Goal: Answer question/provide support: Share knowledge or assist other users

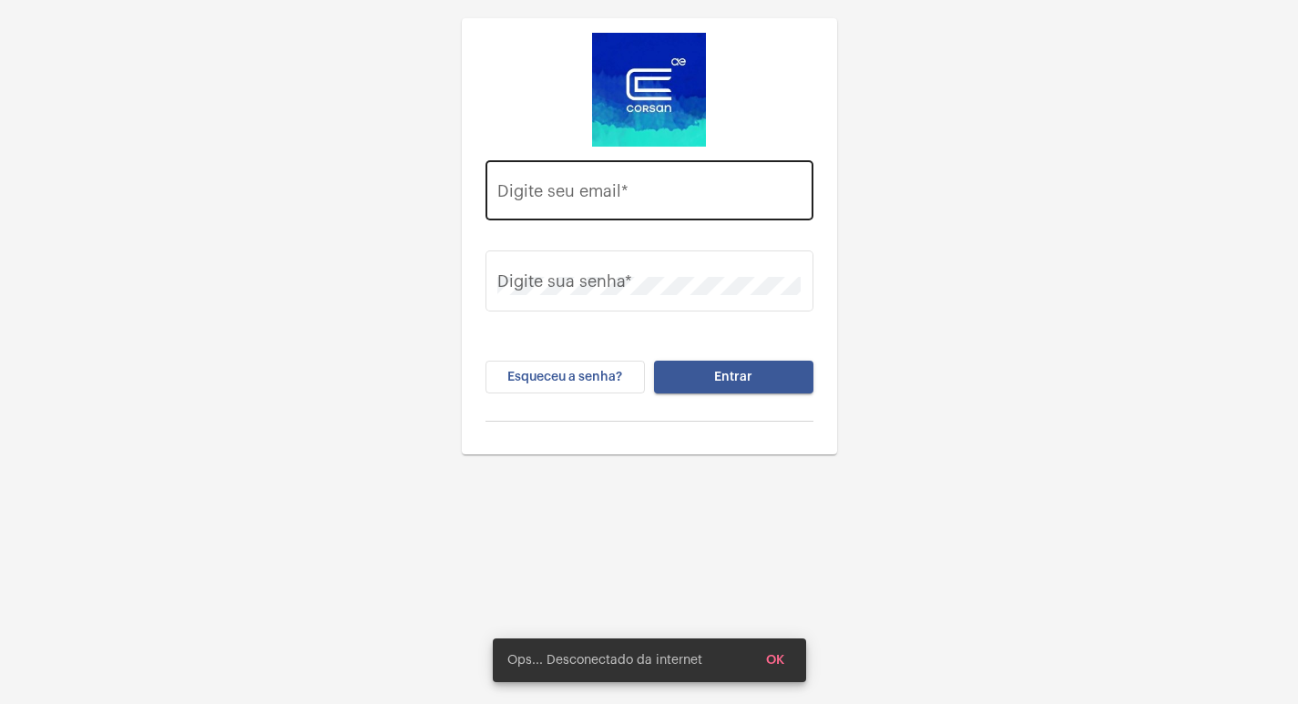
click at [606, 177] on div "Digite seu email *" at bounding box center [648, 188] width 303 height 65
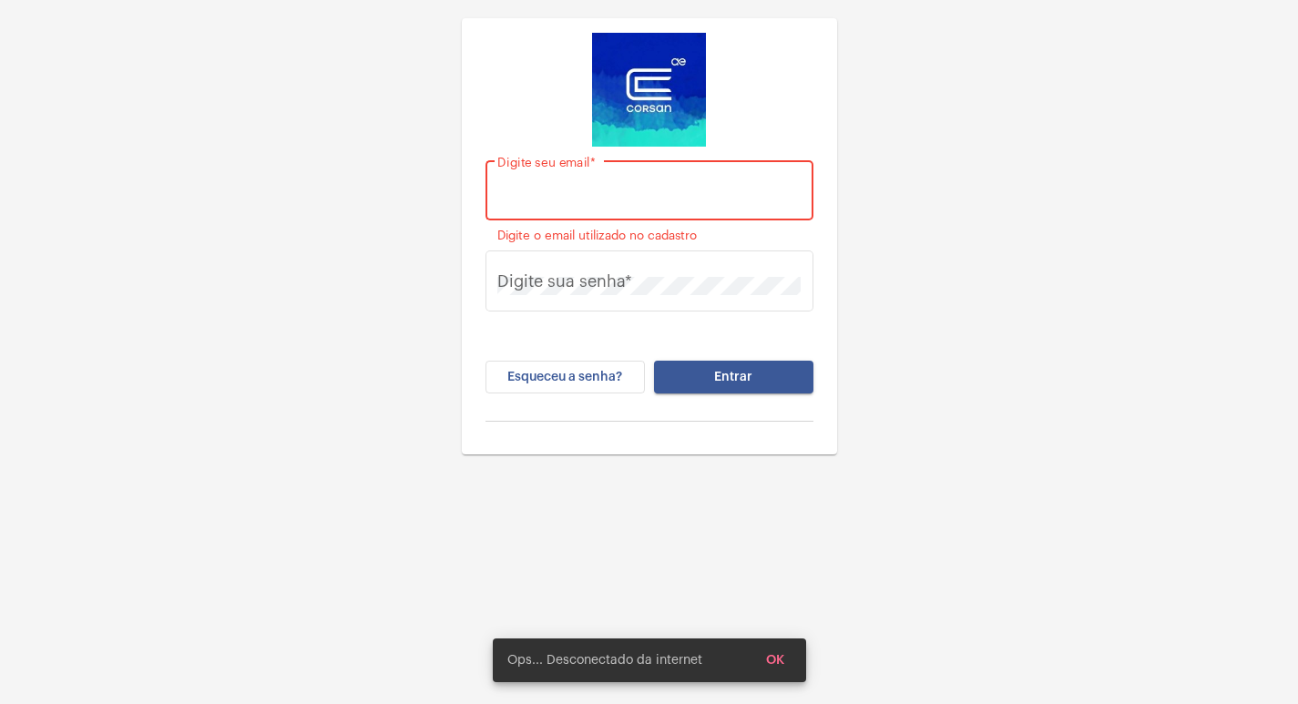
paste input "[EMAIL_ADDRESS][PERSON_NAME][DOMAIN_NAME]"
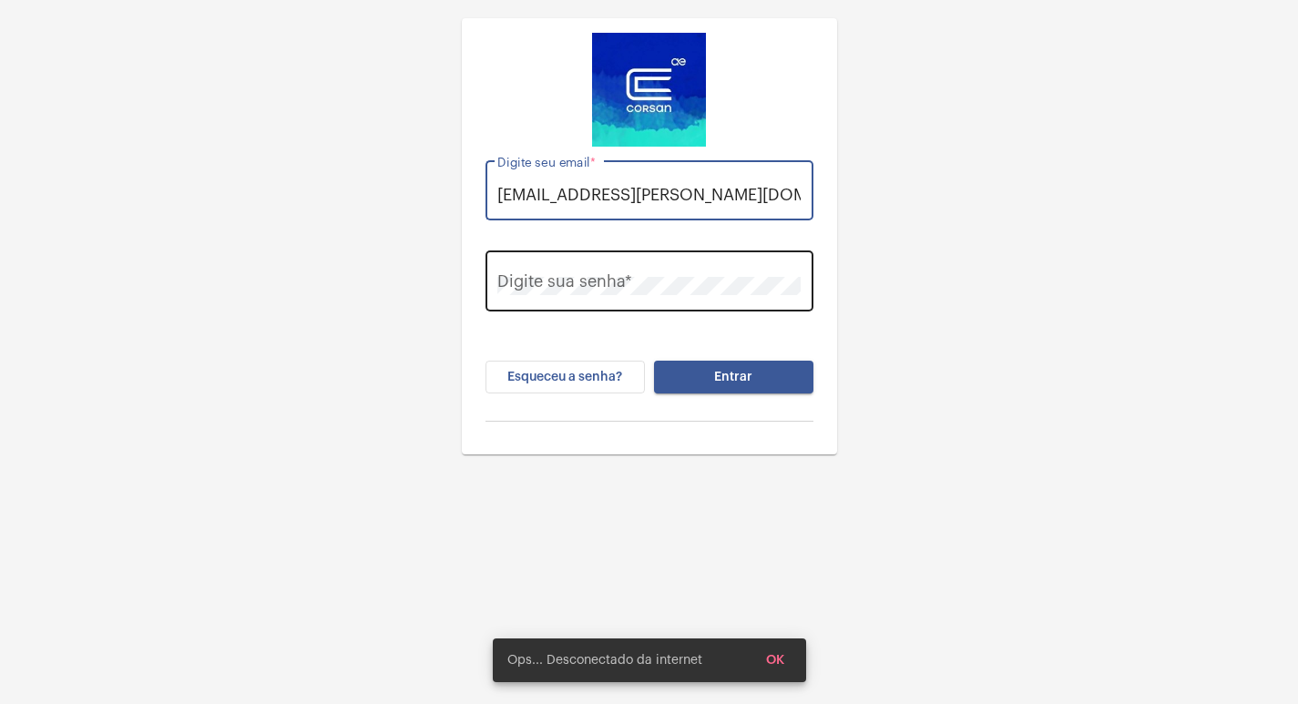
type input "[EMAIL_ADDRESS][PERSON_NAME][DOMAIN_NAME]"
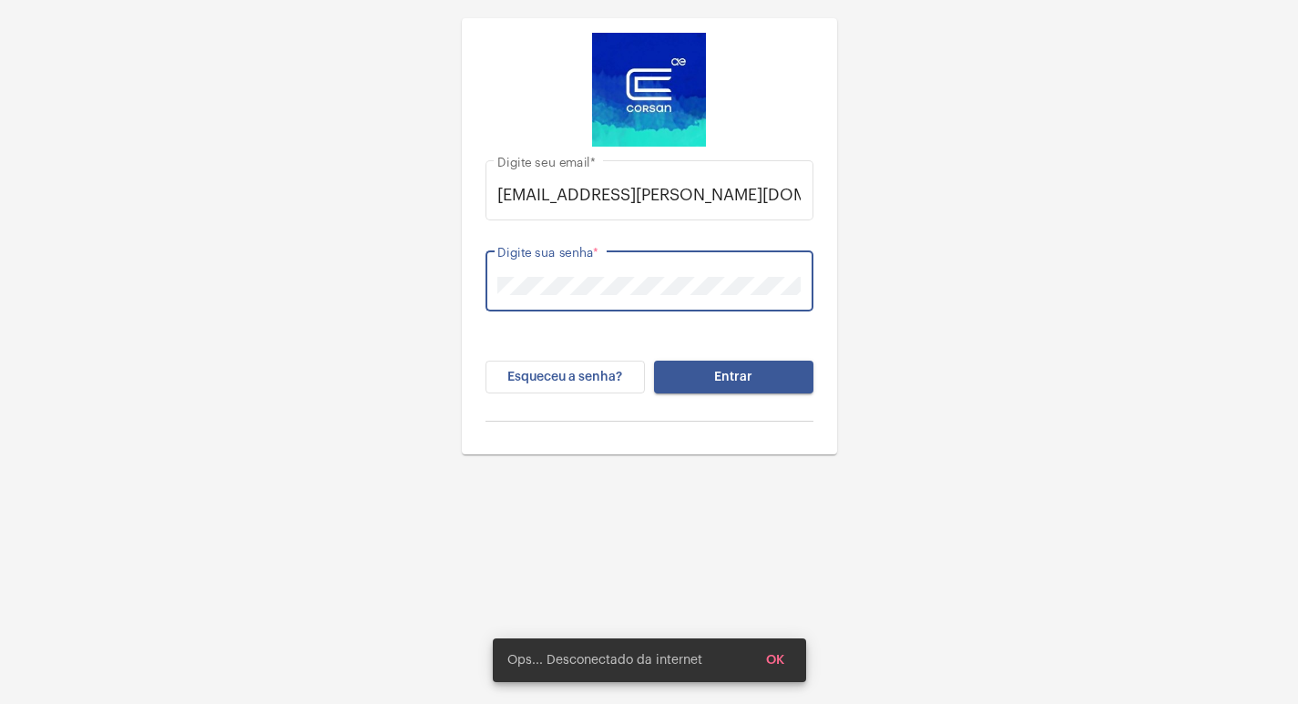
click at [726, 302] on div "Digite sua senha *" at bounding box center [648, 279] width 303 height 65
click at [697, 361] on button "Entrar" at bounding box center [733, 377] width 159 height 33
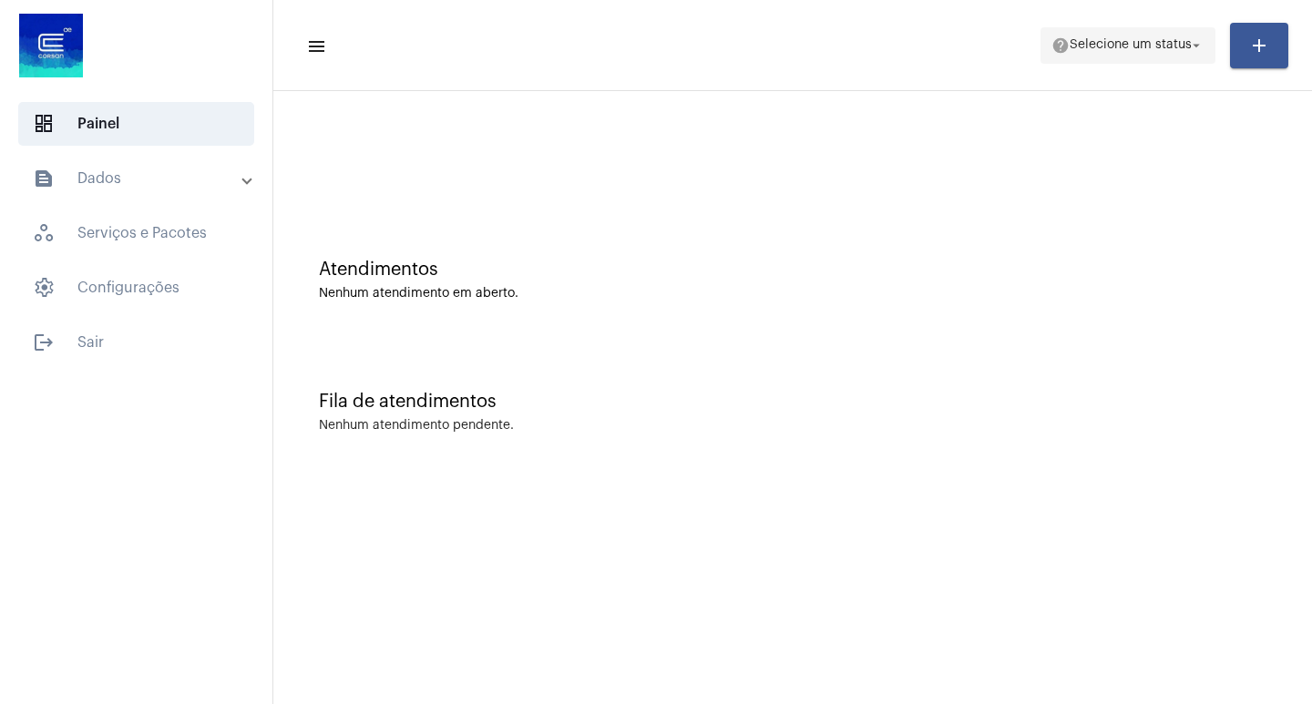
click at [1141, 43] on span "Selecione um status" at bounding box center [1130, 45] width 122 height 13
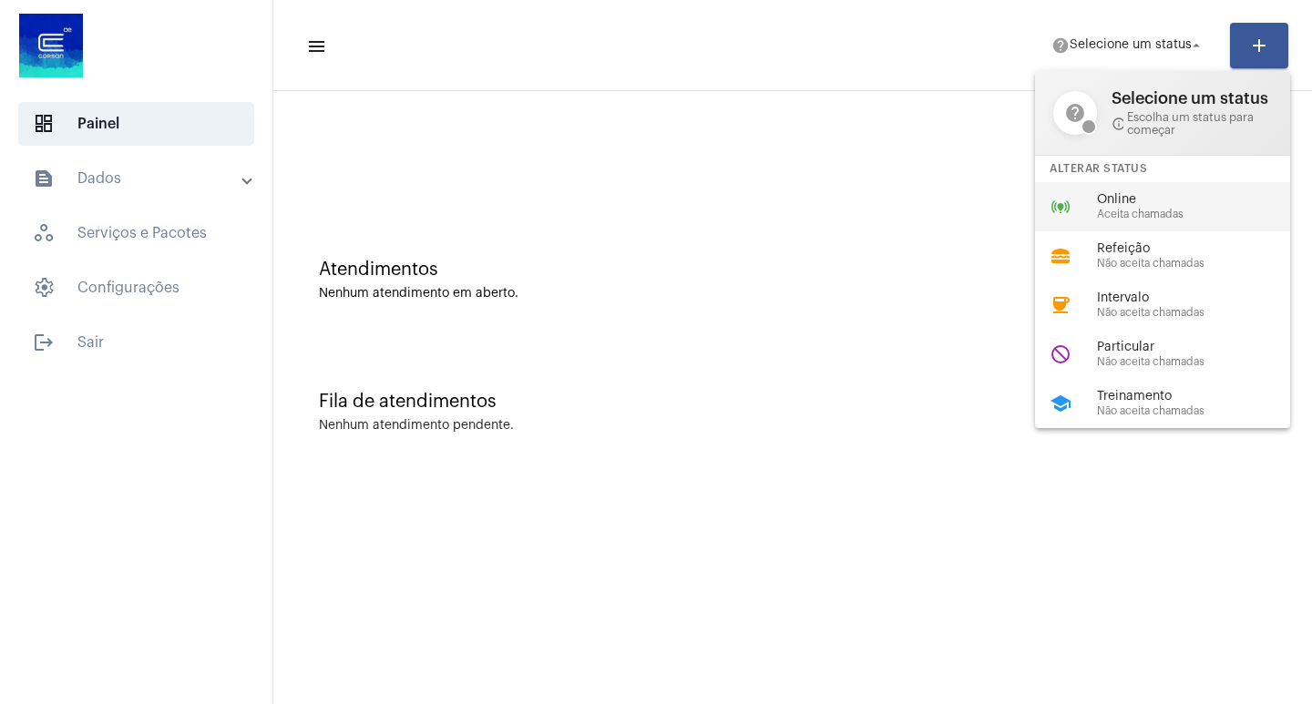
click at [1103, 215] on span "Aceita chamadas" at bounding box center [1201, 215] width 208 height 12
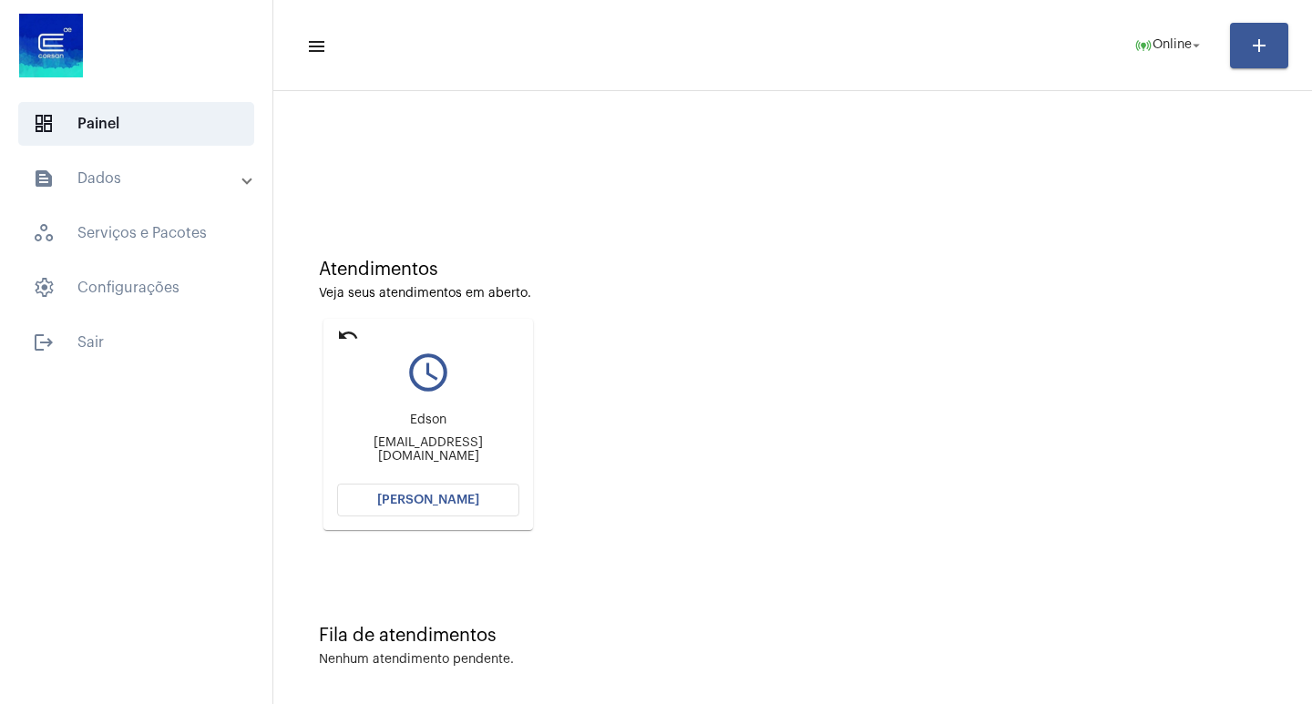
click at [372, 477] on div "[PERSON_NAME] [EMAIL_ADDRESS][DOMAIN_NAME]" at bounding box center [428, 438] width 182 height 82
click at [380, 504] on button "[PERSON_NAME]" at bounding box center [428, 500] width 182 height 33
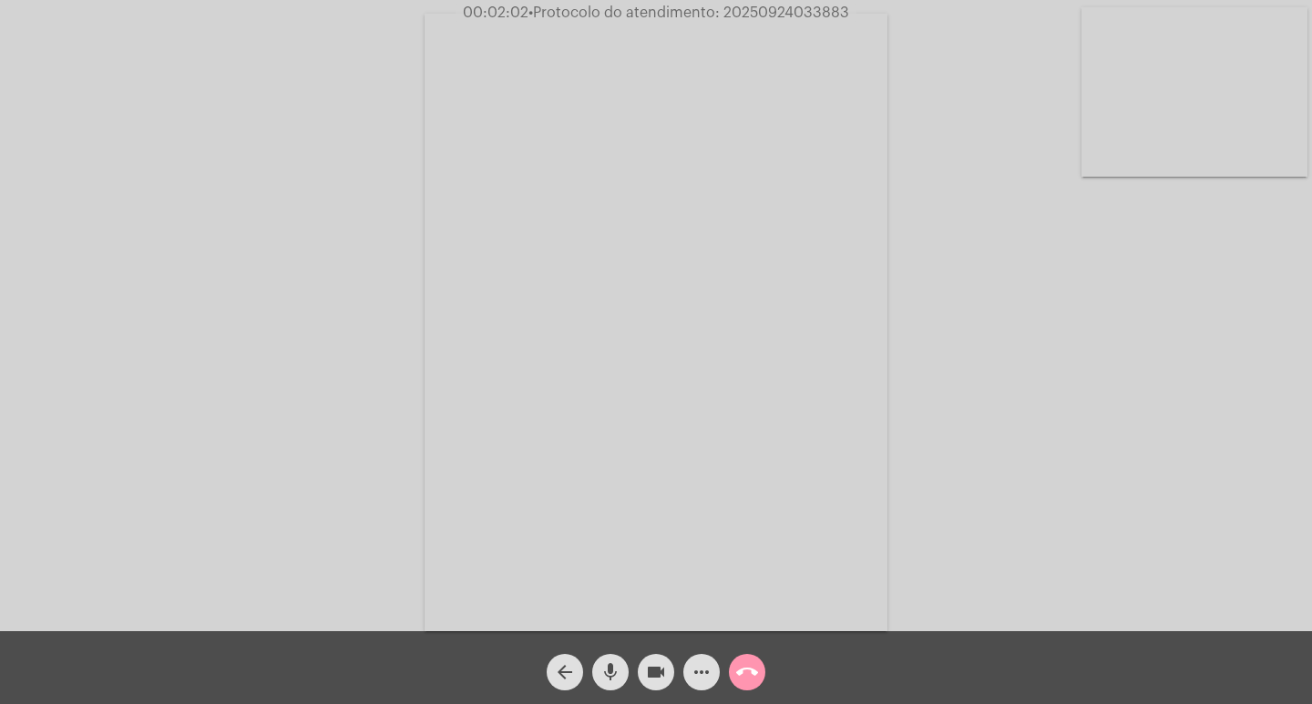
click at [769, 22] on video at bounding box center [655, 323] width 463 height 618
click at [769, 18] on span "• Protocolo do atendimento: 20250924033883" at bounding box center [689, 12] width 321 height 15
copy span "20250924033883"
click at [255, 350] on video at bounding box center [305, 321] width 463 height 618
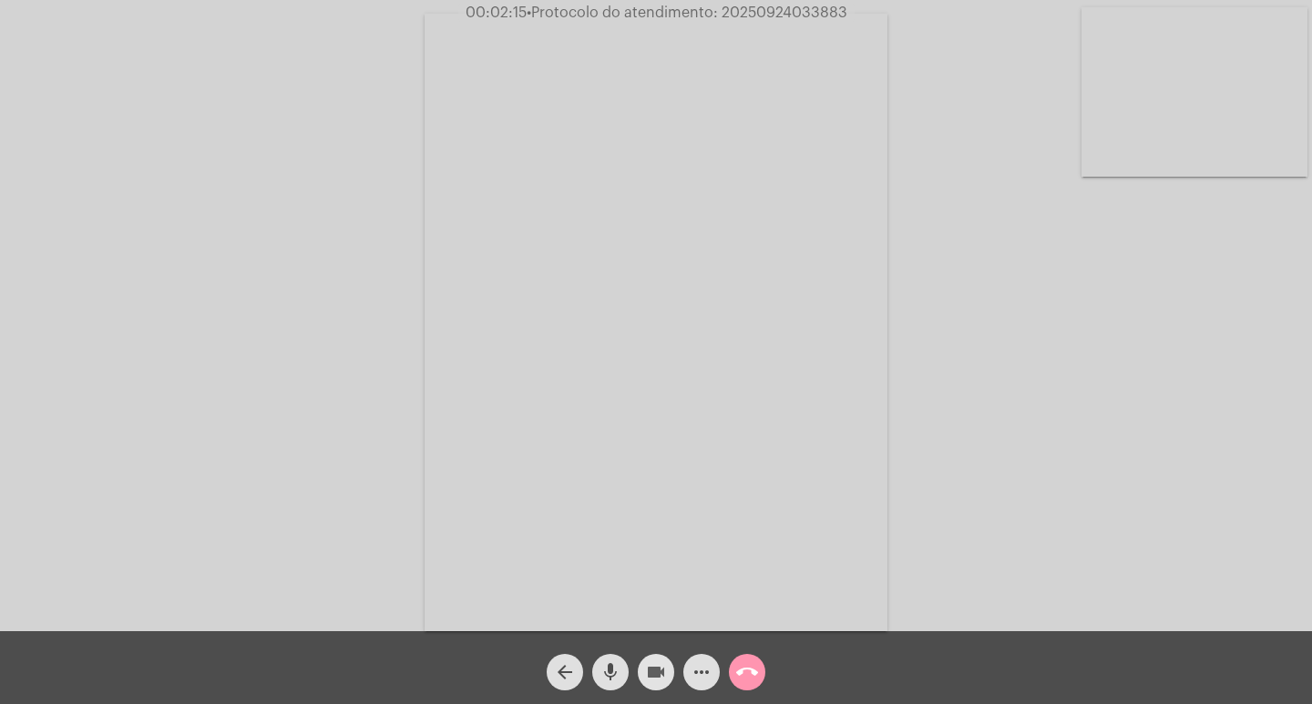
click at [664, 668] on mat-icon "videocam" at bounding box center [656, 672] width 22 height 22
click at [611, 665] on mat-icon "mic" at bounding box center [610, 672] width 22 height 22
click at [742, 664] on mat-icon "call_end" at bounding box center [747, 672] width 22 height 22
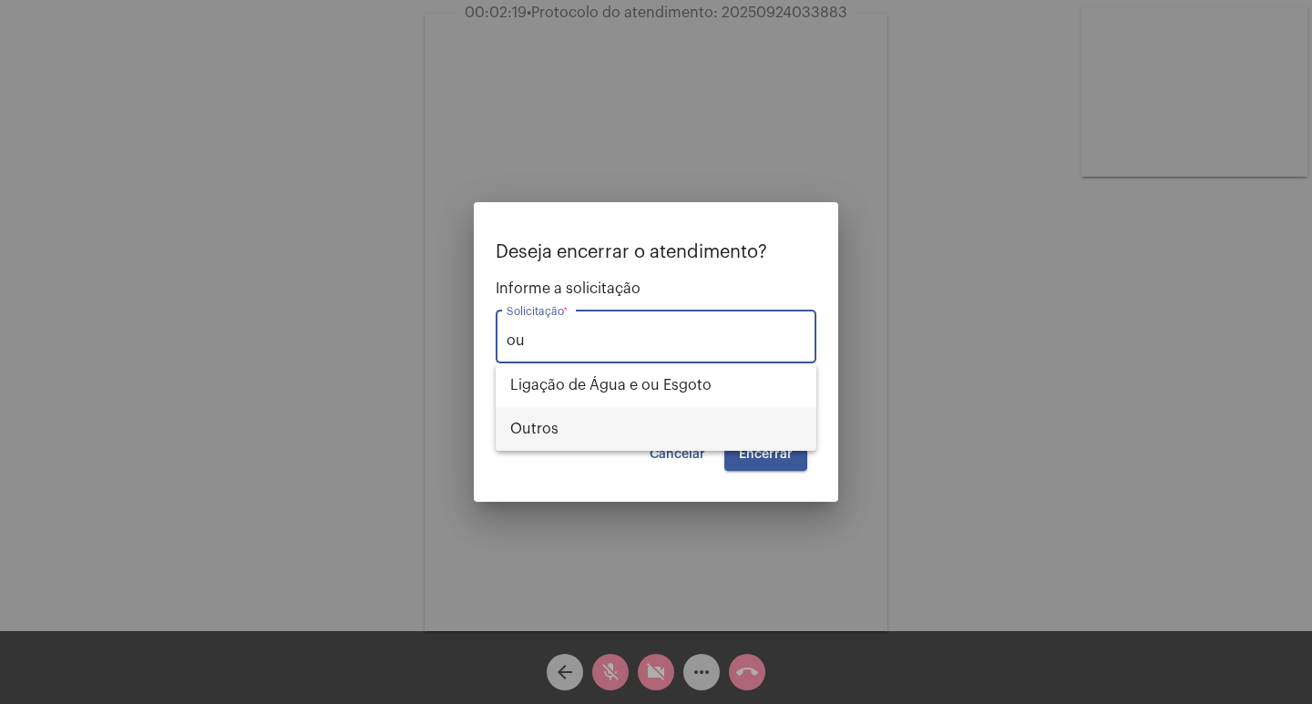
click at [643, 433] on span "Outros" at bounding box center [655, 429] width 291 height 44
type input "Outros"
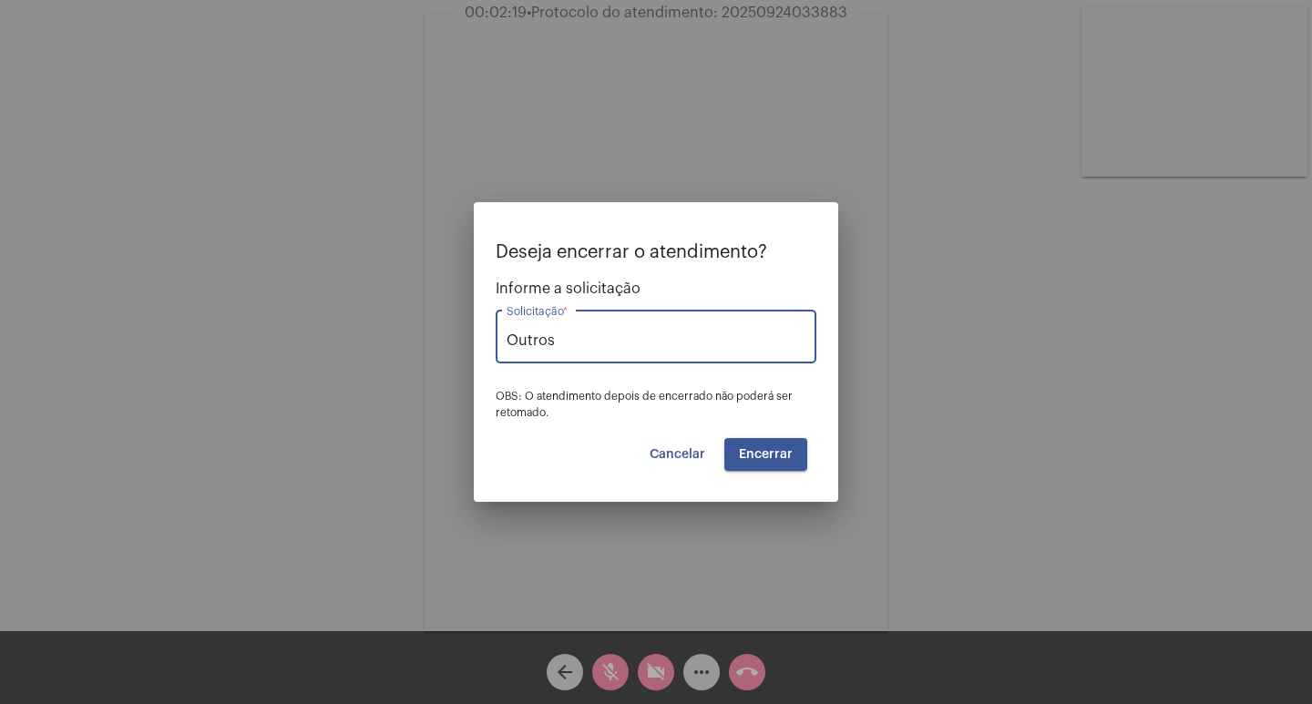
click at [743, 446] on button "Encerrar" at bounding box center [765, 454] width 83 height 33
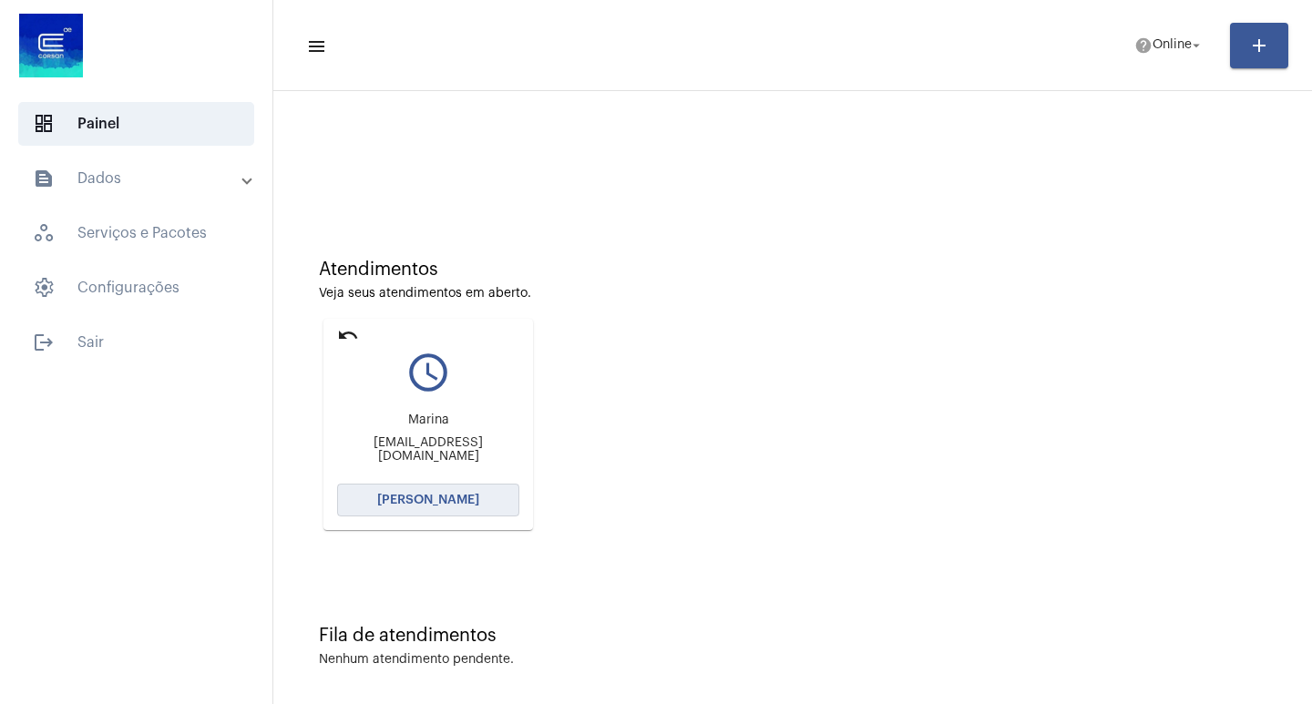
click at [383, 494] on span "[PERSON_NAME]" at bounding box center [428, 500] width 102 height 13
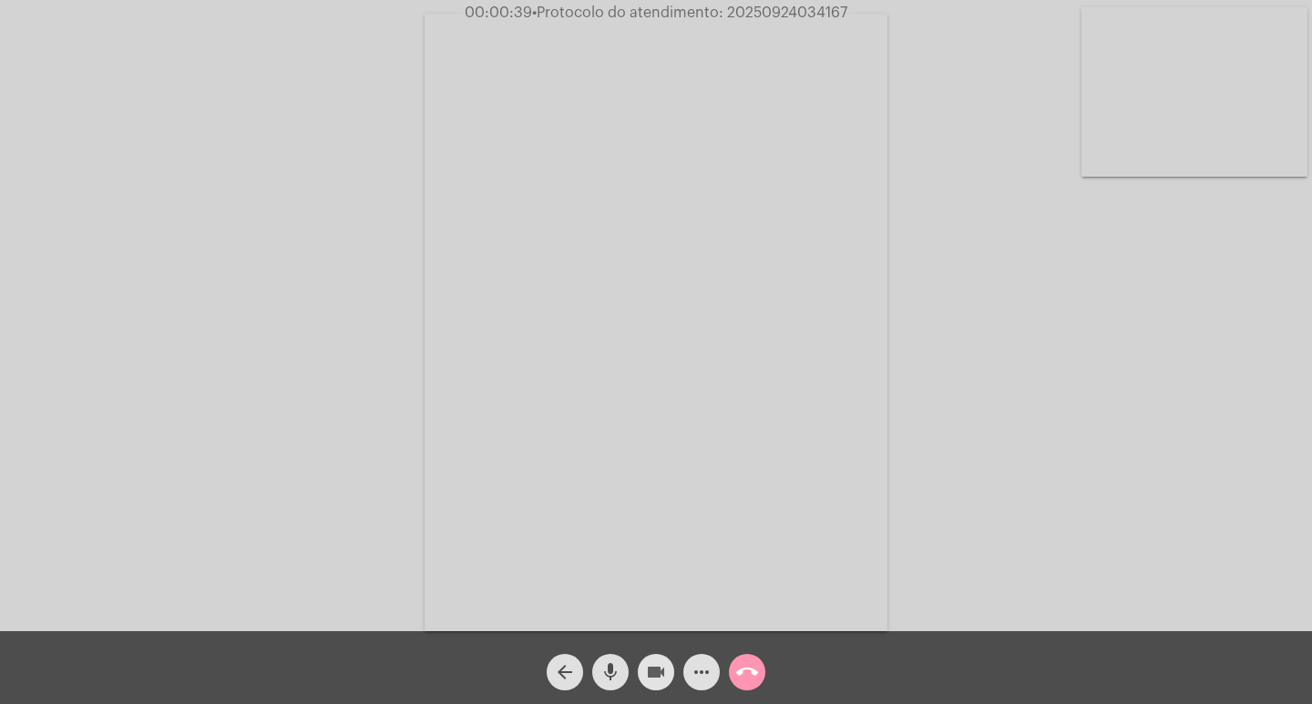
click at [656, 661] on mat-icon "videocam" at bounding box center [656, 672] width 22 height 22
click at [610, 662] on mat-icon "mic" at bounding box center [610, 672] width 22 height 22
click at [634, 662] on div "videocam_off" at bounding box center [656, 668] width 46 height 46
click at [613, 667] on mat-icon "mic_off" at bounding box center [610, 672] width 22 height 22
click at [645, 669] on mat-icon "videocam" at bounding box center [656, 672] width 22 height 22
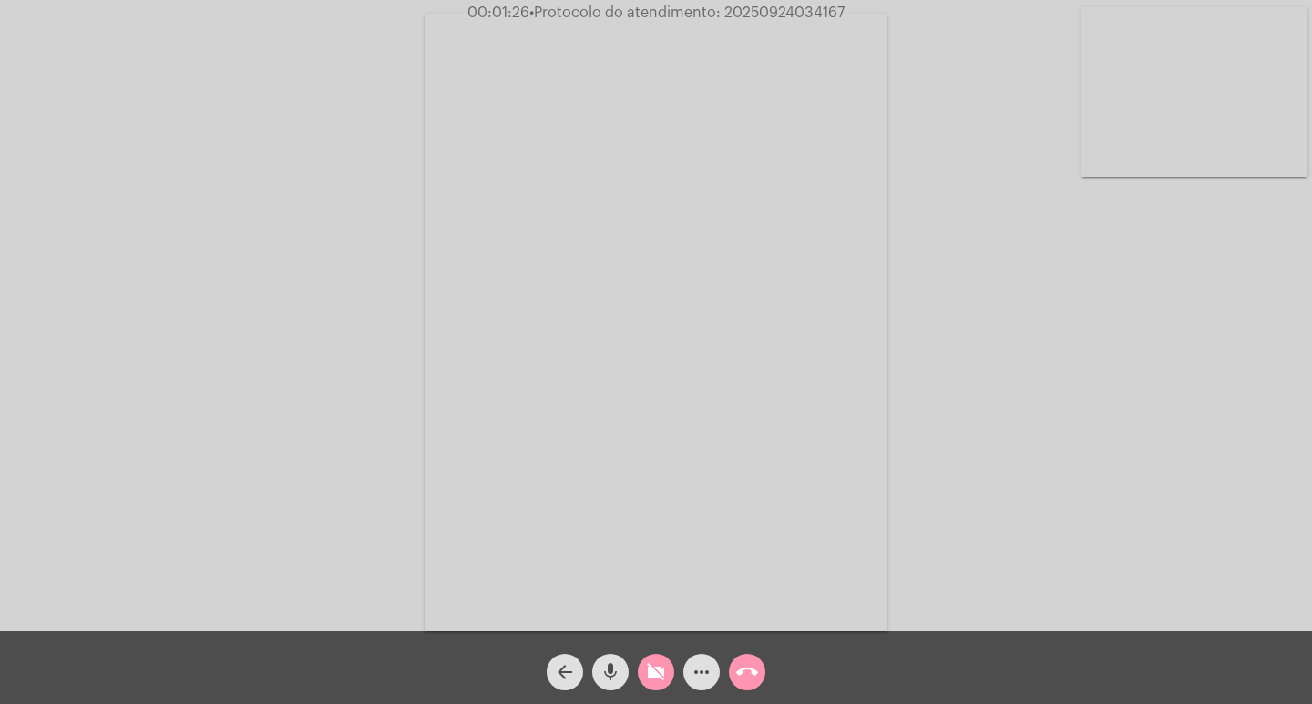
click at [597, 657] on div "mic" at bounding box center [610, 668] width 46 height 46
click at [654, 673] on mat-icon "videocam_off" at bounding box center [656, 672] width 22 height 22
click at [622, 672] on button "mic_off" at bounding box center [610, 672] width 36 height 36
click at [700, 671] on mat-icon "more_horiz" at bounding box center [701, 672] width 22 height 22
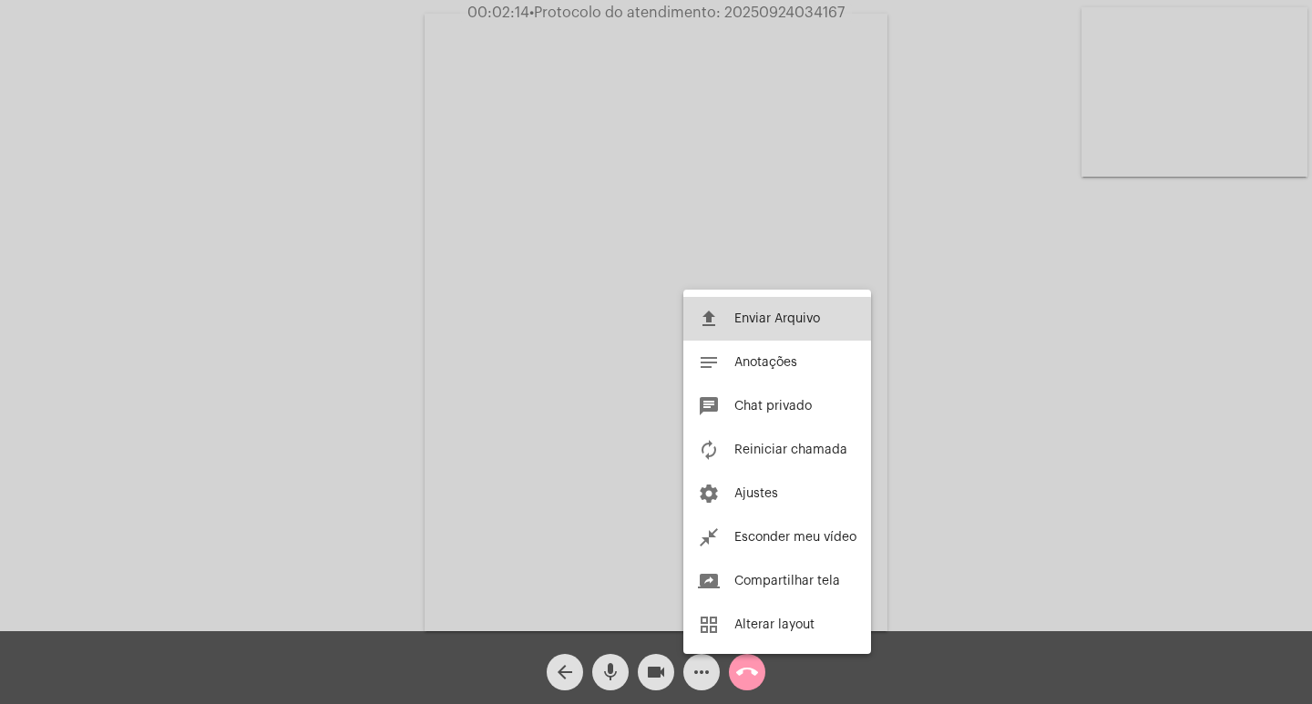
click at [765, 326] on button "file_upload Enviar Arquivo" at bounding box center [777, 319] width 188 height 44
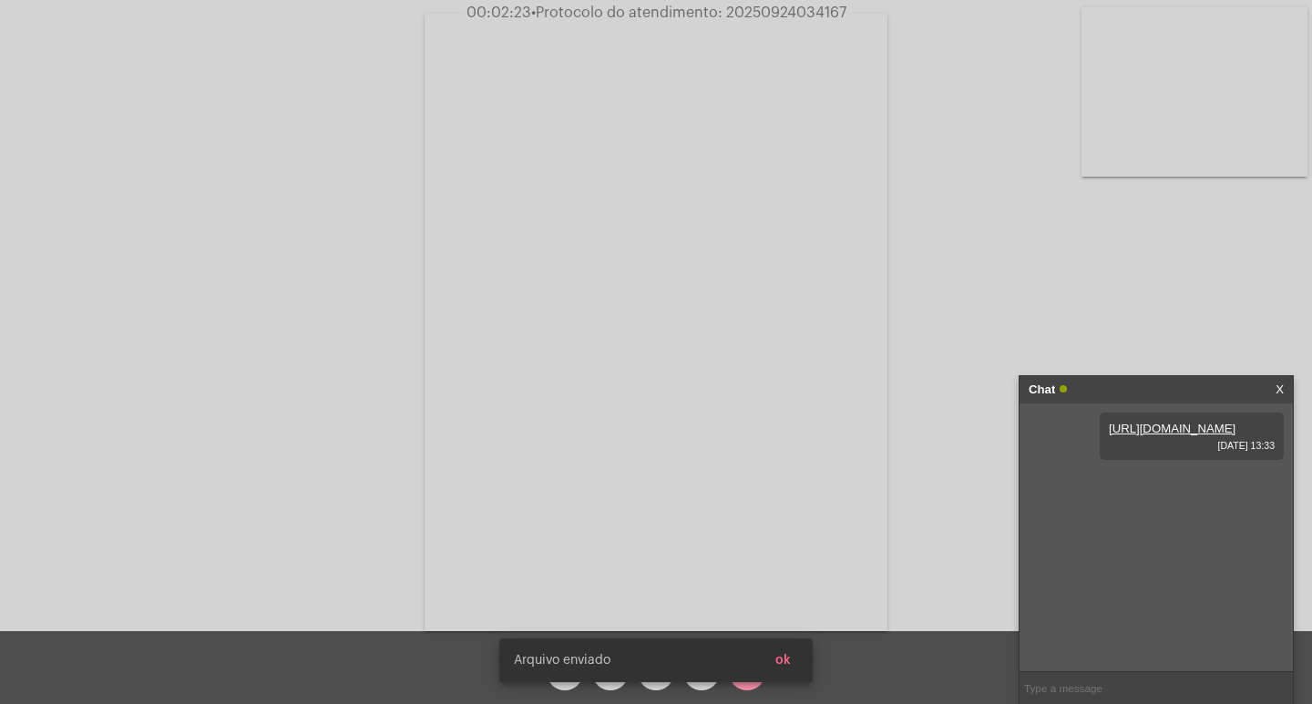
click at [788, 655] on span "ok" at bounding box center [782, 660] width 15 height 13
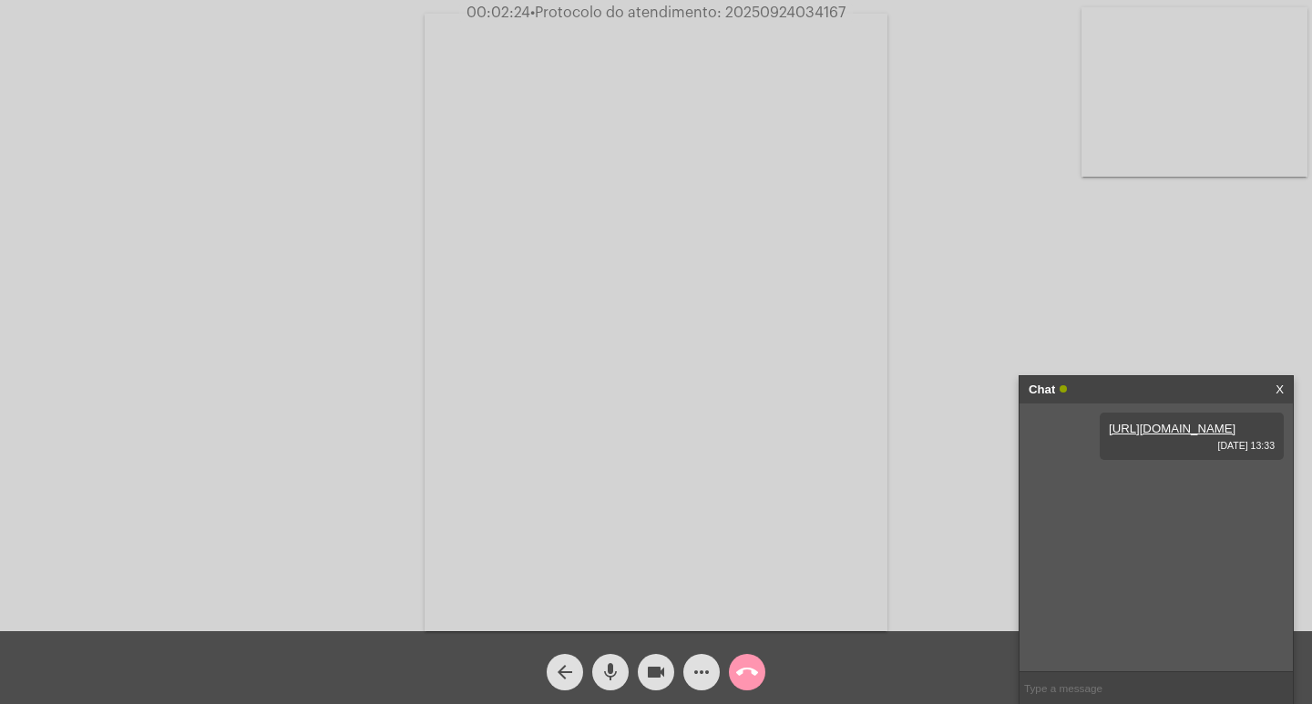
click at [708, 660] on span "more_horiz" at bounding box center [701, 672] width 22 height 36
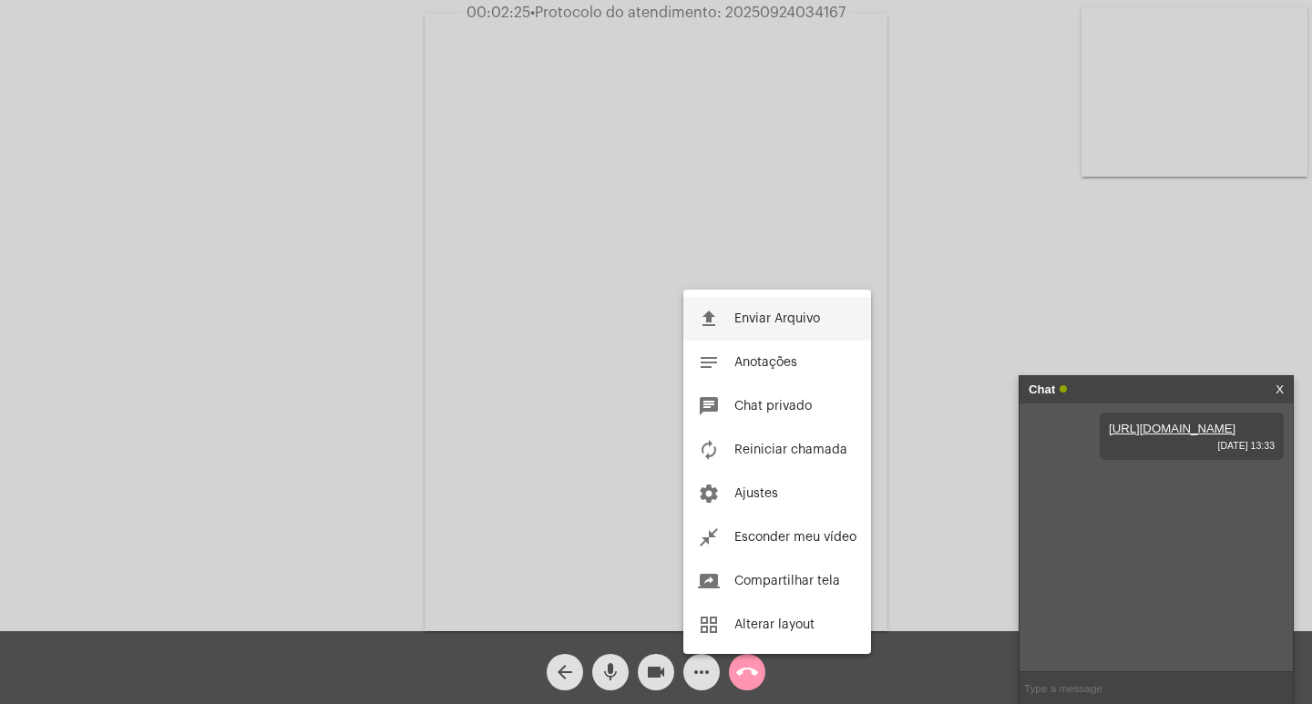
click at [789, 325] on button "file_upload Enviar Arquivo" at bounding box center [777, 319] width 188 height 44
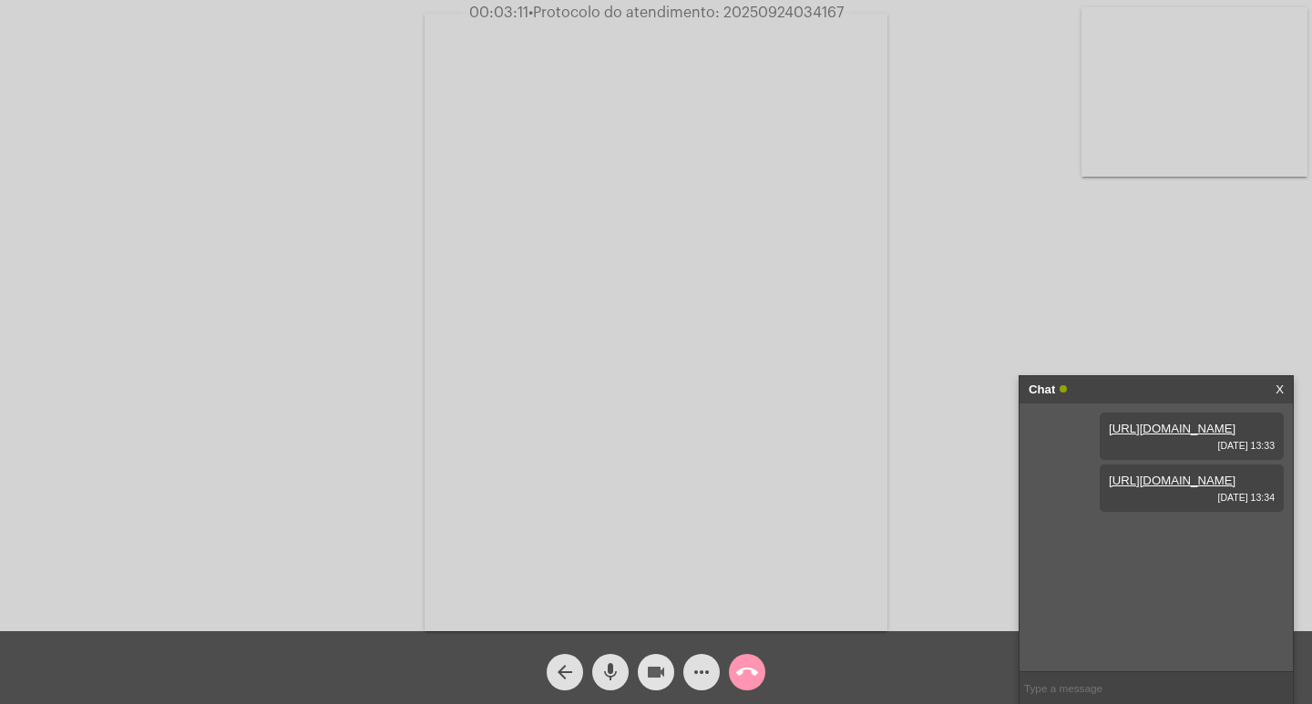
click at [650, 664] on mat-icon "videocam" at bounding box center [656, 672] width 22 height 22
click at [643, 678] on button "videocam_off" at bounding box center [656, 672] width 36 height 36
click at [783, 11] on span "• Protocolo do atendimento: 20250924034167" at bounding box center [689, 12] width 315 height 15
copy span "20250924034167"
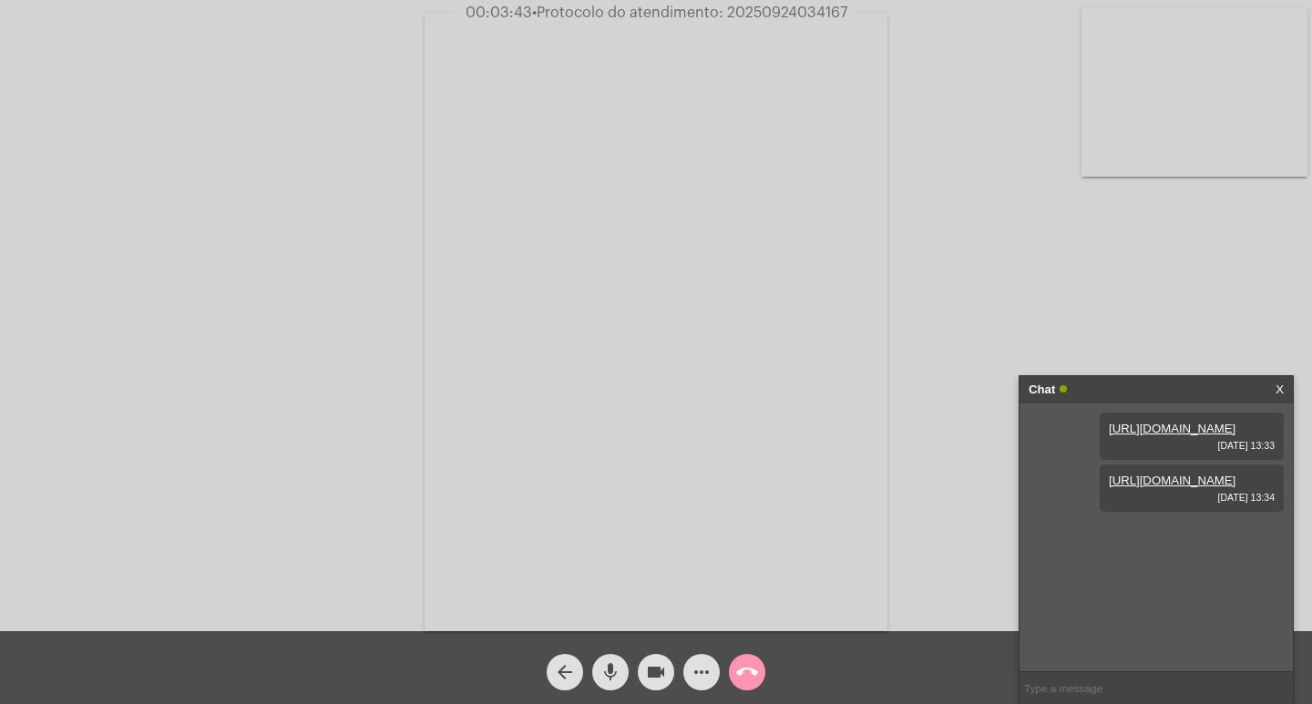
click at [1133, 676] on input "text" at bounding box center [1155, 688] width 273 height 32
paste input "20250924034167"
type input "20250924034167"
click at [1193, 380] on div "Chat" at bounding box center [1136, 389] width 217 height 27
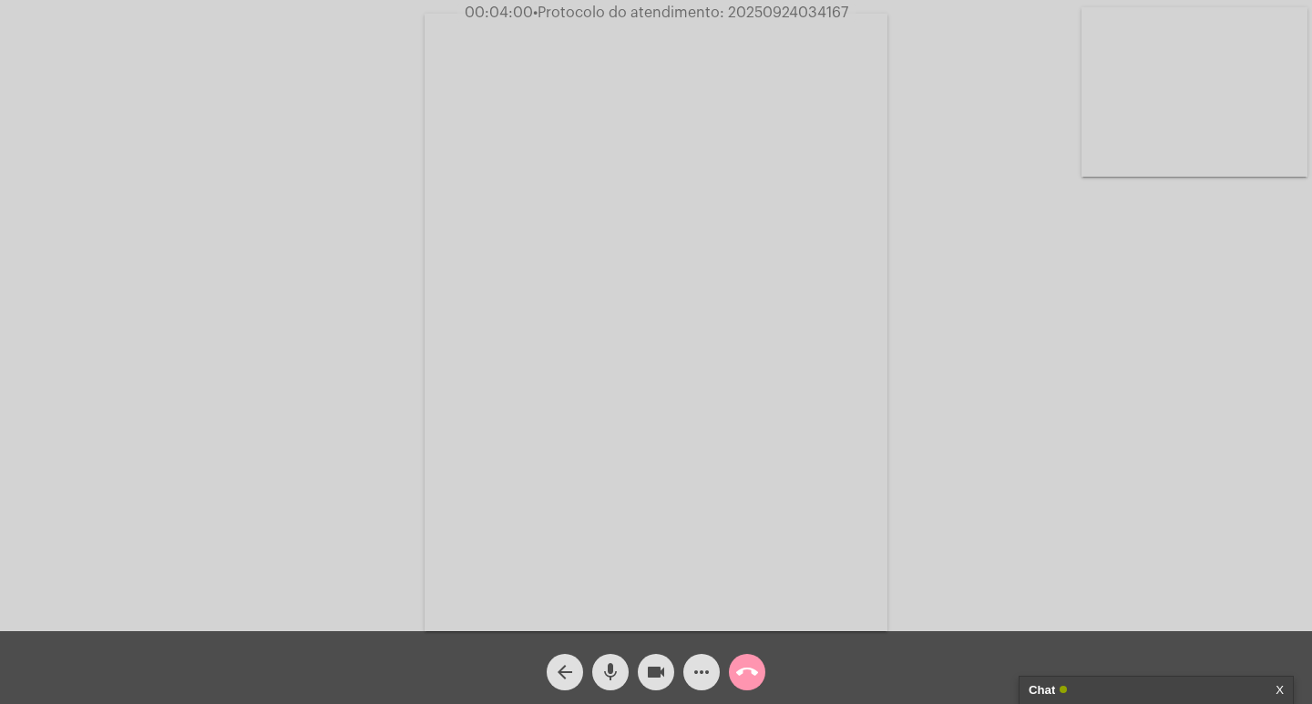
drag, startPoint x: 657, startPoint y: 659, endPoint x: 643, endPoint y: 659, distance: 13.7
click at [659, 662] on span "videocam" at bounding box center [656, 672] width 22 height 36
click at [598, 656] on div "mic" at bounding box center [610, 668] width 46 height 46
click at [741, 661] on mat-icon "call_end" at bounding box center [747, 672] width 22 height 22
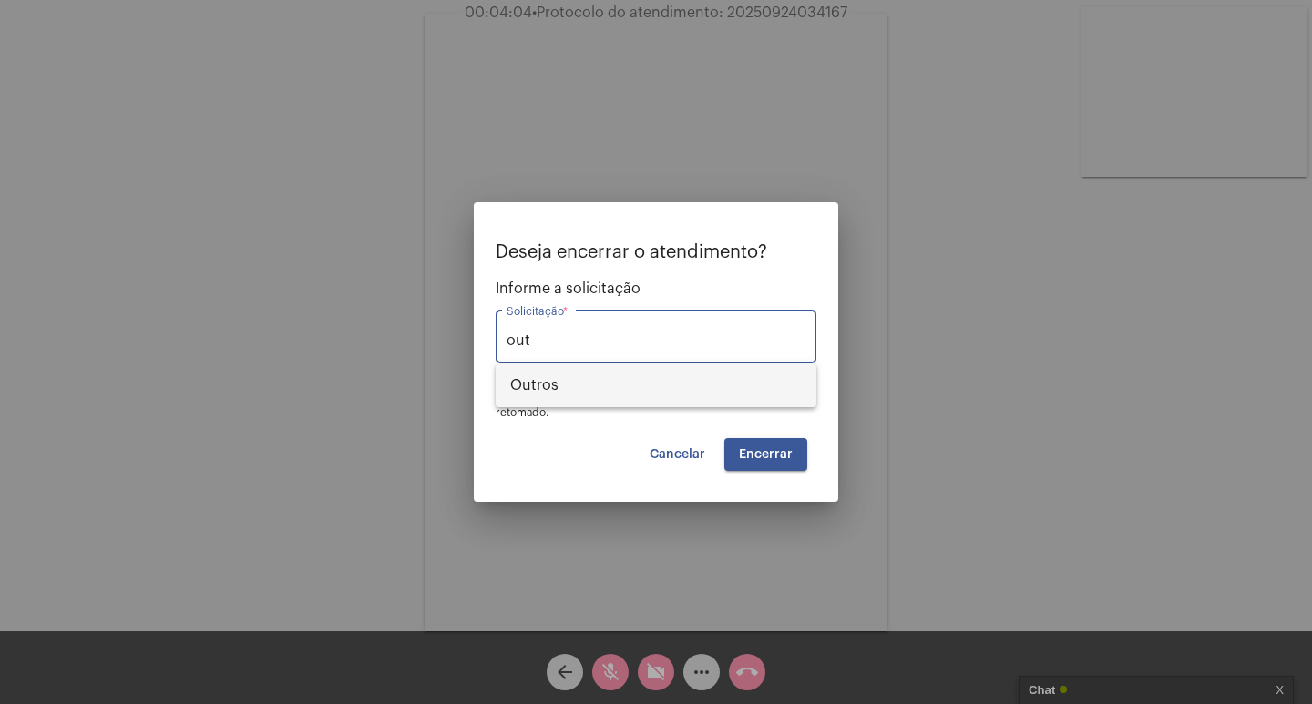
click at [638, 383] on span "Outros" at bounding box center [655, 385] width 291 height 44
type input "Outros"
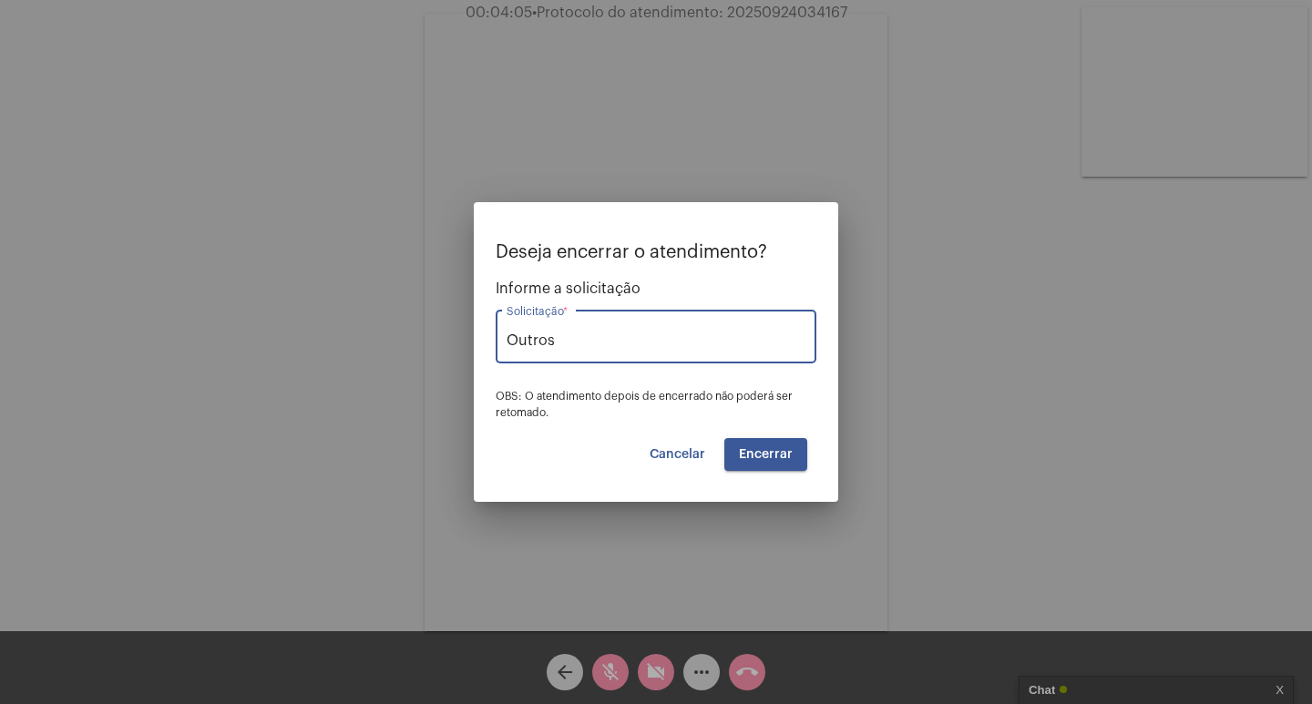
click at [749, 459] on span "Encerrar" at bounding box center [766, 454] width 54 height 13
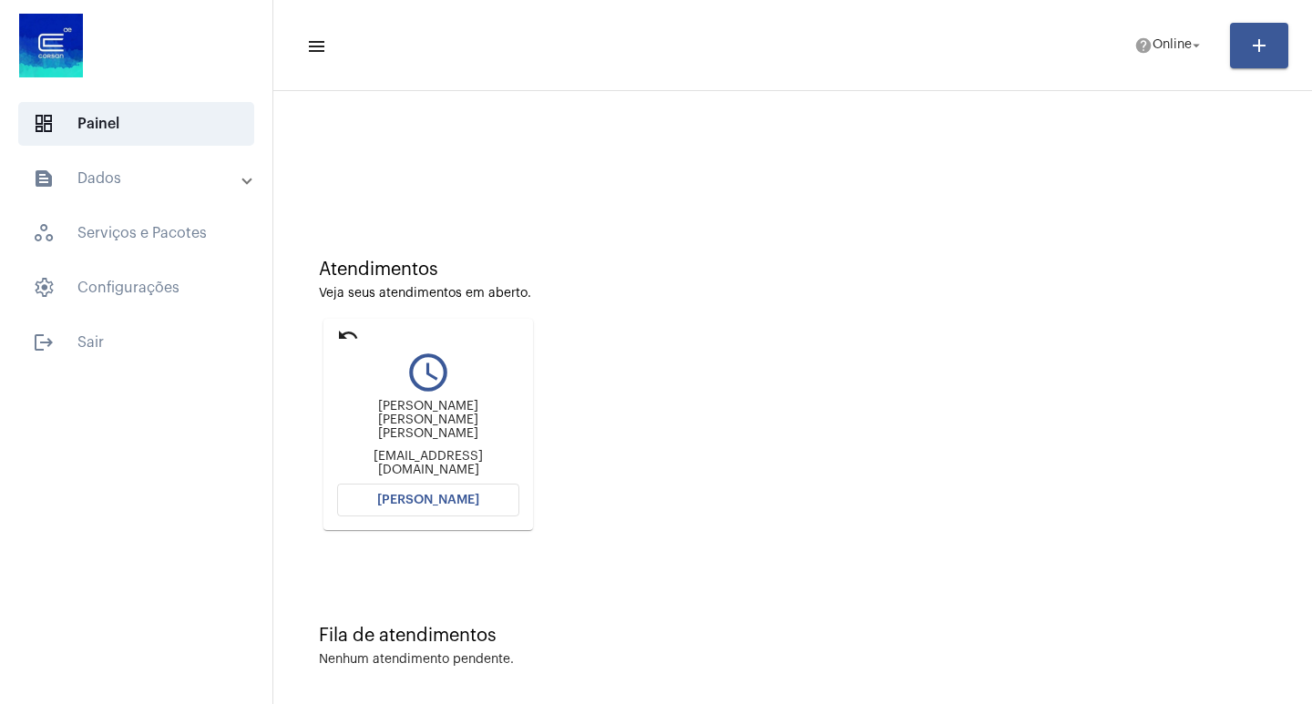
click at [426, 507] on button "[PERSON_NAME]" at bounding box center [428, 500] width 182 height 33
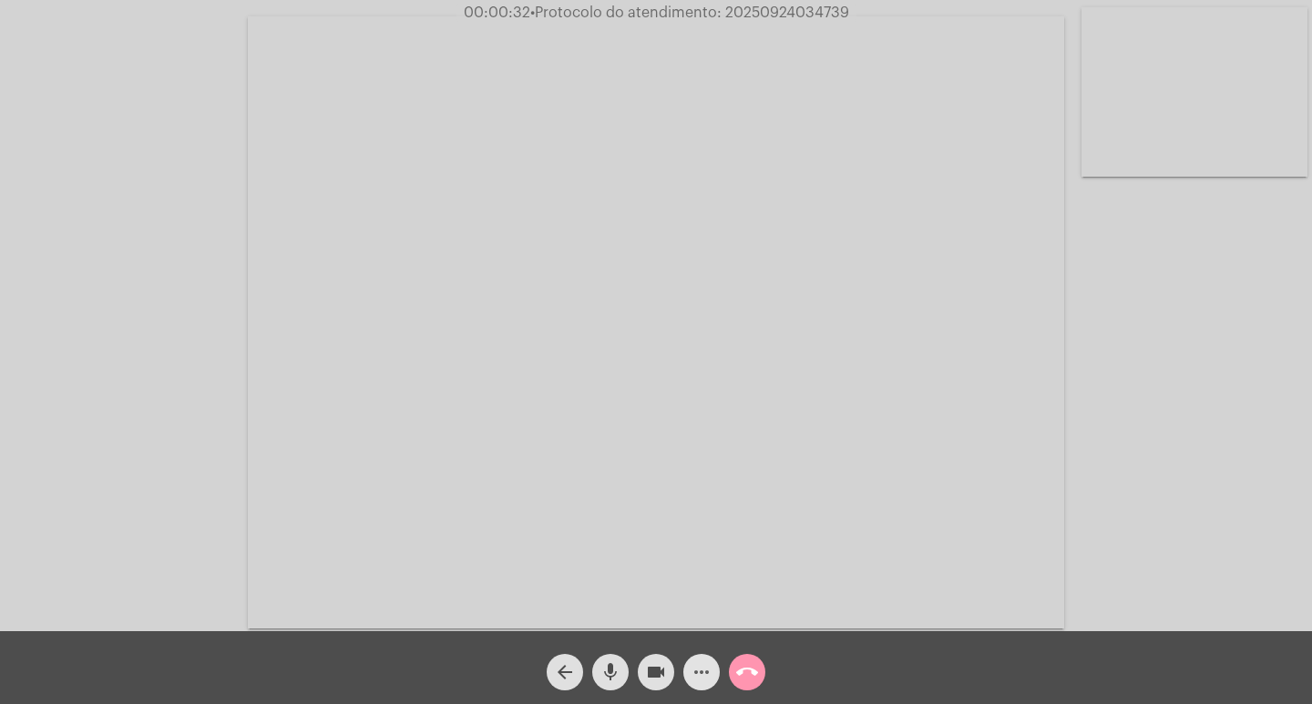
click at [703, 684] on span "more_horiz" at bounding box center [701, 672] width 22 height 36
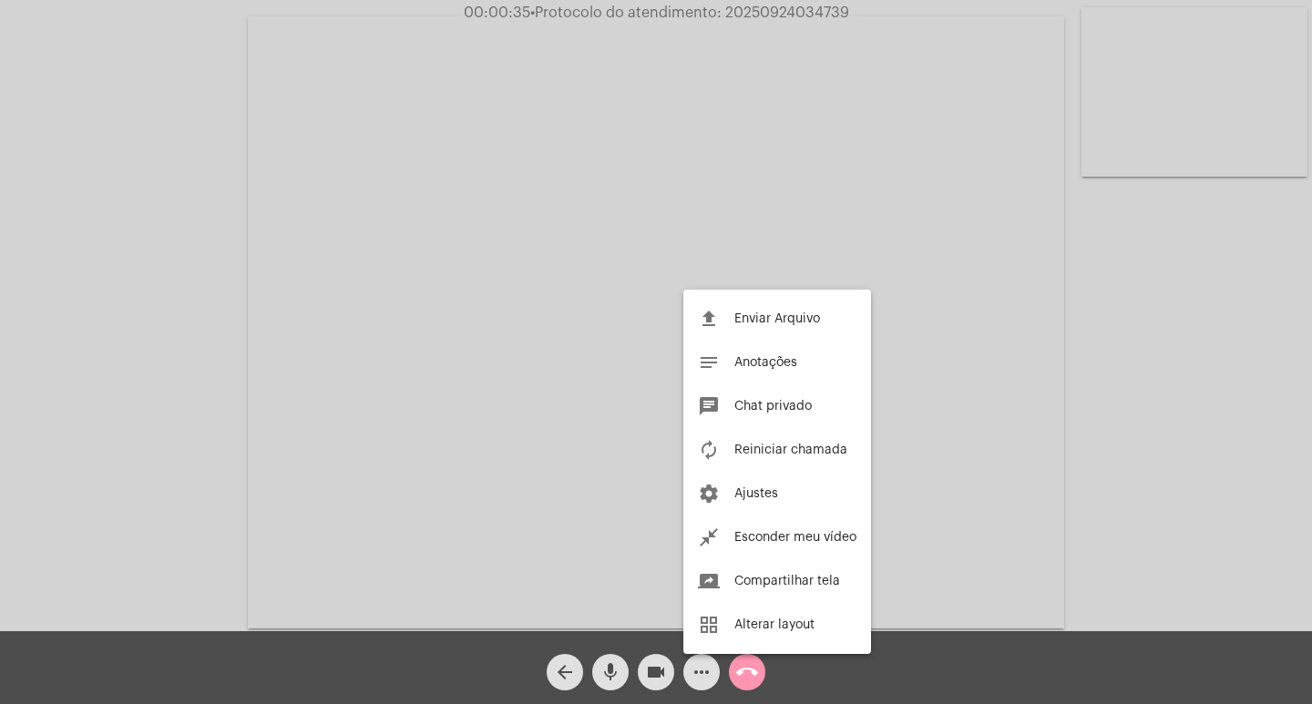
click at [699, 687] on div at bounding box center [656, 352] width 1312 height 704
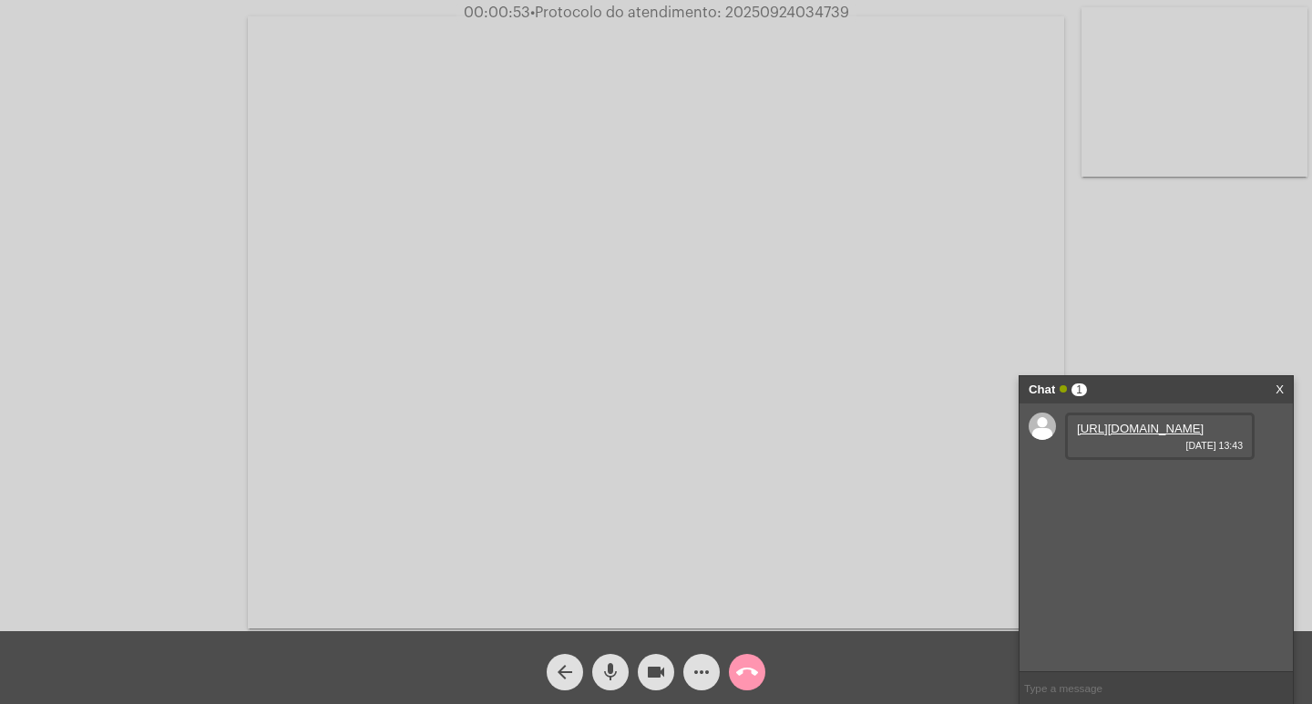
click at [1131, 435] on link "[URL][DOMAIN_NAME]" at bounding box center [1140, 429] width 127 height 14
click at [663, 672] on mat-icon "videocam" at bounding box center [656, 672] width 22 height 22
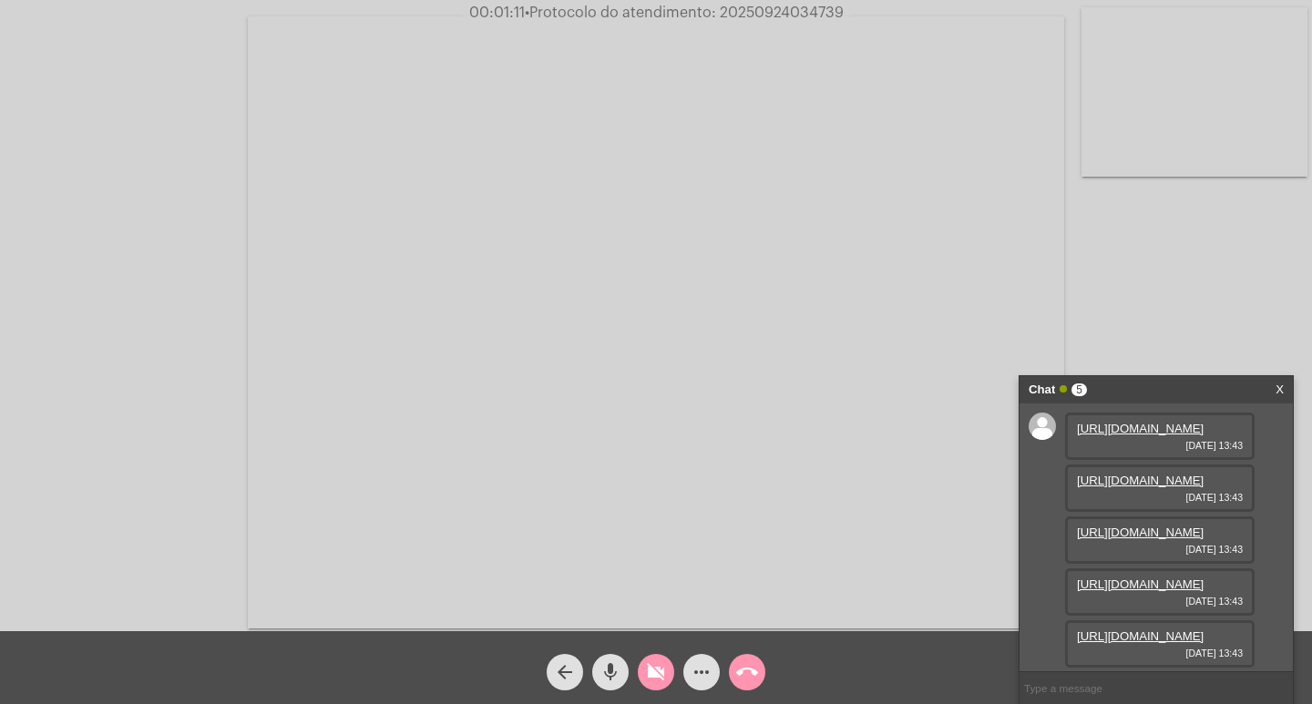
click at [622, 676] on button "mic" at bounding box center [610, 672] width 36 height 36
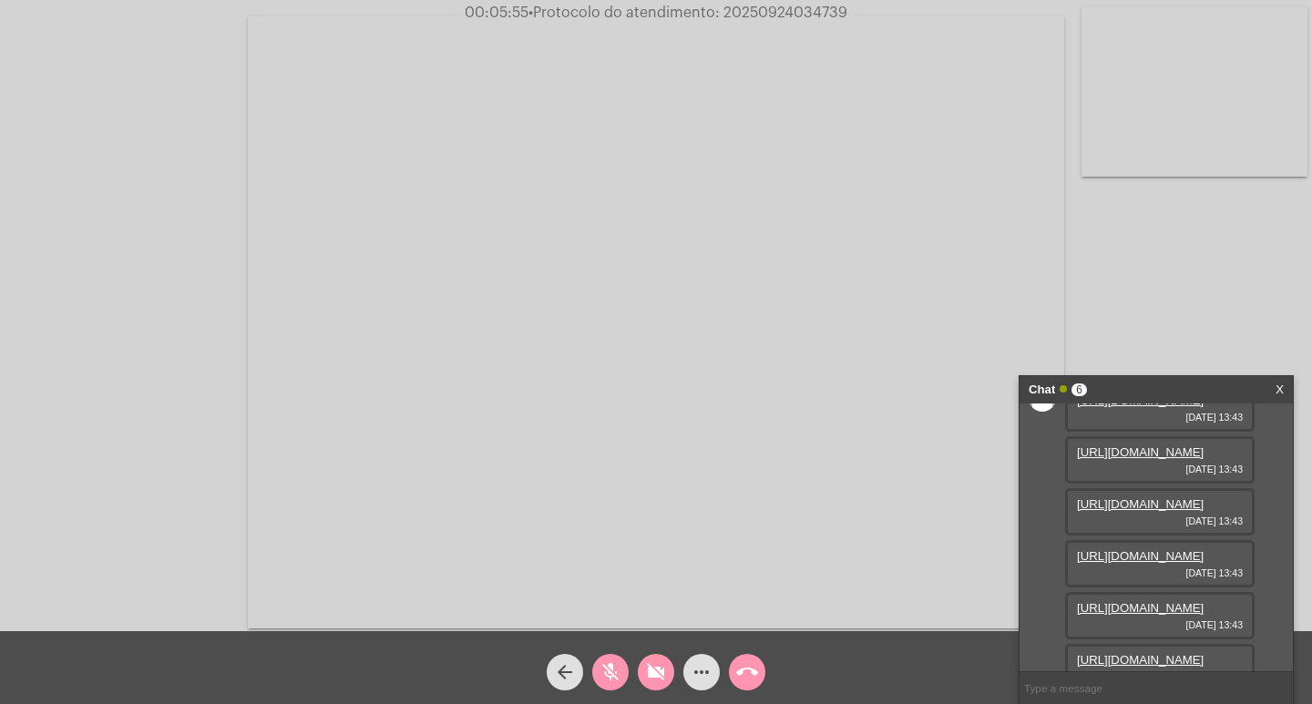
scroll to position [0, 0]
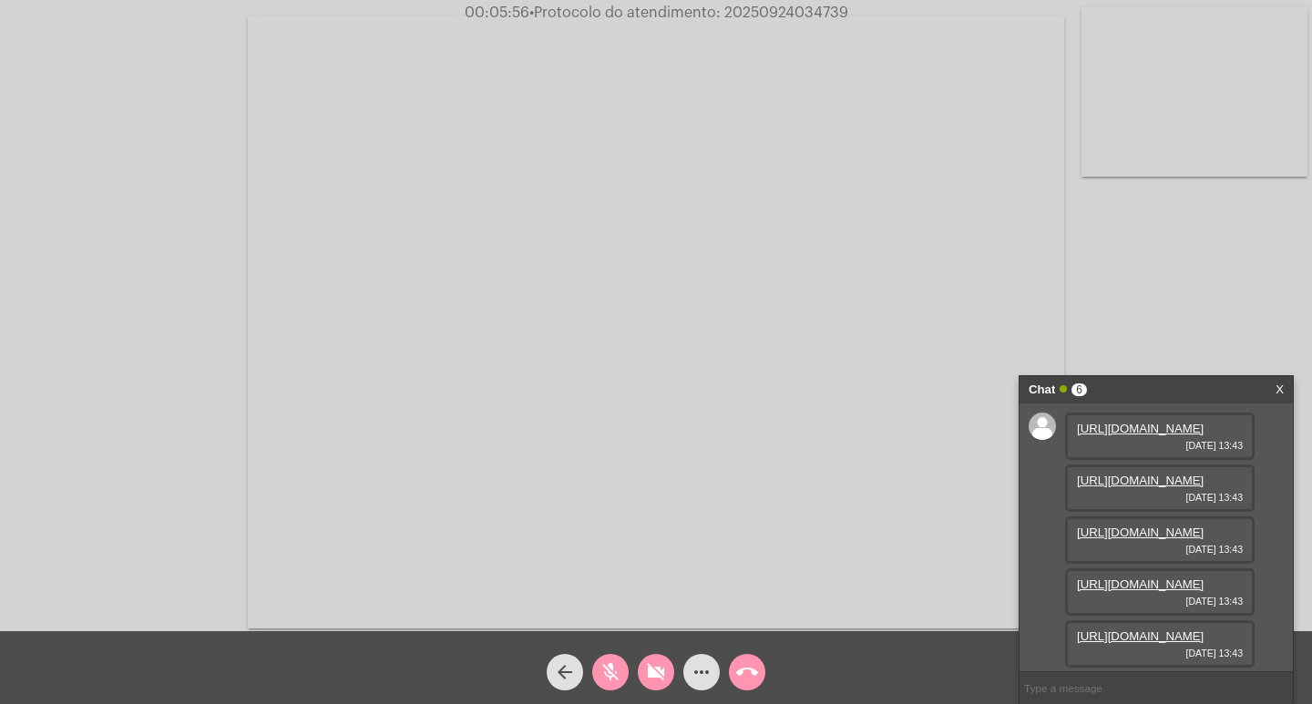
click at [1151, 487] on link "[URL][DOMAIN_NAME]" at bounding box center [1140, 481] width 127 height 14
click at [658, 666] on mat-icon "videocam_off" at bounding box center [656, 672] width 22 height 22
drag, startPoint x: 618, startPoint y: 657, endPoint x: 656, endPoint y: 622, distance: 51.6
click at [618, 656] on span "mic_off" at bounding box center [610, 672] width 22 height 36
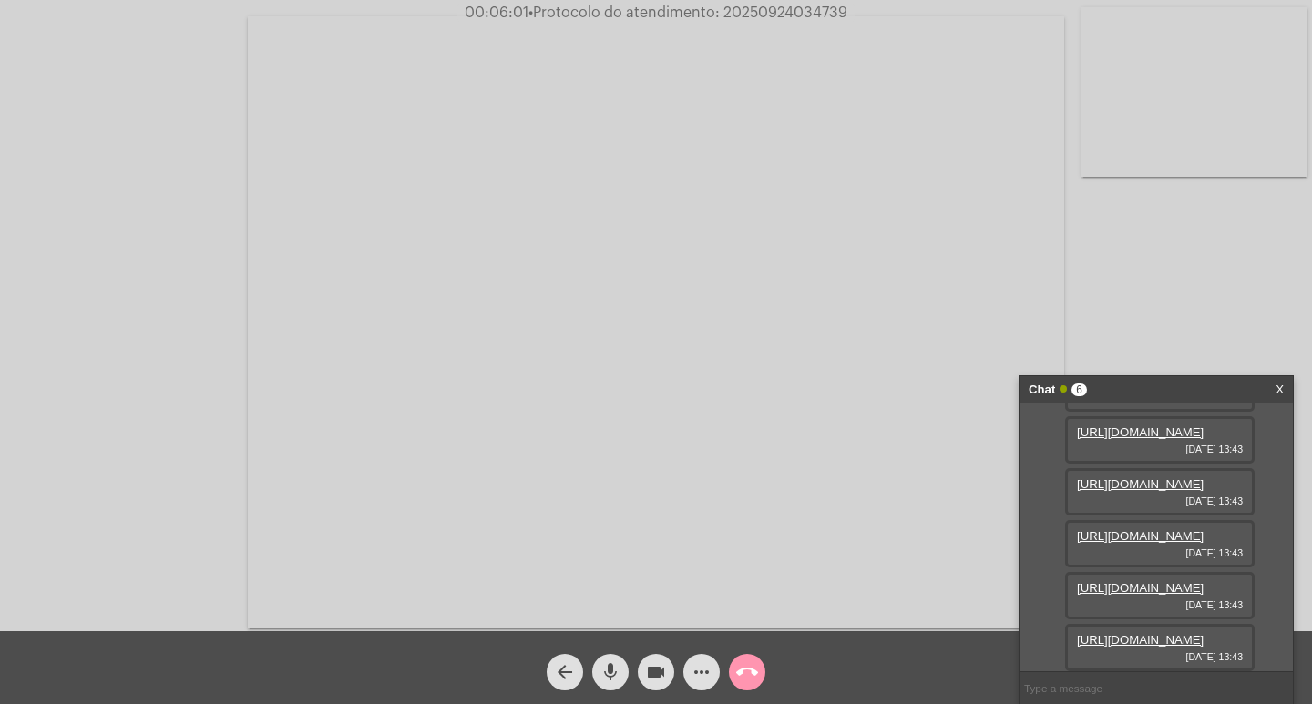
click at [1115, 477] on link "[URL][DOMAIN_NAME]" at bounding box center [1140, 484] width 127 height 14
click at [1115, 543] on link "[URL][DOMAIN_NAME]" at bounding box center [1140, 536] width 127 height 14
click at [1125, 581] on link "[URL][DOMAIN_NAME]" at bounding box center [1140, 588] width 127 height 14
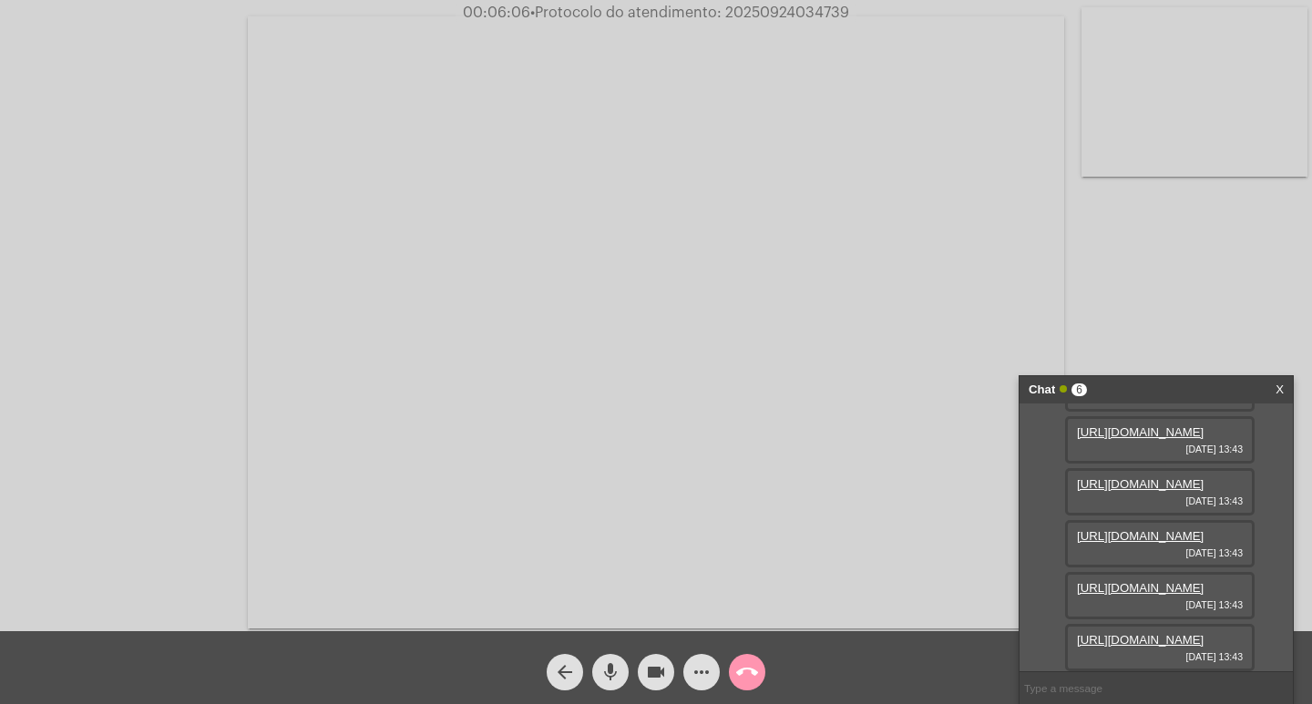
click at [1121, 633] on link "[URL][DOMAIN_NAME]" at bounding box center [1140, 640] width 127 height 14
click at [1166, 633] on link "[URL][DOMAIN_NAME]" at bounding box center [1140, 640] width 127 height 14
click at [1143, 581] on link "[URL][DOMAIN_NAME]" at bounding box center [1140, 588] width 127 height 14
click at [1165, 633] on link "[URL][DOMAIN_NAME]" at bounding box center [1140, 640] width 127 height 14
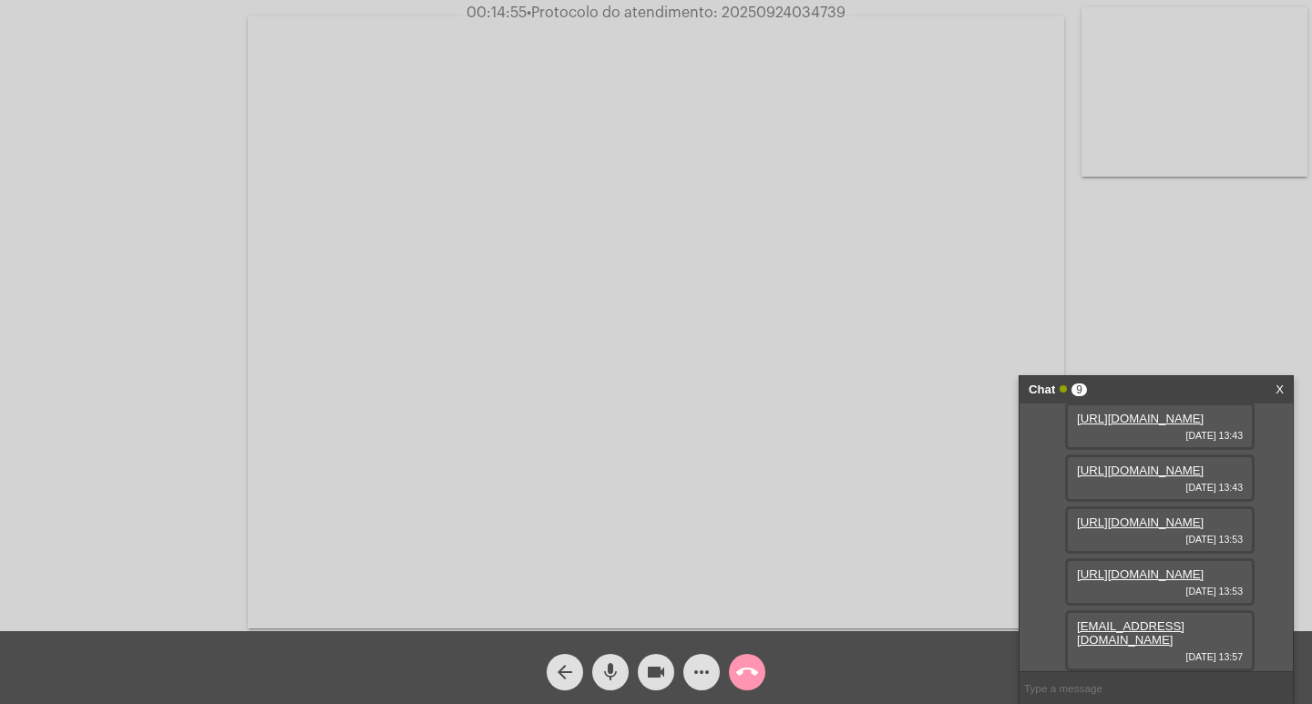
scroll to position [532, 0]
drag, startPoint x: 1152, startPoint y: 632, endPoint x: 938, endPoint y: 547, distance: 230.2
click at [747, 481] on video at bounding box center [656, 322] width 816 height 612
click at [1103, 631] on div "94950-420 [DATE] 13:57" at bounding box center [1159, 647] width 189 height 47
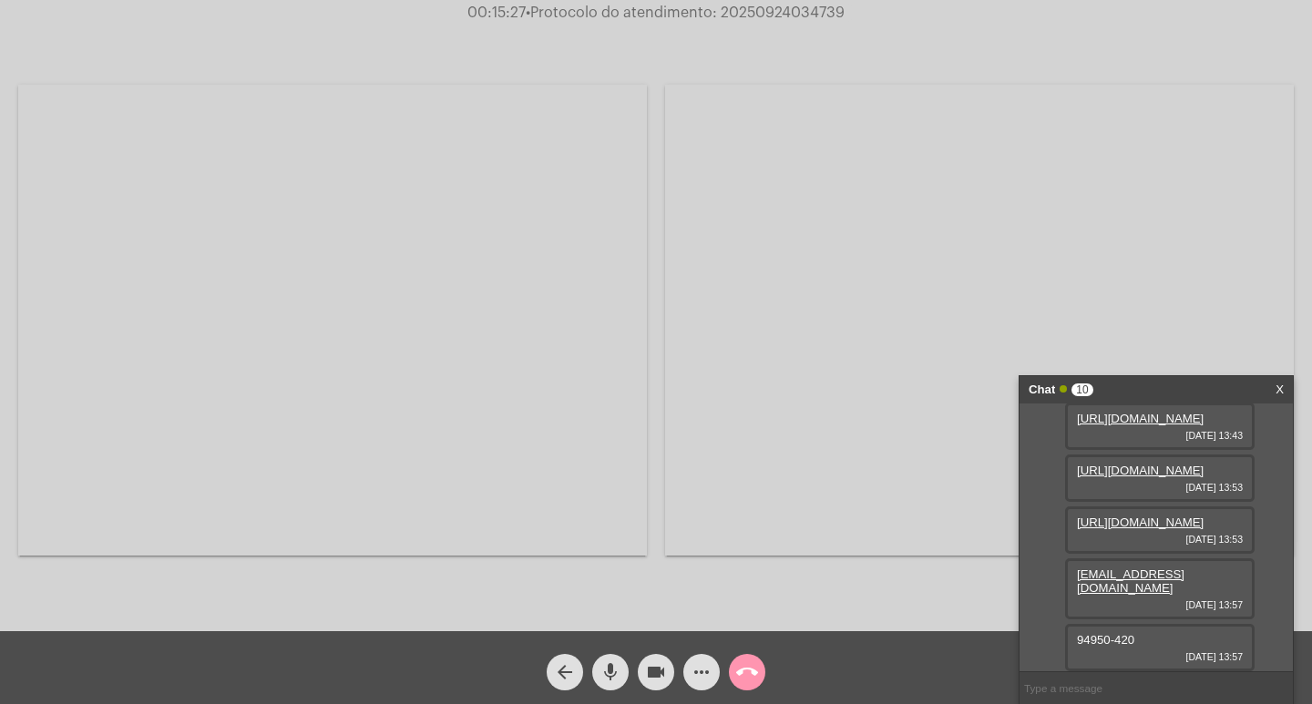
click at [1103, 631] on div "94950-420 [DATE] 13:57" at bounding box center [1159, 647] width 189 height 47
click at [1101, 631] on div "94950-420 [DATE] 13:57" at bounding box center [1159, 647] width 189 height 47
copy span "94950-420"
click at [690, 656] on span "more_horiz" at bounding box center [701, 672] width 22 height 36
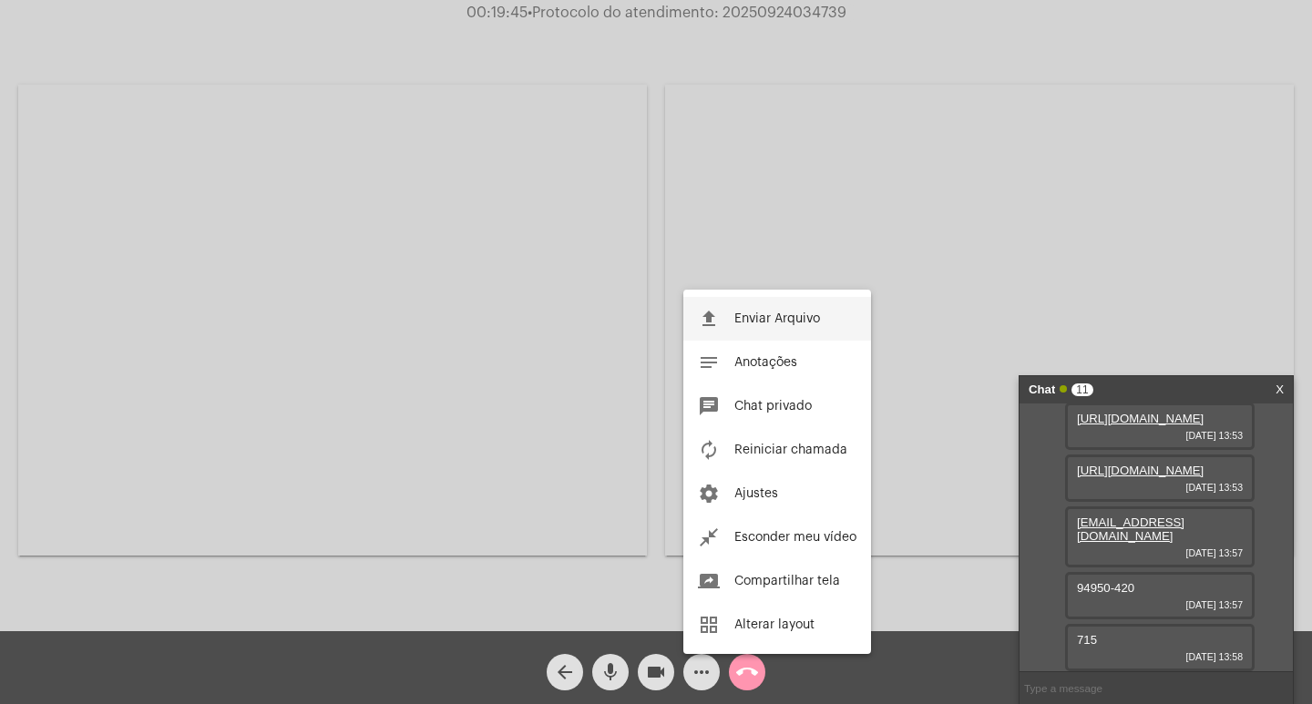
click at [758, 313] on span "Enviar Arquivo" at bounding box center [777, 318] width 86 height 13
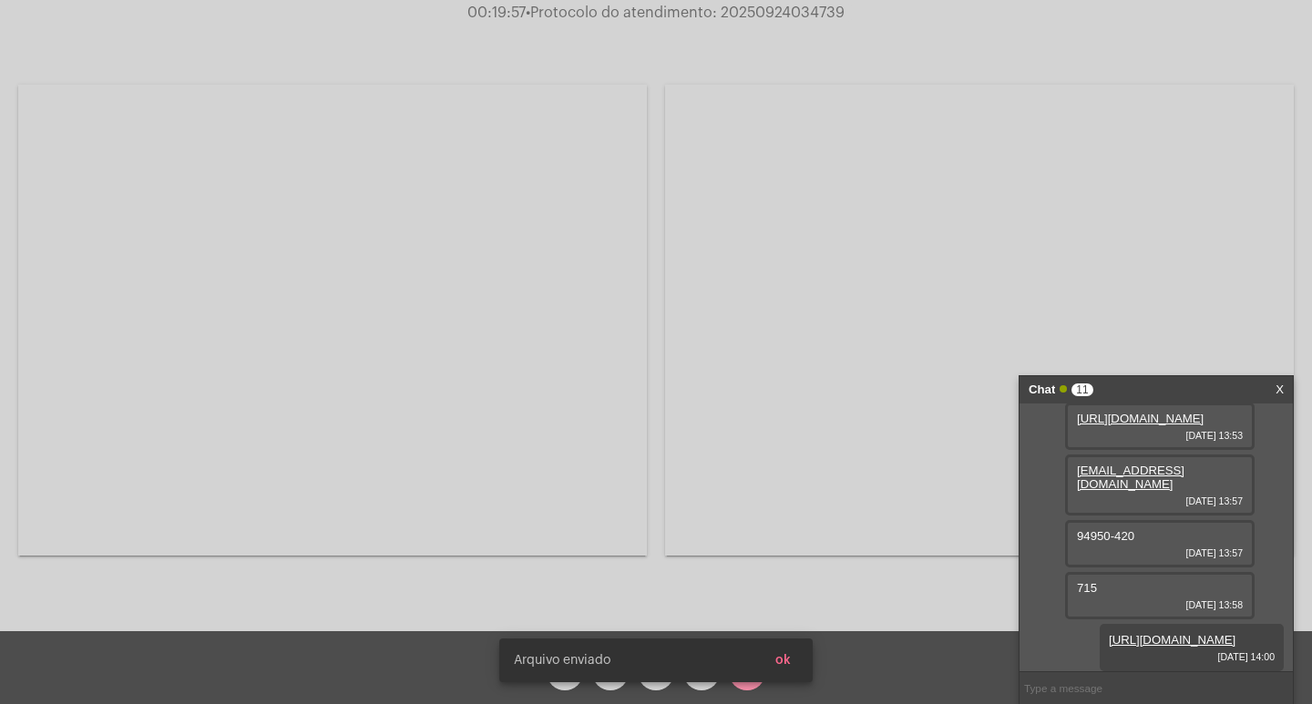
scroll to position [729, 0]
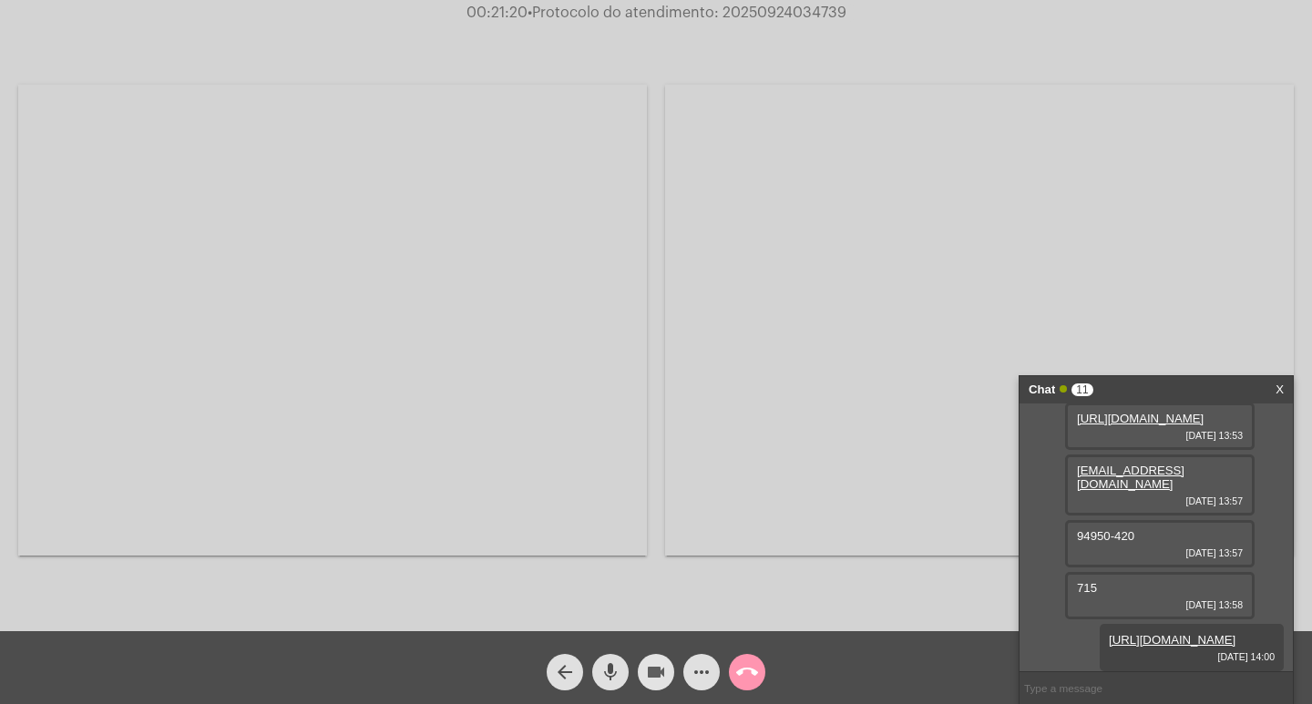
click at [652, 674] on mat-icon "videocam" at bounding box center [656, 672] width 22 height 22
click at [666, 678] on mat-icon "videocam_off" at bounding box center [656, 672] width 22 height 22
click at [1108, 679] on input "text" at bounding box center [1155, 688] width 273 height 32
click at [803, 12] on span "• Protocolo do atendimento: 20250924034739" at bounding box center [688, 12] width 319 height 15
click at [803, 12] on span "• Protocolo do atendimento: 20250924034739" at bounding box center [686, 12] width 319 height 15
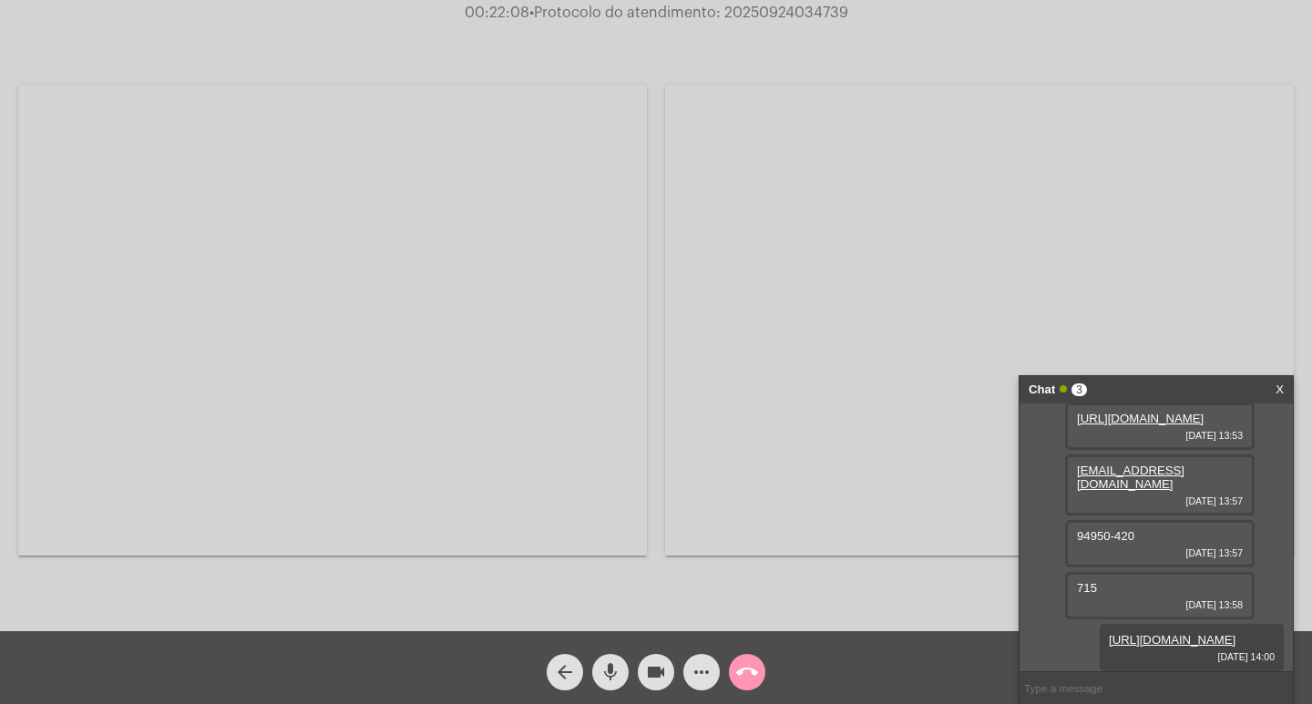
copy span "20250924034739"
click at [1081, 679] on input "text" at bounding box center [1155, 688] width 273 height 32
paste input "20250924034739"
type input "20250924034739"
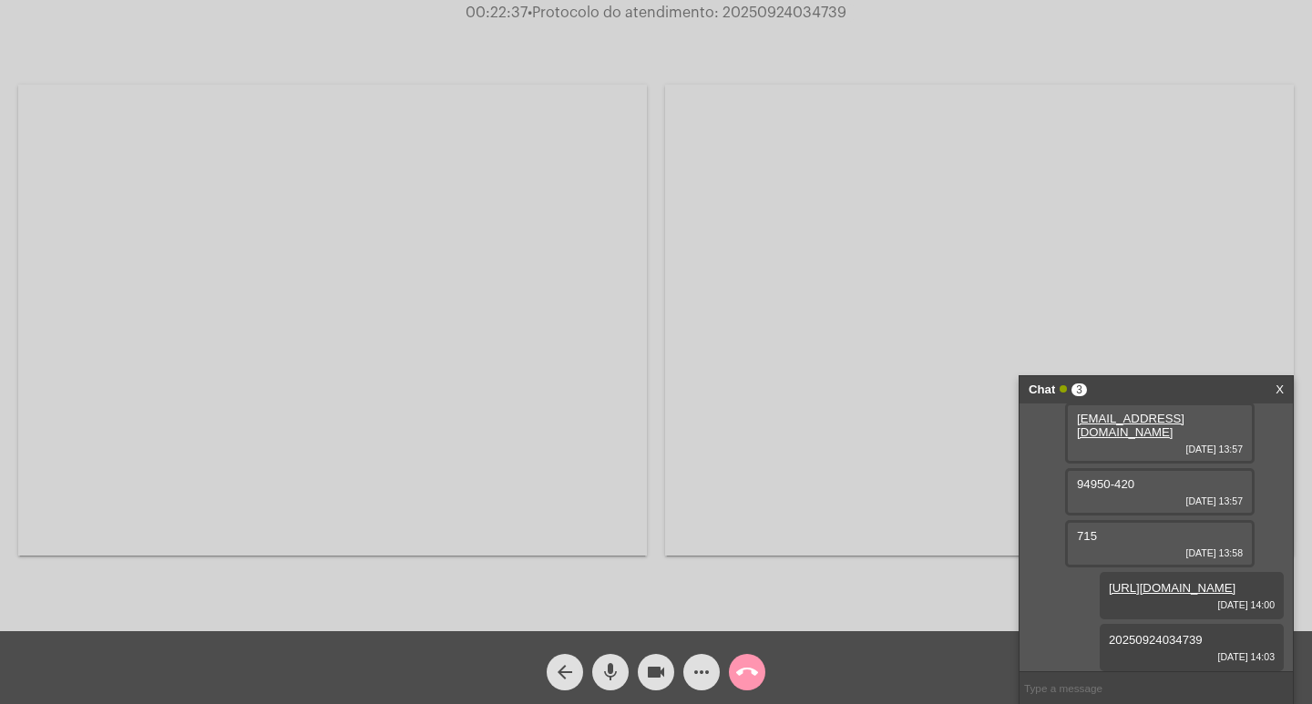
scroll to position [781, 0]
click at [1168, 378] on div "Chat 3" at bounding box center [1136, 389] width 217 height 27
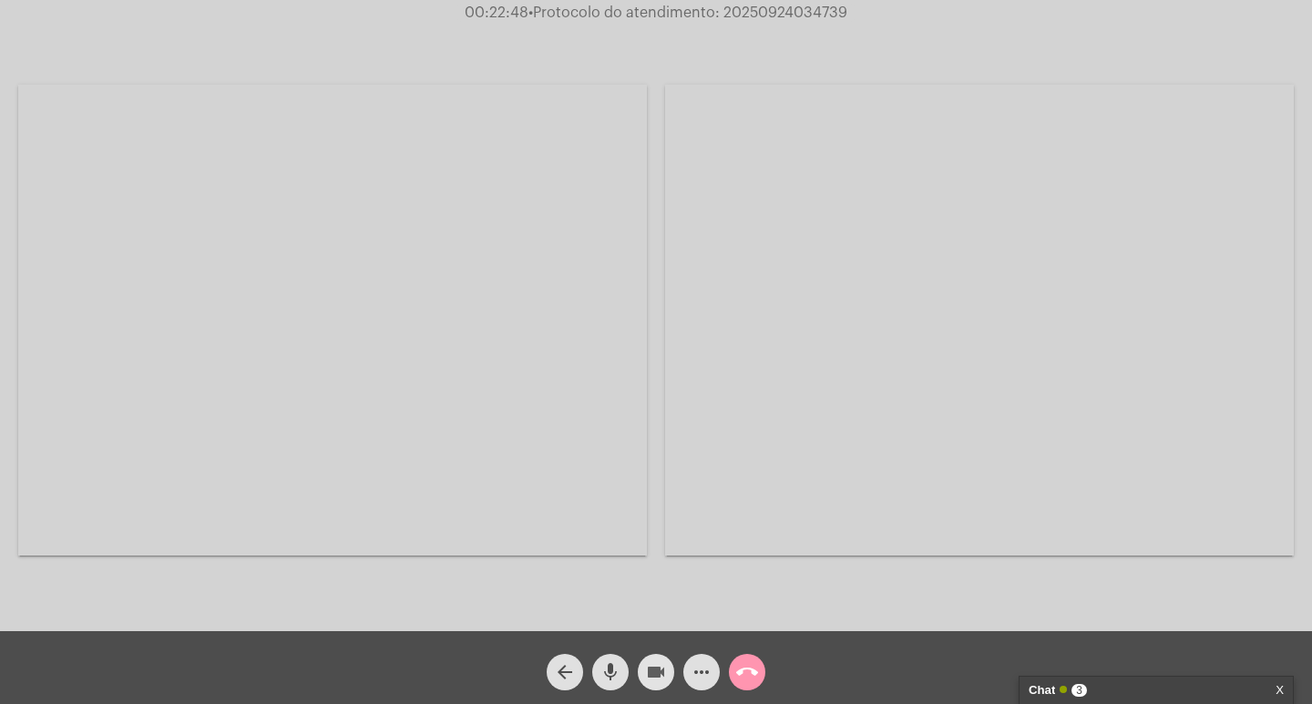
click at [661, 662] on mat-icon "videocam" at bounding box center [656, 672] width 22 height 22
click at [615, 669] on mat-icon "mic" at bounding box center [610, 672] width 22 height 22
click at [738, 662] on mat-icon "call_end" at bounding box center [747, 672] width 22 height 22
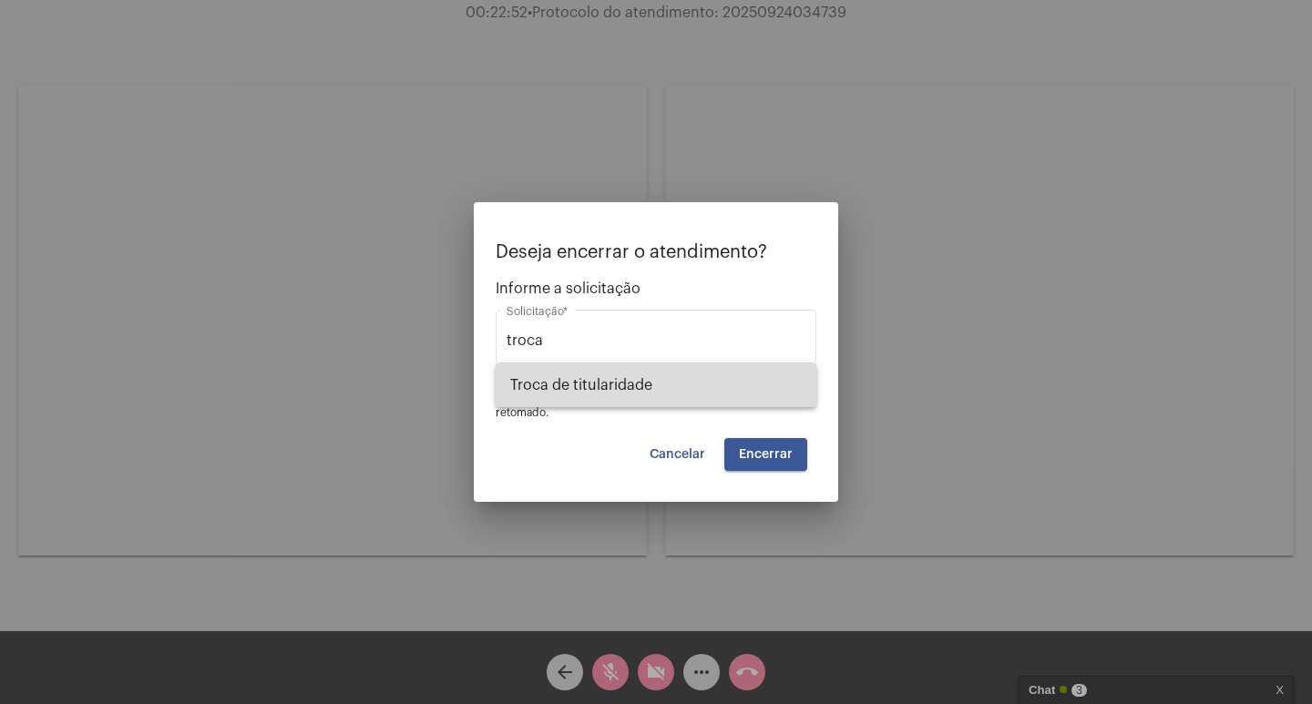
click at [702, 388] on span "Troca de titularidade" at bounding box center [655, 385] width 291 height 44
type input "Troca de titularidade"
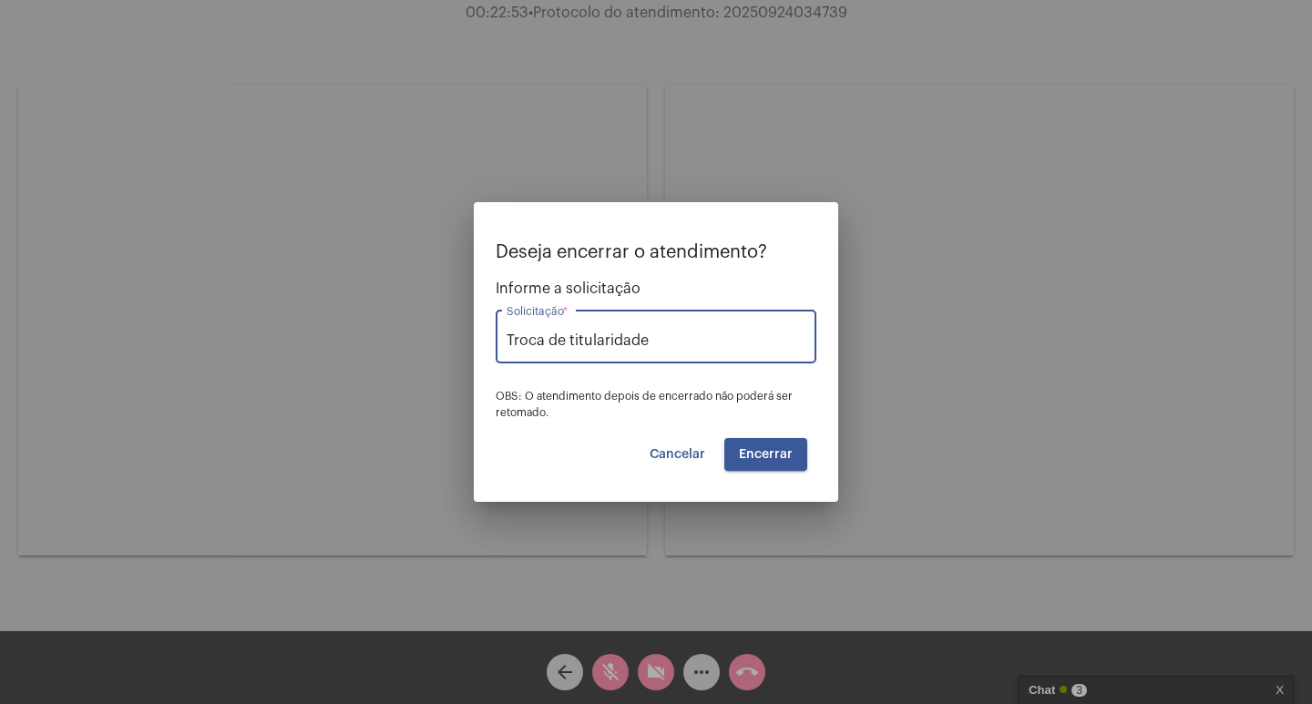
click at [747, 466] on button "Encerrar" at bounding box center [765, 454] width 83 height 33
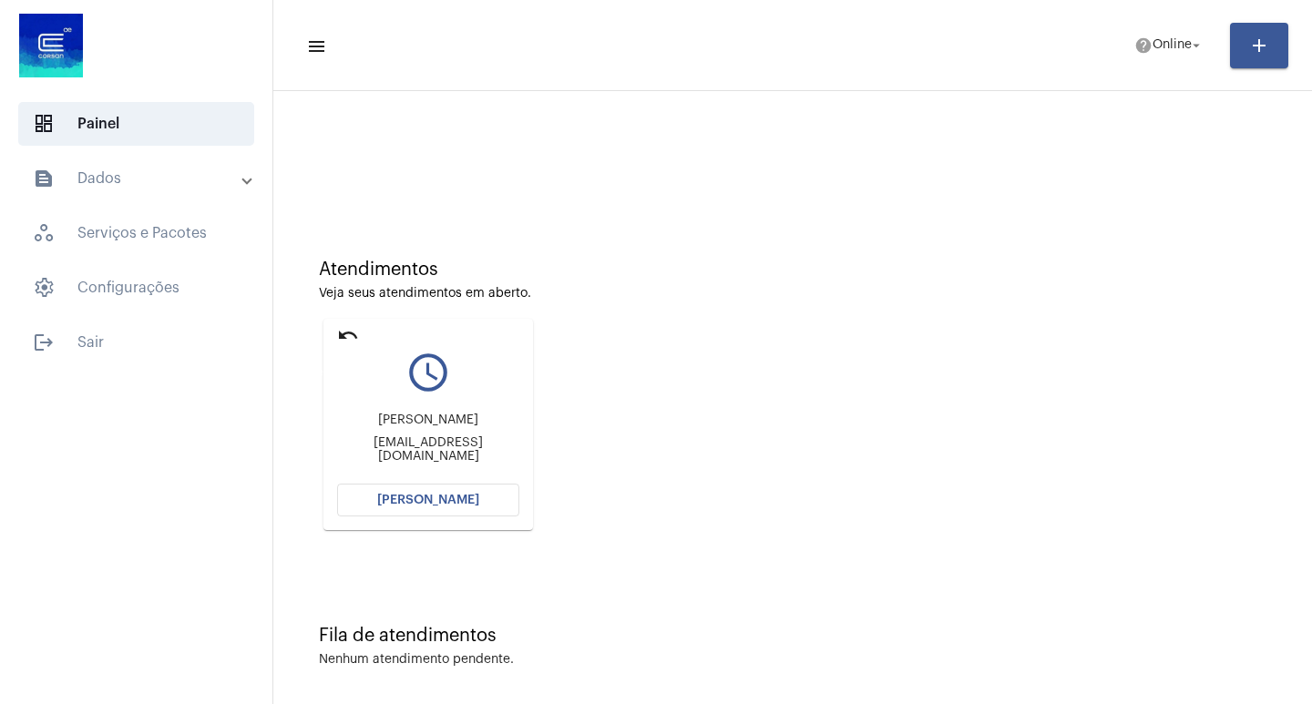
click at [353, 335] on mat-icon "undo" at bounding box center [348, 335] width 22 height 22
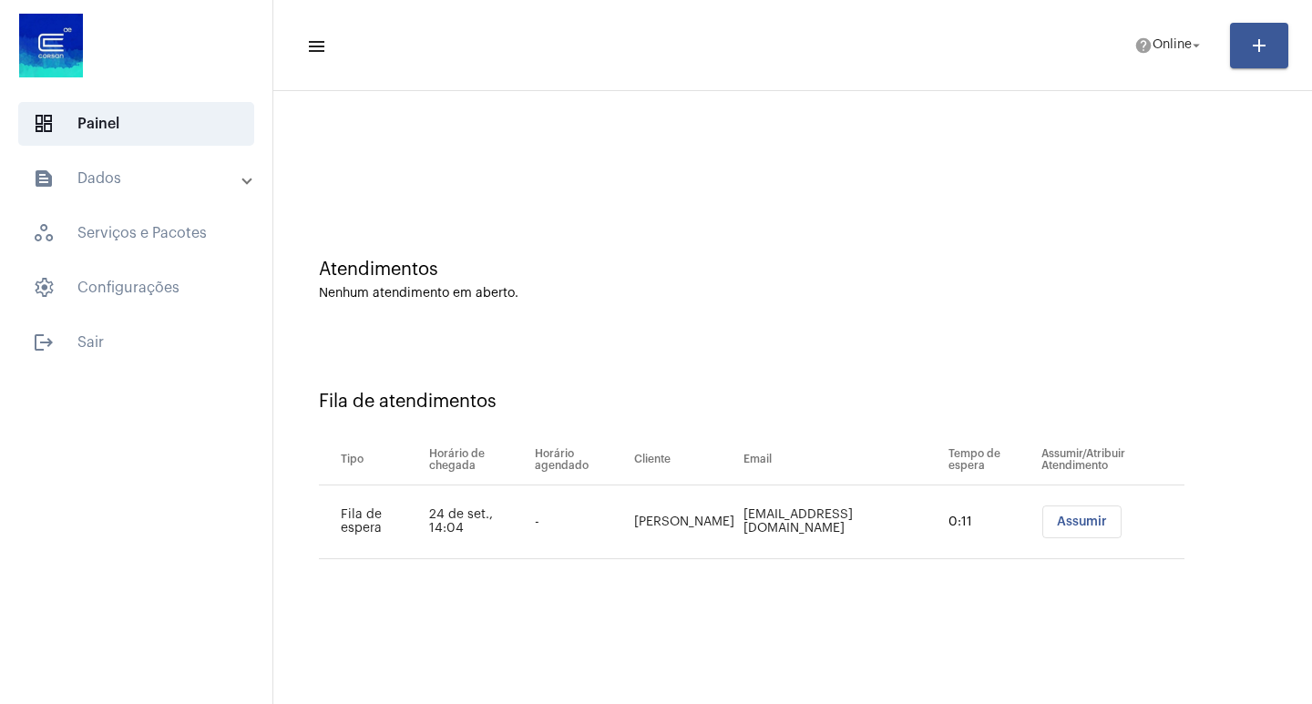
click at [1072, 522] on span "Assumir" at bounding box center [1082, 522] width 50 height 13
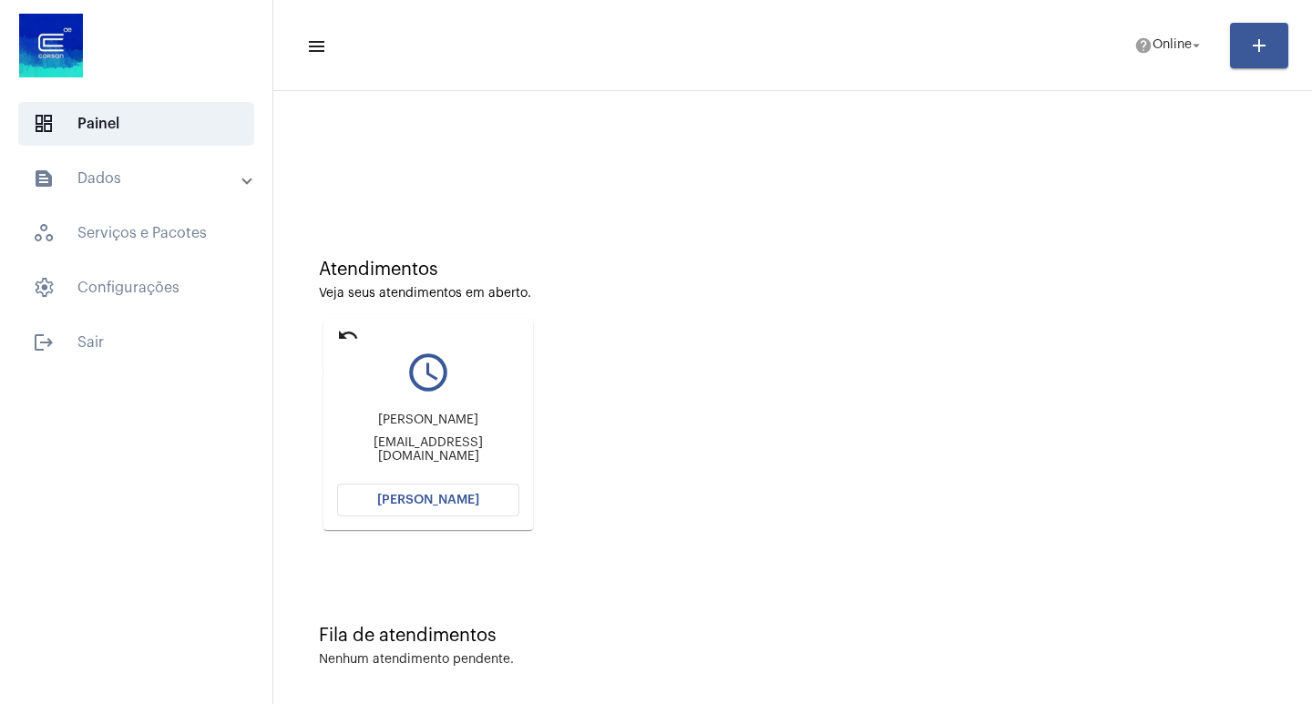
click at [342, 337] on mat-icon "undo" at bounding box center [348, 335] width 22 height 22
click at [347, 337] on mat-icon "undo" at bounding box center [348, 335] width 22 height 22
click at [350, 330] on mat-icon "undo" at bounding box center [348, 335] width 22 height 22
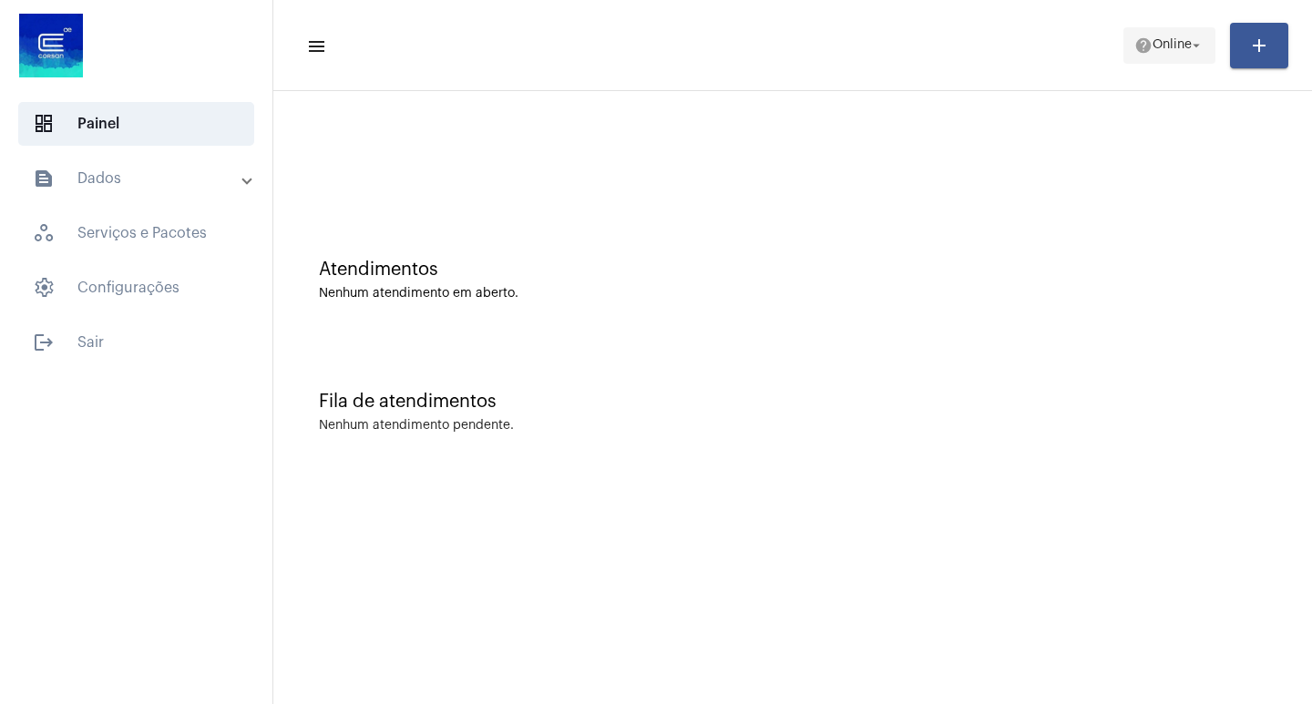
click at [1148, 40] on span "help Online arrow_drop_down" at bounding box center [1169, 44] width 70 height 33
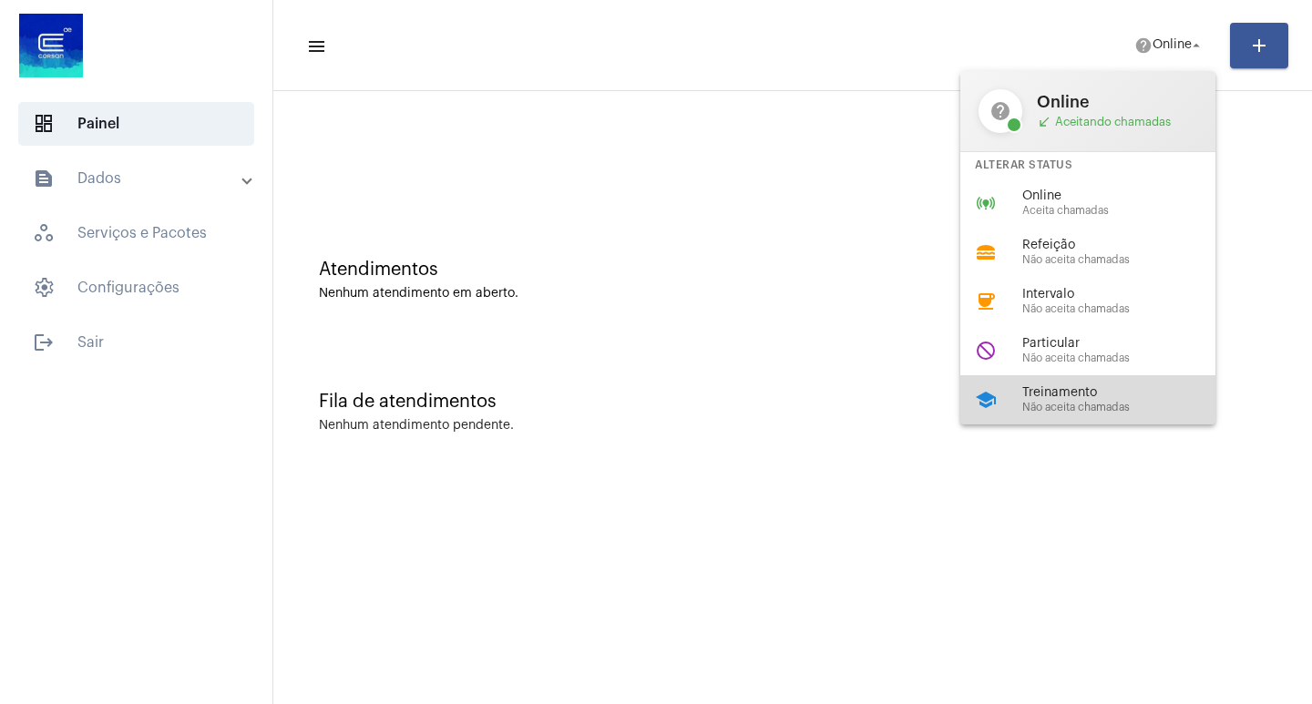
drag, startPoint x: 1109, startPoint y: 406, endPoint x: 900, endPoint y: 60, distance: 404.1
click at [1104, 397] on div "Treinamento Não aceita chamadas" at bounding box center [1126, 399] width 208 height 27
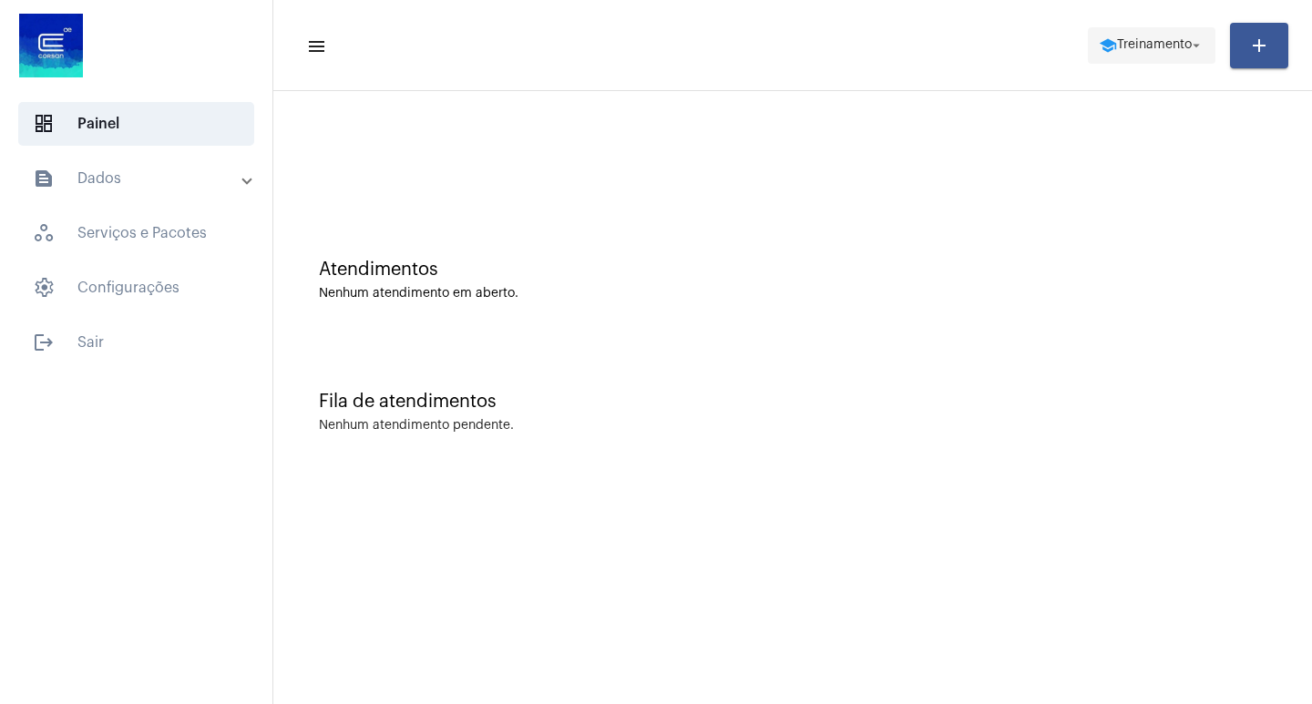
click at [1177, 59] on span "school Treinamento arrow_drop_down" at bounding box center [1151, 44] width 106 height 33
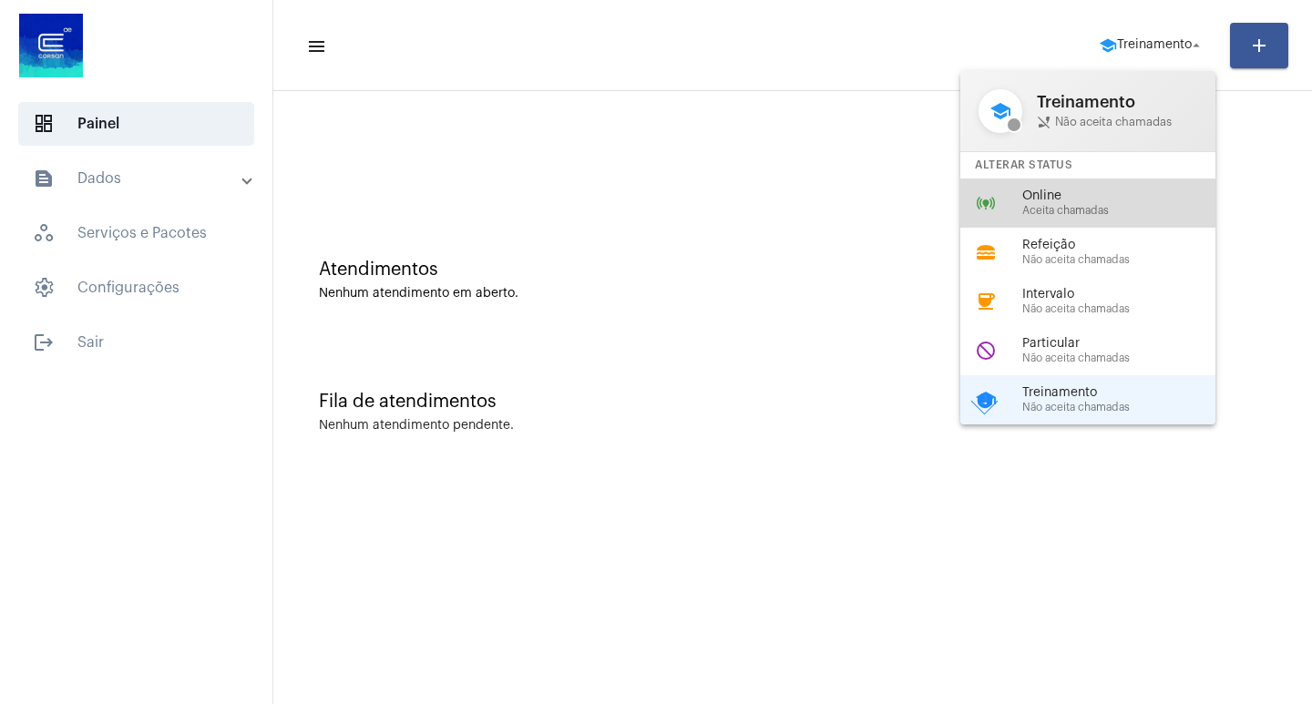
click at [1066, 220] on div "online_prediction Online Aceita chamadas" at bounding box center [1102, 203] width 284 height 49
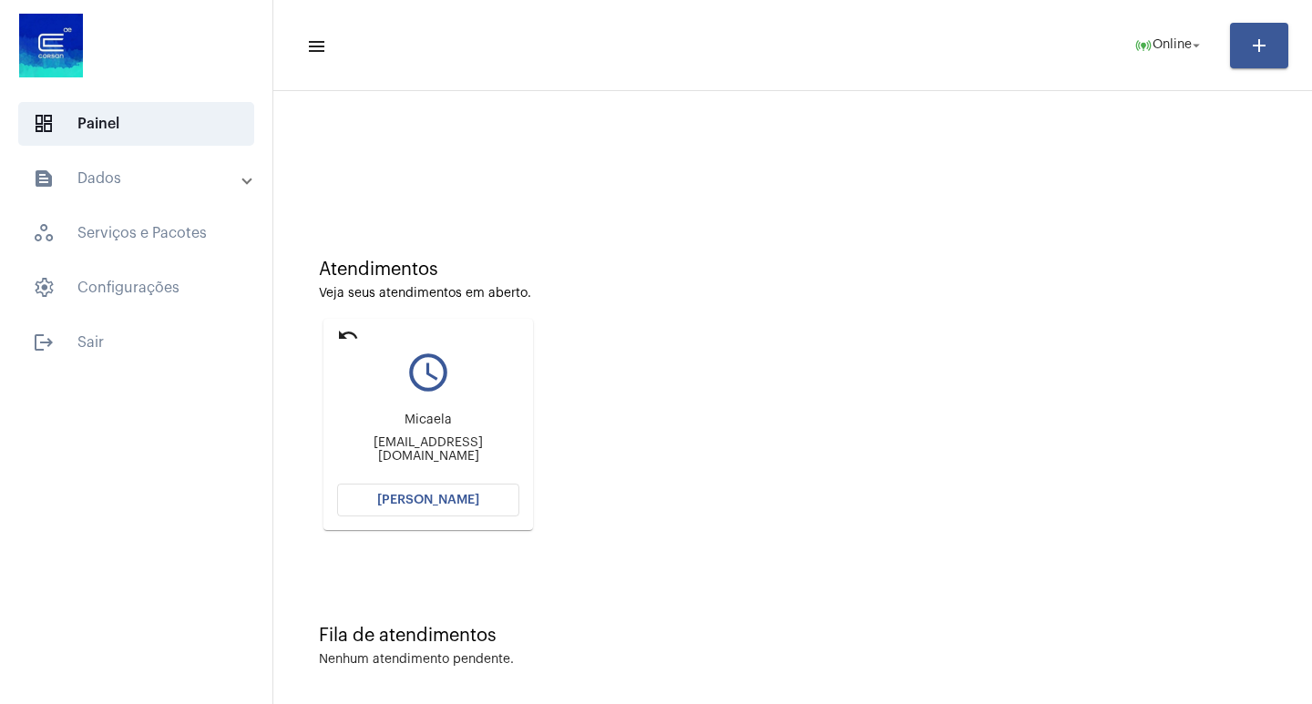
click at [427, 499] on span "[PERSON_NAME]" at bounding box center [428, 500] width 102 height 13
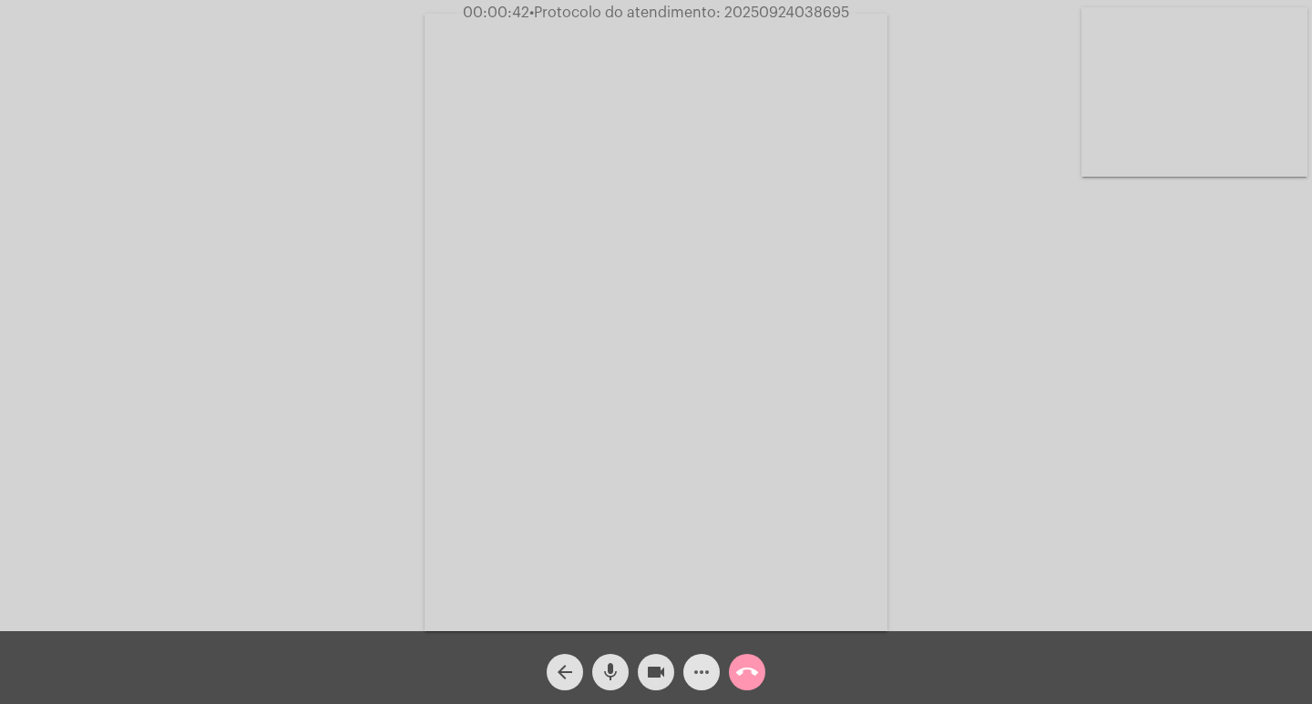
click at [704, 669] on mat-icon "more_horiz" at bounding box center [701, 672] width 22 height 22
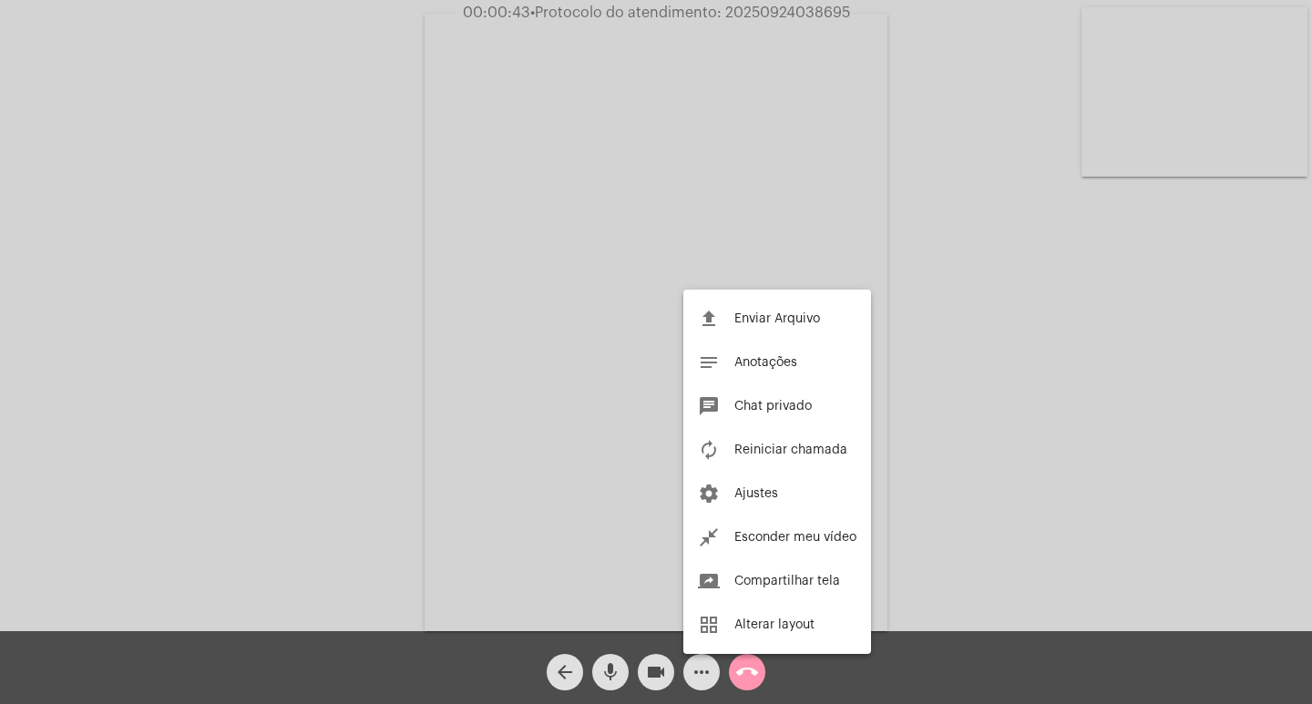
click at [704, 669] on div at bounding box center [656, 352] width 1312 height 704
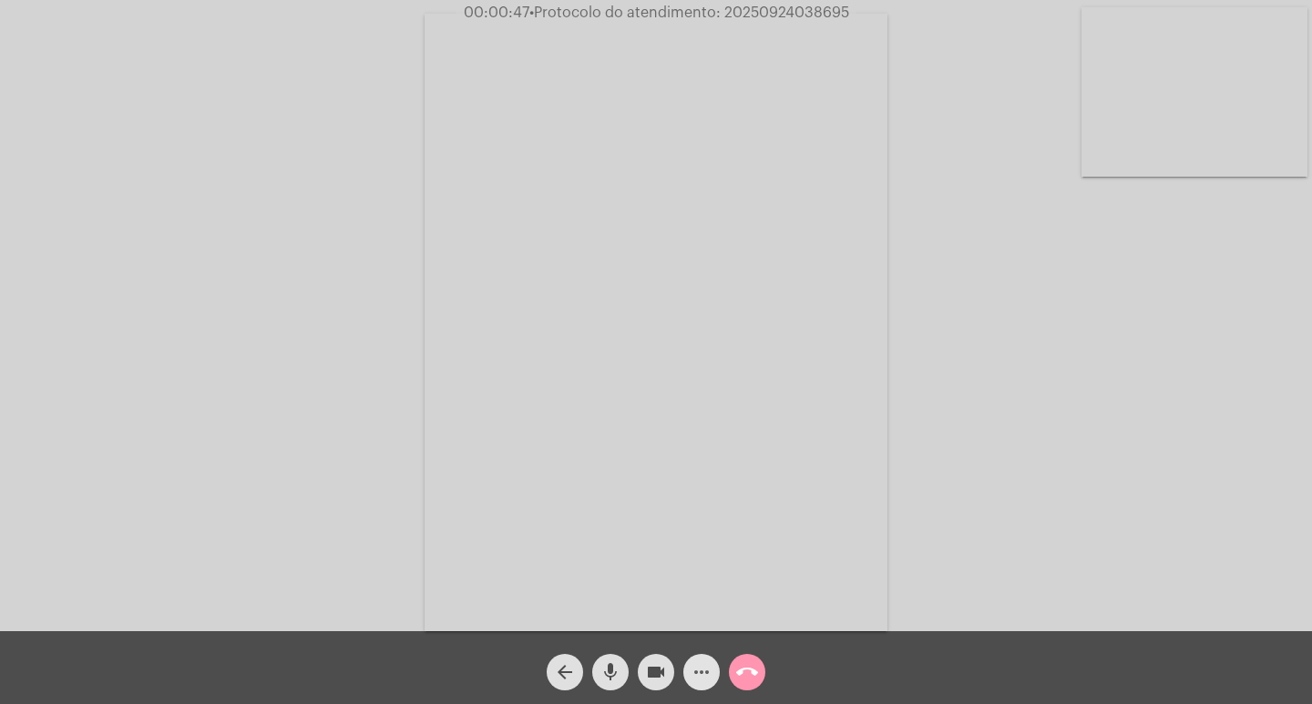
click at [704, 671] on mat-icon "more_horiz" at bounding box center [701, 672] width 22 height 22
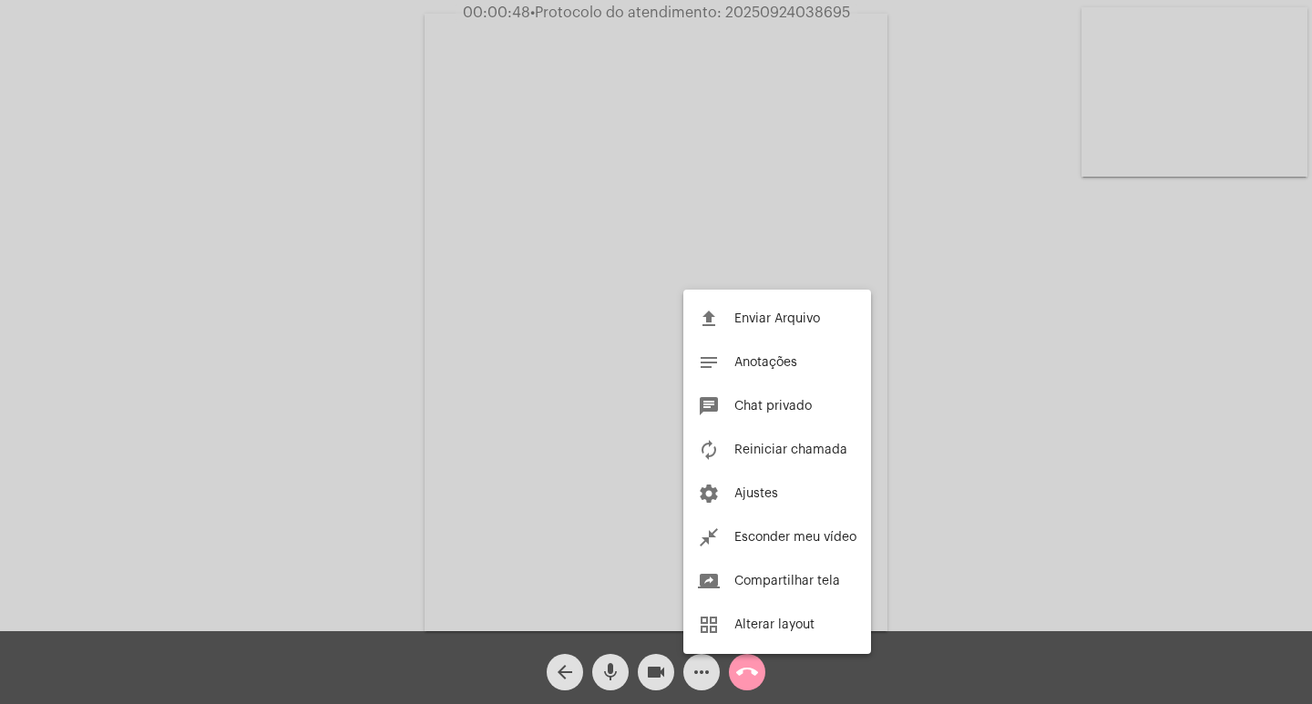
click at [704, 671] on div at bounding box center [656, 352] width 1312 height 704
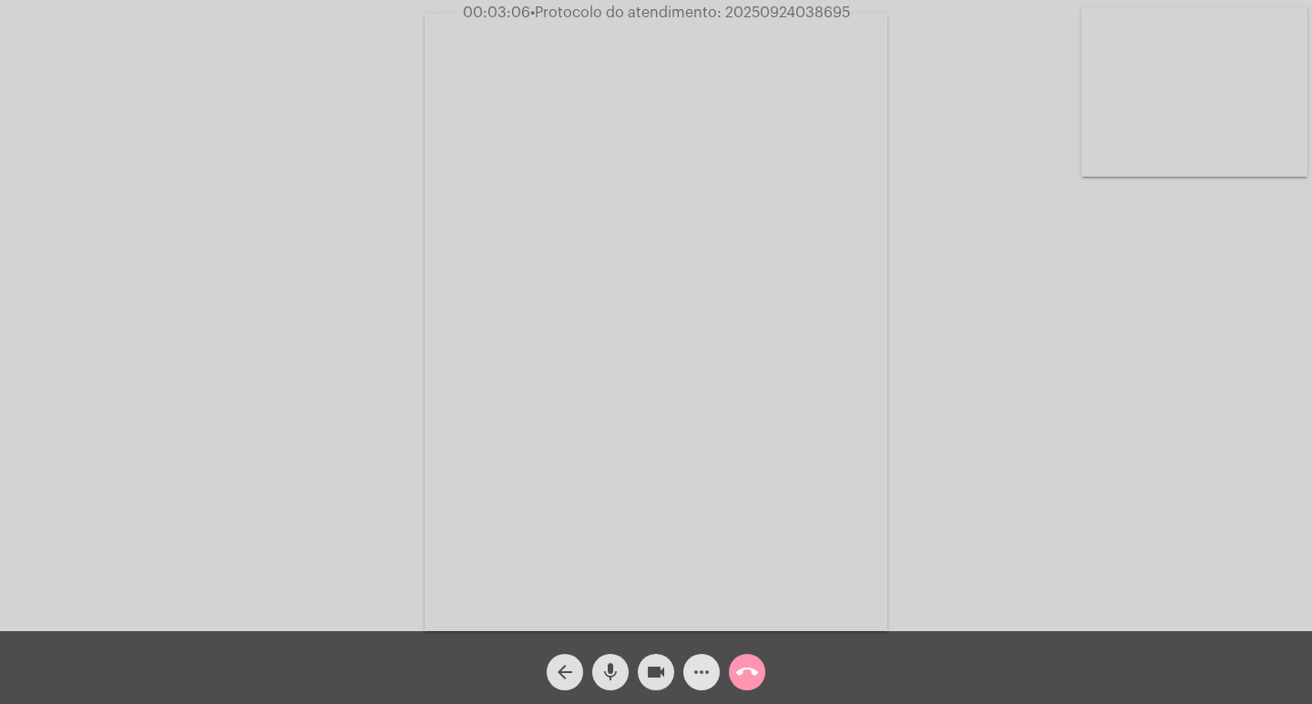
click at [687, 679] on button "more_horiz" at bounding box center [701, 672] width 36 height 36
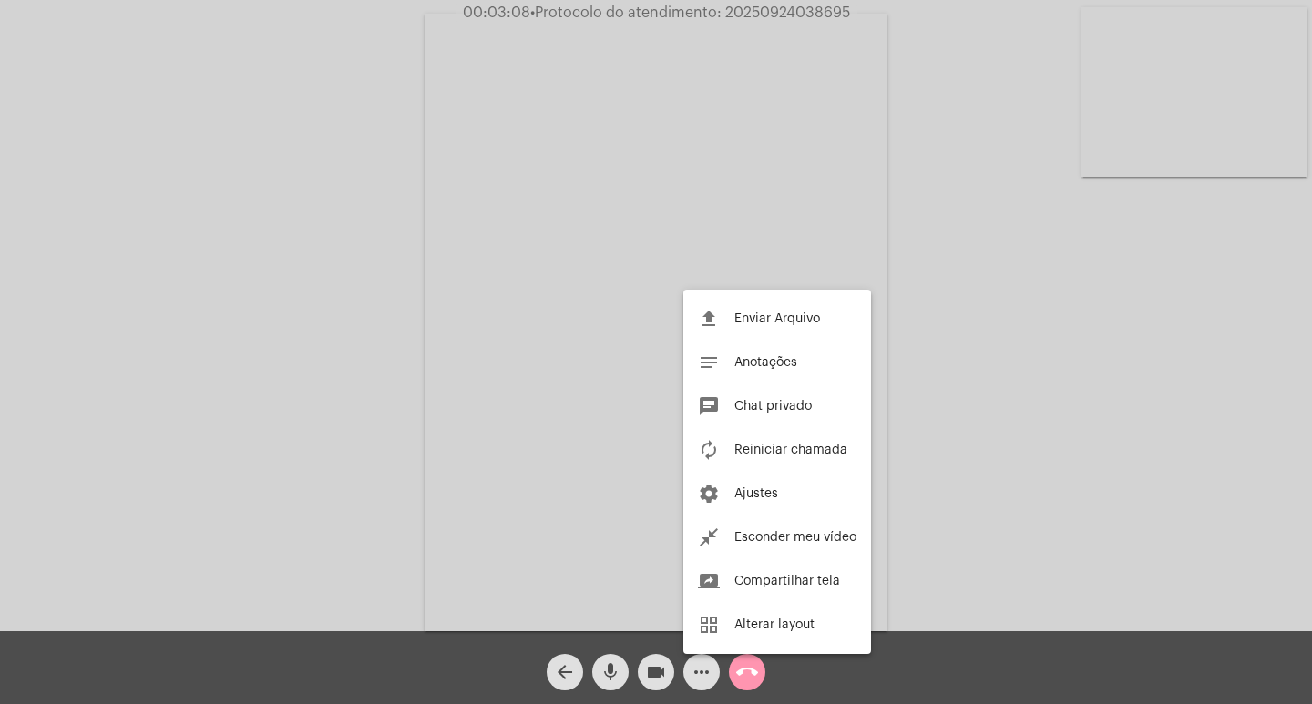
click at [687, 679] on div at bounding box center [656, 352] width 1312 height 704
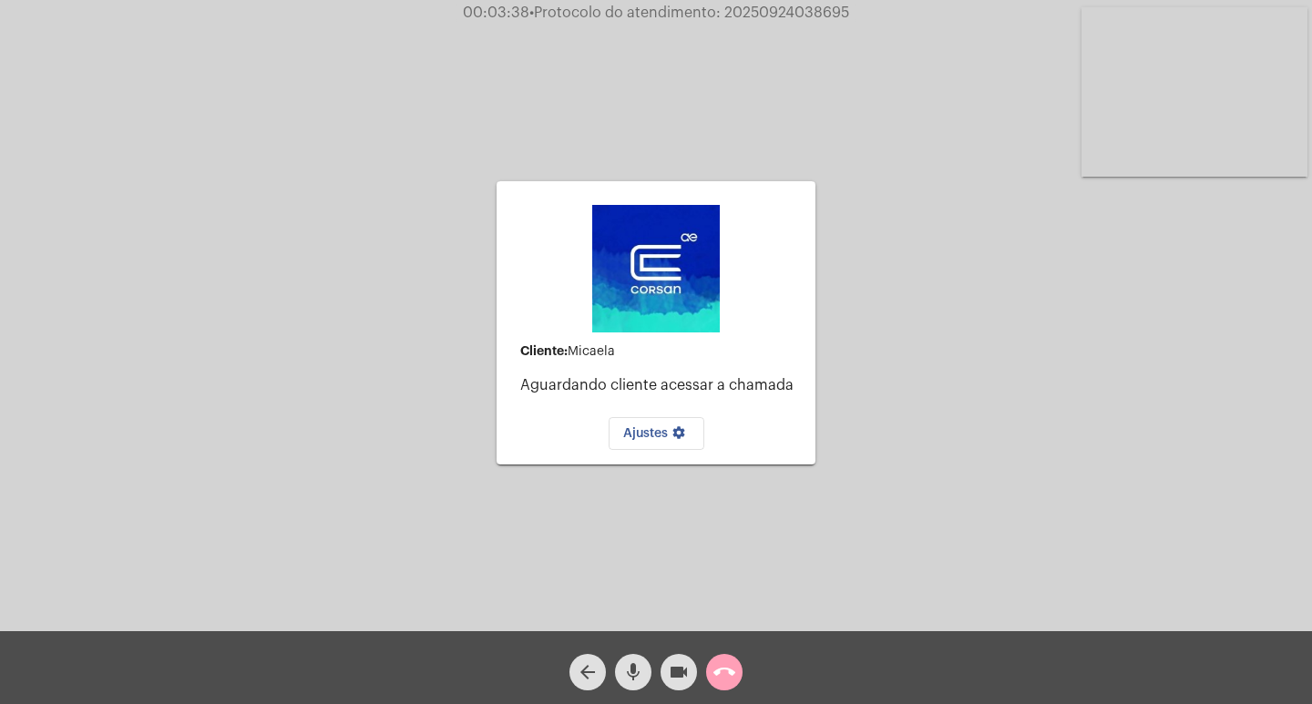
click at [720, 678] on mat-icon "call_end" at bounding box center [724, 672] width 22 height 22
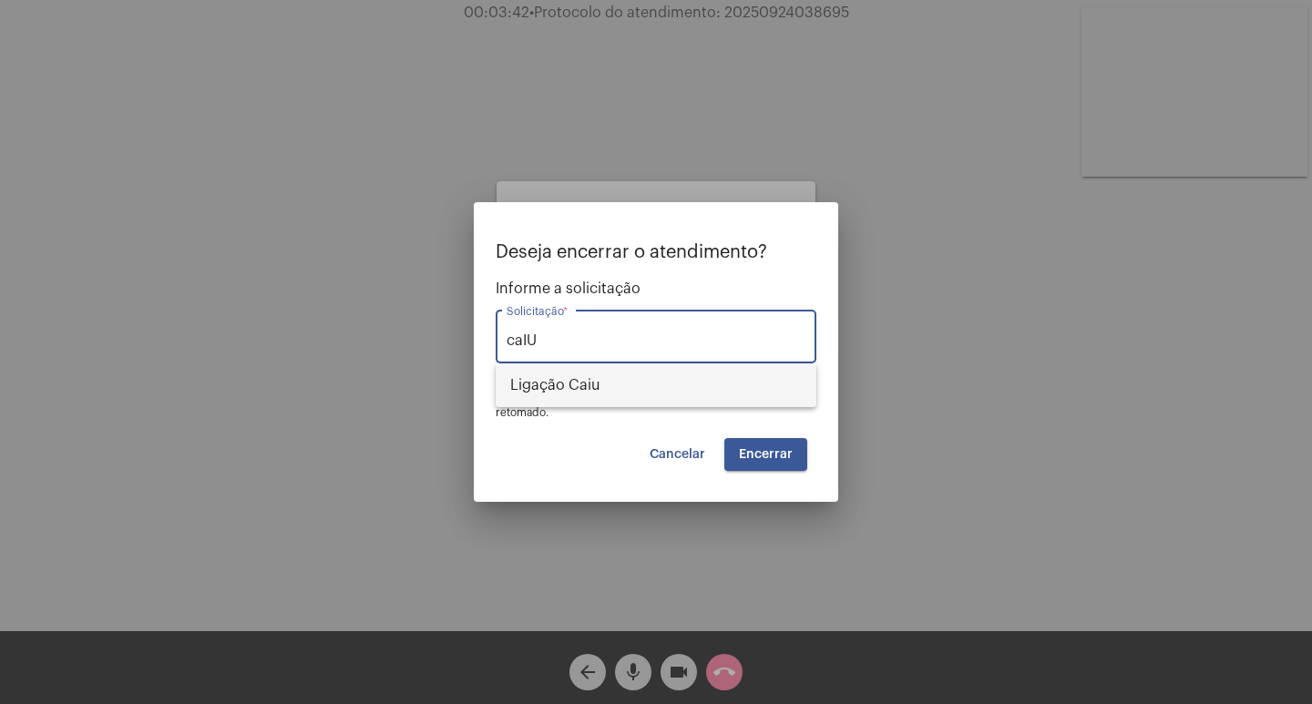
click at [628, 396] on span "Ligação Caiu" at bounding box center [655, 385] width 291 height 44
type input "Ligação Caiu"
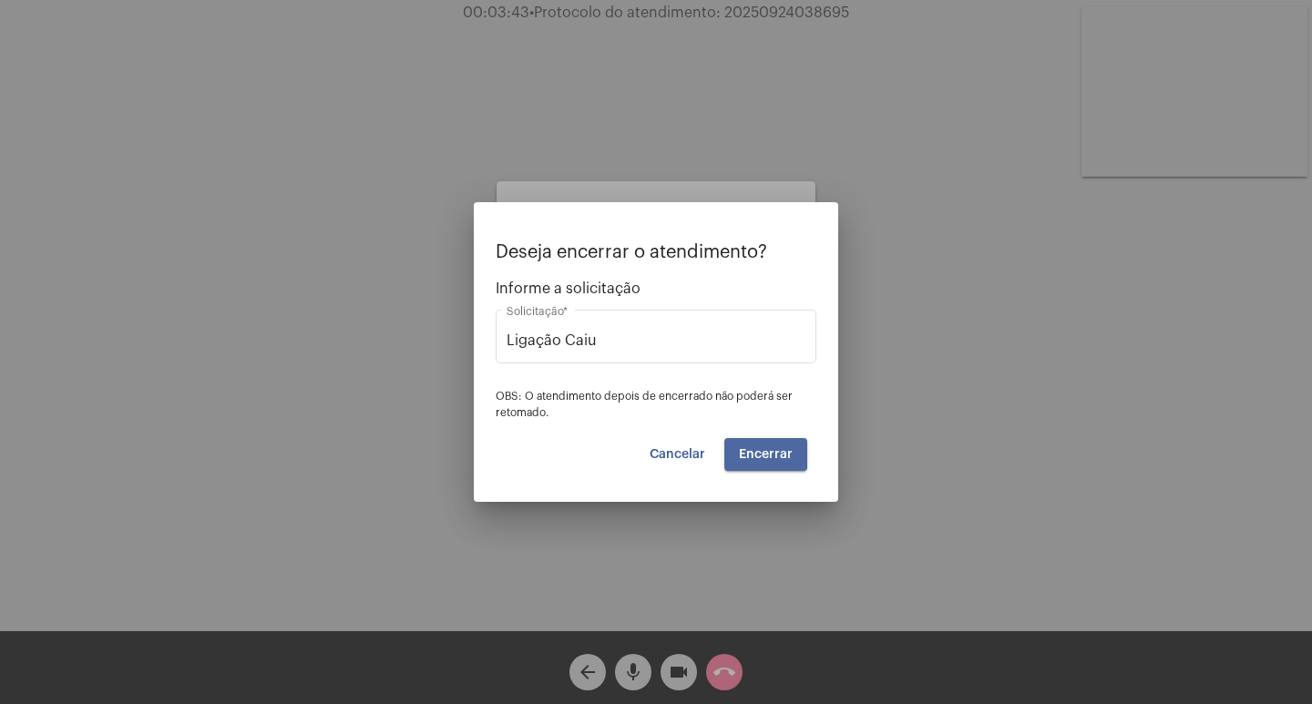
click at [752, 442] on button "Encerrar" at bounding box center [765, 454] width 83 height 33
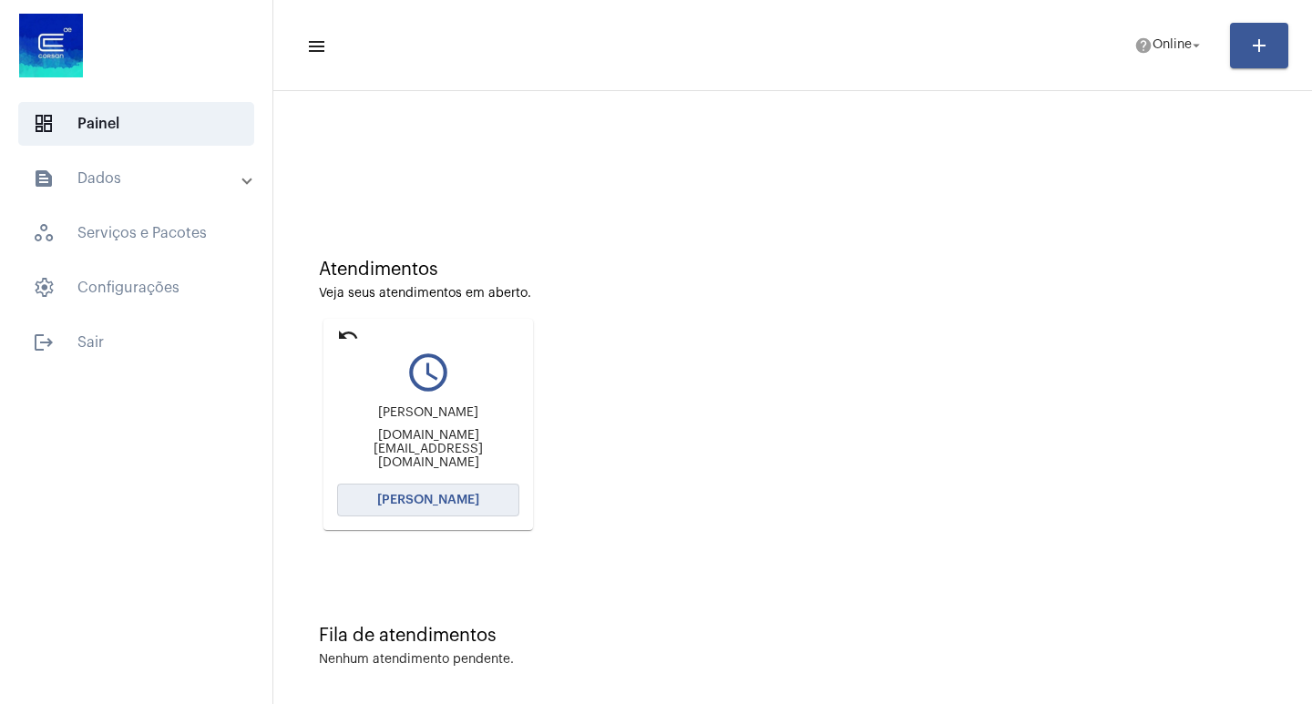
click at [465, 503] on span "[PERSON_NAME]" at bounding box center [428, 500] width 102 height 13
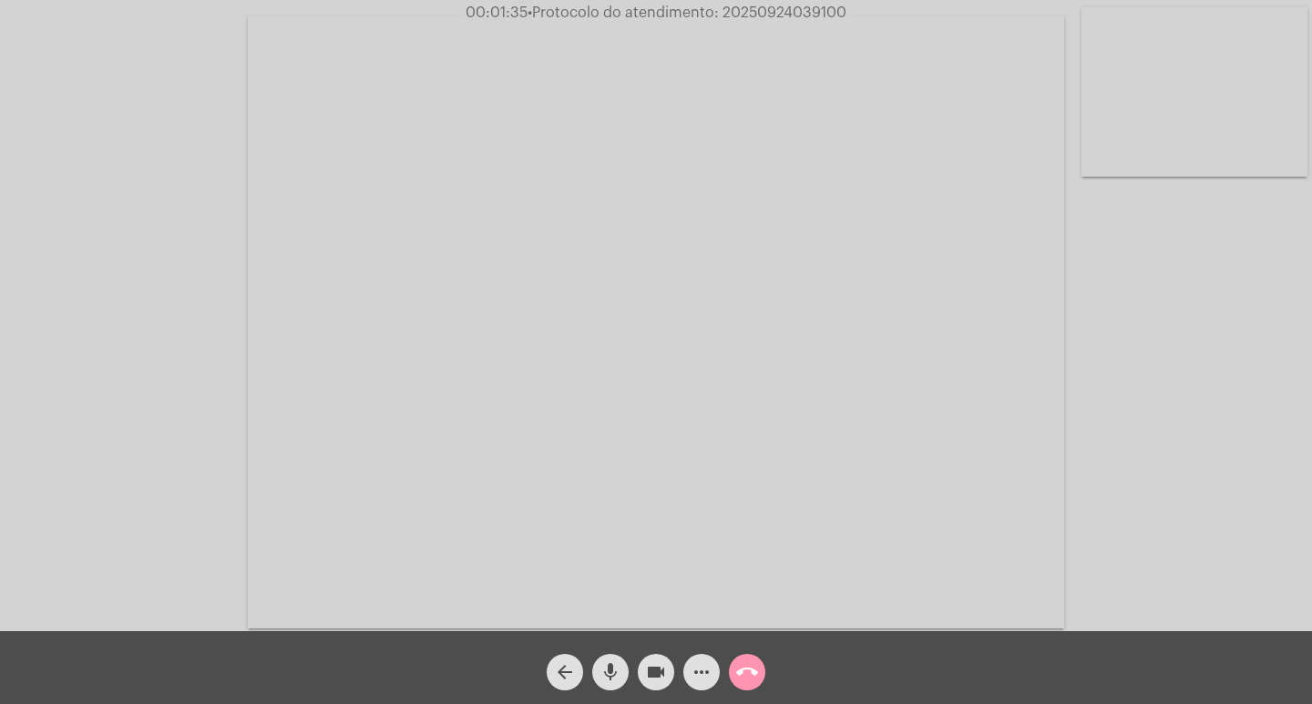
click at [751, 362] on video at bounding box center [656, 322] width 816 height 612
click at [536, 335] on video at bounding box center [332, 320] width 628 height 471
click at [643, 669] on button "videocam" at bounding box center [656, 672] width 36 height 36
click at [616, 667] on mat-icon "mic" at bounding box center [610, 672] width 22 height 22
click at [651, 659] on span "videocam_off" at bounding box center [656, 672] width 22 height 36
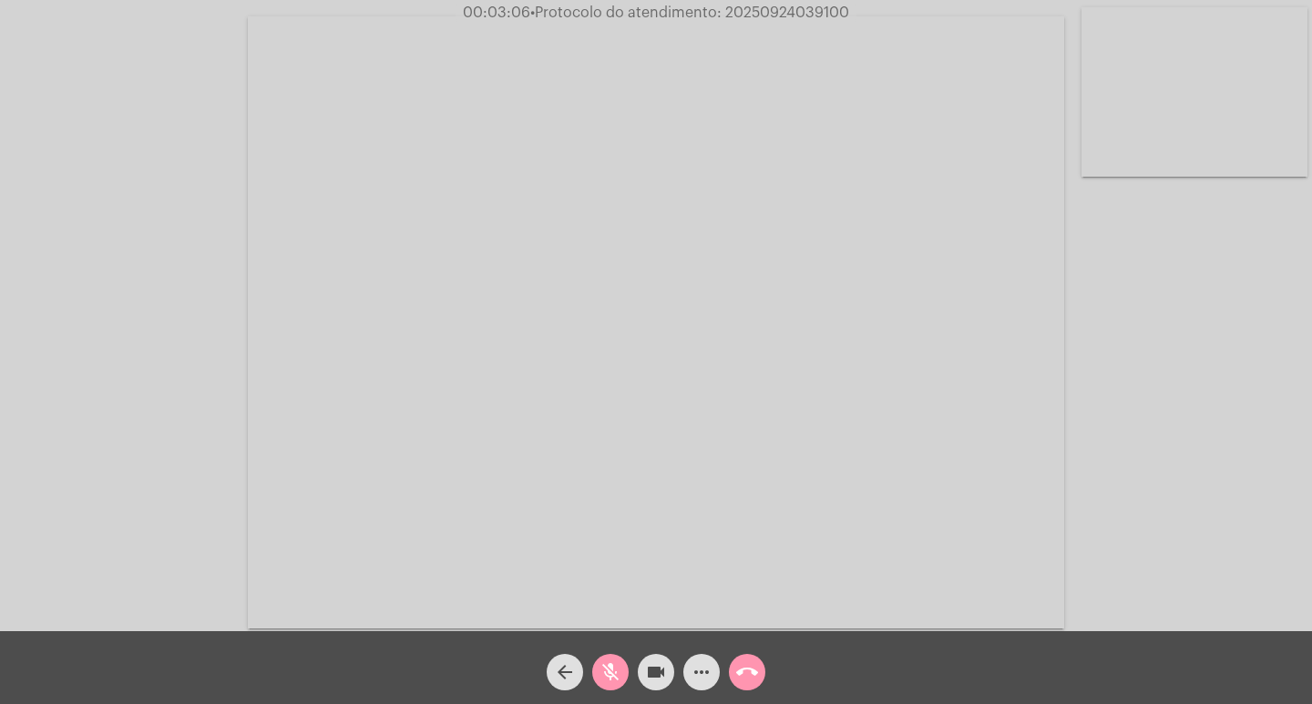
click at [617, 670] on mat-icon "mic_off" at bounding box center [610, 672] width 22 height 22
click at [658, 655] on span "videocam" at bounding box center [656, 672] width 22 height 36
click at [619, 659] on span "mic" at bounding box center [610, 672] width 22 height 36
click at [648, 673] on mat-icon "videocam_off" at bounding box center [656, 672] width 22 height 22
click at [614, 670] on mat-icon "mic_off" at bounding box center [610, 672] width 22 height 22
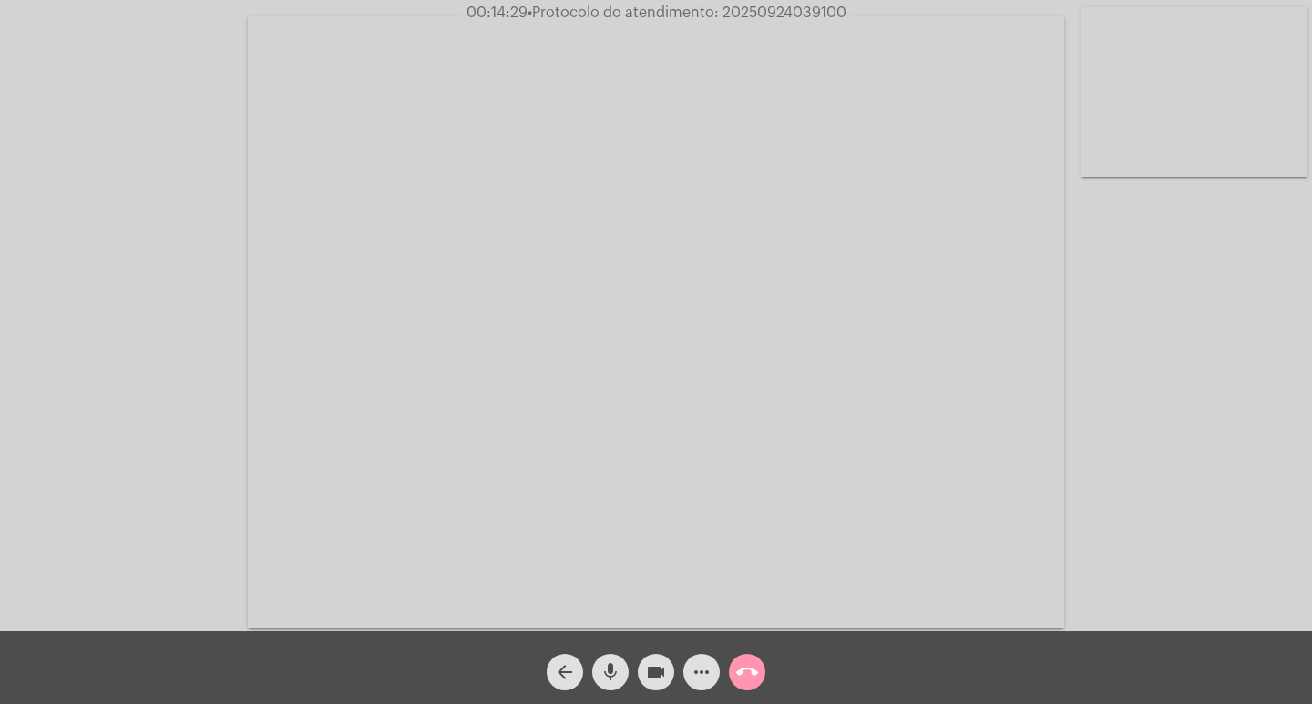
drag, startPoint x: 1231, startPoint y: 204, endPoint x: 1111, endPoint y: 272, distance: 137.5
click at [1231, 204] on div "Acessando Câmera e Microfone..." at bounding box center [656, 320] width 1308 height 631
drag, startPoint x: 706, startPoint y: 683, endPoint x: 682, endPoint y: 667, distance: 28.8
click at [704, 683] on mat-icon "more_horiz" at bounding box center [701, 672] width 22 height 22
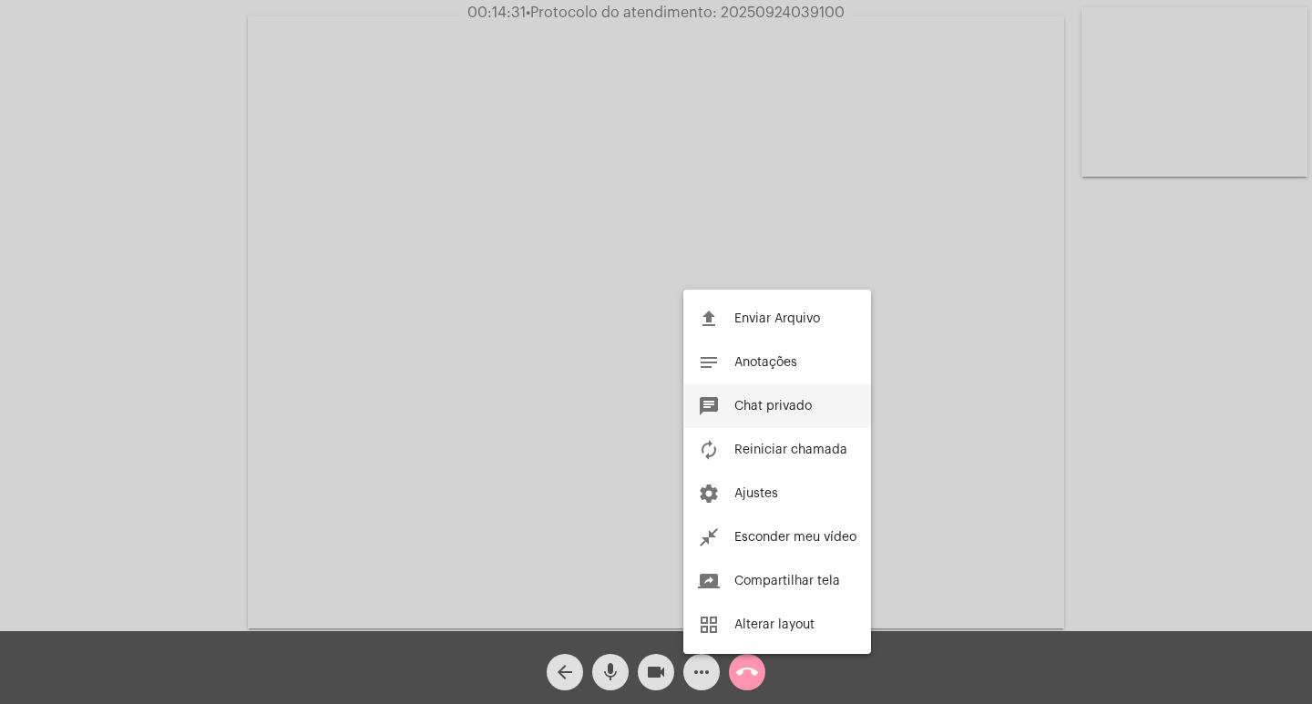
click at [706, 416] on mat-icon "chat" at bounding box center [709, 406] width 22 height 22
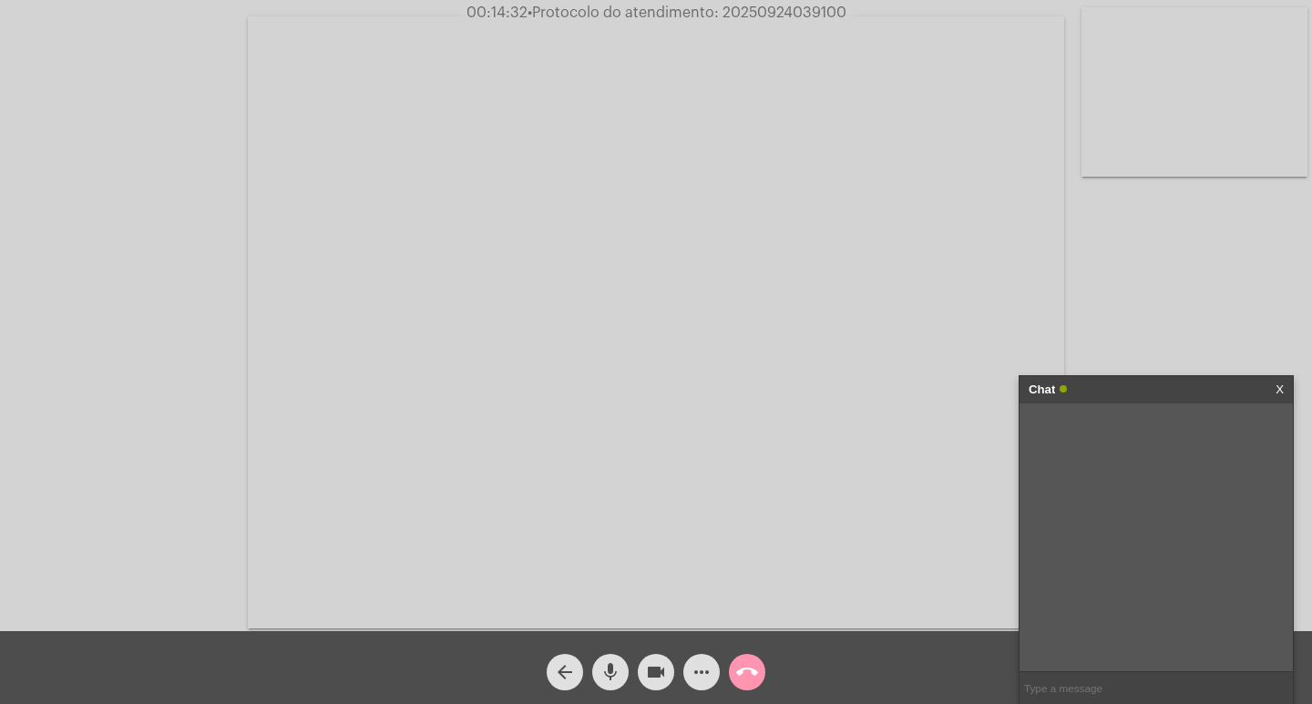
click at [1078, 680] on input "text" at bounding box center [1155, 688] width 273 height 32
paste input "[EMAIL_ADDRESS][DOMAIN_NAME]"
type input "[EMAIL_ADDRESS][DOMAIN_NAME]"
click at [727, 14] on span "• Protocolo do atendimento: 20250924039100" at bounding box center [685, 12] width 319 height 15
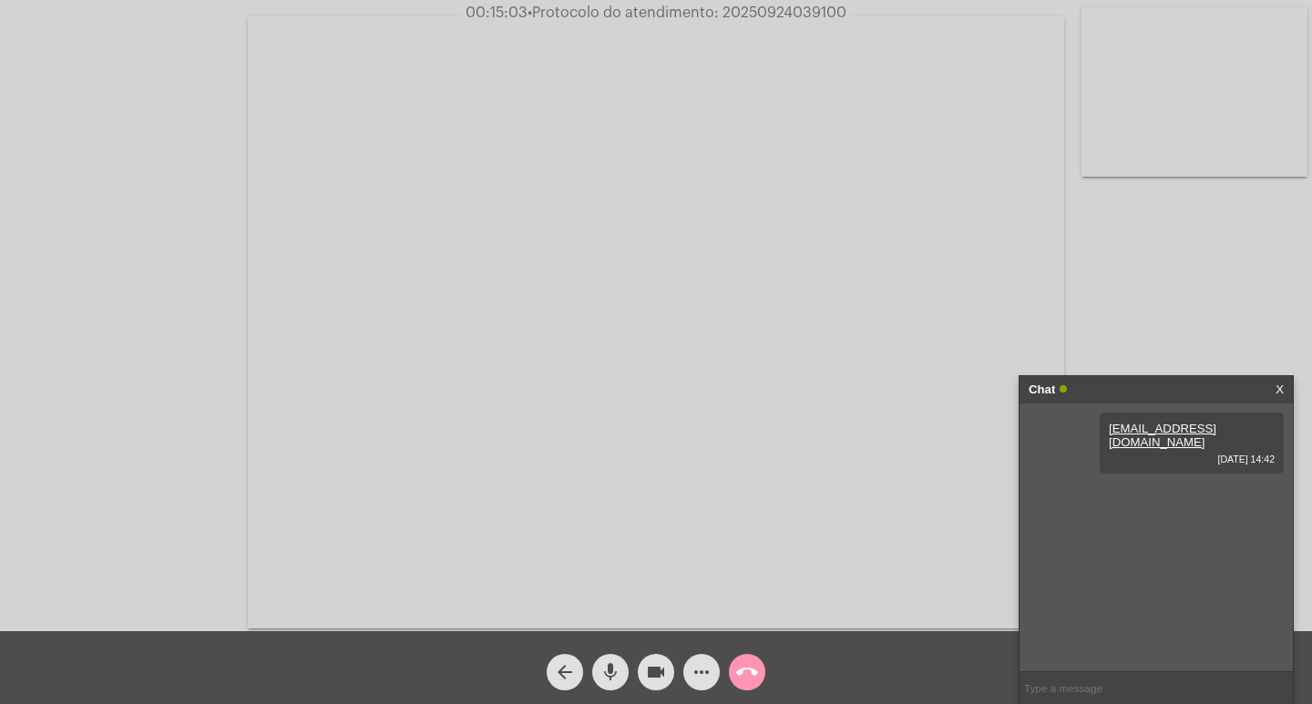
copy span "20250924039100"
click at [1124, 679] on input "text" at bounding box center [1155, 688] width 273 height 32
paste input "20250924039100"
type input "20250924039100"
click at [1112, 689] on input "20250924039100" at bounding box center [1155, 688] width 273 height 32
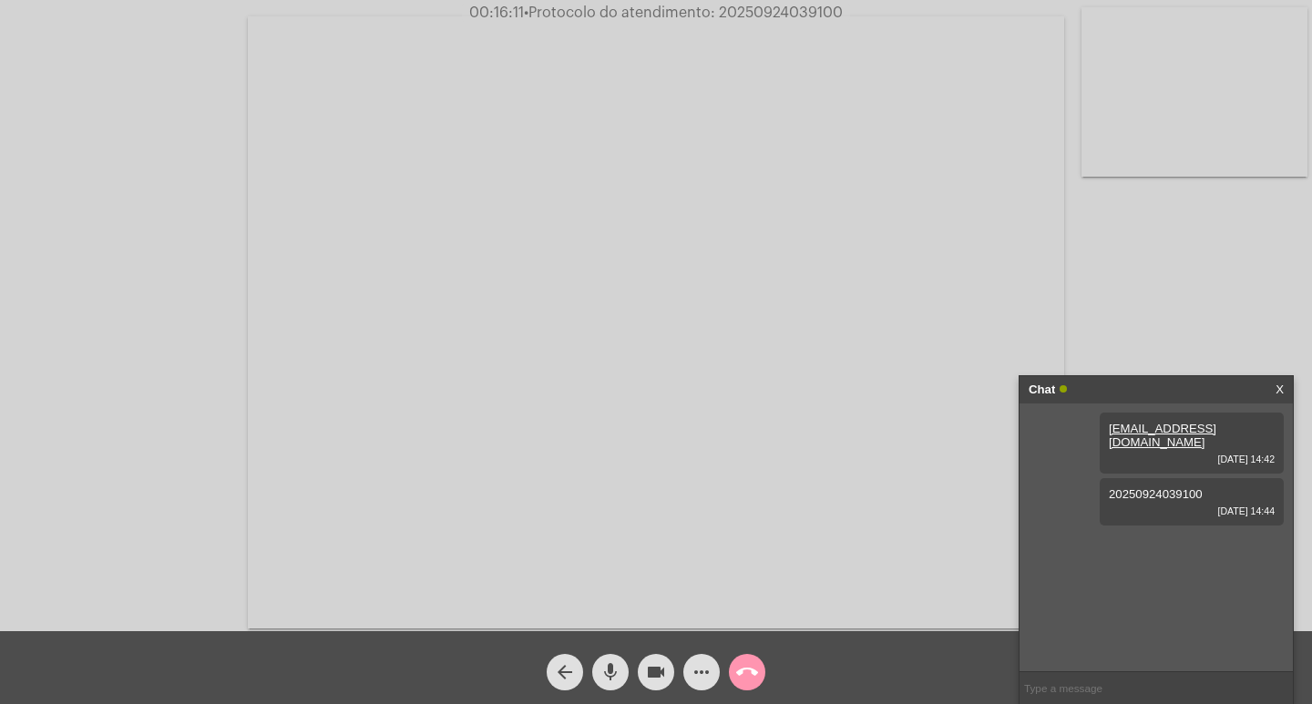
click at [1172, 387] on div "Chat" at bounding box center [1136, 389] width 217 height 27
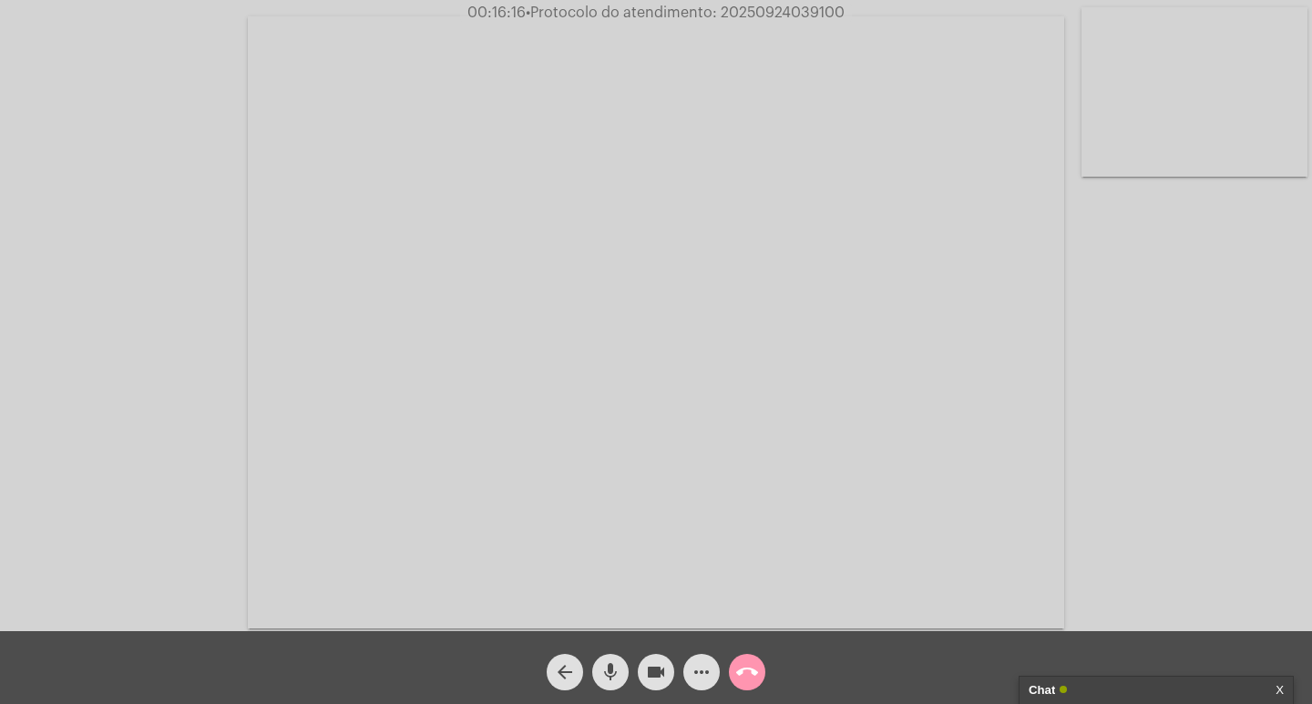
click at [659, 685] on span "videocam" at bounding box center [656, 672] width 22 height 36
click at [599, 680] on mat-icon "mic" at bounding box center [610, 672] width 22 height 22
click at [746, 680] on mat-icon "call_end" at bounding box center [747, 672] width 22 height 22
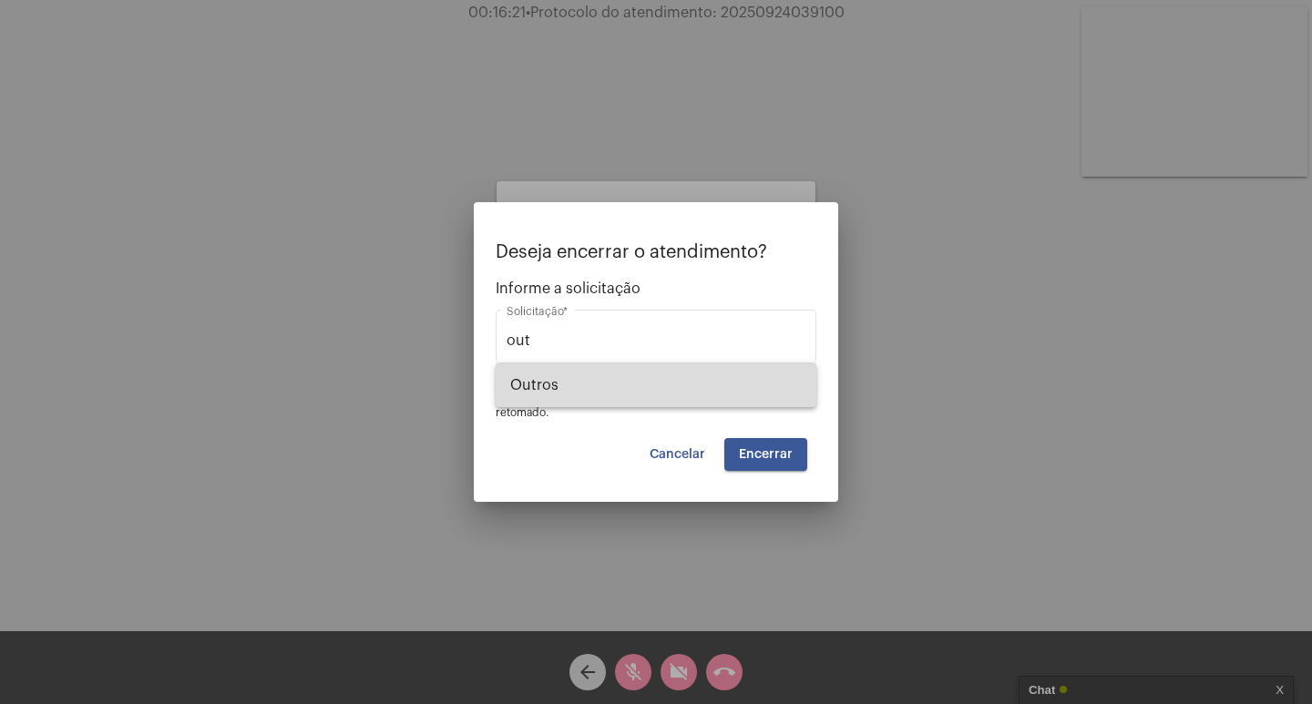
click at [649, 384] on span "Outros" at bounding box center [655, 385] width 291 height 44
type input "Outros"
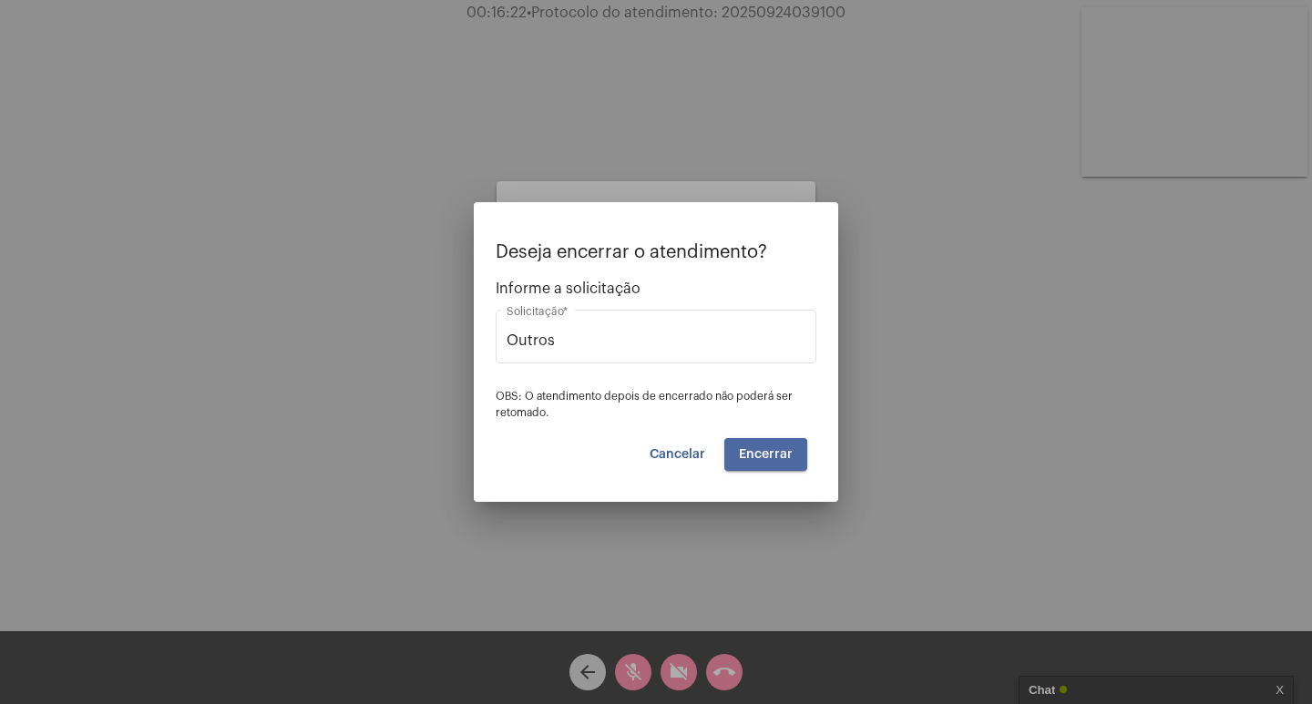
click at [741, 463] on button "Encerrar" at bounding box center [765, 454] width 83 height 33
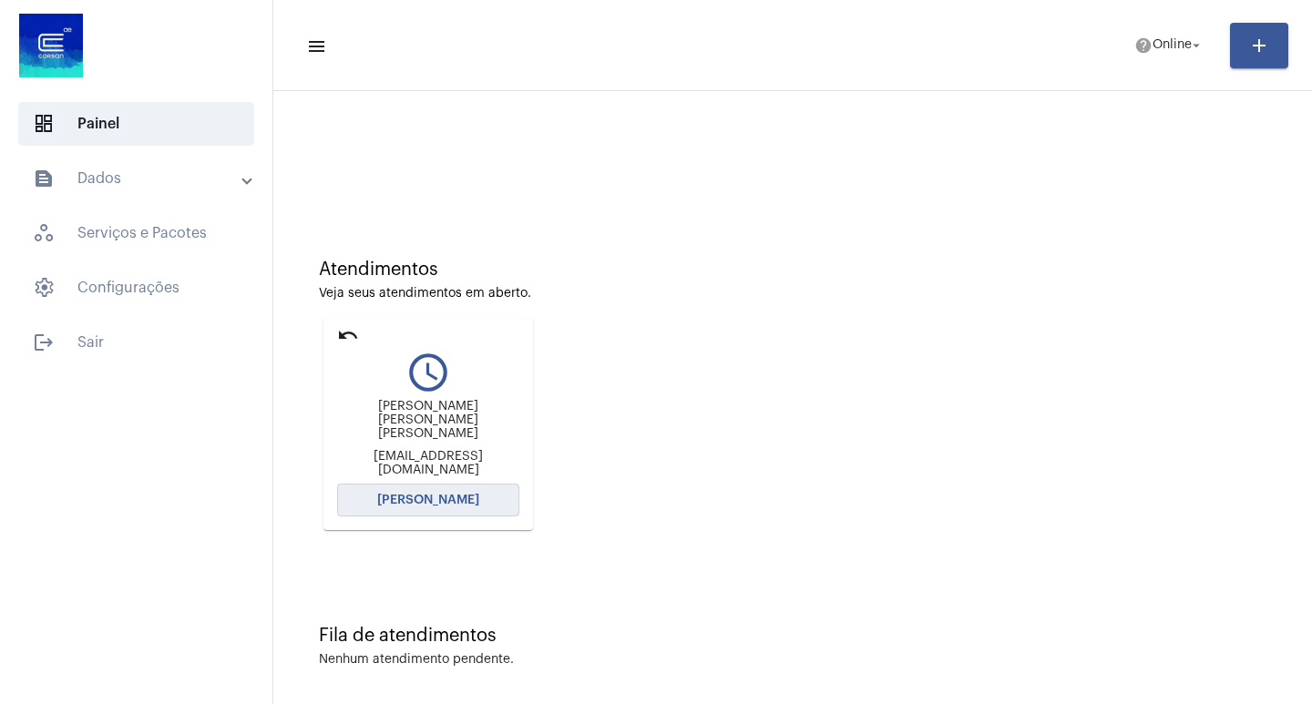
click at [343, 493] on button "[PERSON_NAME]" at bounding box center [428, 500] width 182 height 33
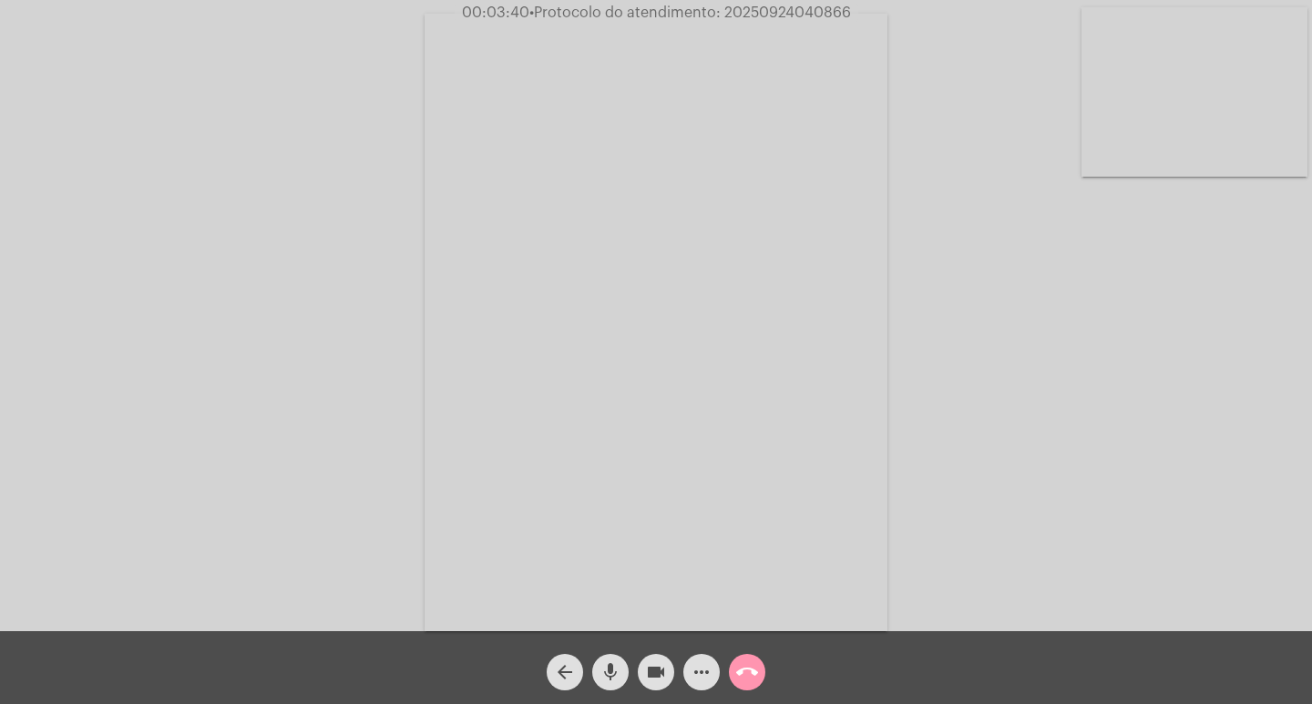
click at [640, 666] on button "videocam" at bounding box center [656, 672] width 36 height 36
click at [664, 676] on mat-icon "videocam_off" at bounding box center [656, 672] width 22 height 22
click at [661, 663] on mat-icon "videocam" at bounding box center [656, 672] width 22 height 22
click at [625, 678] on button "mic" at bounding box center [610, 672] width 36 height 36
click at [607, 659] on span "mic_off" at bounding box center [610, 672] width 22 height 36
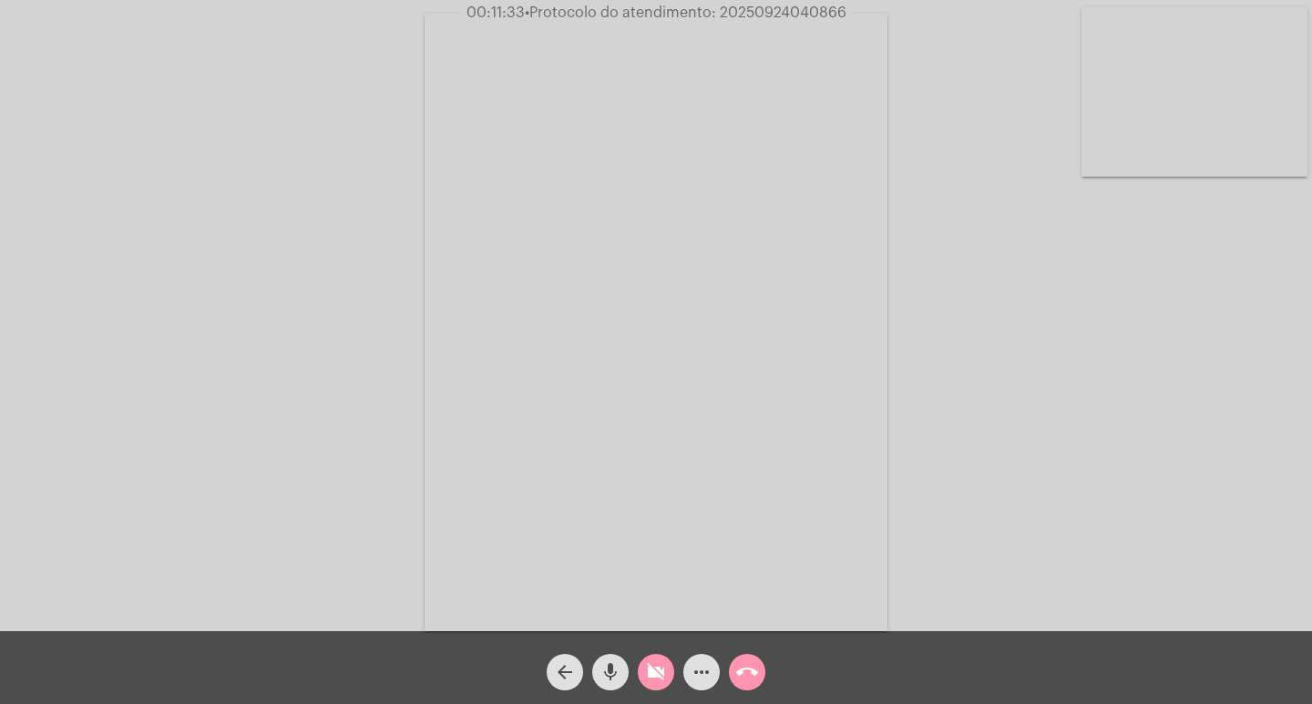
click at [647, 677] on mat-icon "videocam_off" at bounding box center [656, 672] width 22 height 22
click at [790, 17] on span "• Protocolo do atendimento: 20250924040866" at bounding box center [685, 12] width 322 height 15
copy span "20250924040866"
click at [710, 671] on mat-icon "more_horiz" at bounding box center [701, 672] width 22 height 22
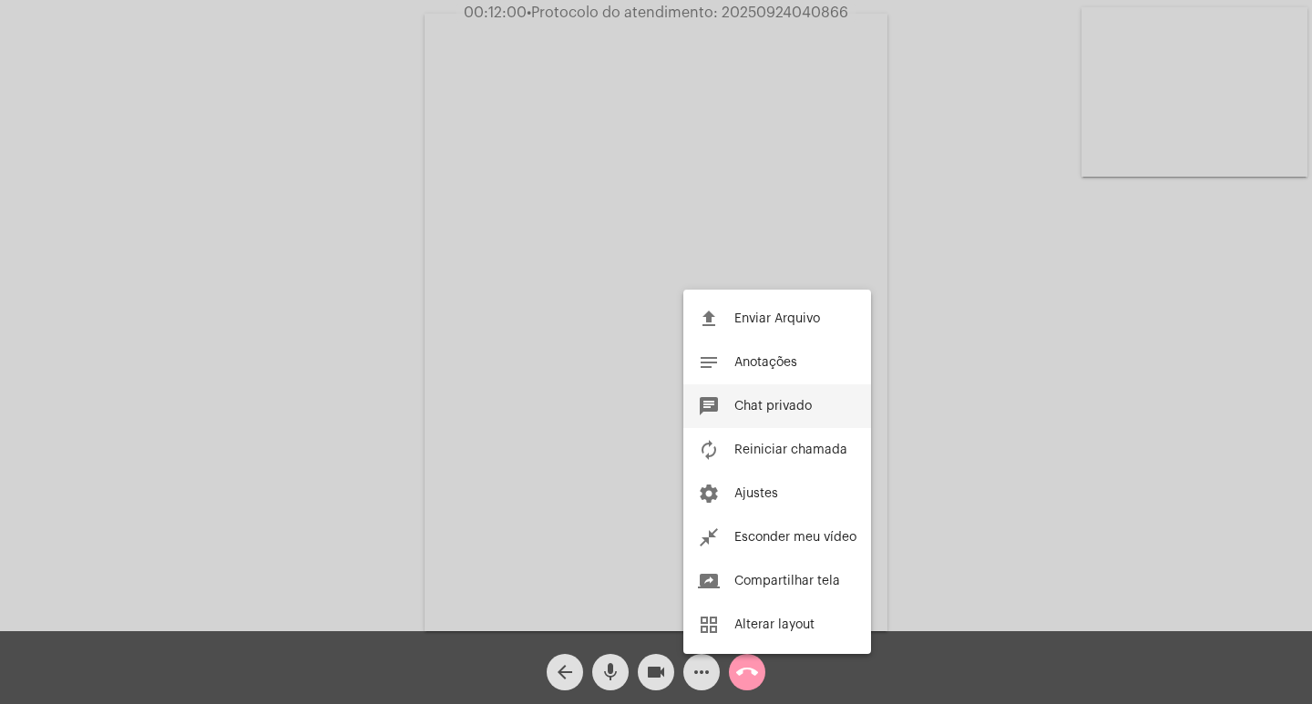
click at [781, 413] on button "chat Chat privado" at bounding box center [777, 406] width 188 height 44
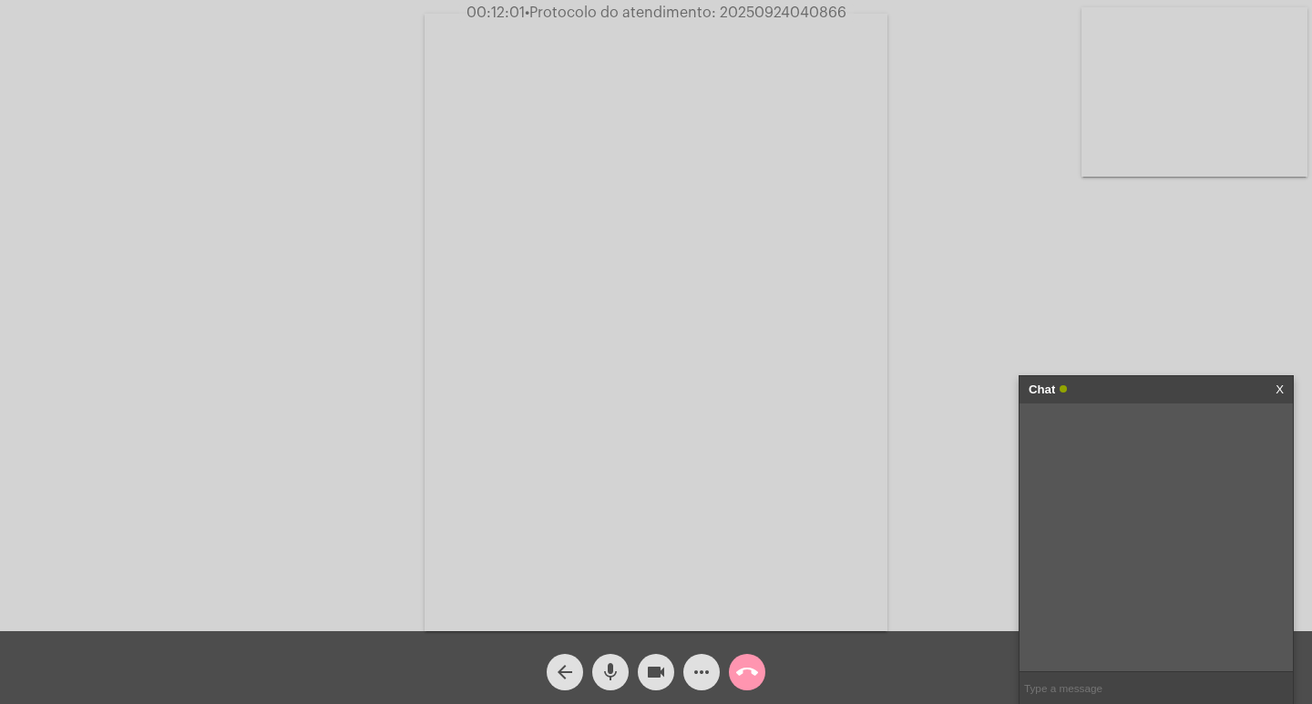
click at [1104, 674] on input "text" at bounding box center [1155, 688] width 273 height 32
paste input "20250924040866"
type input "20250924040866"
click at [1154, 373] on div "Acessando Câmera e Microfone..." at bounding box center [656, 320] width 1308 height 631
click at [1149, 383] on div "Chat" at bounding box center [1136, 389] width 217 height 27
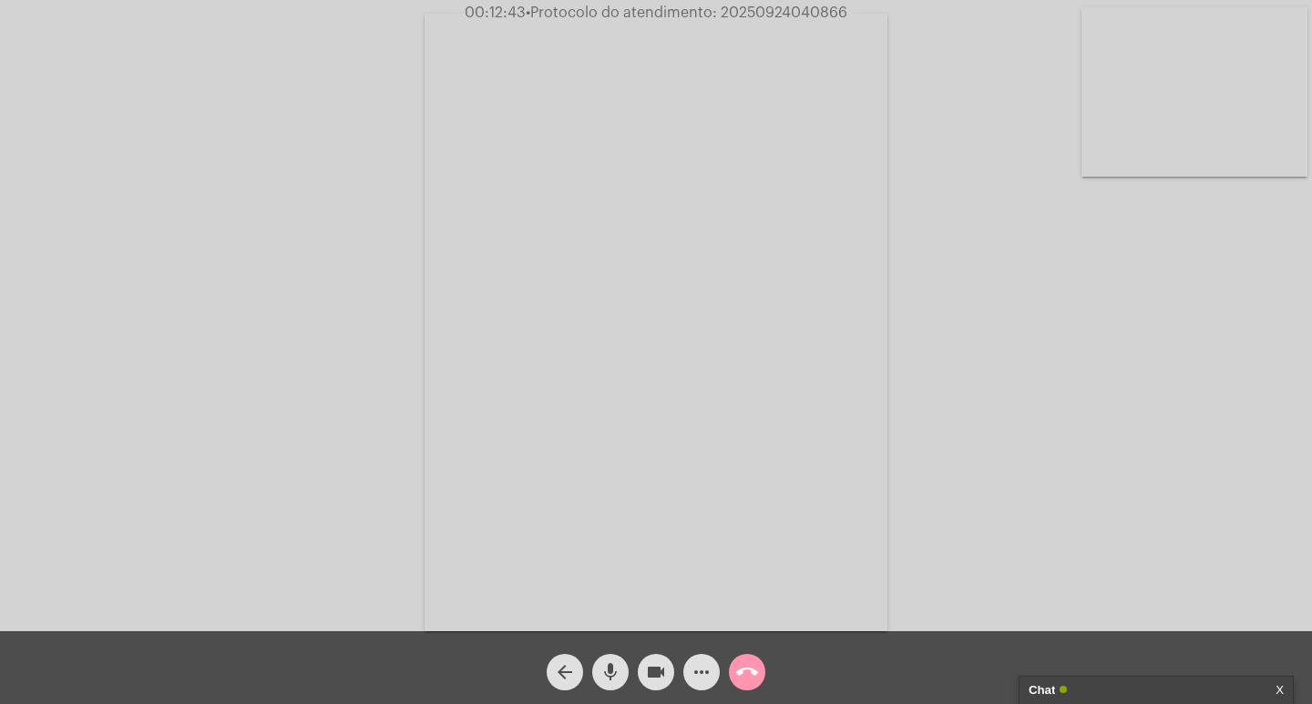
drag, startPoint x: 661, startPoint y: 659, endPoint x: 627, endPoint y: 651, distance: 35.6
click at [648, 658] on span "videocam" at bounding box center [656, 672] width 22 height 36
click at [615, 657] on div "mic" at bounding box center [610, 668] width 46 height 46
click at [748, 667] on mat-icon "call_end" at bounding box center [747, 672] width 22 height 22
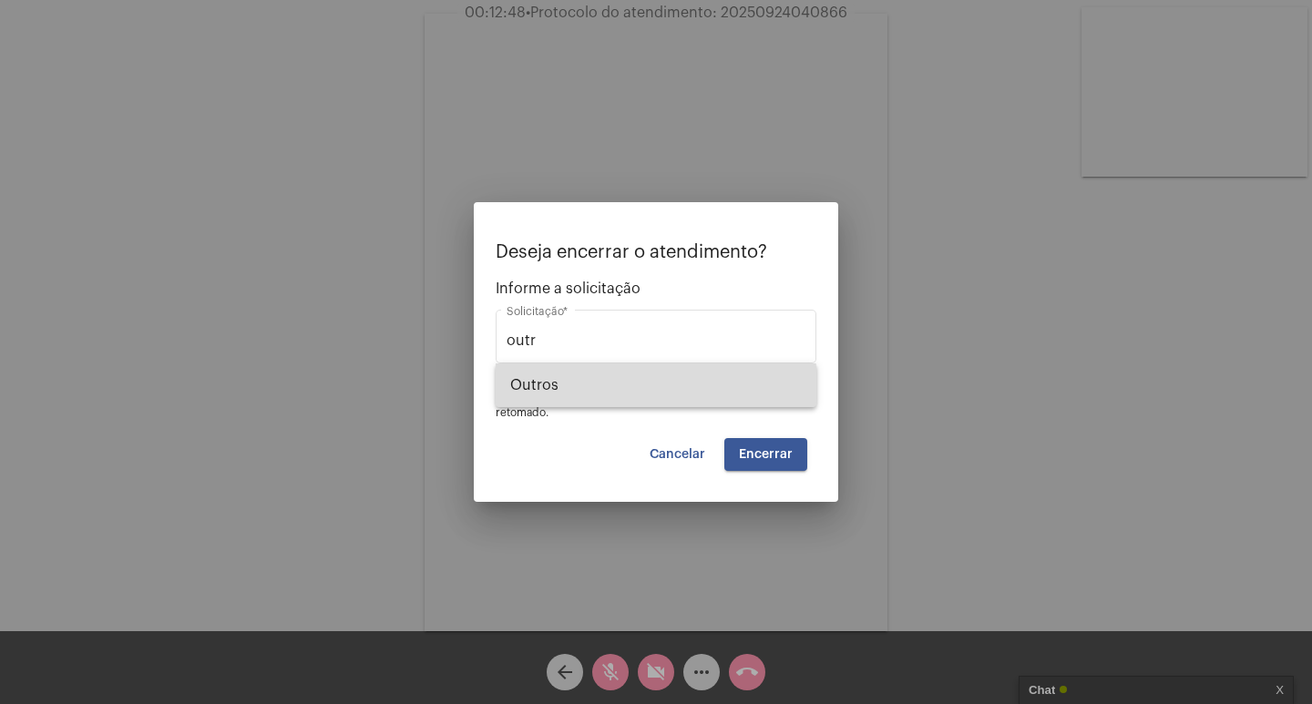
click at [608, 386] on span "Outros" at bounding box center [655, 385] width 291 height 44
type input "Outros"
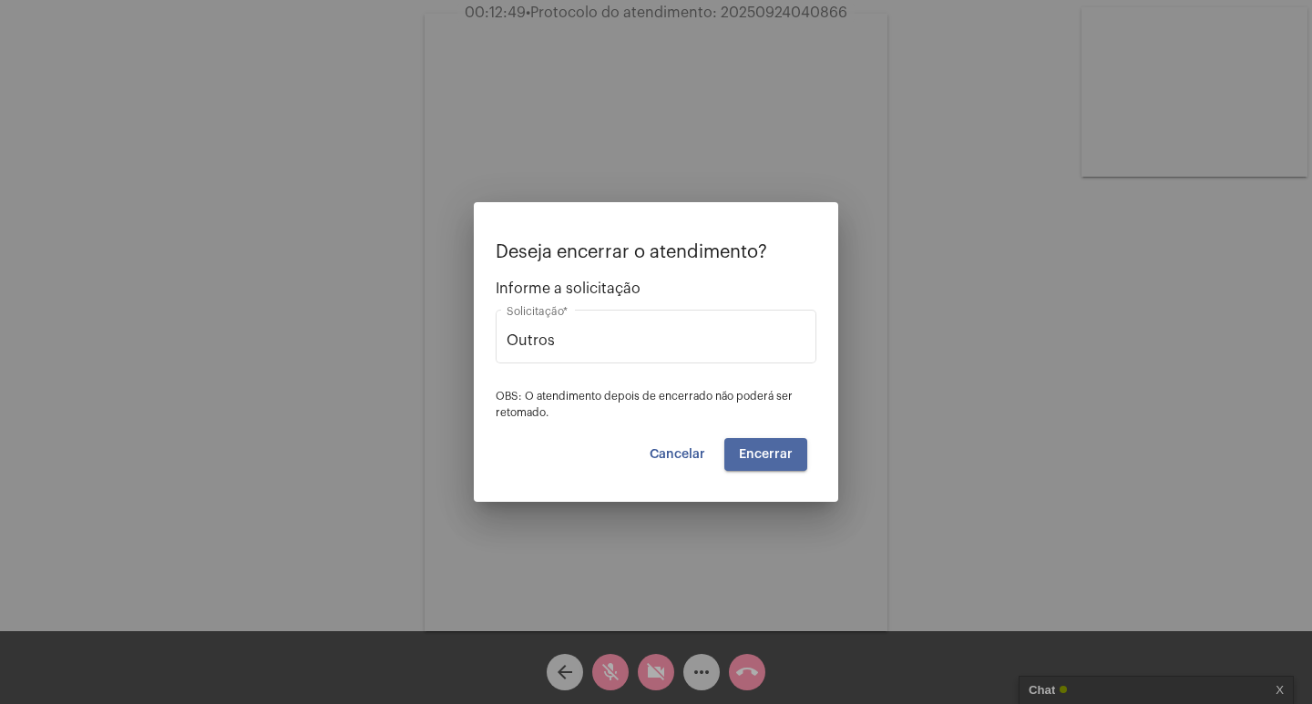
click at [758, 442] on button "Encerrar" at bounding box center [765, 454] width 83 height 33
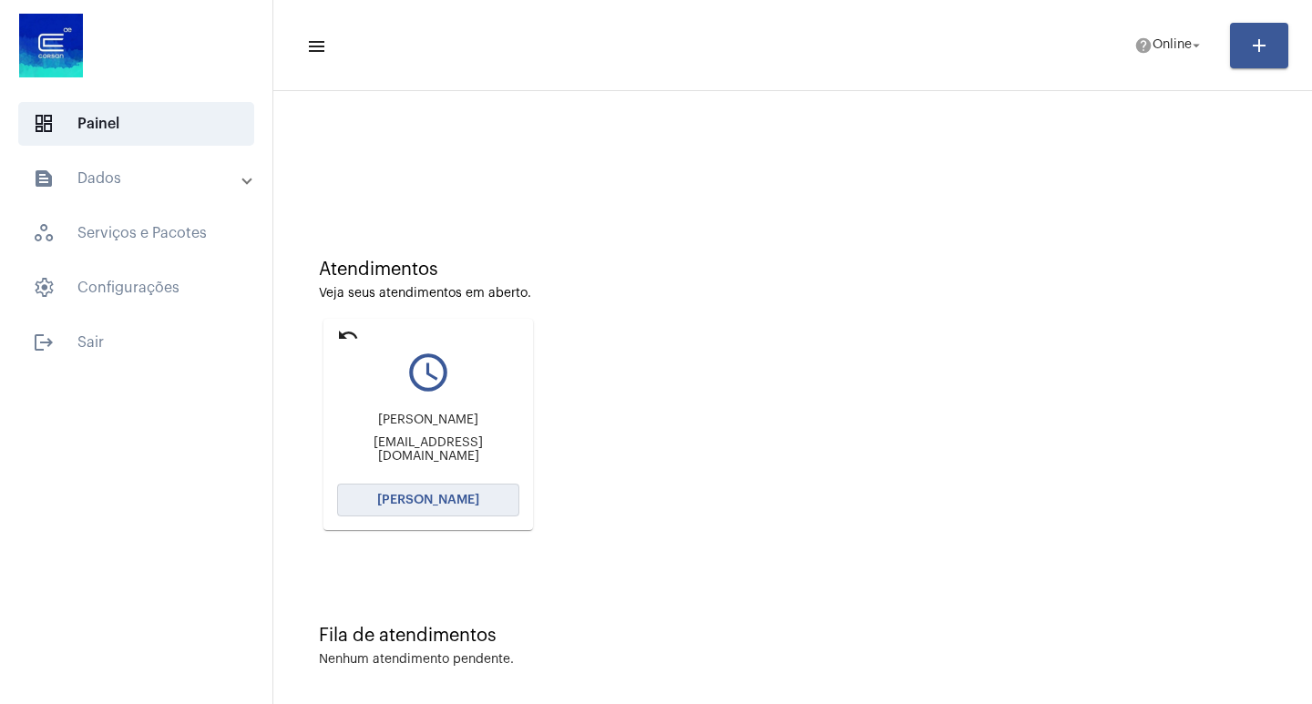
click at [429, 492] on button "[PERSON_NAME]" at bounding box center [428, 500] width 182 height 33
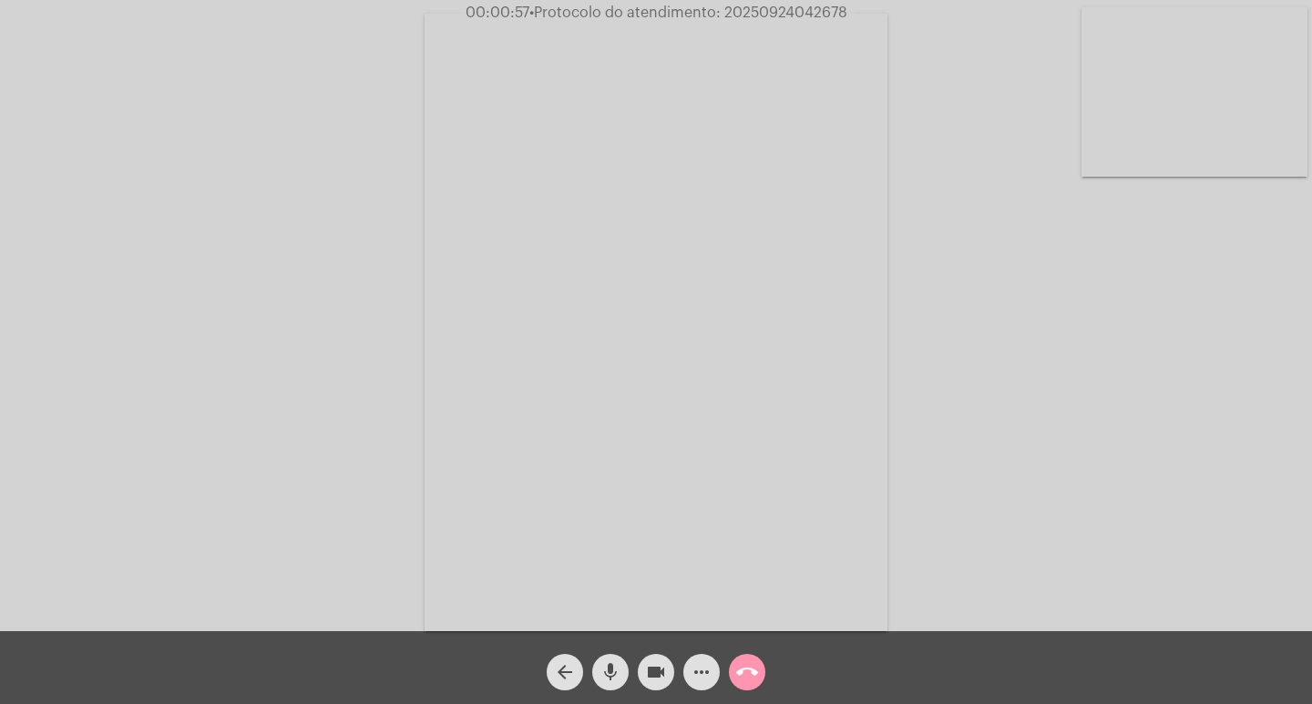
click at [757, 661] on mat-icon "call_end" at bounding box center [747, 672] width 22 height 22
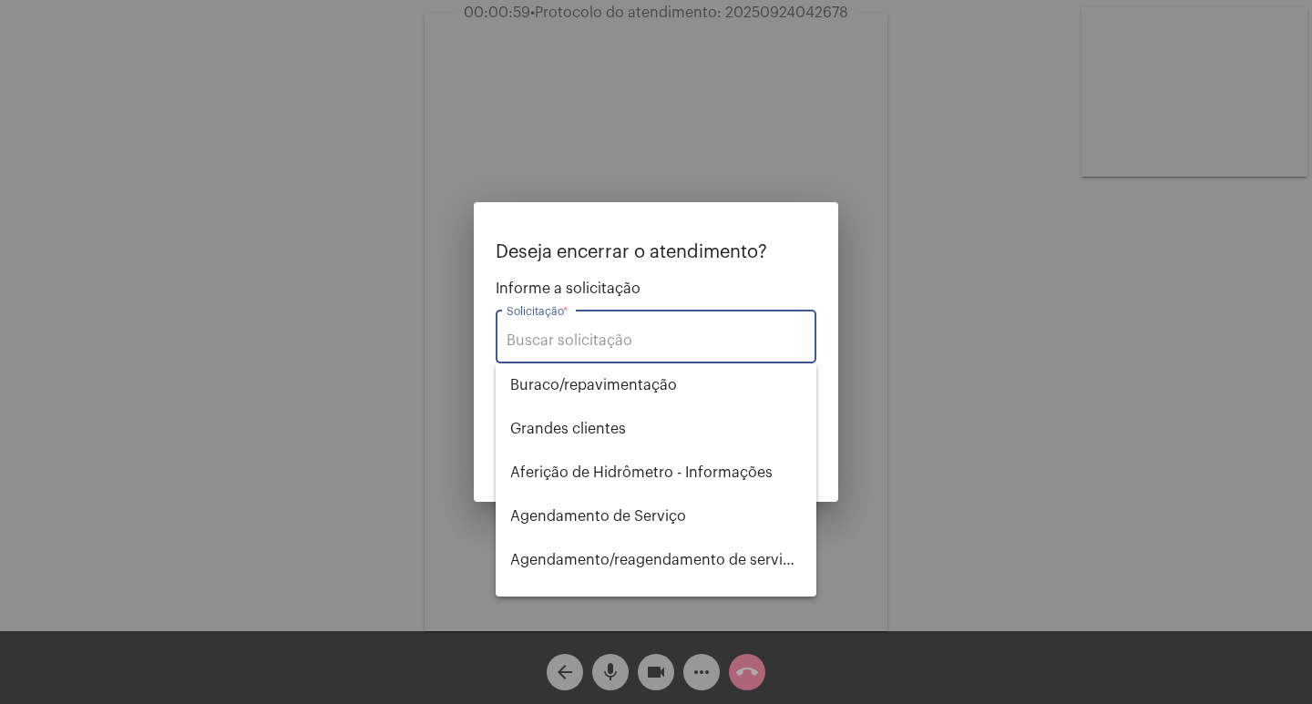
click at [658, 347] on input "Solicitação *" at bounding box center [655, 340] width 299 height 16
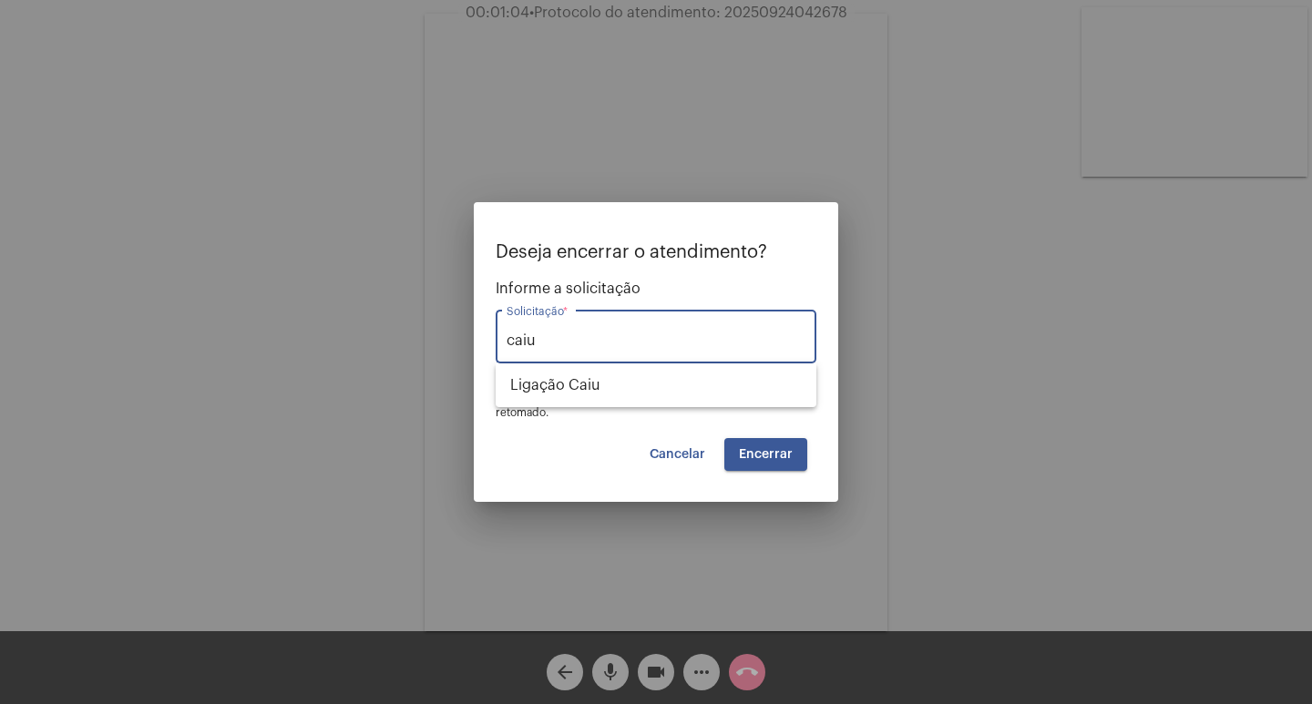
type input "caiu"
click at [680, 442] on button "Cancelar" at bounding box center [677, 454] width 85 height 33
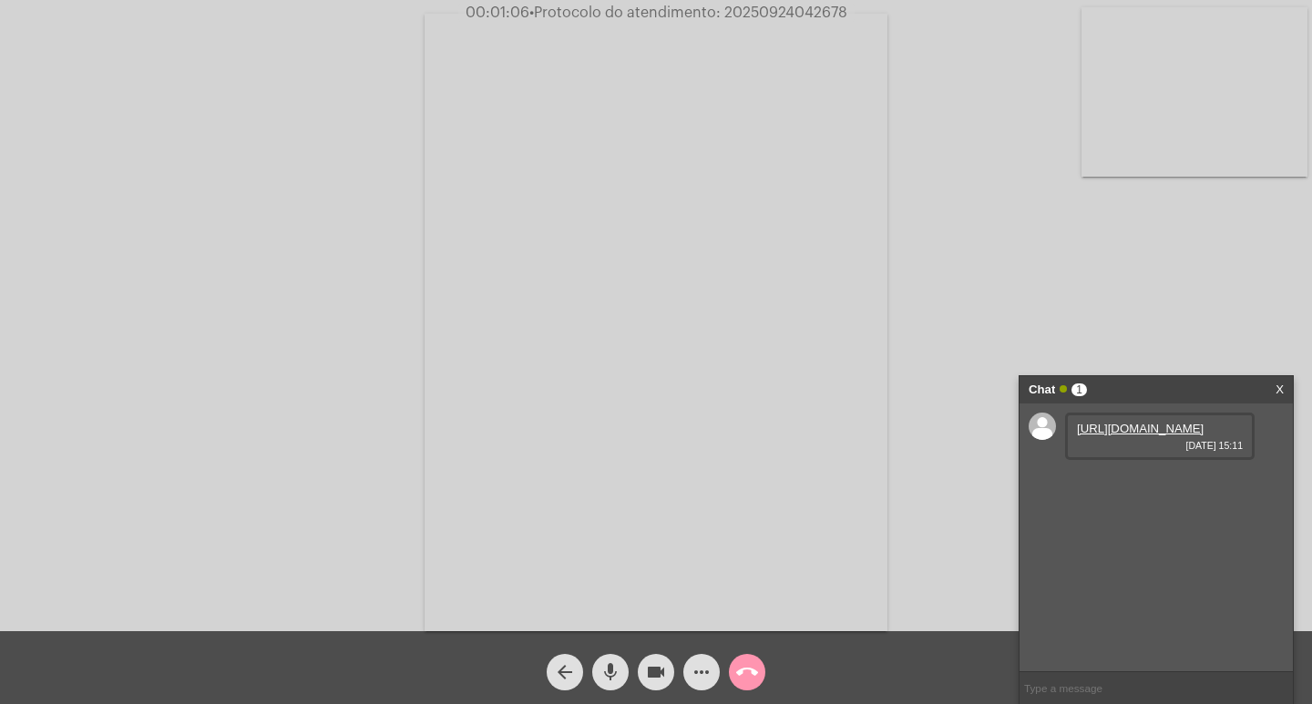
click at [1160, 435] on link "[URL][DOMAIN_NAME]" at bounding box center [1140, 429] width 127 height 14
click at [1122, 487] on link "[URL][DOMAIN_NAME]" at bounding box center [1140, 481] width 127 height 14
click at [749, 13] on span "• Protocolo do atendimento: 20250924042678" at bounding box center [688, 12] width 318 height 15
click at [749, 13] on span "• Protocolo do atendimento: 20250924042678" at bounding box center [690, 12] width 318 height 15
copy span "20250924042678"
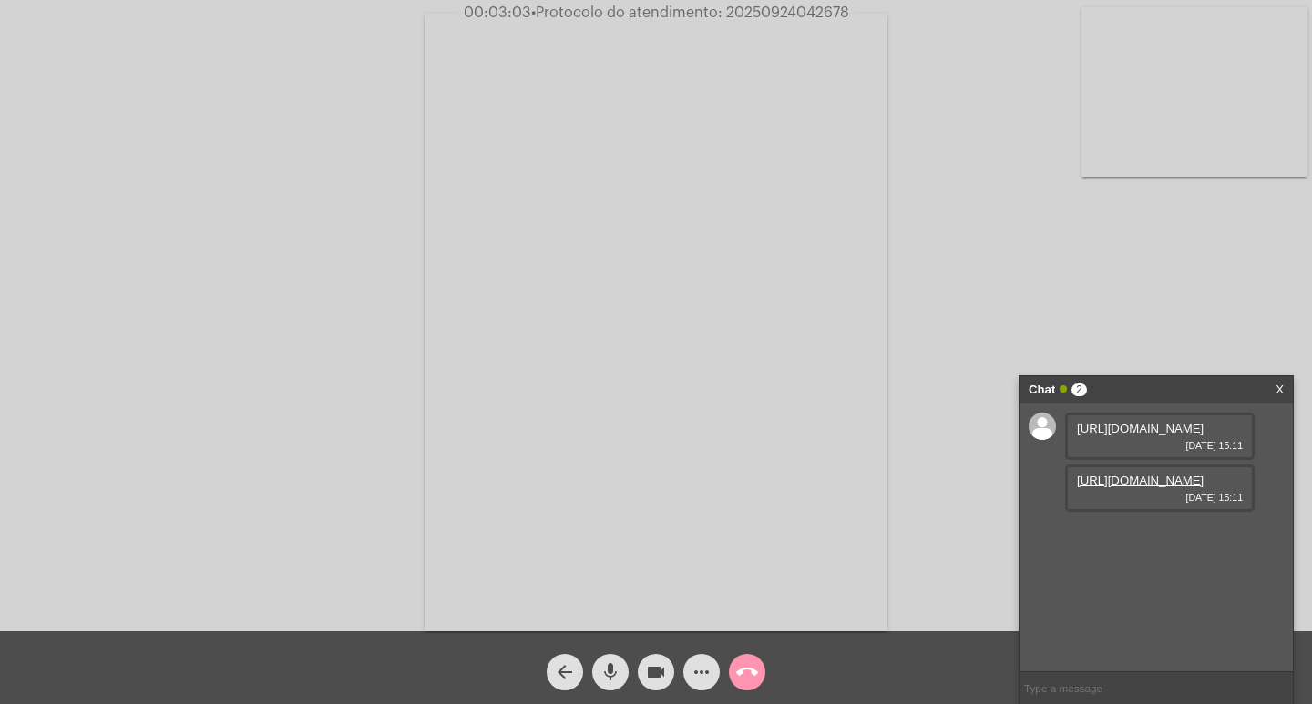
click at [1178, 672] on input "text" at bounding box center [1155, 688] width 273 height 32
paste input "20250924042678"
type input "20250924042678"
click at [1133, 384] on div "Chat" at bounding box center [1136, 389] width 217 height 27
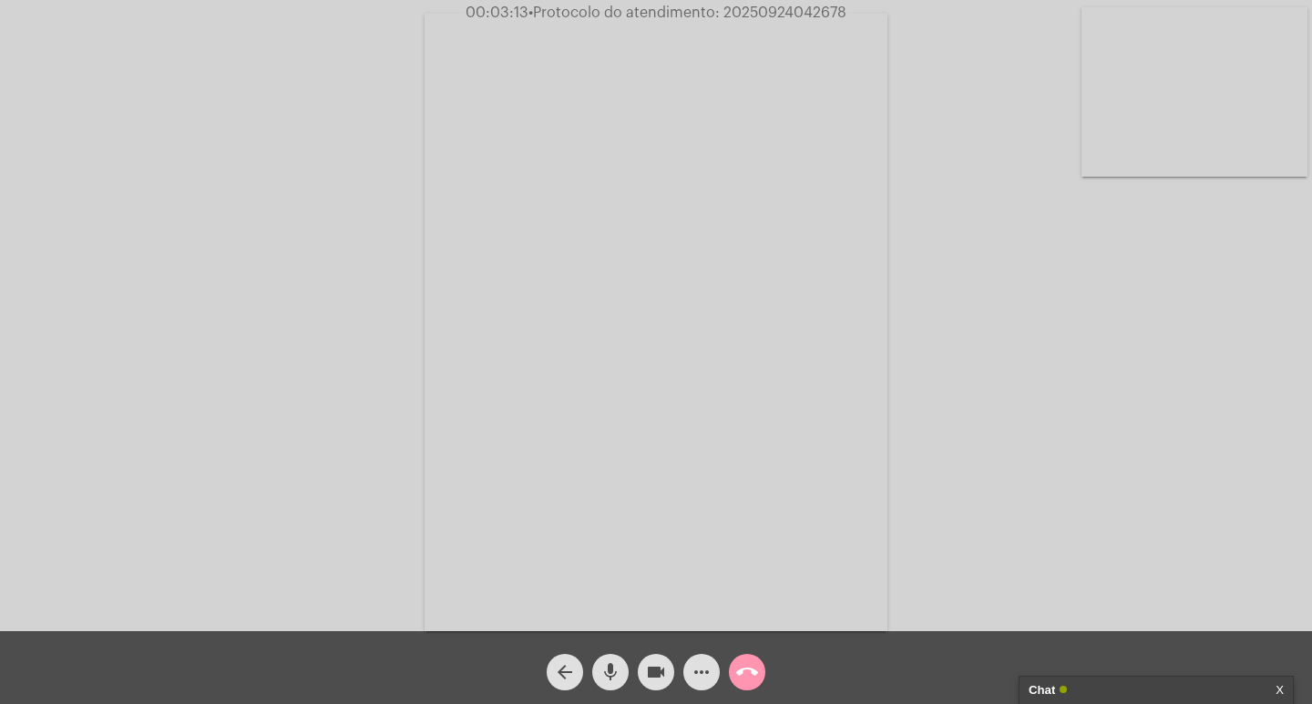
click at [659, 667] on mat-icon "videocam" at bounding box center [656, 672] width 22 height 22
click at [613, 674] on mat-icon "mic" at bounding box center [610, 672] width 22 height 22
click at [746, 657] on span "call_end" at bounding box center [747, 672] width 22 height 36
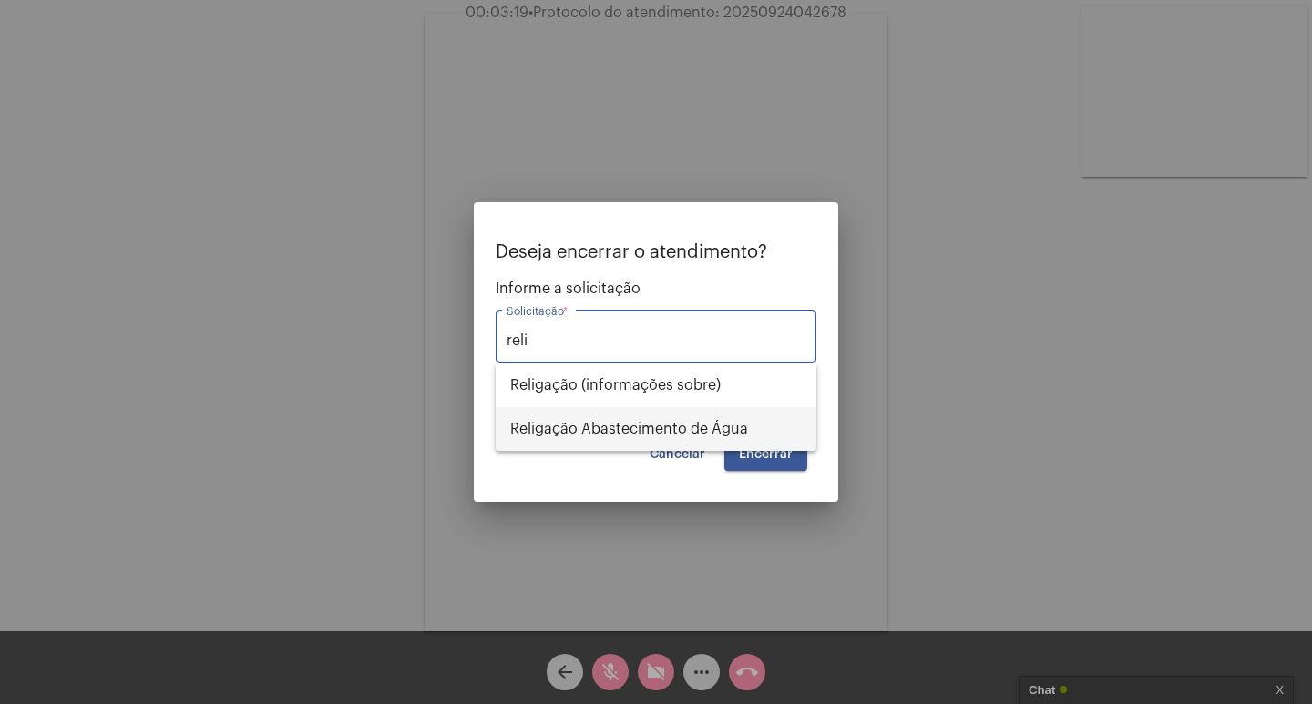
click at [608, 422] on span "Religação Abastecimento de Água" at bounding box center [655, 429] width 291 height 44
type input "Religação Abastecimento de Água"
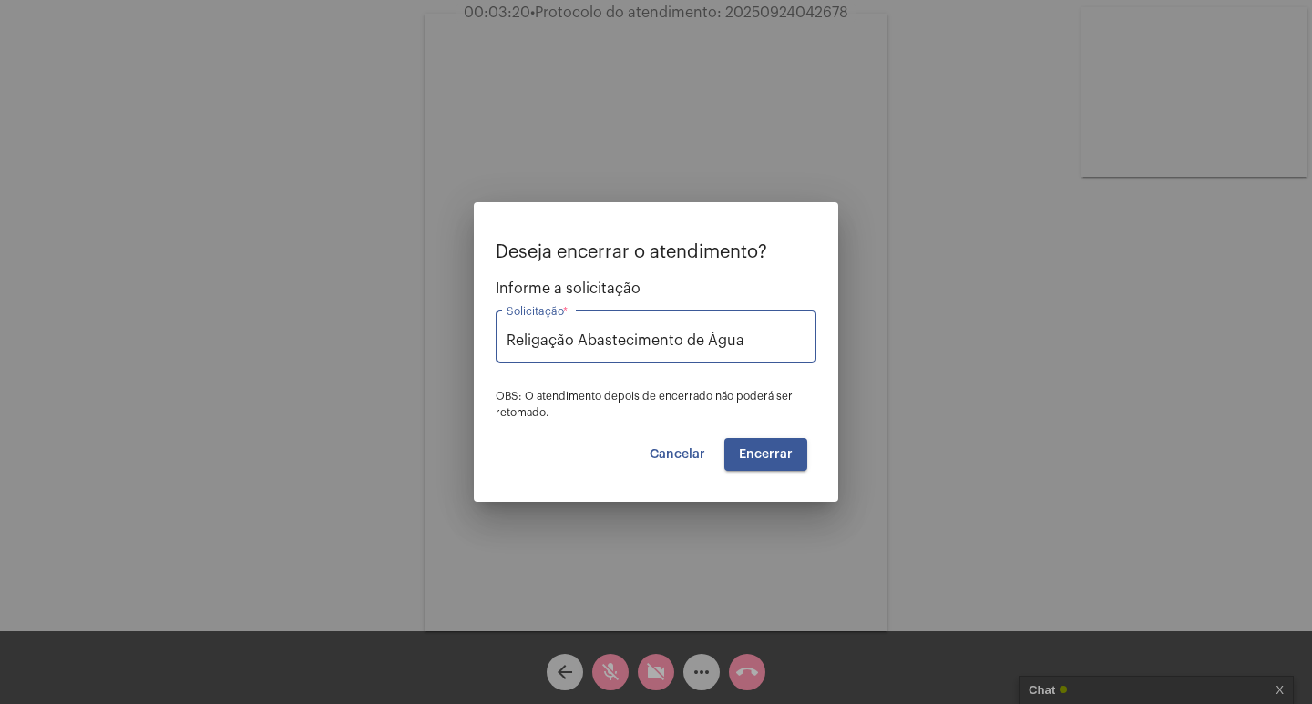
click at [736, 439] on button "Encerrar" at bounding box center [765, 454] width 83 height 33
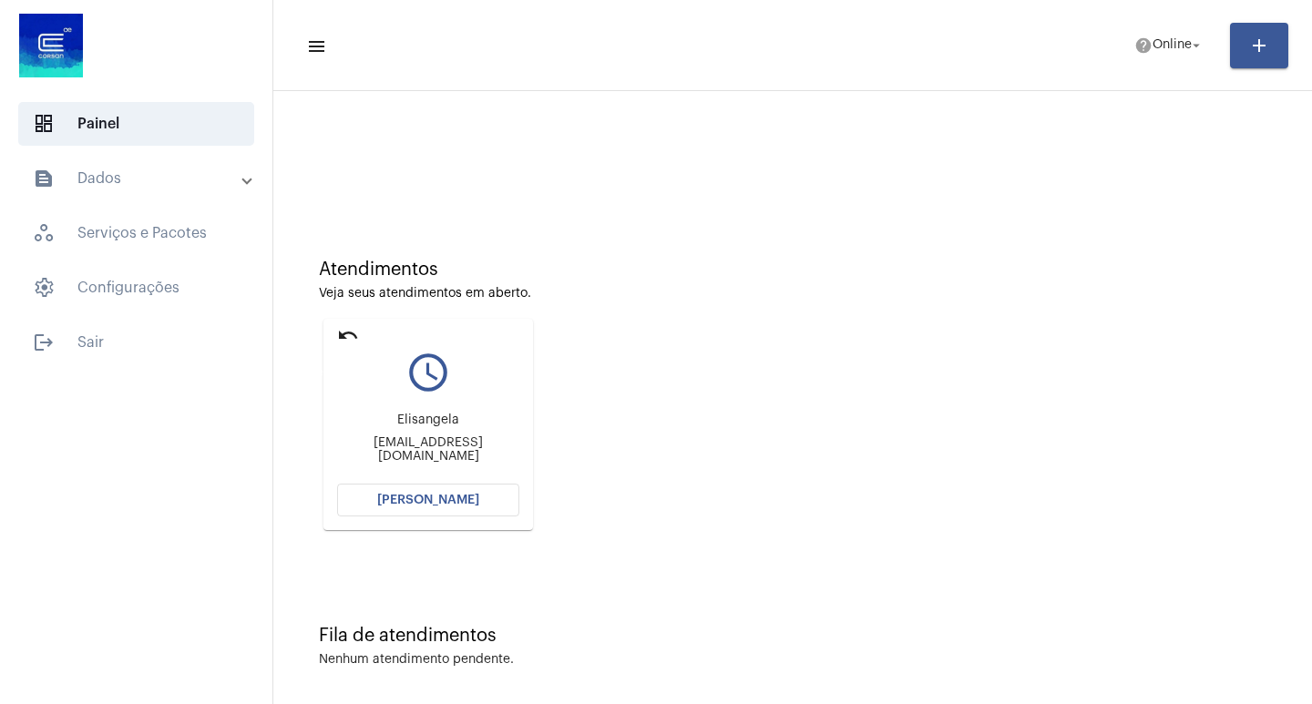
click at [338, 337] on mat-icon "undo" at bounding box center [348, 335] width 22 height 22
click at [351, 335] on mat-icon "undo" at bounding box center [348, 335] width 22 height 22
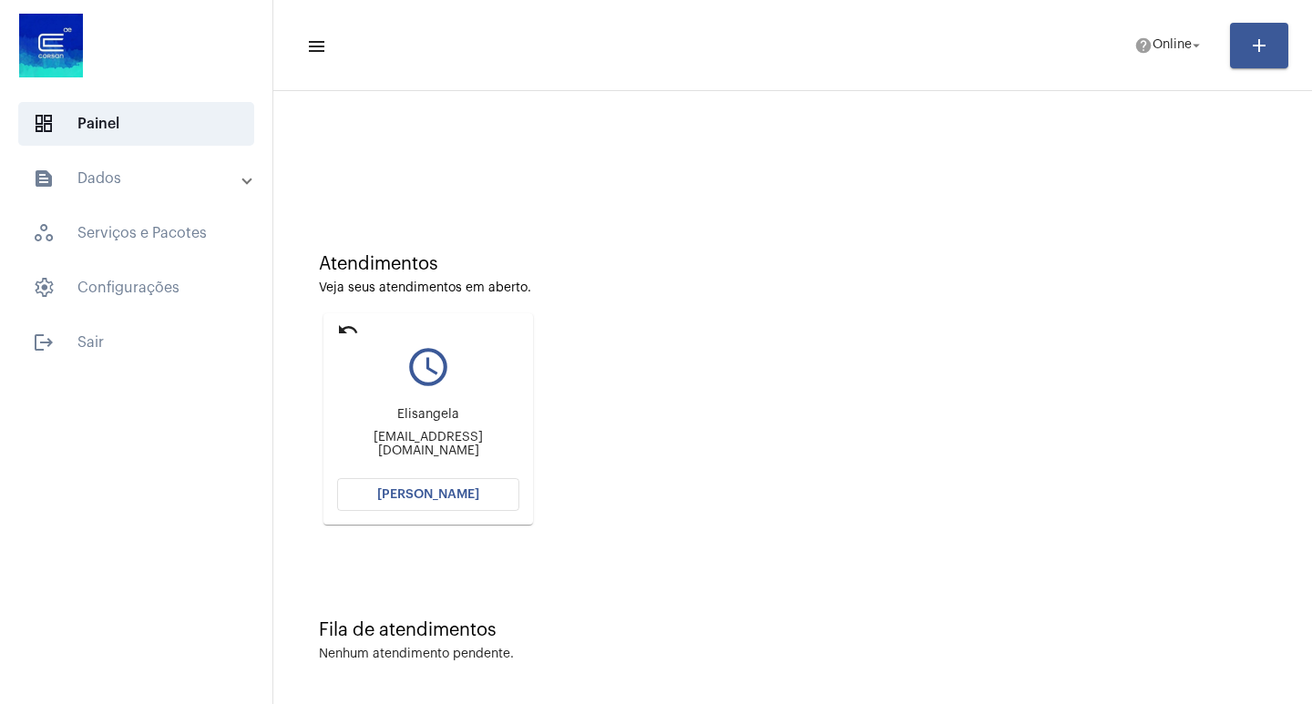
scroll to position [8, 0]
click at [342, 324] on mat-icon "undo" at bounding box center [348, 327] width 22 height 22
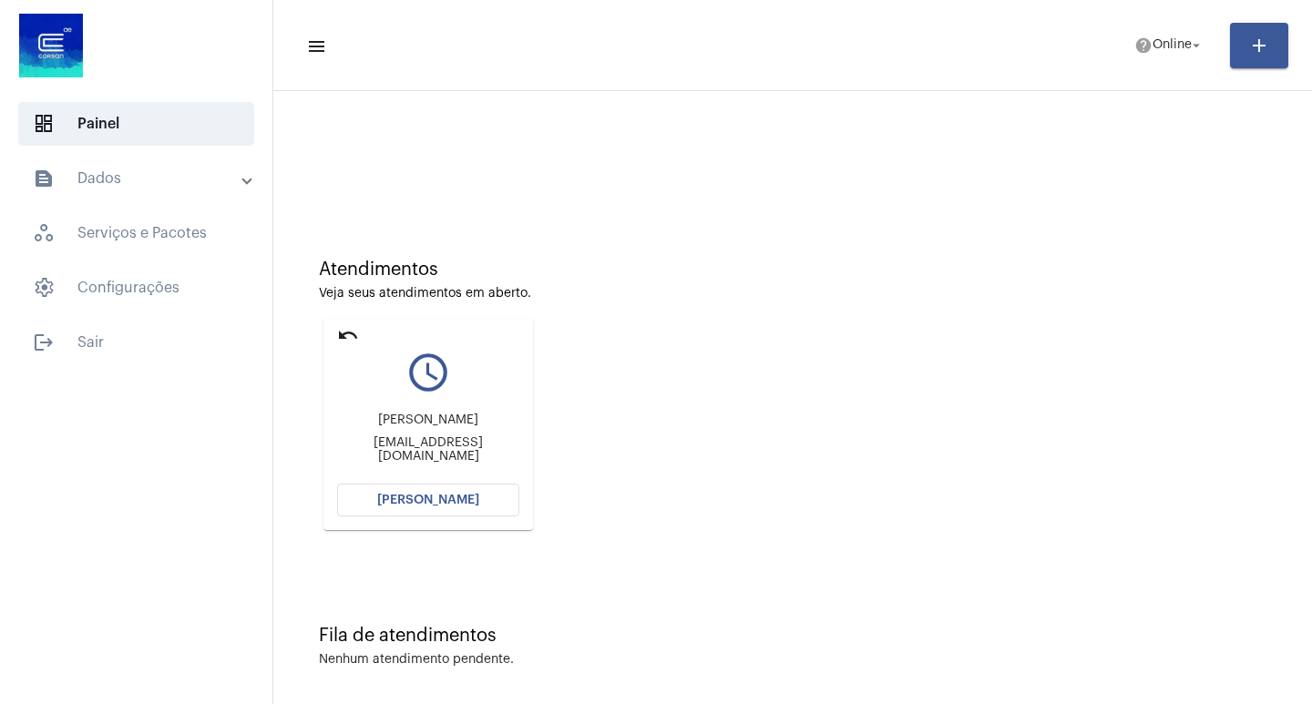
click at [393, 507] on button "[PERSON_NAME]" at bounding box center [428, 500] width 182 height 33
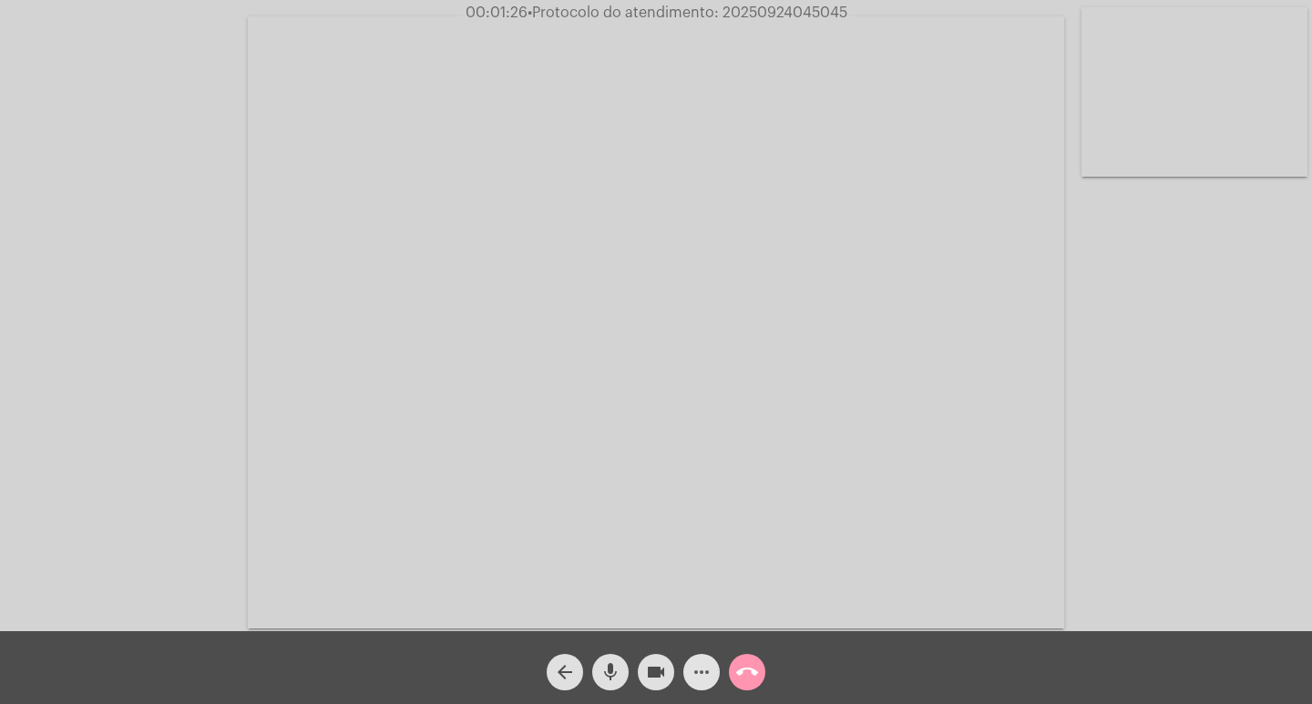
click at [690, 682] on button "more_horiz" at bounding box center [701, 672] width 36 height 36
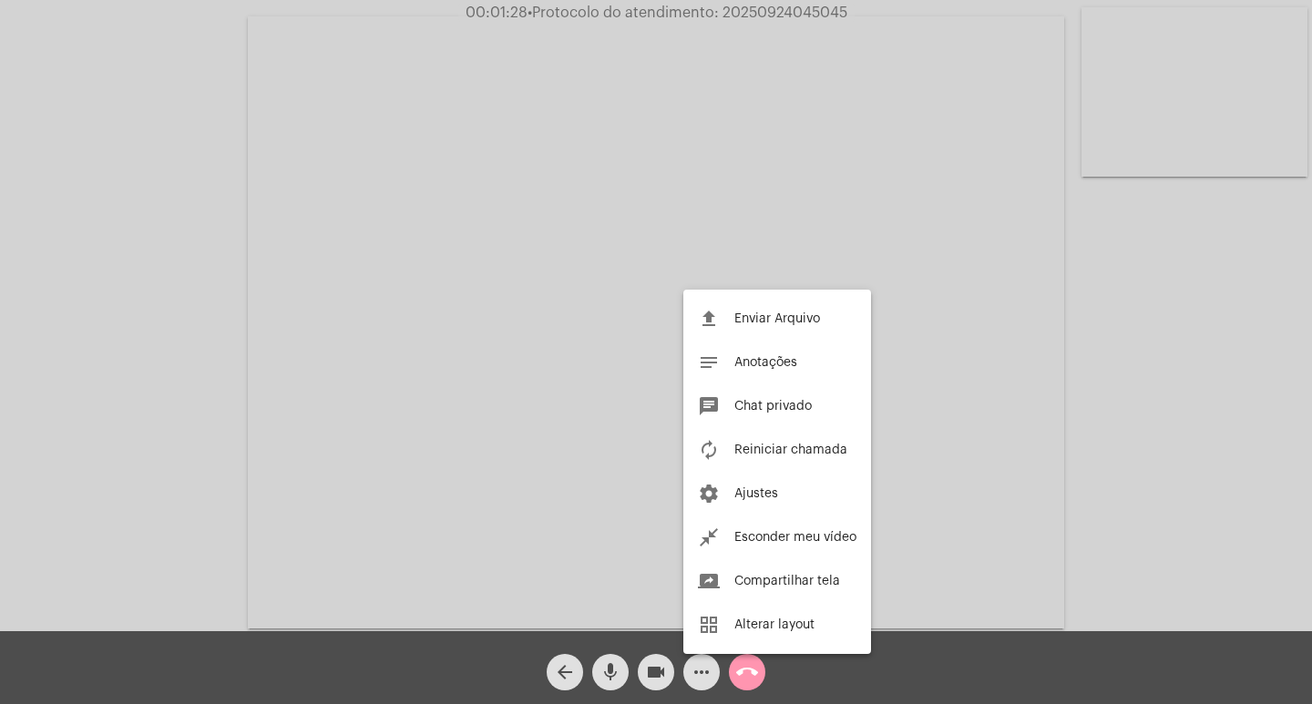
click at [690, 682] on div at bounding box center [656, 352] width 1312 height 704
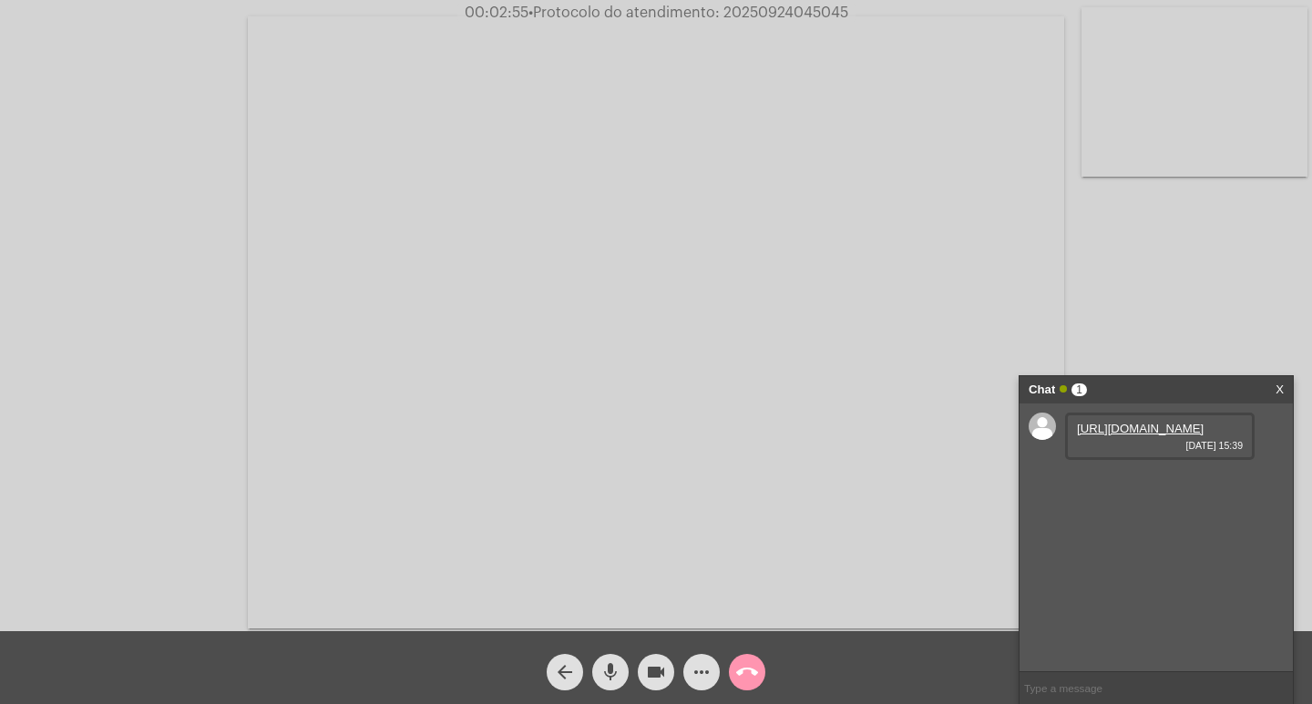
click at [1105, 435] on link "[URL][DOMAIN_NAME]" at bounding box center [1140, 429] width 127 height 14
click at [1149, 474] on link "[URL][DOMAIN_NAME]" at bounding box center [1140, 481] width 127 height 14
click at [1161, 535] on link "[URL][DOMAIN_NAME]" at bounding box center [1140, 533] width 127 height 14
click at [1179, 591] on link "[URL][DOMAIN_NAME]" at bounding box center [1140, 584] width 127 height 14
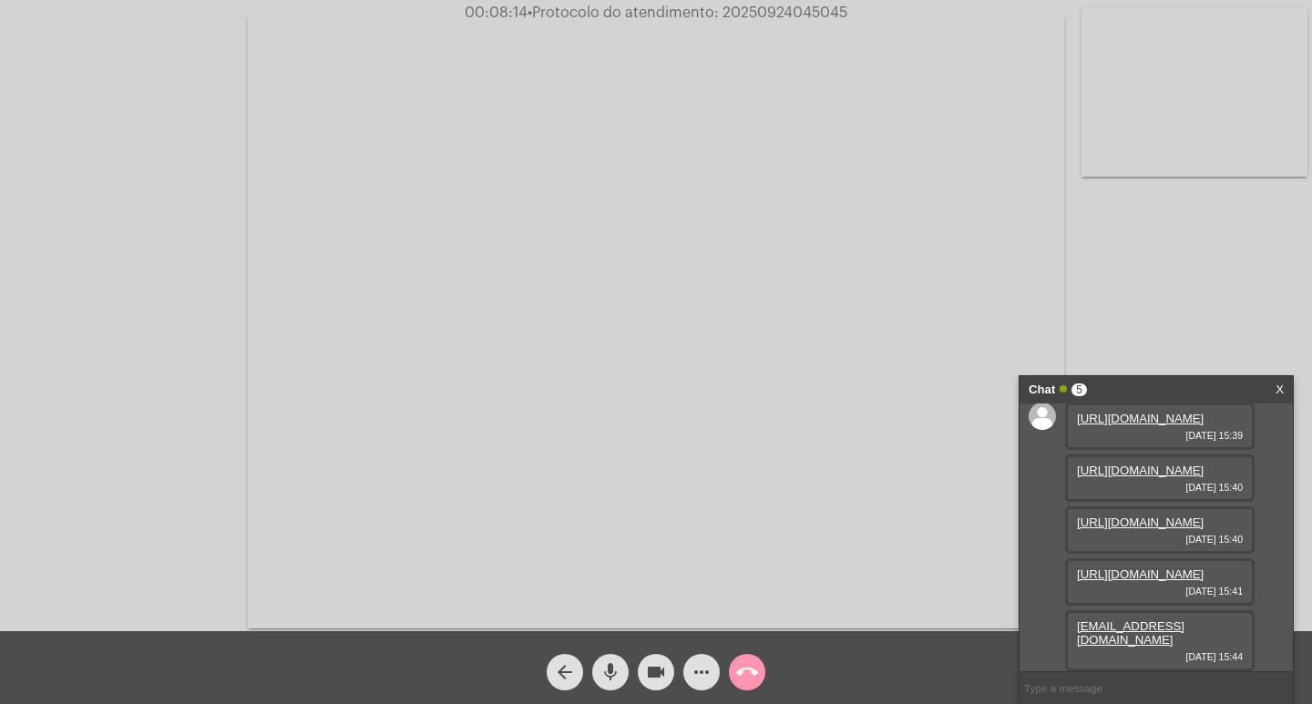
scroll to position [160, 0]
click at [695, 665] on mat-icon "more_horiz" at bounding box center [701, 672] width 22 height 22
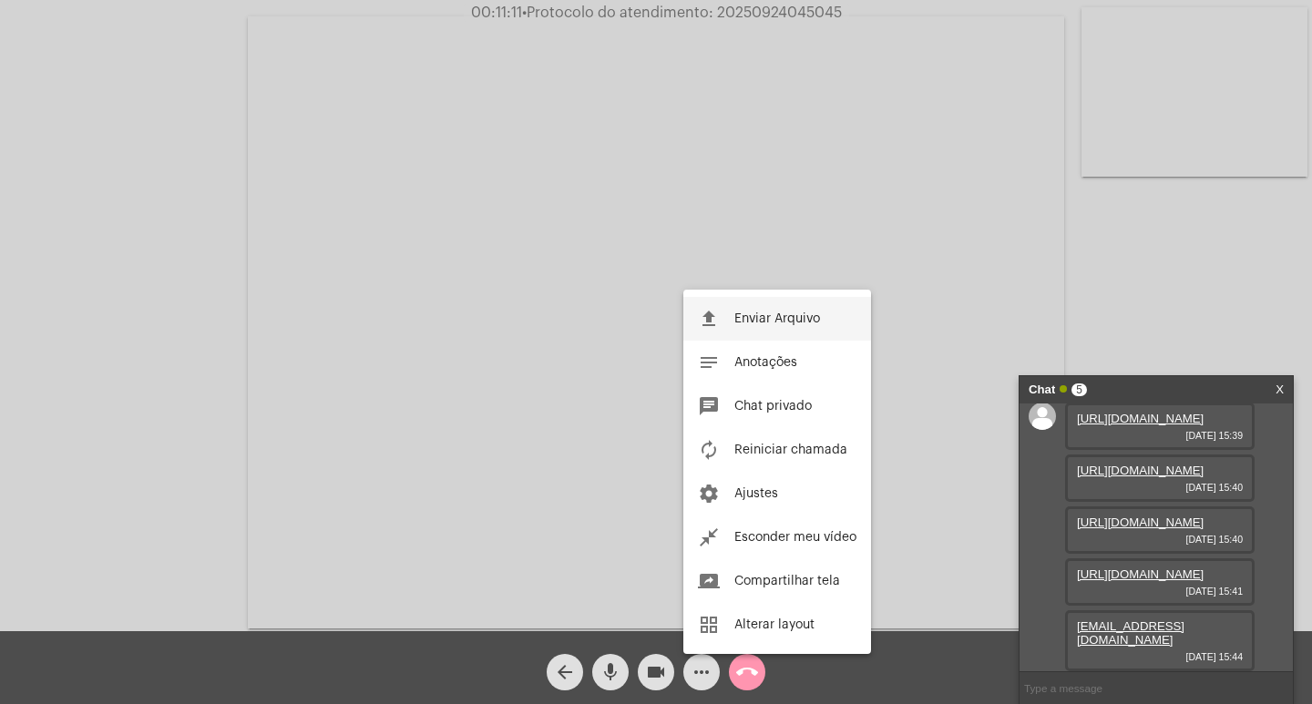
click at [740, 322] on span "Enviar Arquivo" at bounding box center [777, 318] width 86 height 13
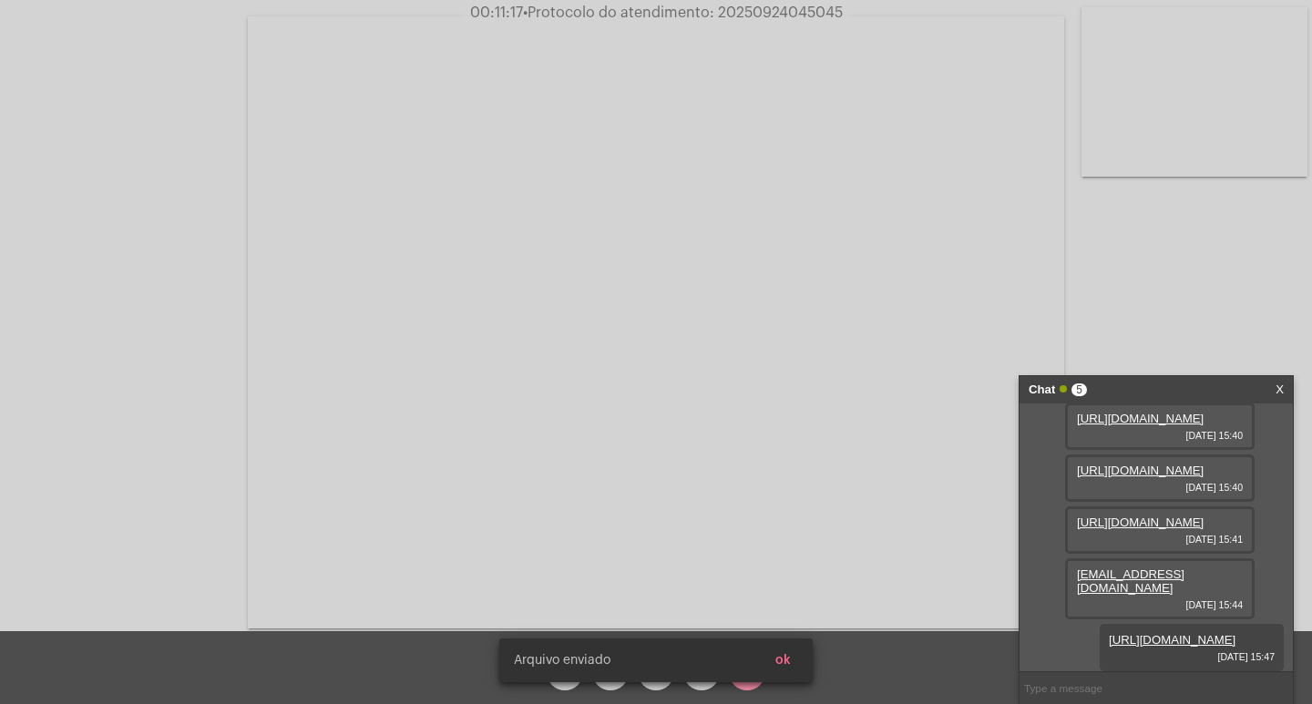
scroll to position [253, 0]
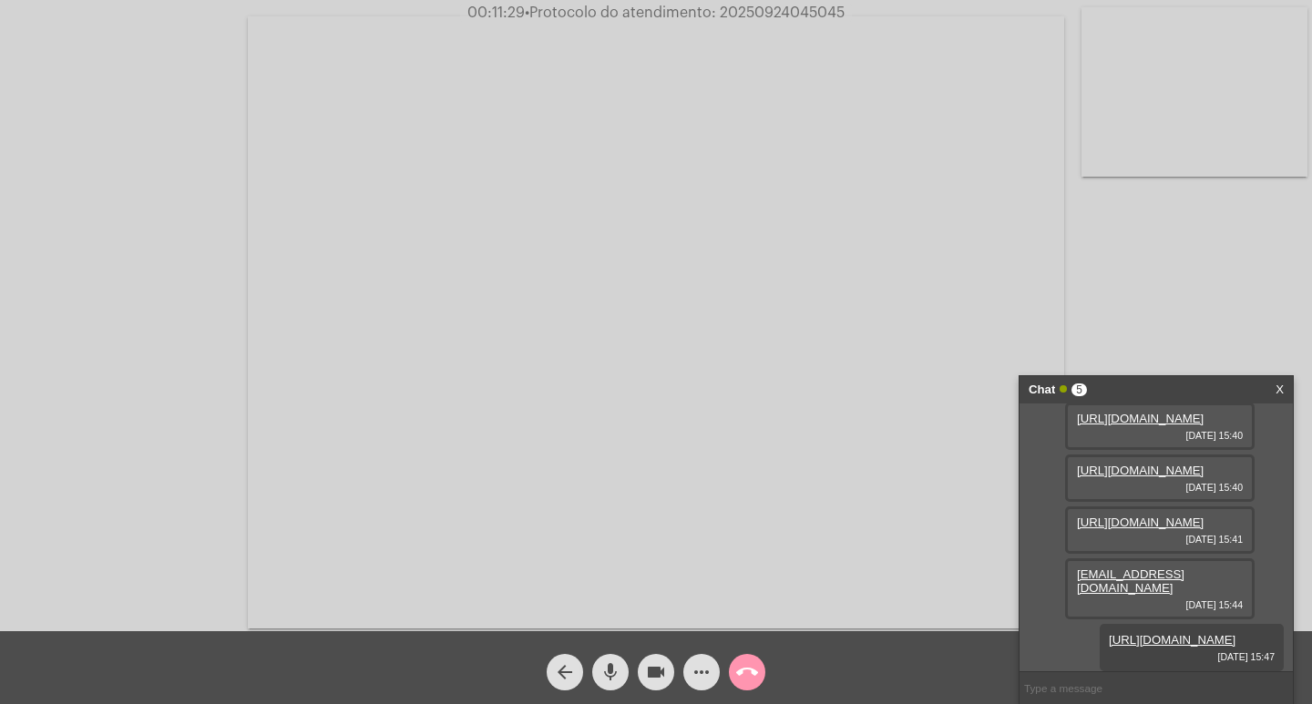
click at [730, 13] on span "• Protocolo do atendimento: 20250924045045" at bounding box center [685, 12] width 320 height 15
copy span "20250924045045"
click at [1063, 688] on input "text" at bounding box center [1155, 688] width 273 height 32
paste input "20250924045045"
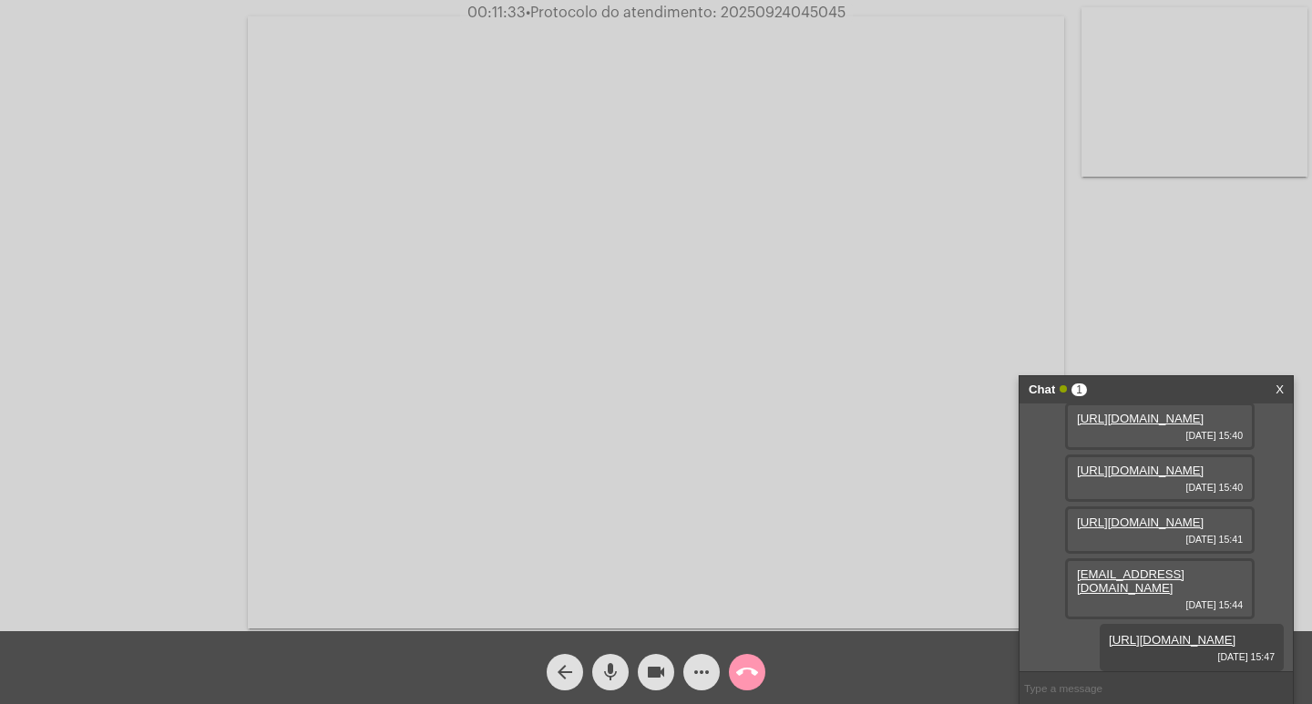
type input "20250924045045"
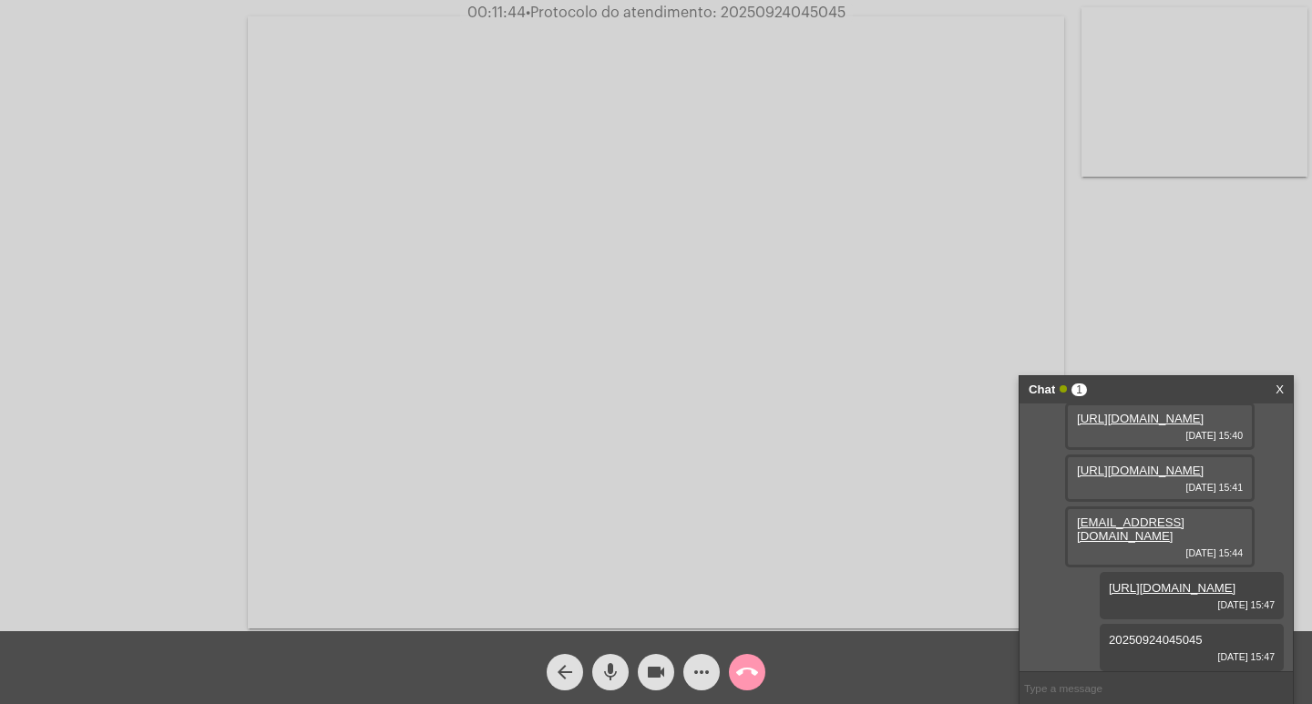
click at [1214, 383] on div "Chat 1" at bounding box center [1136, 389] width 217 height 27
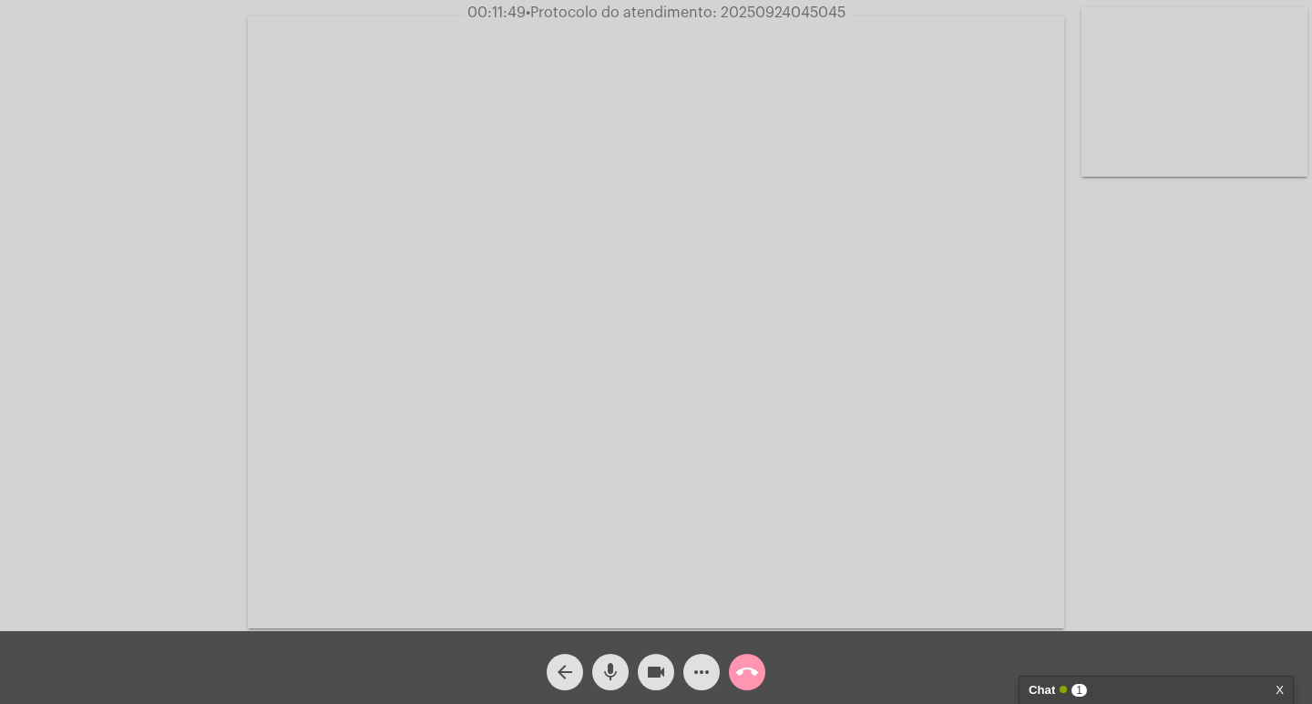
click at [653, 659] on span "videocam" at bounding box center [656, 672] width 22 height 36
click at [609, 656] on span "mic" at bounding box center [610, 672] width 22 height 36
click at [750, 669] on mat-icon "call_end" at bounding box center [747, 672] width 22 height 22
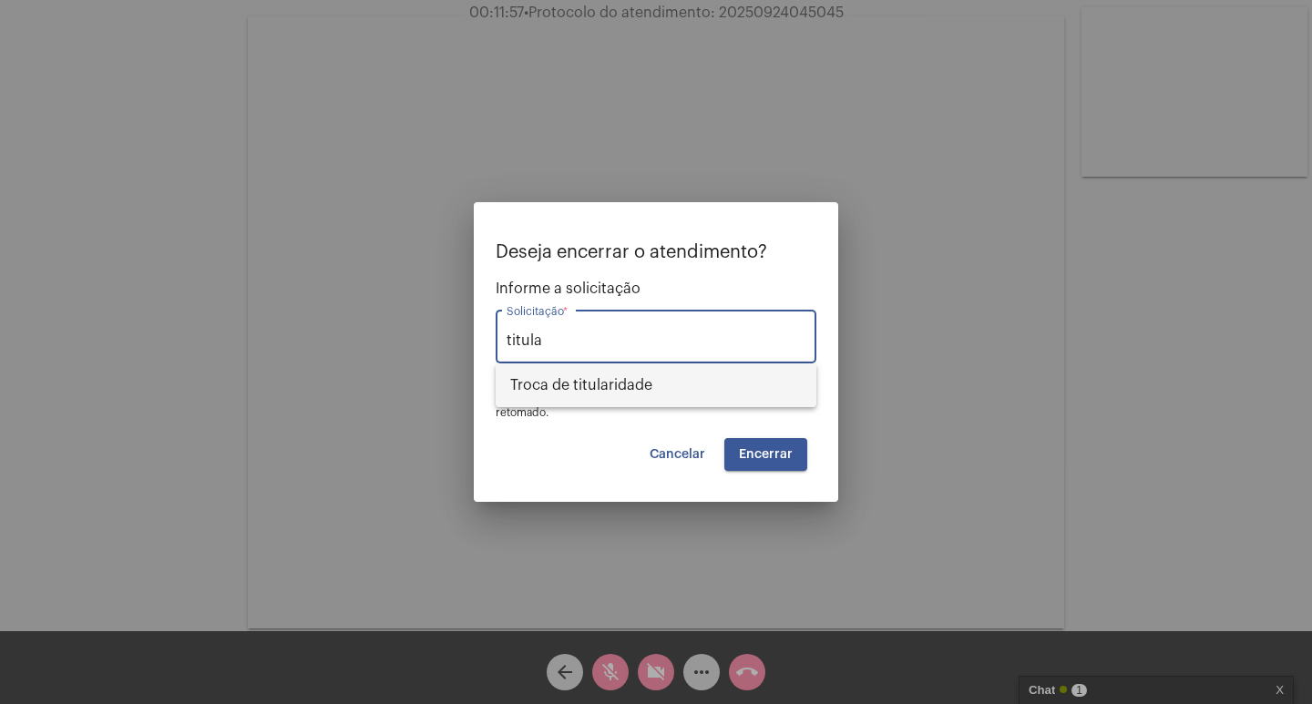
click at [656, 398] on span "Troca de titularidade" at bounding box center [655, 385] width 291 height 44
type input "Troca de titularidade"
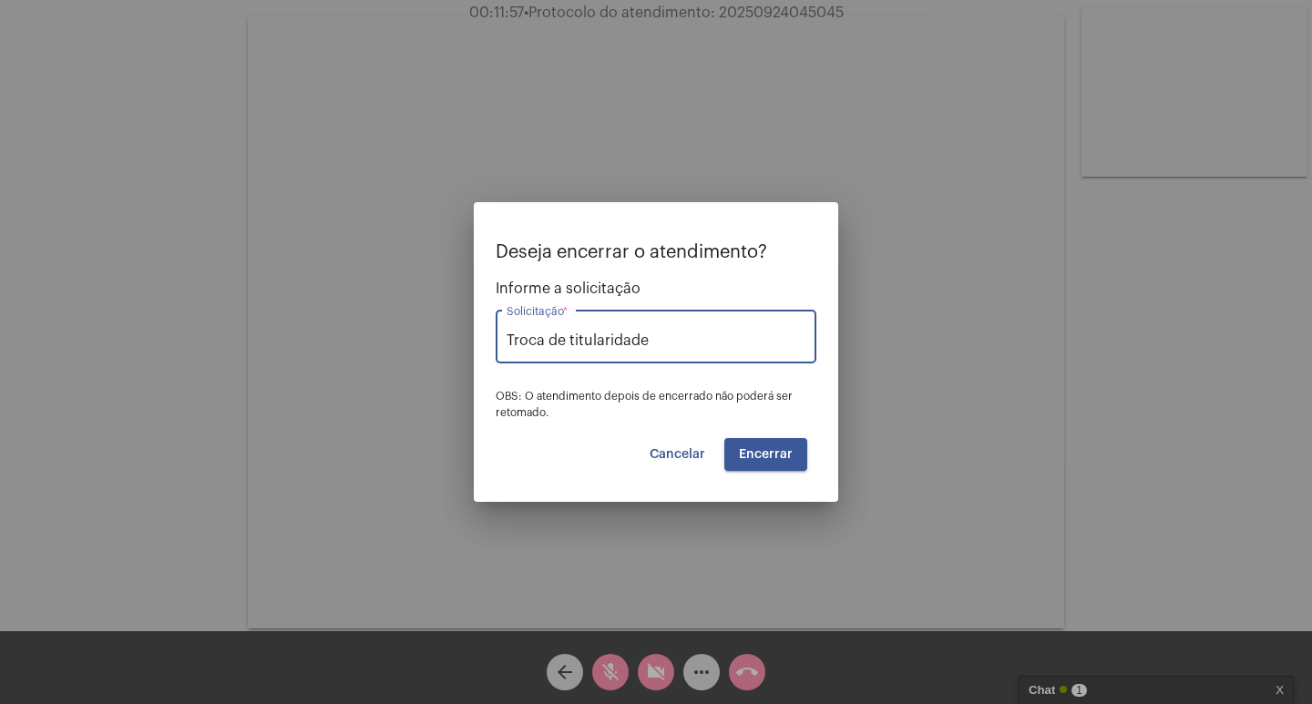
click at [778, 461] on button "Encerrar" at bounding box center [765, 454] width 83 height 33
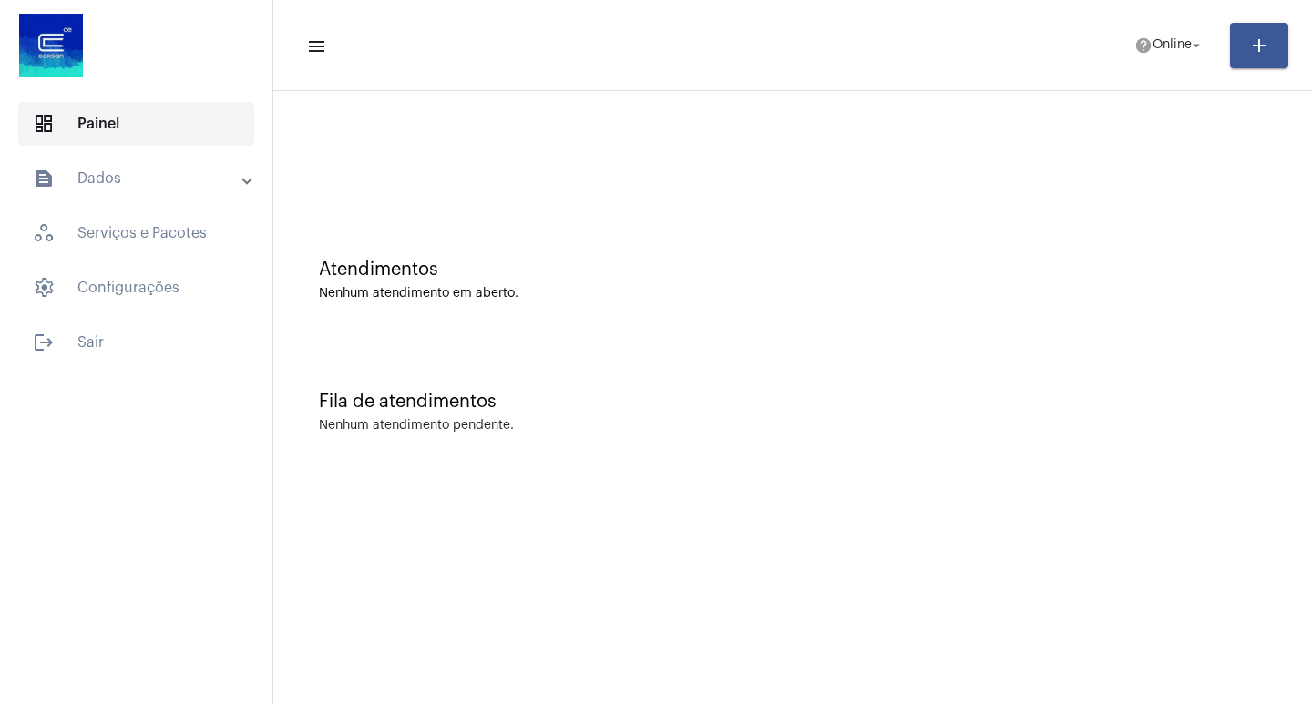
click at [117, 123] on span "dashboard Painel" at bounding box center [136, 124] width 236 height 44
click at [148, 122] on span "dashboard Painel" at bounding box center [136, 124] width 236 height 44
click at [153, 197] on mat-expansion-panel-header "text_snippet_outlined Dados" at bounding box center [141, 179] width 261 height 44
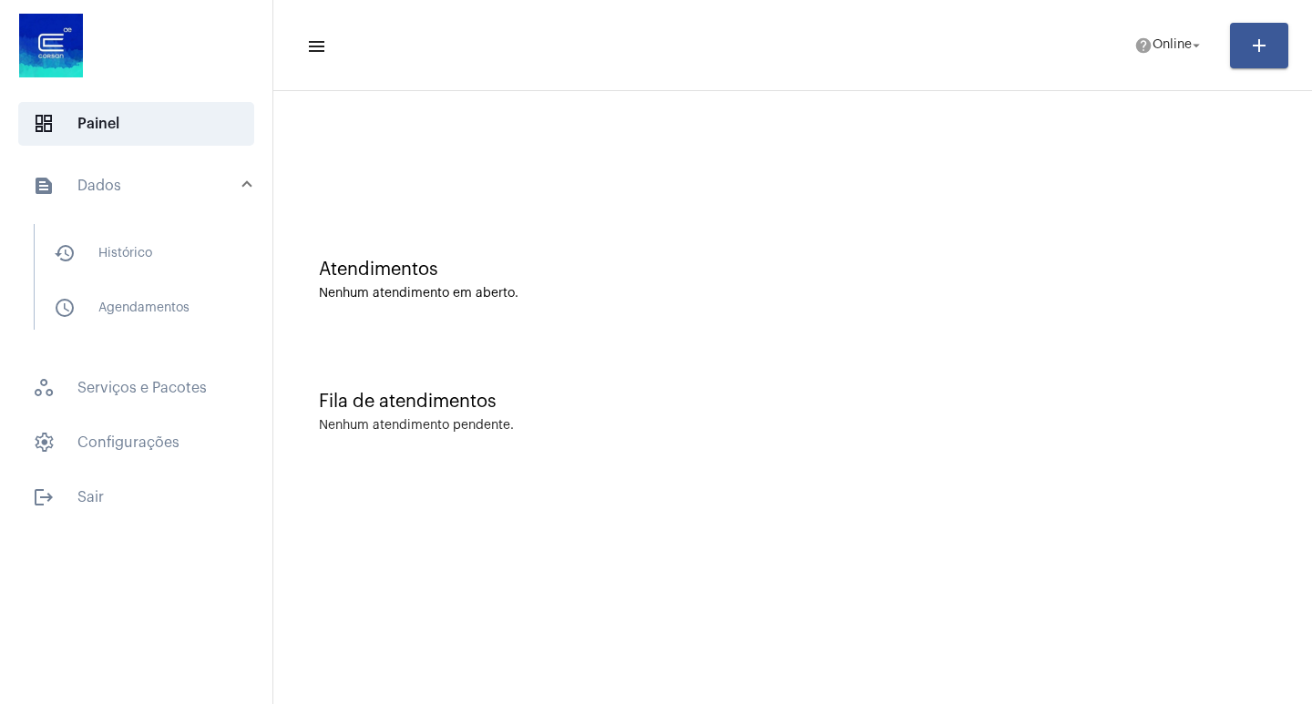
click at [151, 227] on mat-list "history_outlined Histórico schedule_outlined Agendamentos" at bounding box center [149, 277] width 229 height 106
click at [155, 265] on span "history_outlined Histórico" at bounding box center [135, 253] width 192 height 44
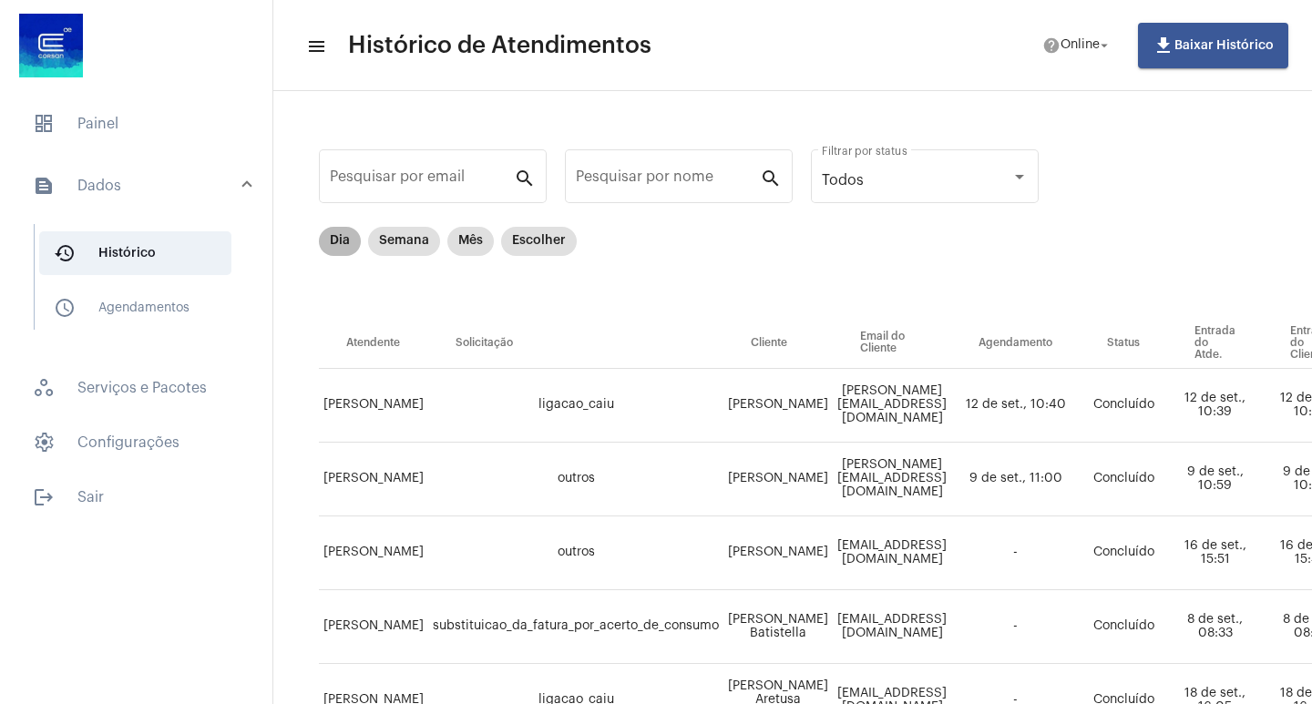
click at [338, 230] on mat-chip "Dia" at bounding box center [340, 241] width 42 height 29
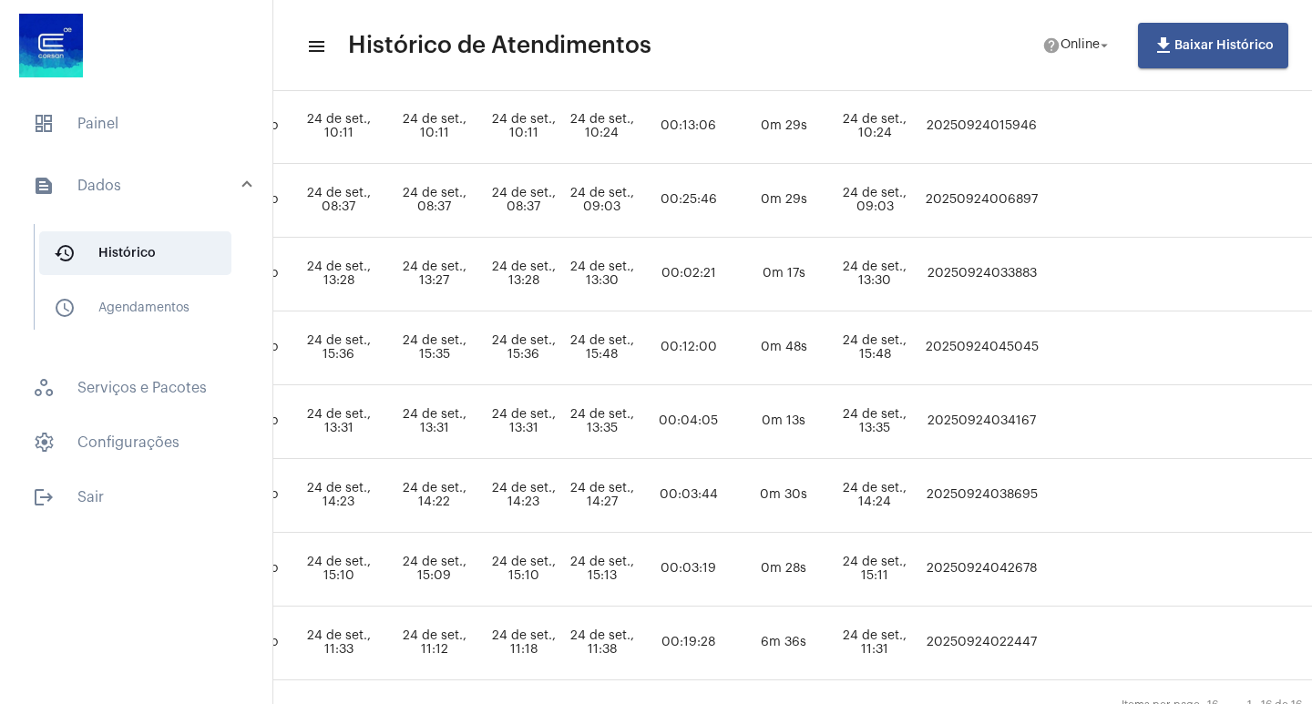
scroll to position [869, 824]
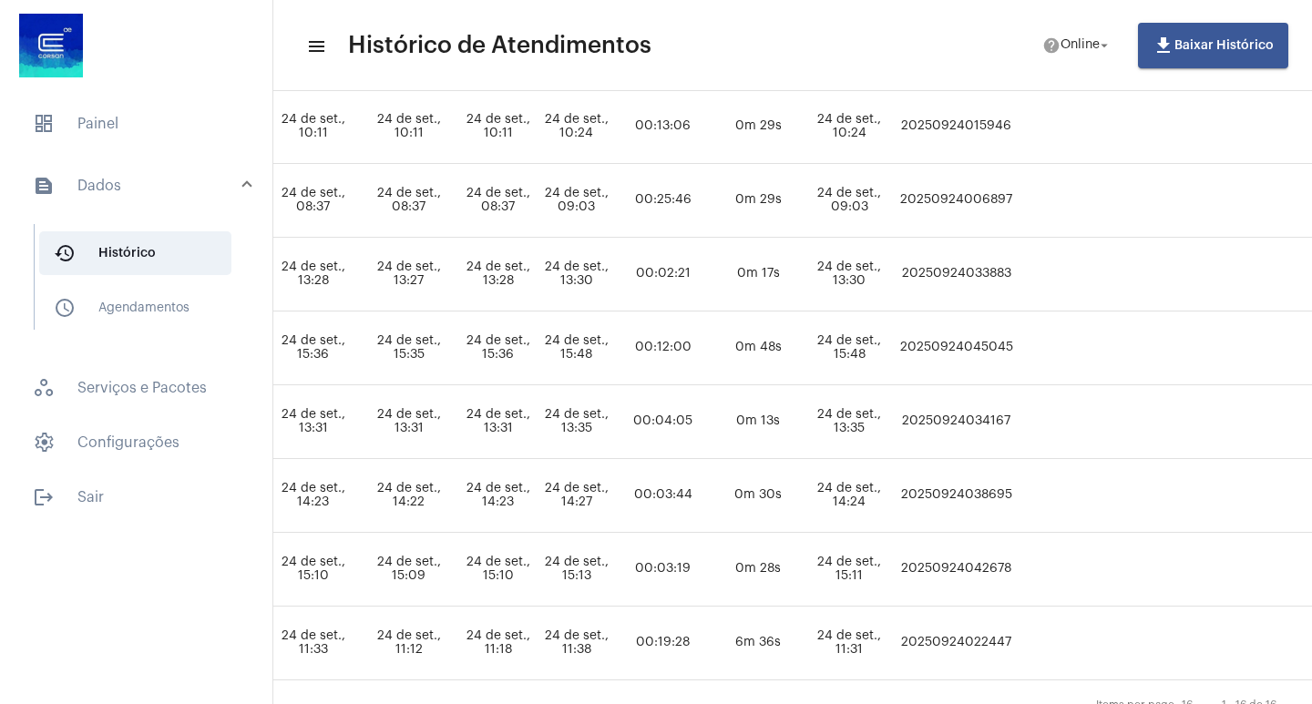
click at [991, 355] on td "20250924045045" at bounding box center [955, 349] width 123 height 74
click at [997, 355] on td "20250924045045" at bounding box center [955, 349] width 123 height 74
copy td "20250924045045"
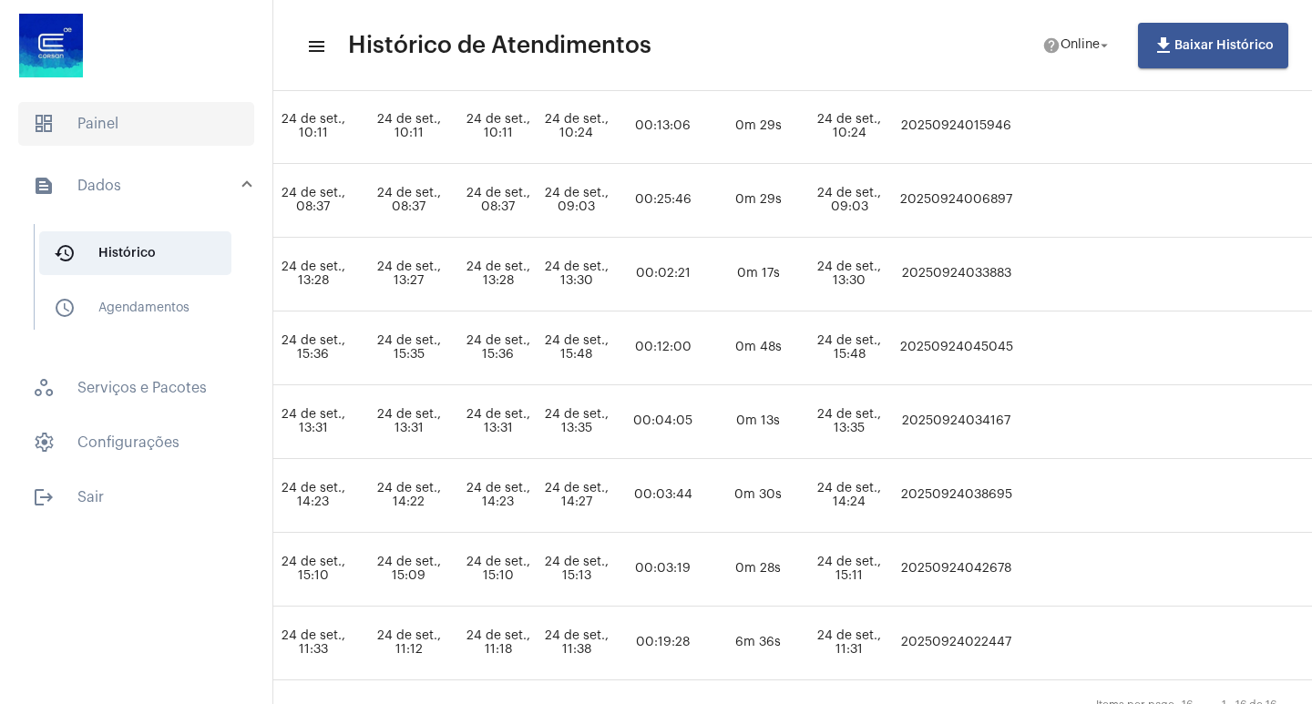
click at [136, 102] on span "dashboard Painel" at bounding box center [136, 124] width 236 height 44
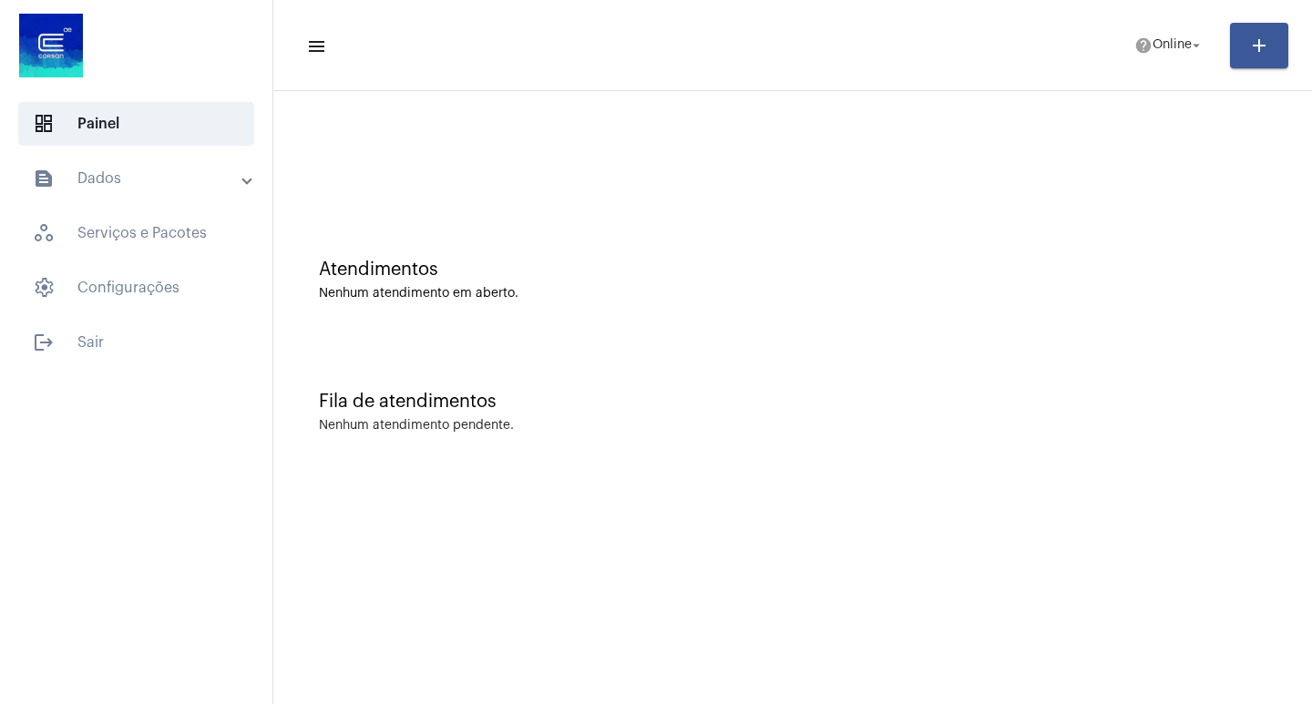
click at [137, 201] on mat-accordion "text_snippet_outlined Dados history_outlined Histórico schedule_outlined Agenda…" at bounding box center [136, 233] width 272 height 153
click at [139, 191] on mat-expansion-panel-header "text_snippet_outlined Dados" at bounding box center [141, 179] width 261 height 44
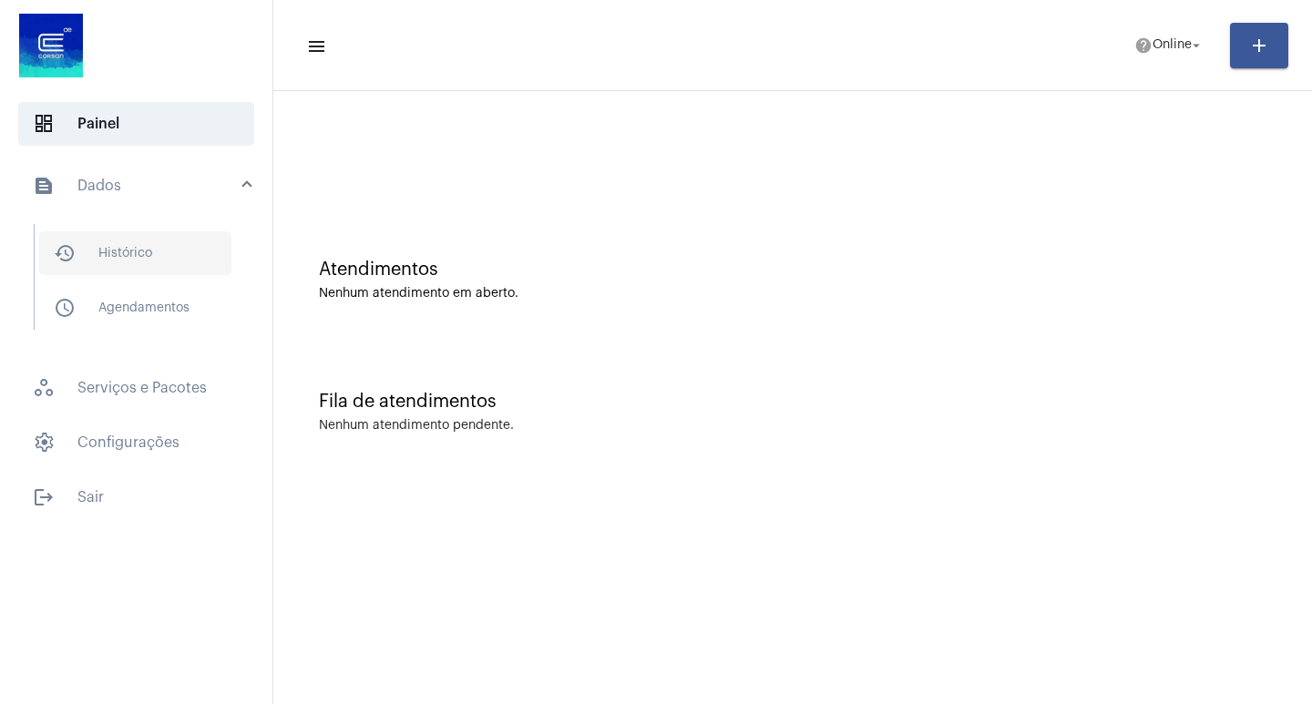
click at [145, 248] on span "history_outlined Histórico" at bounding box center [135, 253] width 192 height 44
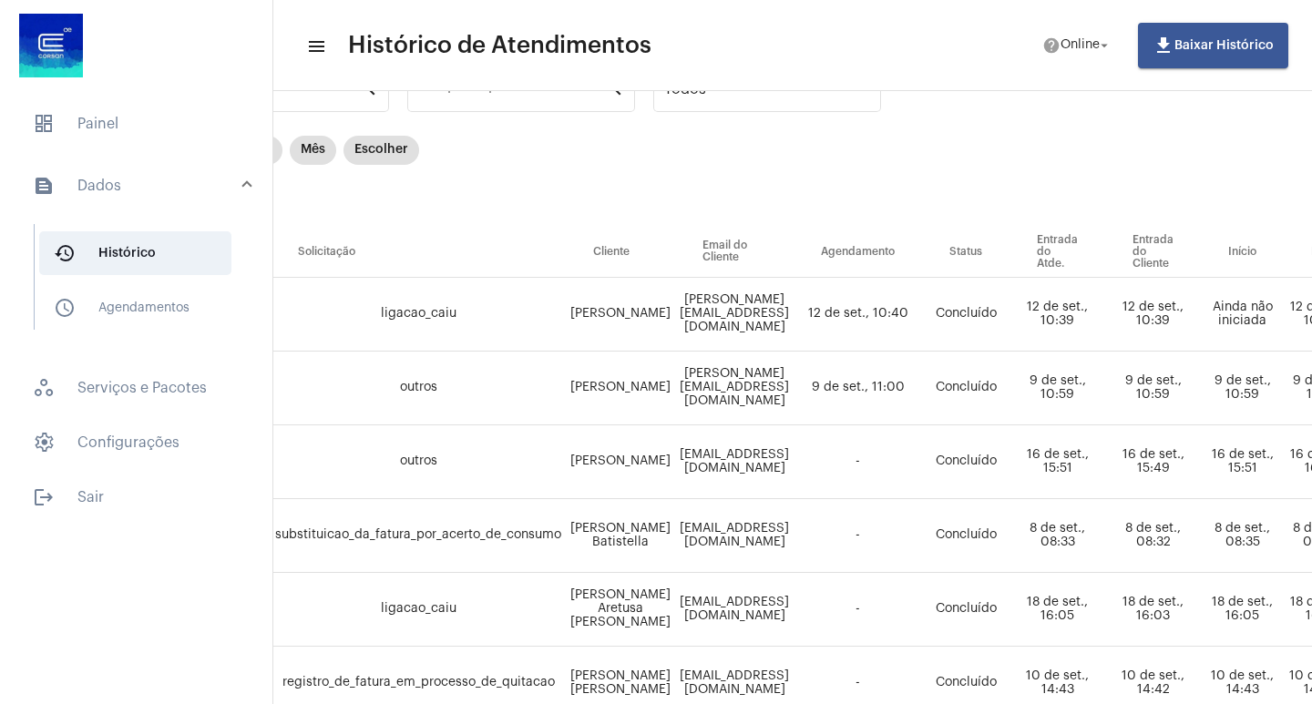
scroll to position [91, 0]
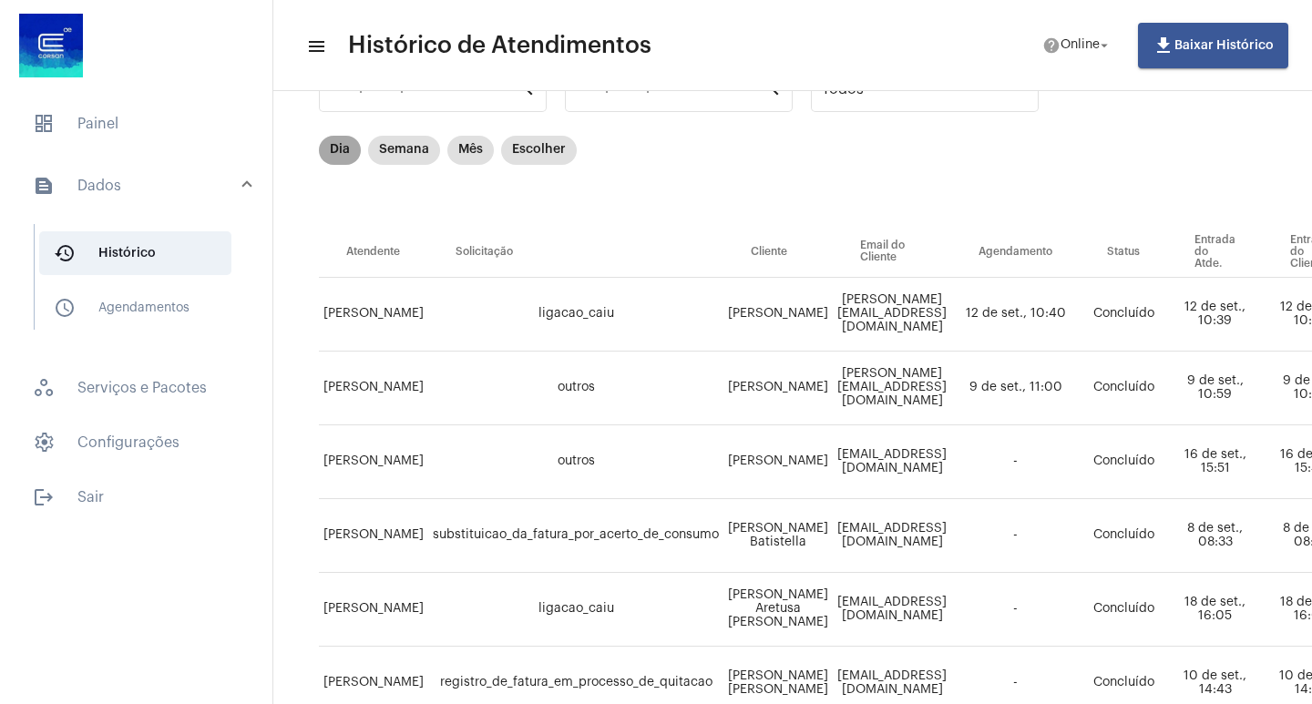
click at [335, 145] on mat-chip "Dia" at bounding box center [340, 150] width 42 height 29
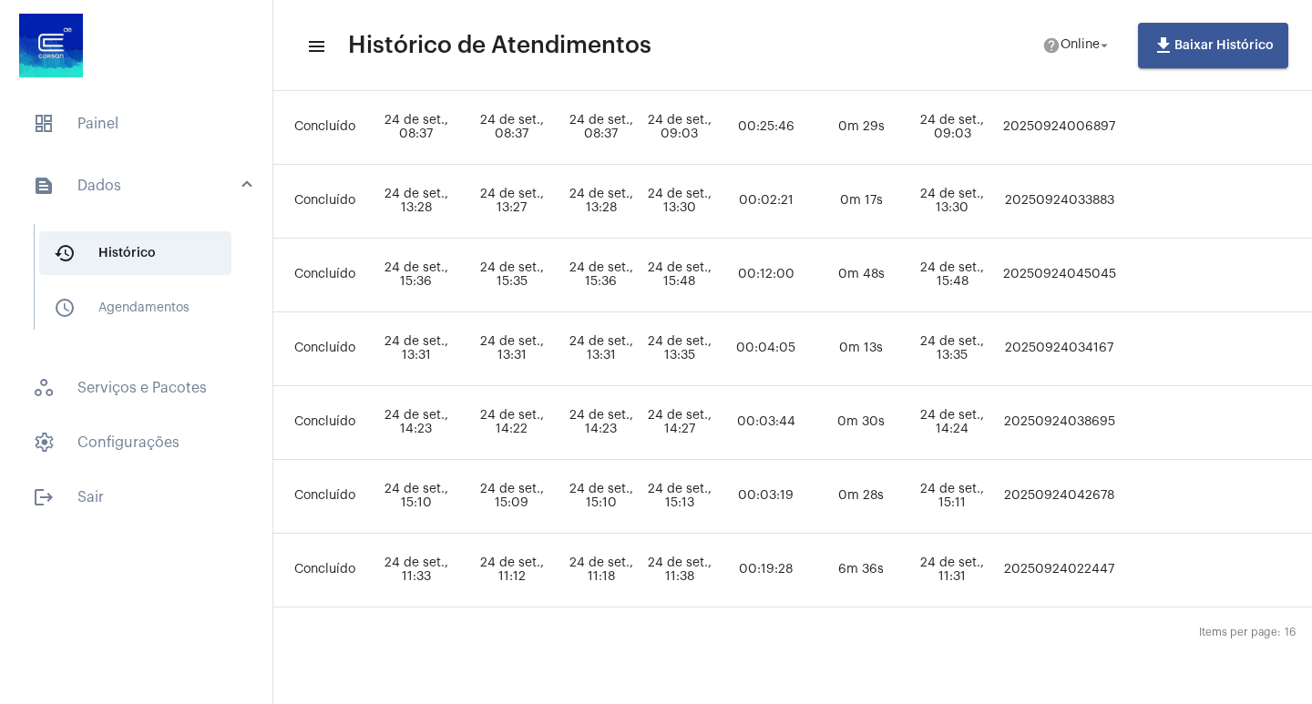
scroll to position [960, 721]
drag, startPoint x: 969, startPoint y: 552, endPoint x: 940, endPoint y: 617, distance: 70.9
click at [1002, 561] on tr "[PERSON_NAME] troca_de_titularidade [PERSON_NAME] [PERSON_NAME] da Silva [EMAIL…" at bounding box center [542, 571] width 1891 height 74
click at [938, 620] on div "Items per page: 16 1 - 16 de 16" at bounding box center [542, 633] width 1891 height 51
click at [136, 136] on span "dashboard Painel" at bounding box center [136, 124] width 236 height 44
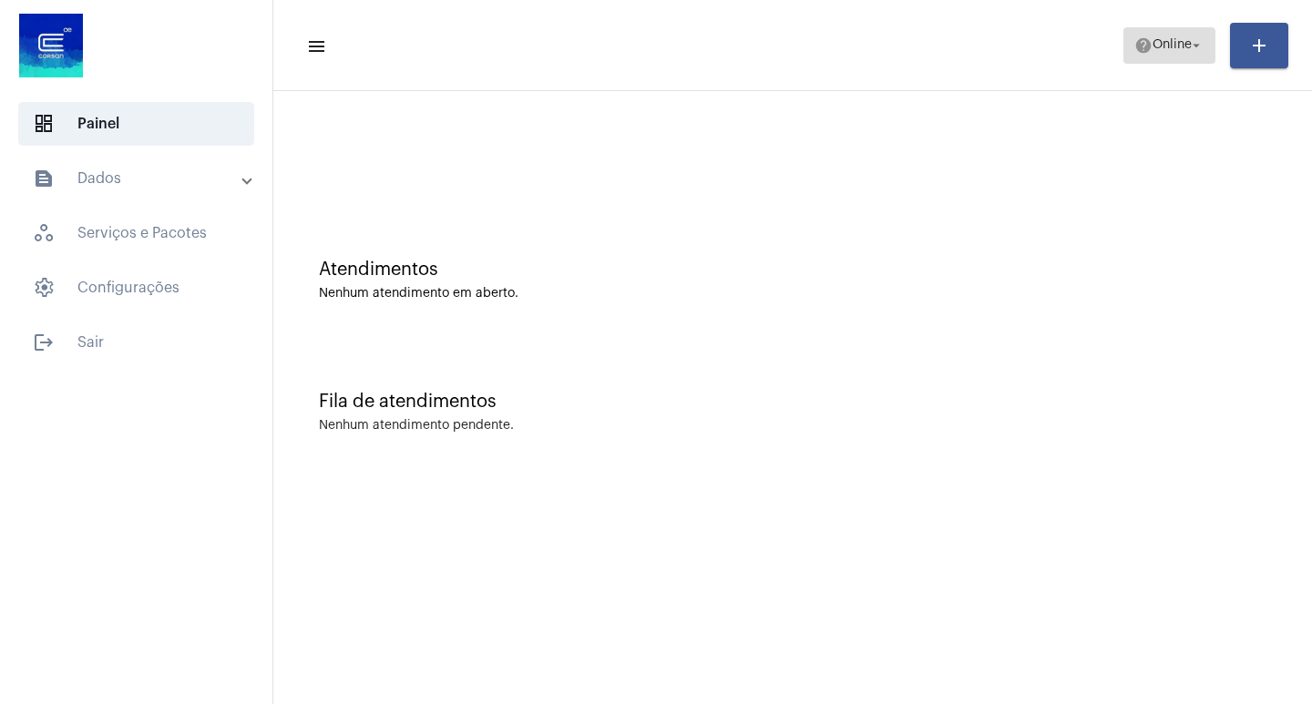
click at [1160, 48] on span "Online" at bounding box center [1171, 45] width 39 height 13
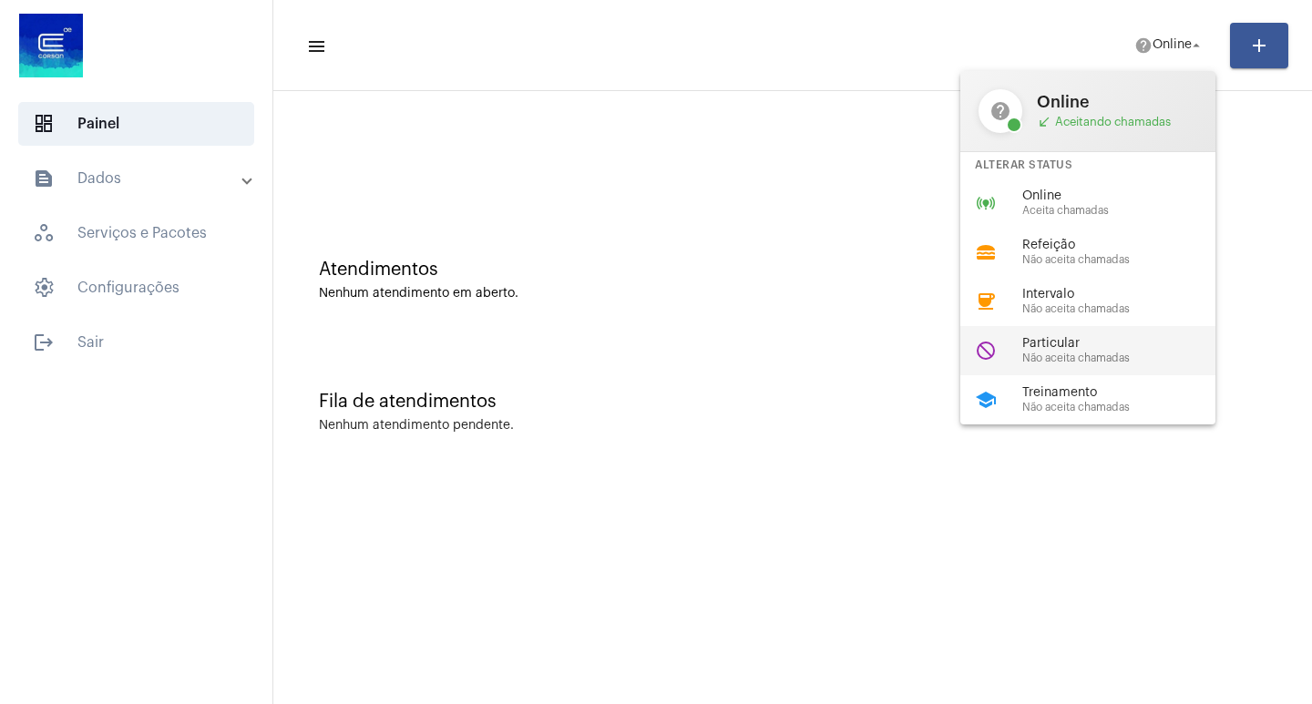
click at [1094, 345] on span "Particular" at bounding box center [1126, 344] width 208 height 14
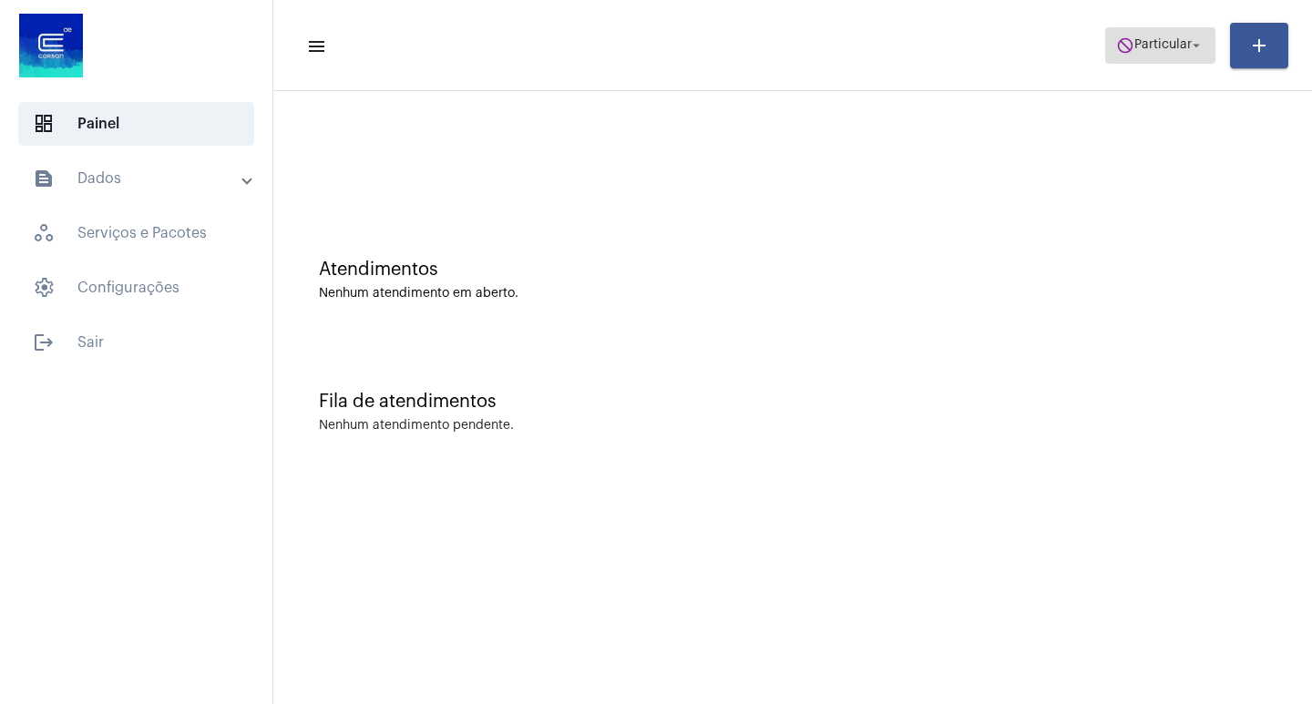
click at [1154, 40] on span "Particular" at bounding box center [1162, 45] width 57 height 13
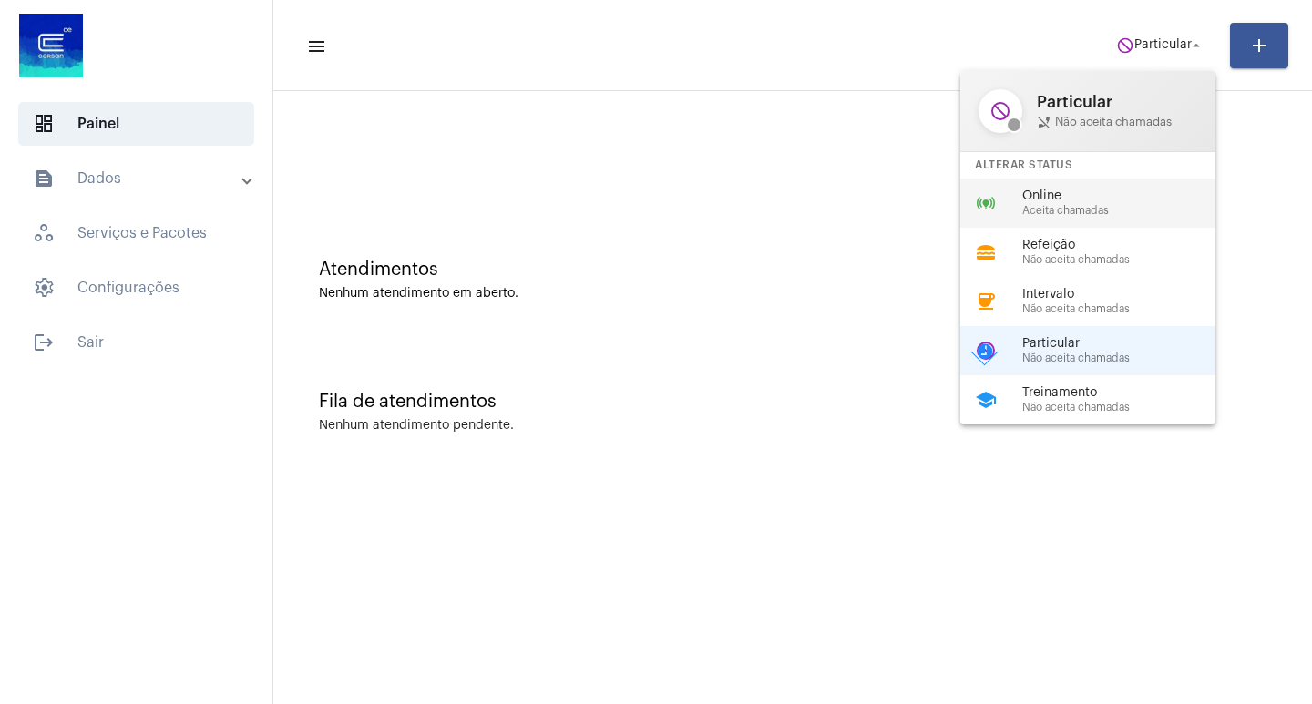
click at [1133, 181] on div "online_prediction Online Aceita chamadas" at bounding box center [1102, 203] width 284 height 49
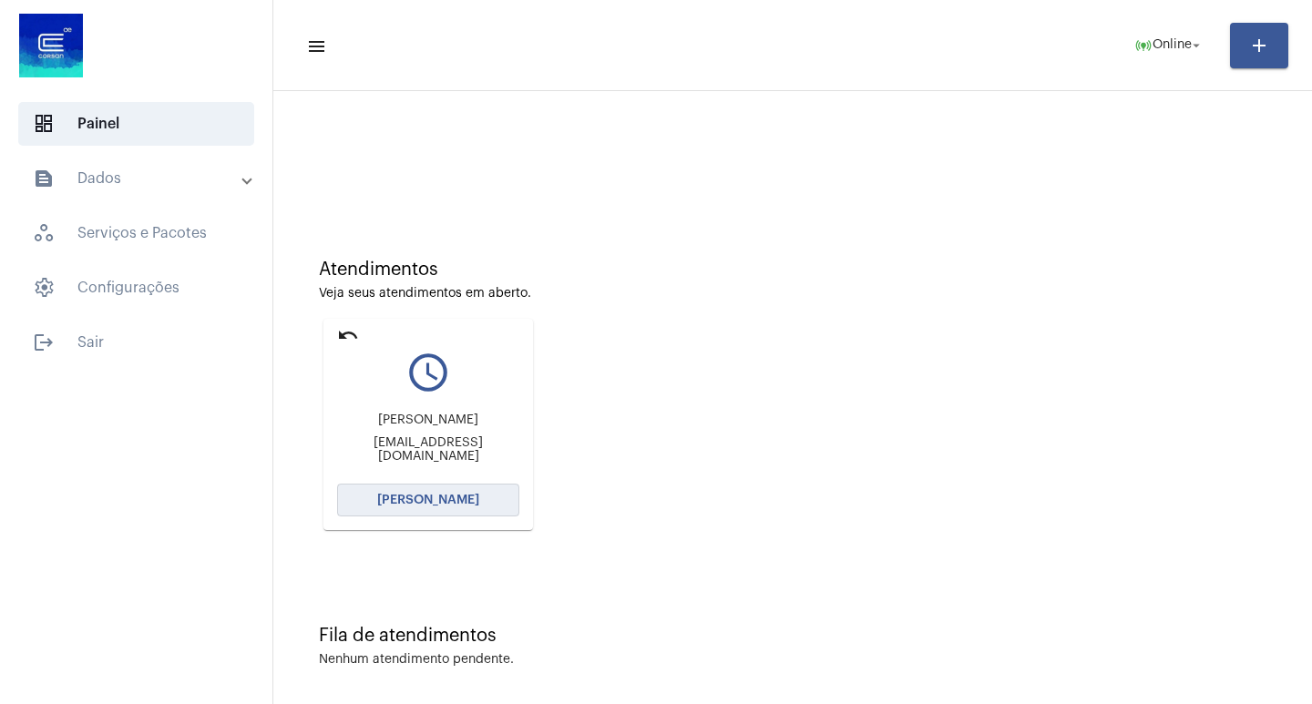
click at [481, 496] on button "[PERSON_NAME]" at bounding box center [428, 500] width 182 height 33
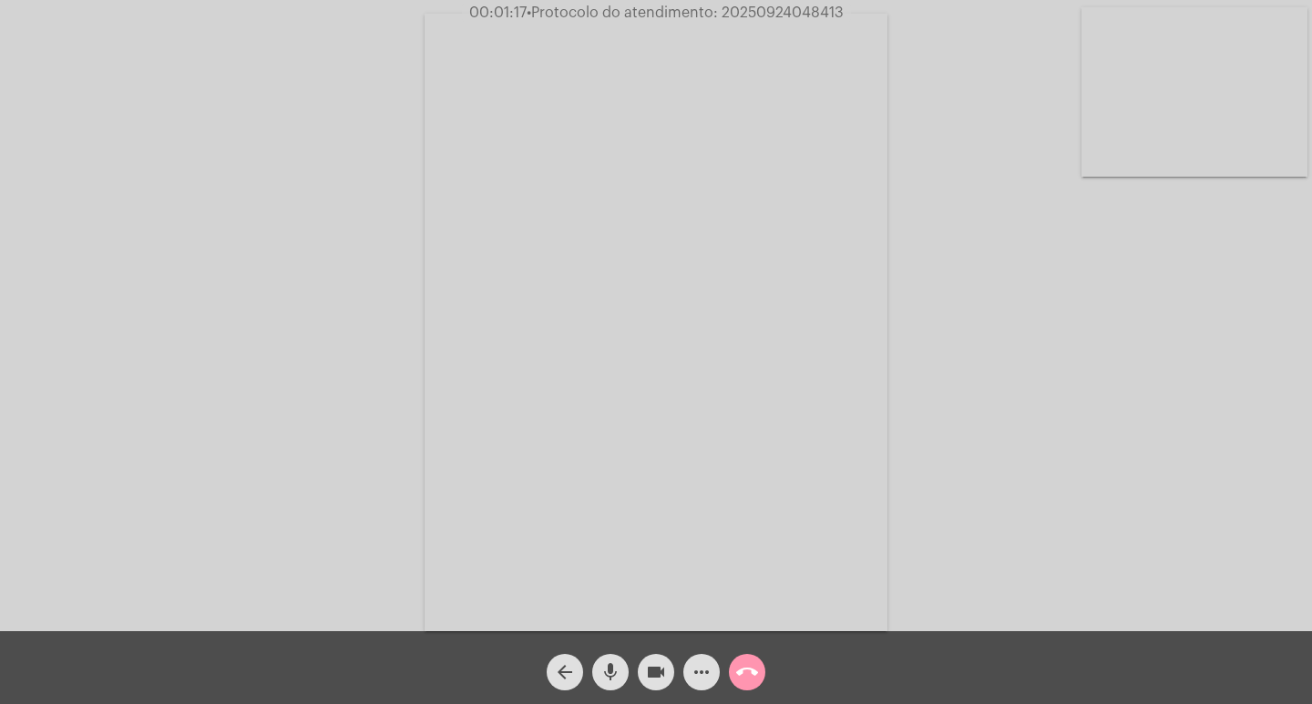
click at [651, 676] on mat-icon "videocam" at bounding box center [656, 672] width 22 height 22
click at [628, 676] on button "mic" at bounding box center [610, 672] width 36 height 36
click at [652, 660] on span "videocam_off" at bounding box center [656, 672] width 22 height 36
click at [614, 668] on mat-icon "mic_off" at bounding box center [610, 672] width 22 height 22
click at [657, 669] on mat-icon "videocam" at bounding box center [656, 672] width 22 height 22
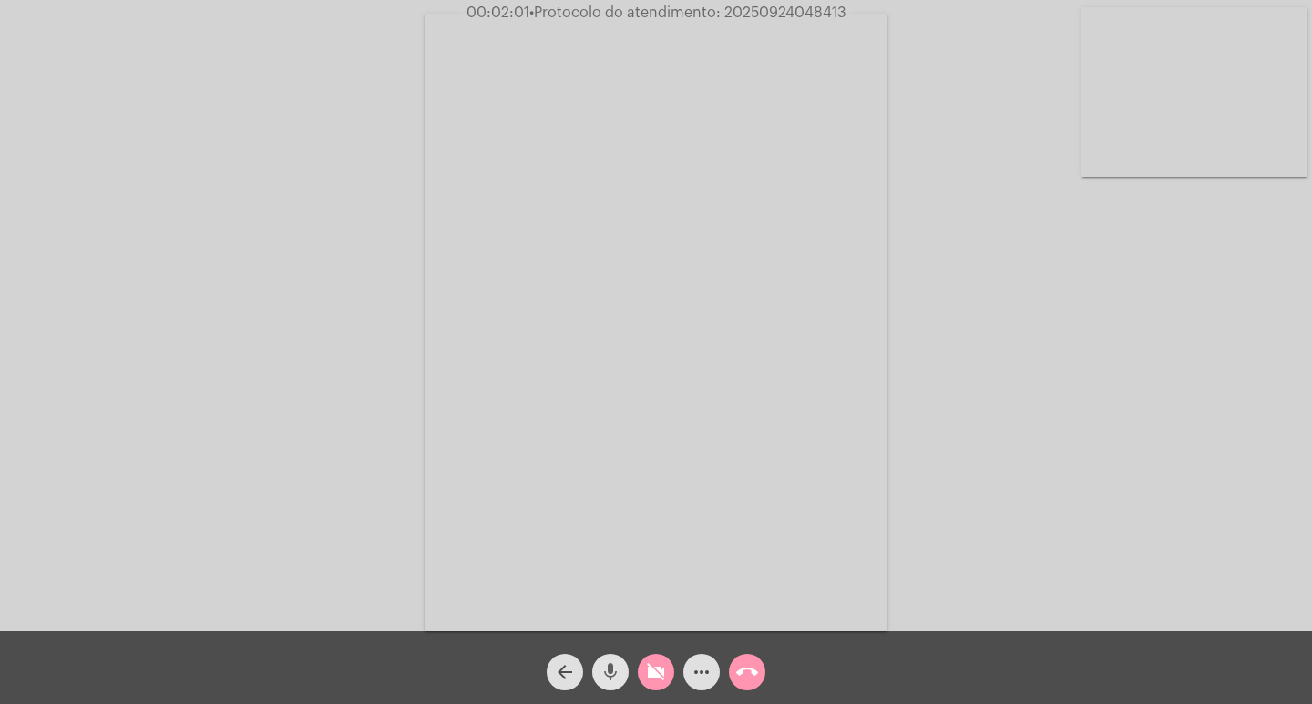
click at [612, 674] on mat-icon "mic" at bounding box center [610, 672] width 22 height 22
click at [658, 656] on span "videocam_off" at bounding box center [656, 672] width 22 height 36
click at [597, 671] on button "mic_off" at bounding box center [610, 672] width 36 height 36
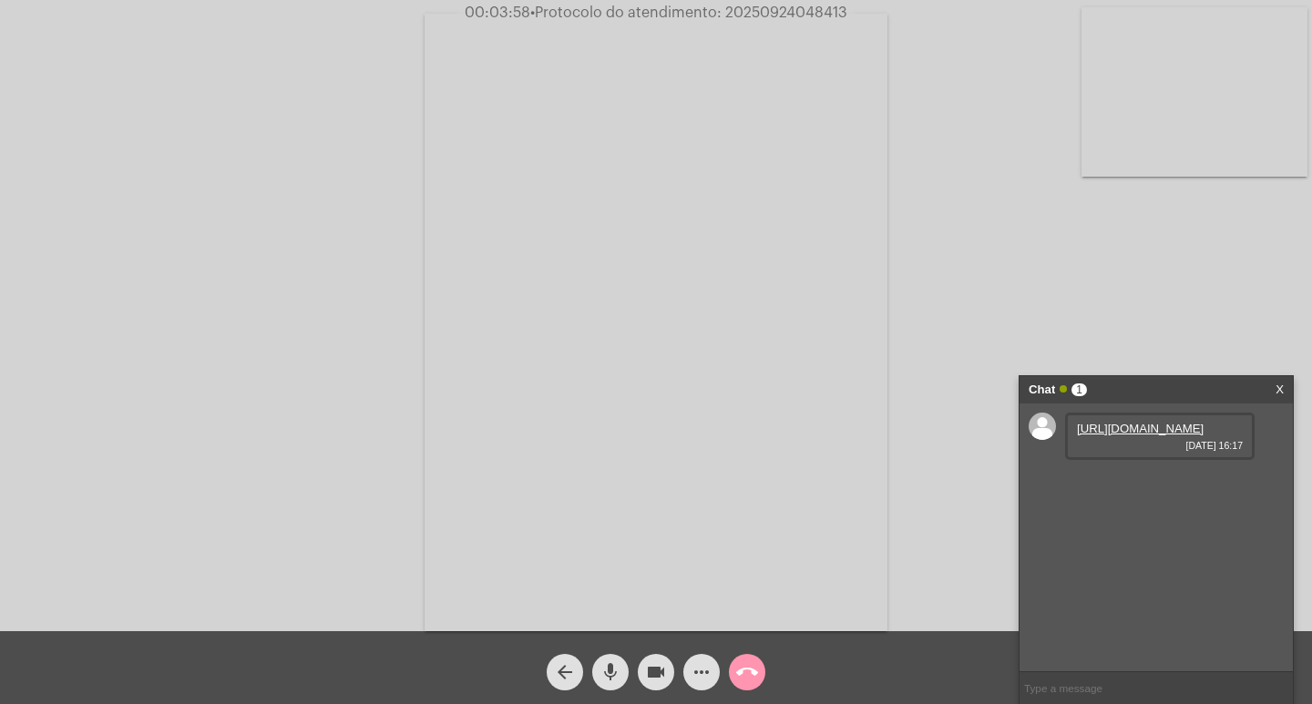
click at [1129, 435] on link "[URL][DOMAIN_NAME]" at bounding box center [1140, 429] width 127 height 14
click at [1102, 487] on link "[URL][DOMAIN_NAME]" at bounding box center [1140, 481] width 127 height 14
click at [653, 691] on div "arrow_back mic videocam more_horiz call_end" at bounding box center [656, 667] width 1312 height 73
click at [653, 685] on span "videocam" at bounding box center [656, 672] width 22 height 36
click at [663, 676] on mat-icon "videocam_off" at bounding box center [656, 672] width 22 height 22
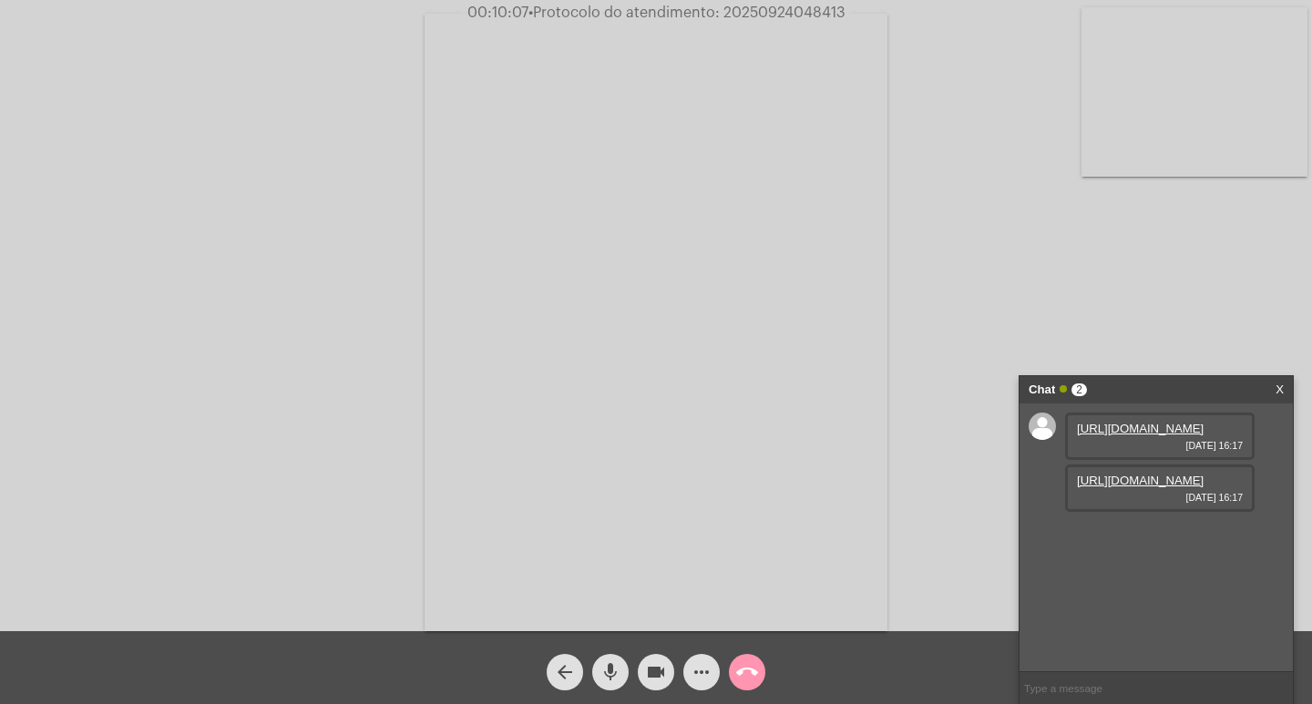
click at [653, 652] on div "videocam" at bounding box center [656, 668] width 46 height 46
click at [655, 675] on mat-icon "videocam_off" at bounding box center [656, 672] width 22 height 22
click at [648, 672] on mat-icon "videocam" at bounding box center [656, 672] width 22 height 22
click at [664, 677] on mat-icon "videocam_off" at bounding box center [656, 672] width 22 height 22
click at [702, 649] on div "more_horiz" at bounding box center [702, 668] width 46 height 46
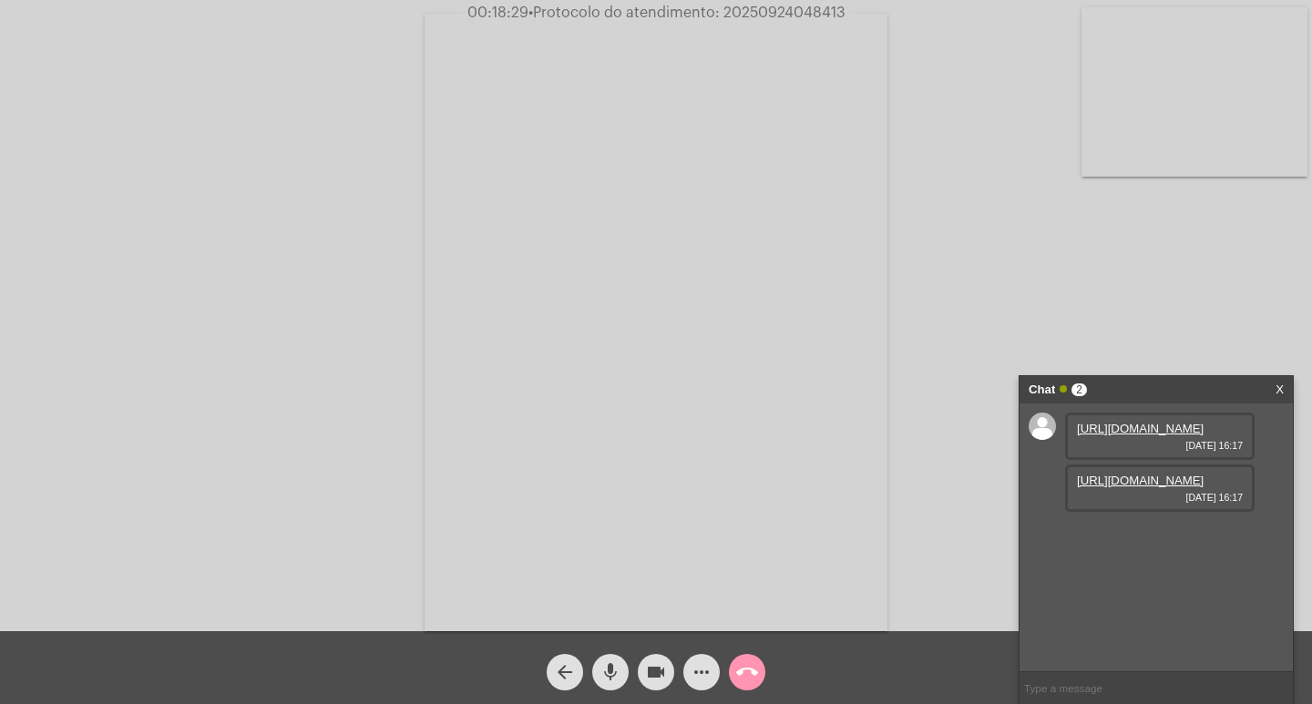
click at [700, 662] on mat-icon "more_horiz" at bounding box center [701, 672] width 22 height 22
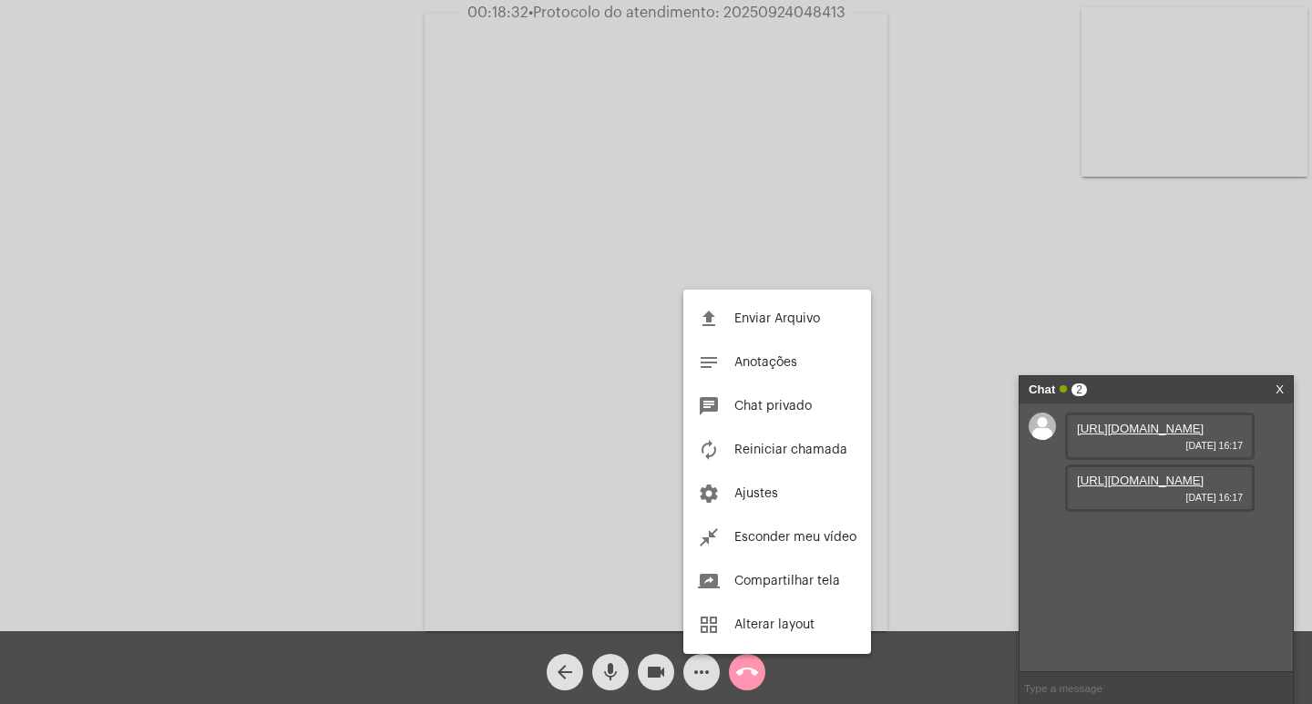
click at [644, 677] on div at bounding box center [656, 352] width 1312 height 704
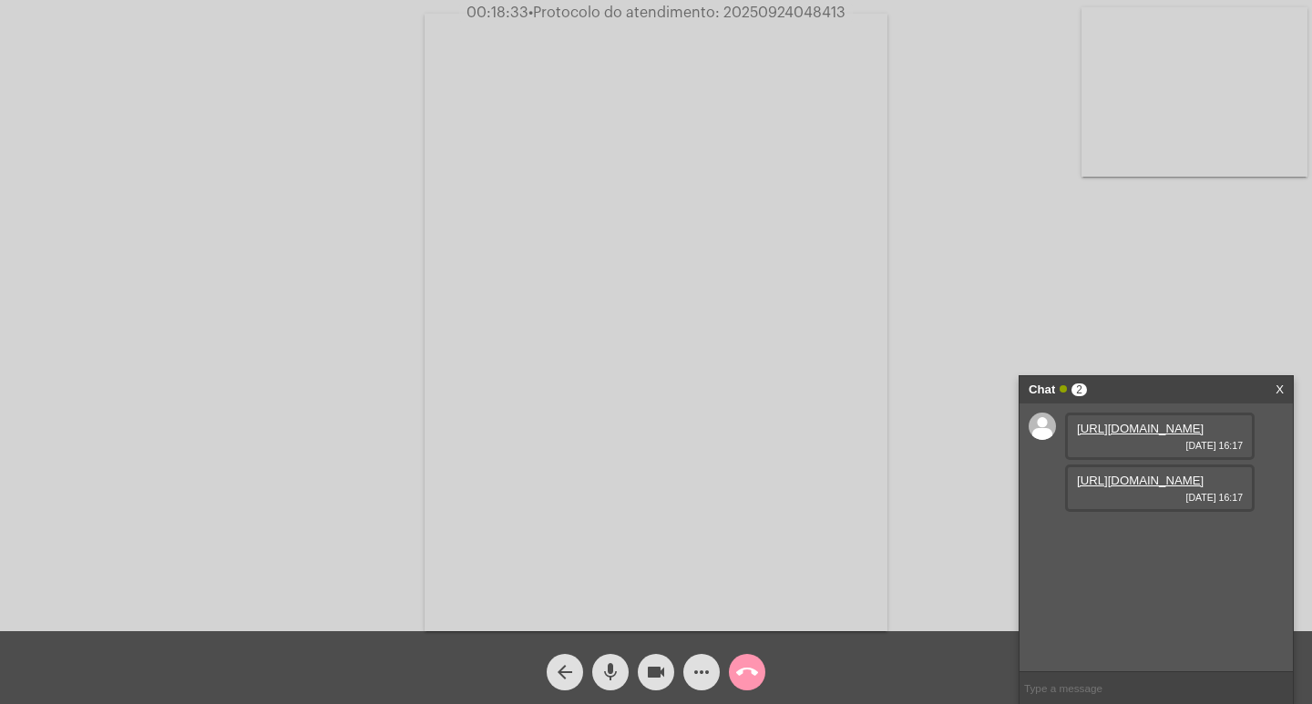
click at [651, 673] on mat-icon "videocam" at bounding box center [656, 672] width 22 height 22
click at [653, 661] on mat-icon "videocam_off" at bounding box center [656, 672] width 22 height 22
click at [702, 668] on mat-icon "more_horiz" at bounding box center [701, 672] width 22 height 22
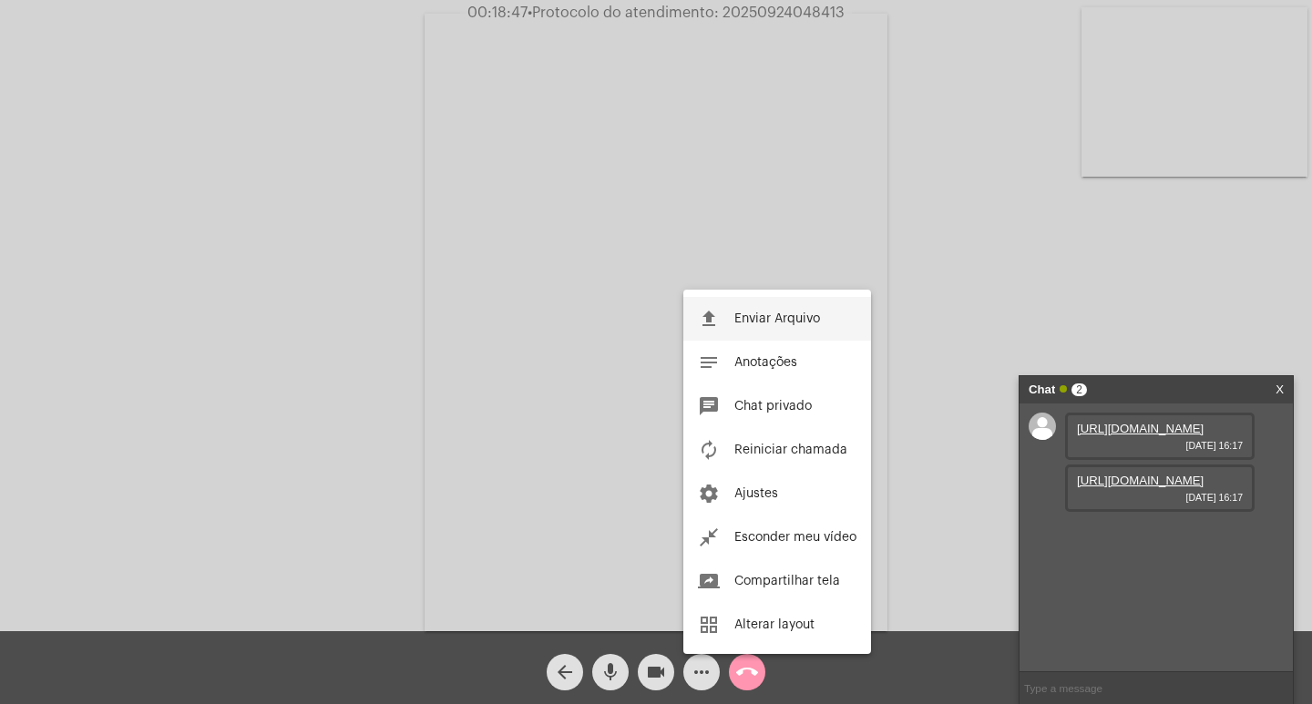
click at [741, 319] on span "Enviar Arquivo" at bounding box center [777, 318] width 86 height 13
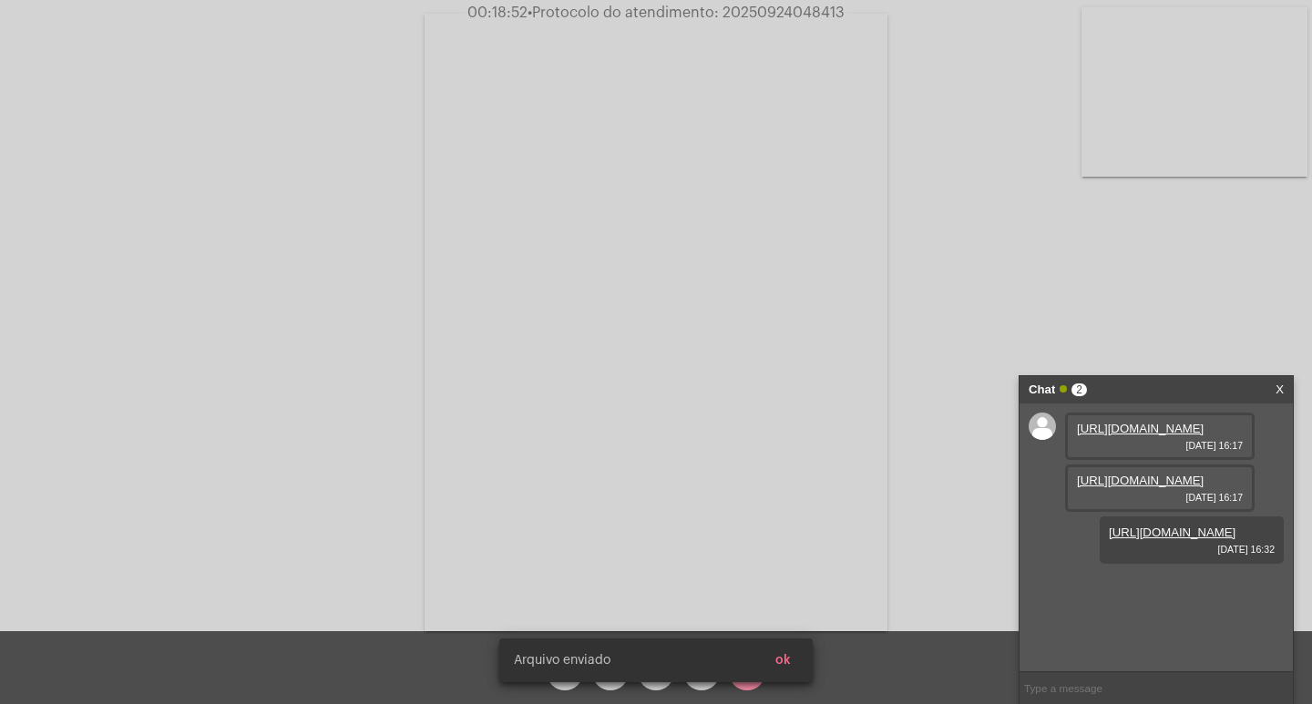
scroll to position [15, 0]
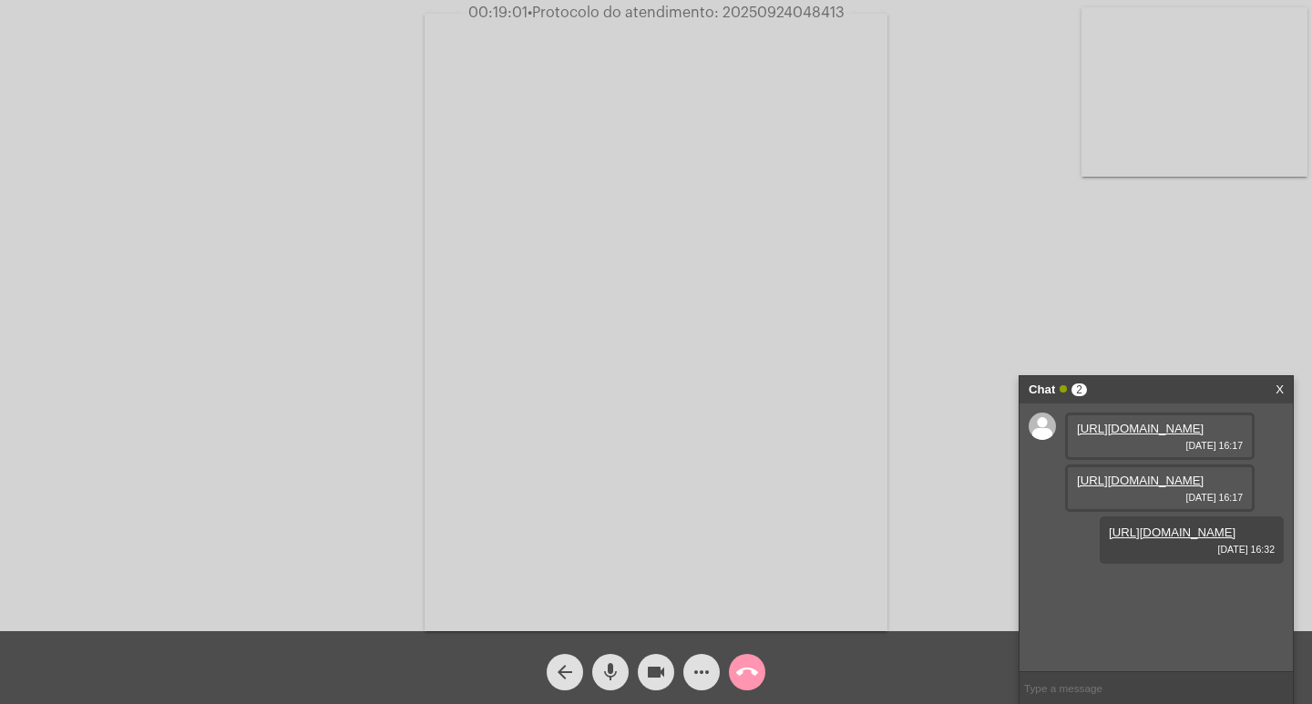
click at [1166, 378] on div "Chat 2" at bounding box center [1136, 389] width 217 height 27
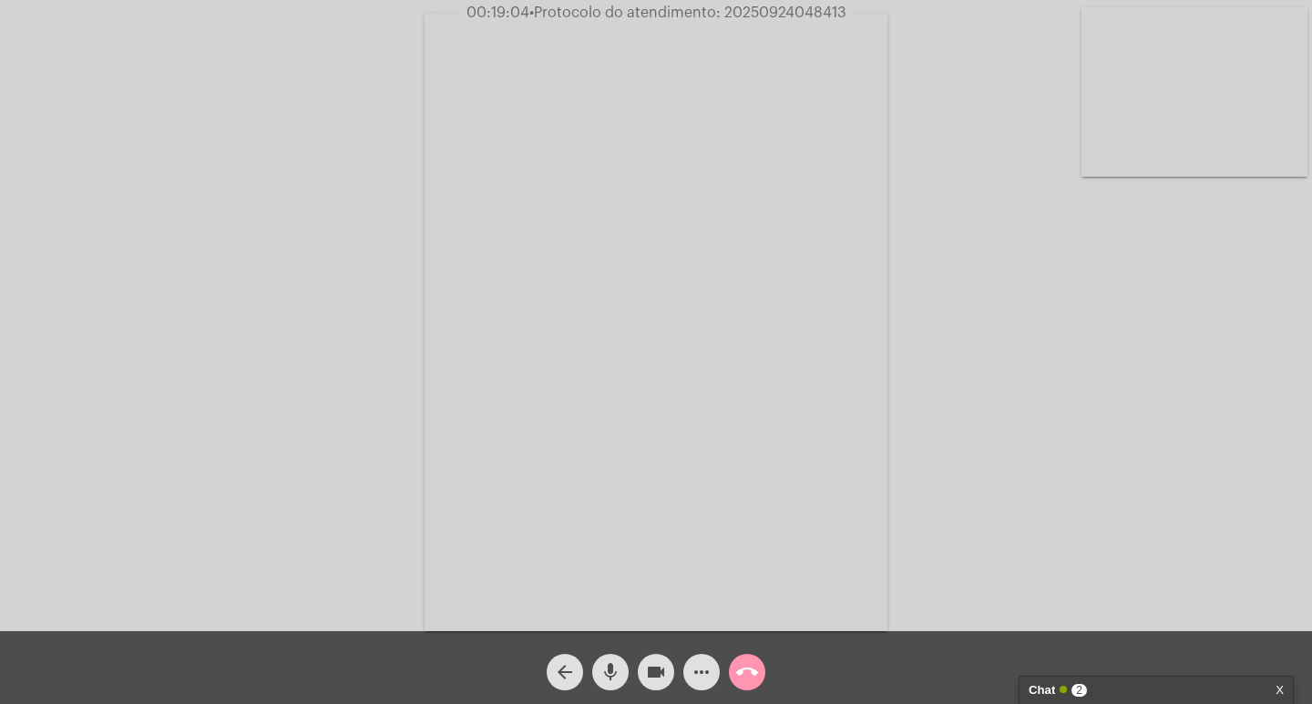
click at [1078, 683] on div "Chat 2" at bounding box center [1136, 690] width 217 height 27
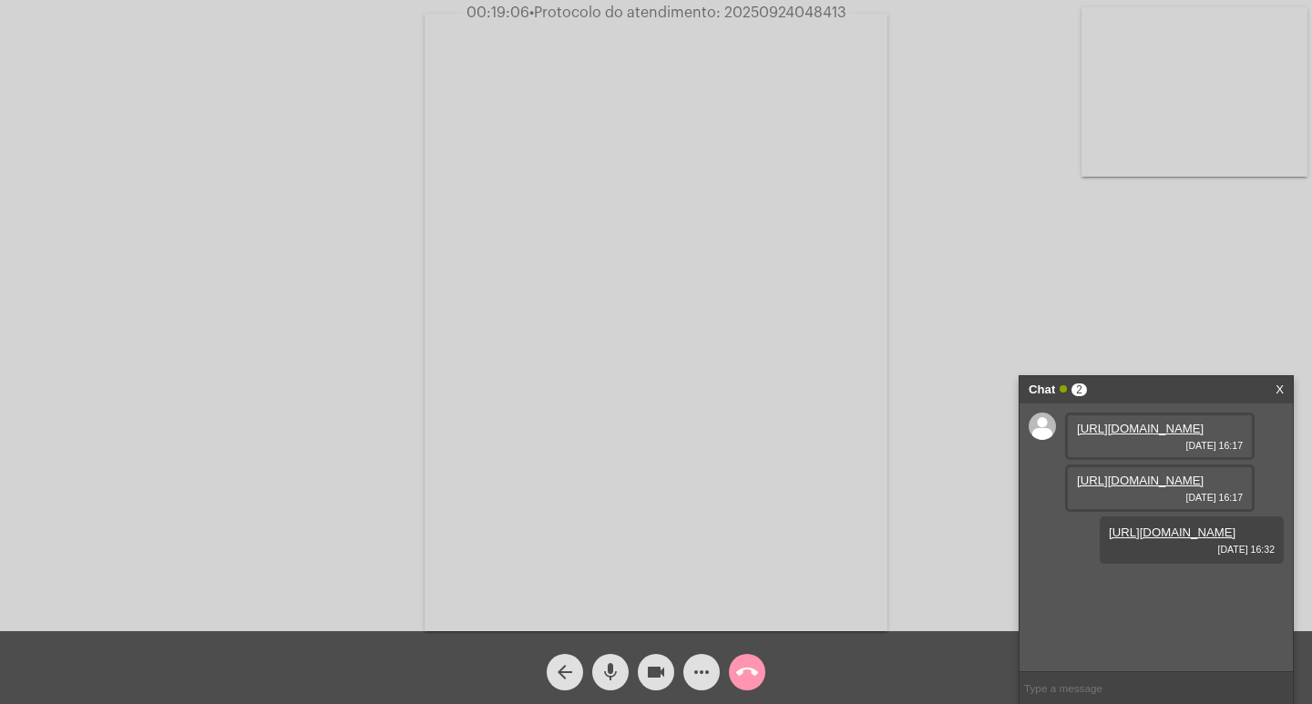
click at [781, 16] on span "• Protocolo do atendimento: 20250924048413" at bounding box center [687, 12] width 317 height 15
copy span "20250924048413"
click at [1059, 700] on input "text" at bounding box center [1155, 688] width 273 height 32
paste input "20250924048413"
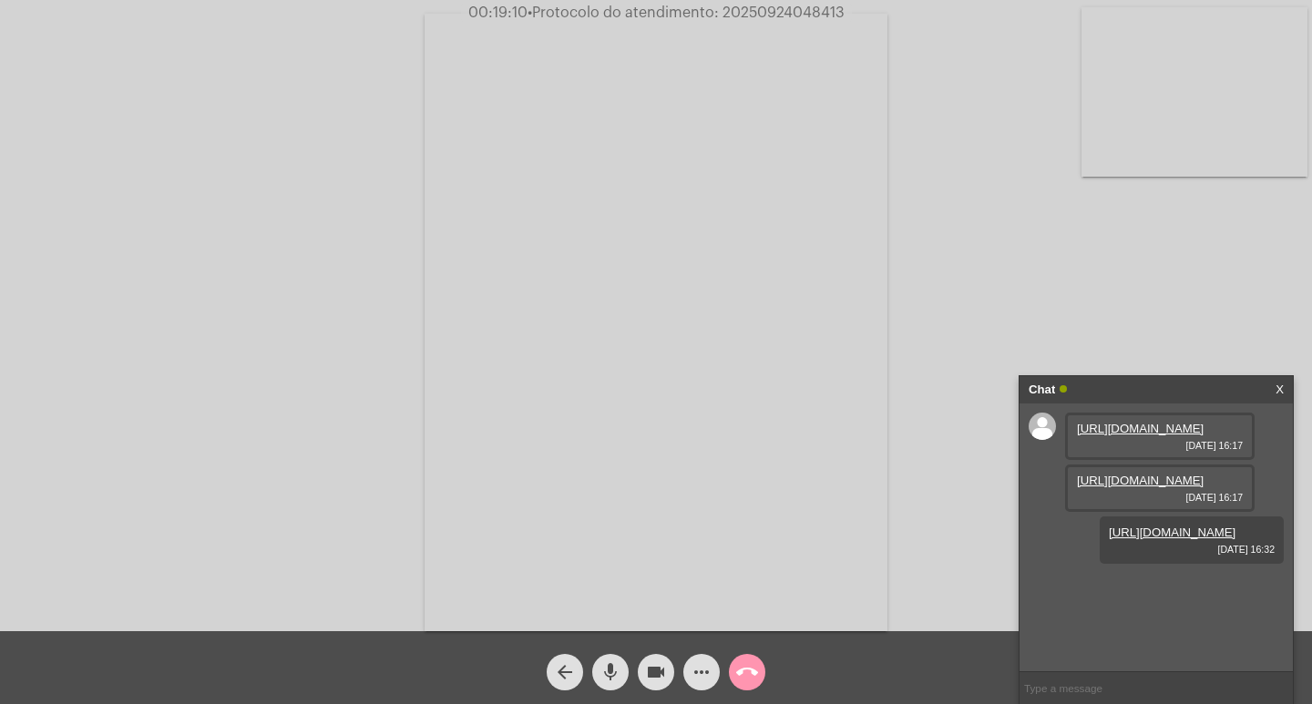
type input "20250924048413"
drag, startPoint x: 1119, startPoint y: 686, endPoint x: 1007, endPoint y: 685, distance: 111.1
click at [1007, 685] on app-call "00:19:23 • Protocolo do atendimento: 20250924048413 Acessando Câmera e Microfon…" at bounding box center [656, 352] width 1312 height 704
click at [1121, 678] on input "20250924048413" at bounding box center [1155, 688] width 273 height 32
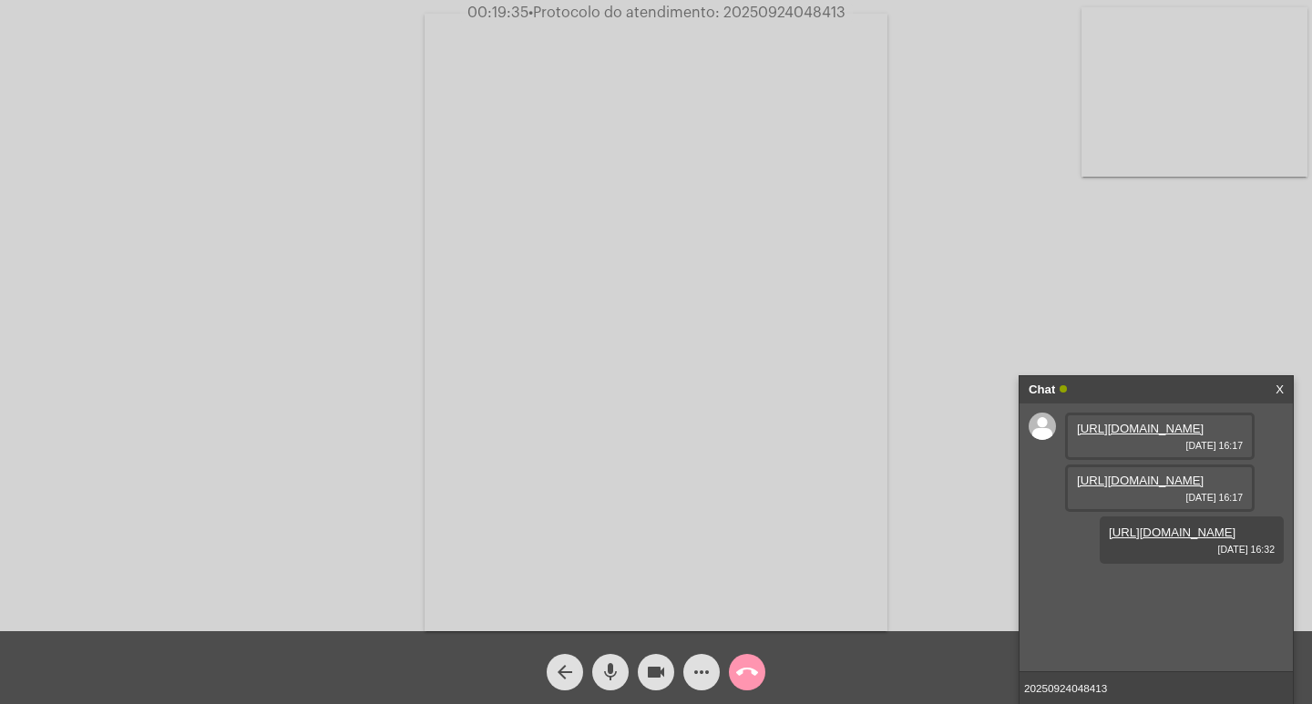
click at [1156, 679] on input "20250924048413" at bounding box center [1155, 688] width 273 height 32
drag, startPoint x: 1152, startPoint y: 680, endPoint x: 1016, endPoint y: 679, distance: 136.6
click at [1016, 679] on app-call "00:19:37 • Protocolo do atendimento: 20250924048413 Acessando Câmera e Microfon…" at bounding box center [656, 352] width 1312 height 704
click at [1117, 695] on input "20250924048413" at bounding box center [1155, 688] width 273 height 32
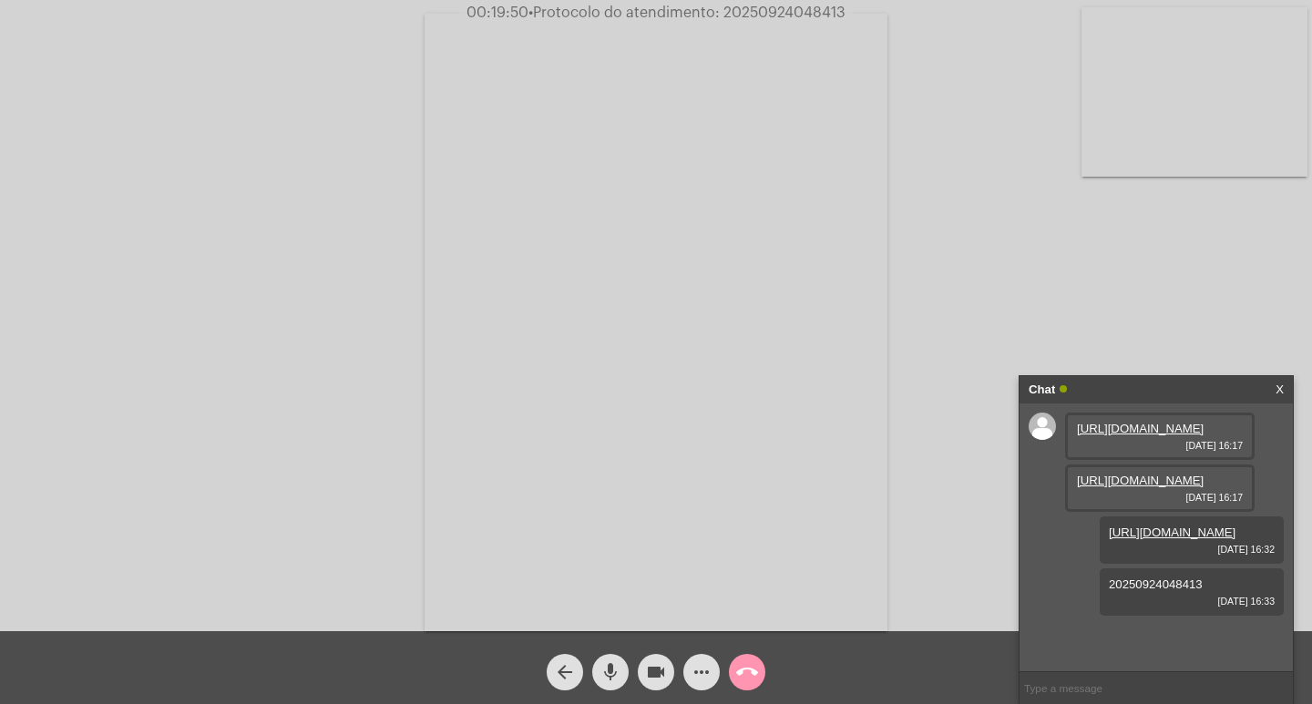
click at [1141, 382] on div "Chat" at bounding box center [1136, 389] width 217 height 27
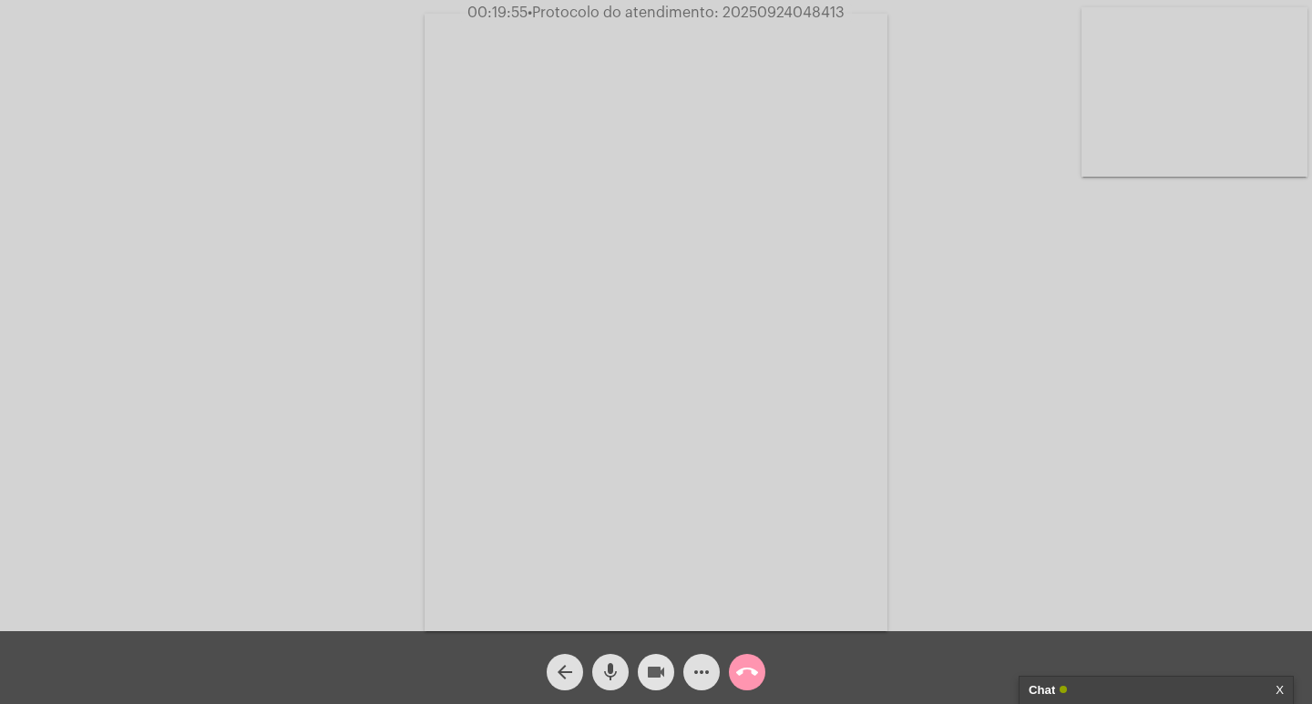
click at [645, 662] on mat-icon "videocam" at bounding box center [656, 672] width 22 height 22
click at [623, 662] on button "mic" at bounding box center [610, 672] width 36 height 36
click at [741, 672] on mat-icon "call_end" at bounding box center [747, 672] width 22 height 22
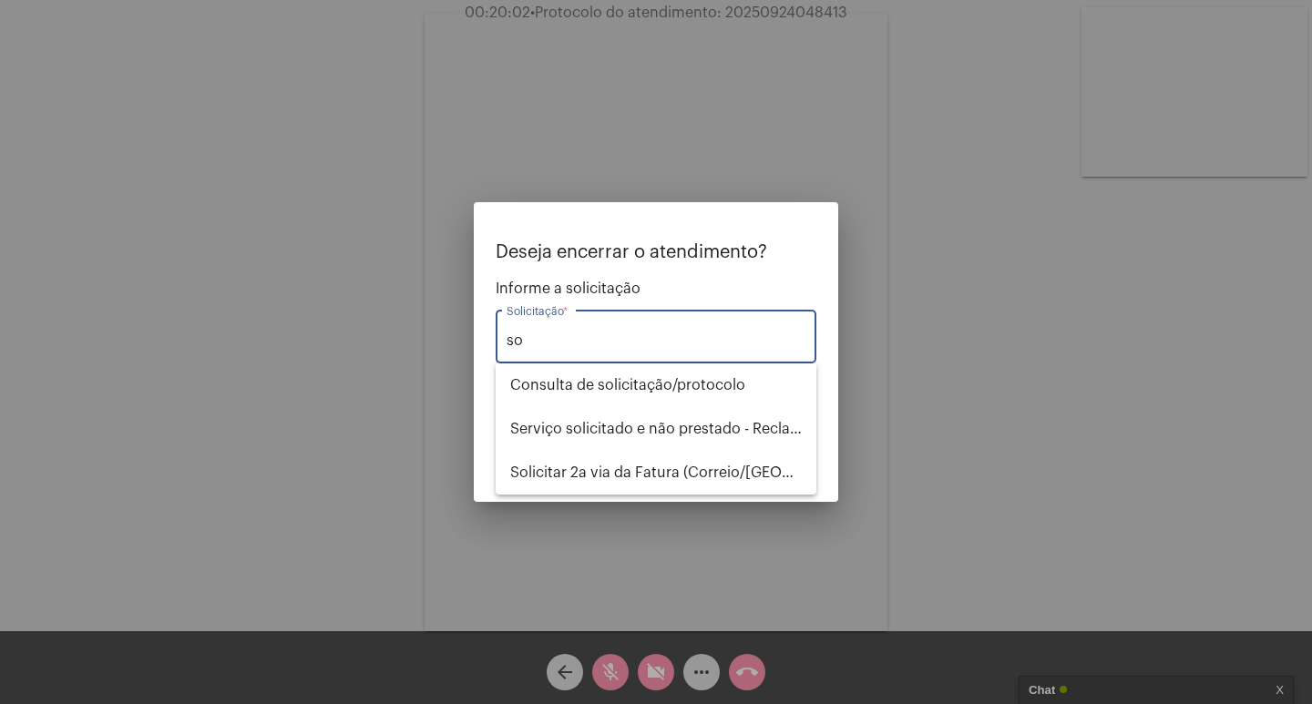
type input "s"
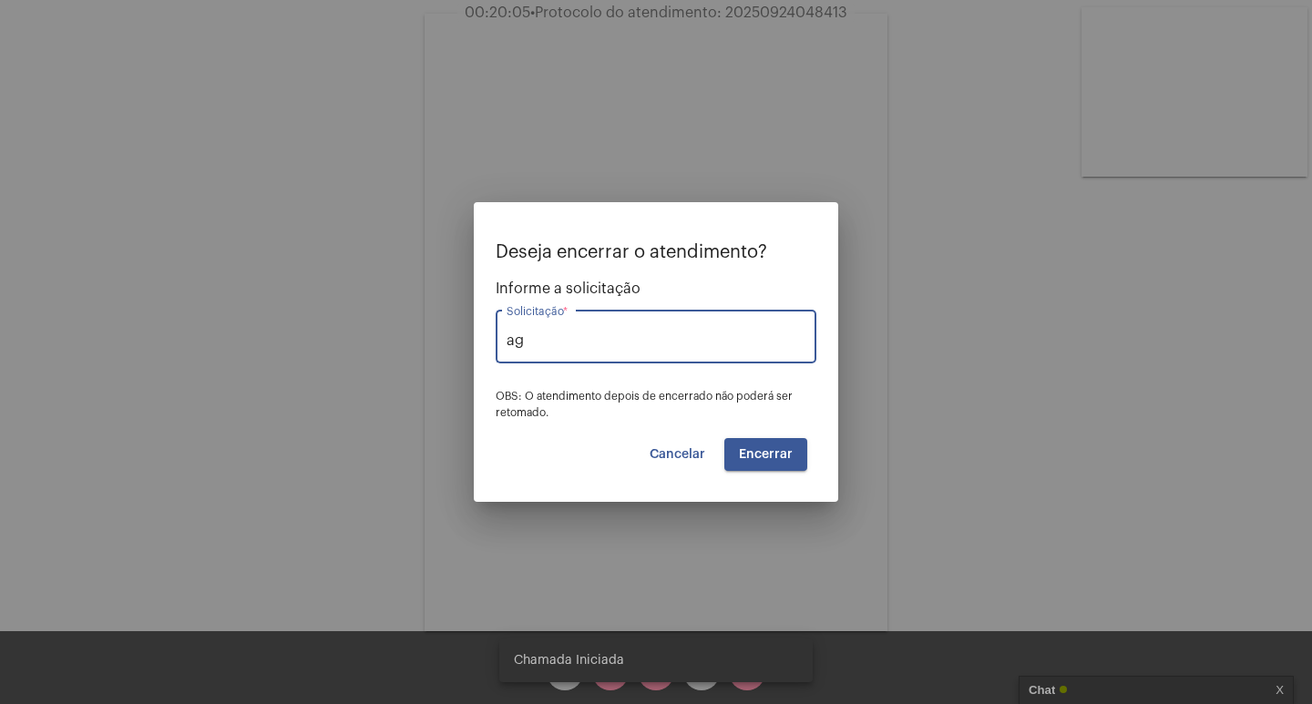
type input "a"
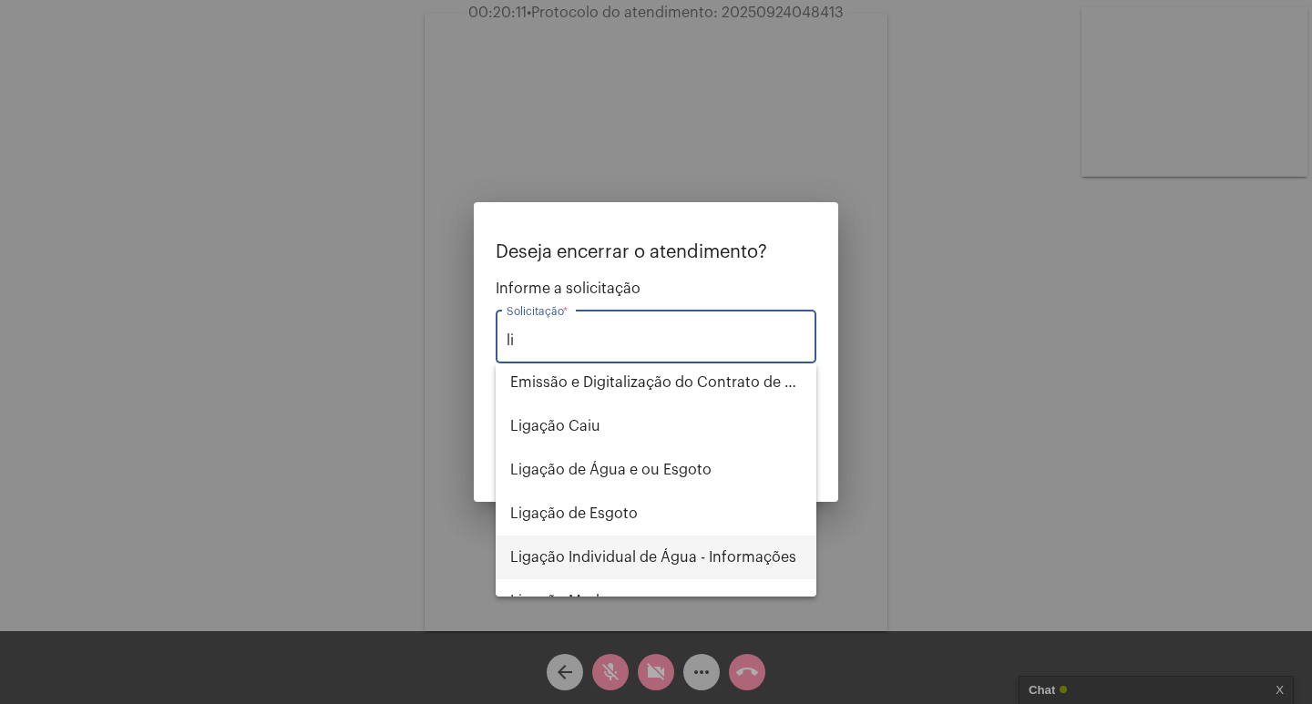
scroll to position [182, 0]
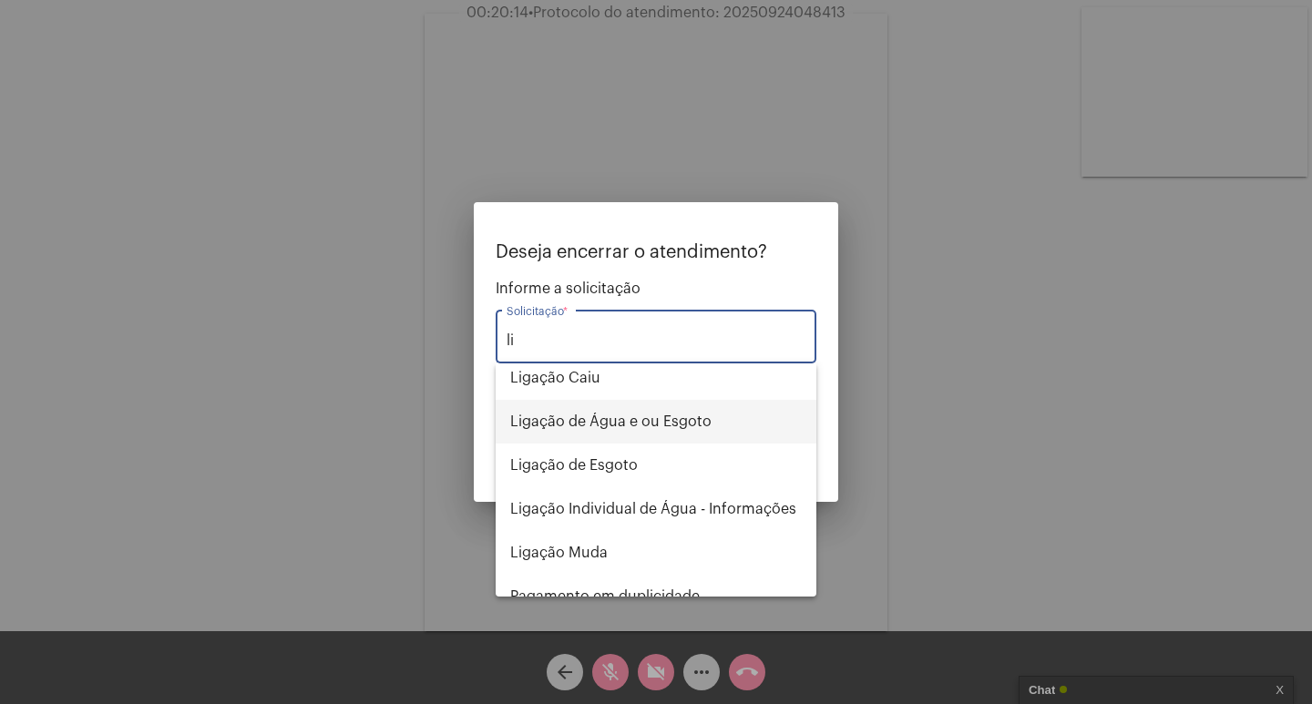
click at [659, 430] on span "Ligação de Água e ou Esgoto" at bounding box center [655, 422] width 291 height 44
type input "Ligação de Água e ou Esgoto"
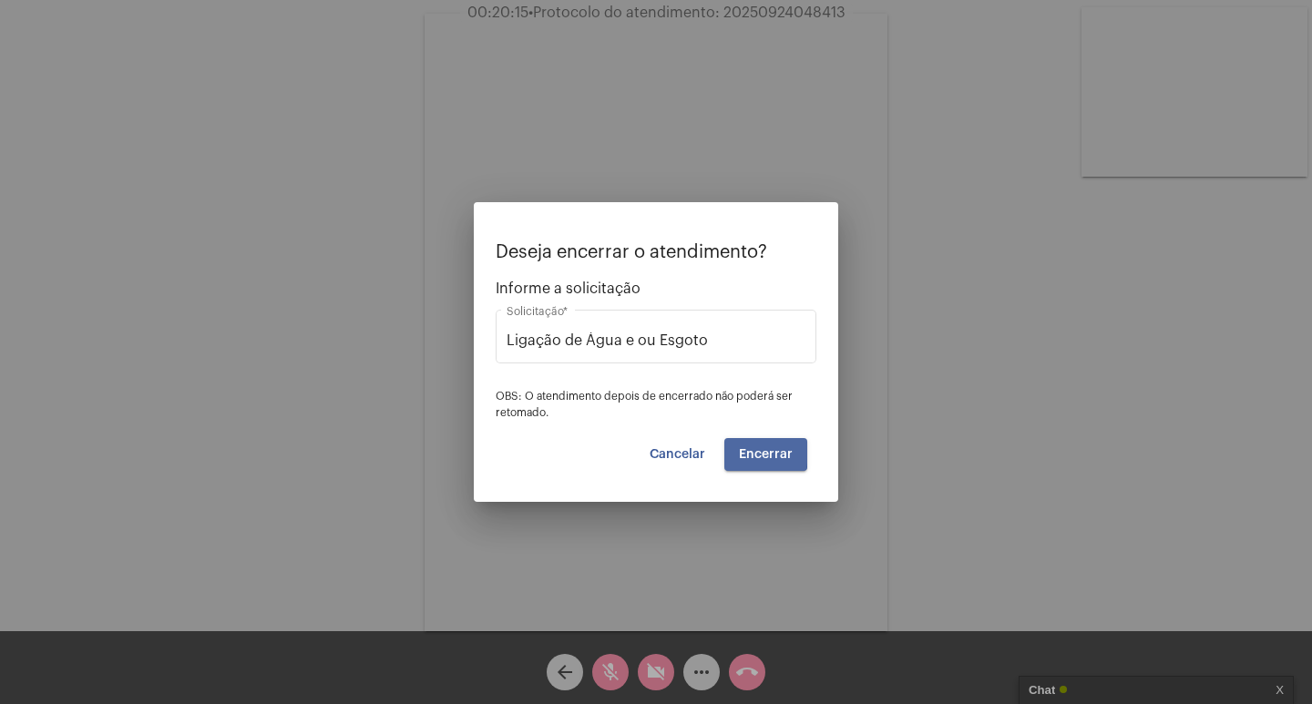
click at [728, 451] on button "Encerrar" at bounding box center [765, 454] width 83 height 33
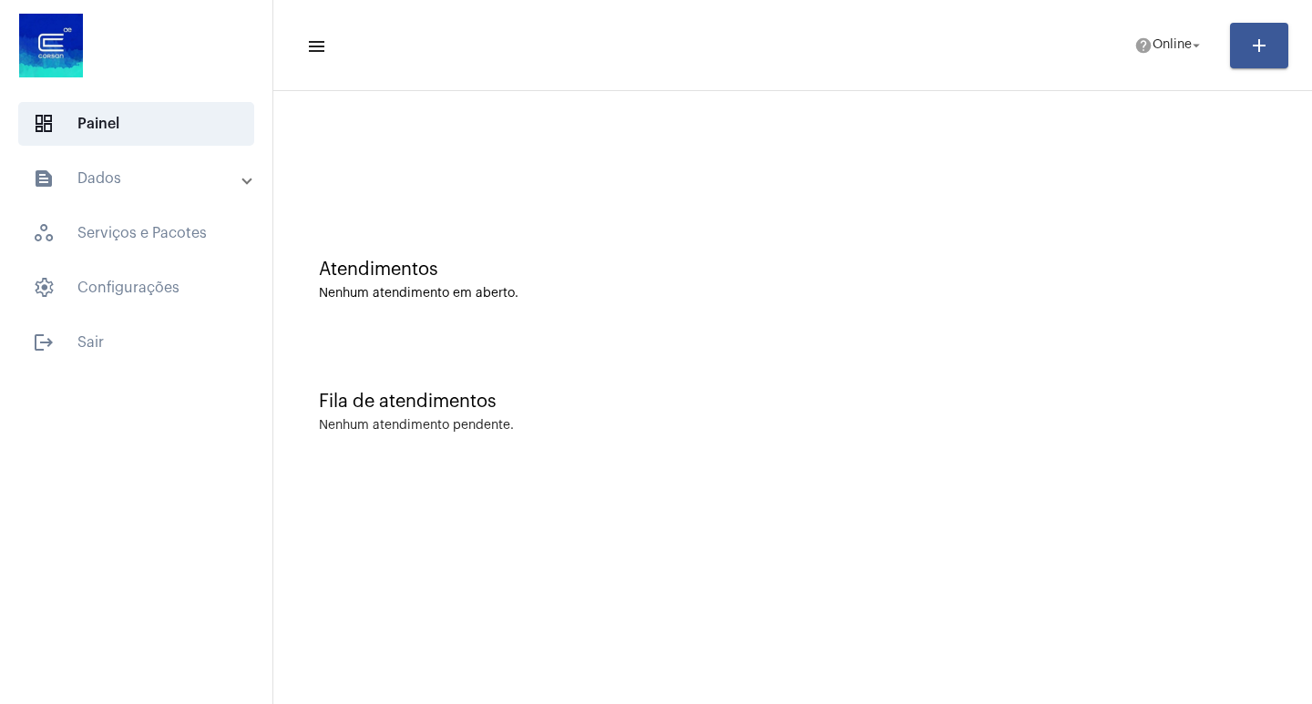
click at [148, 165] on mat-expansion-panel-header "text_snippet_outlined Dados" at bounding box center [141, 179] width 261 height 44
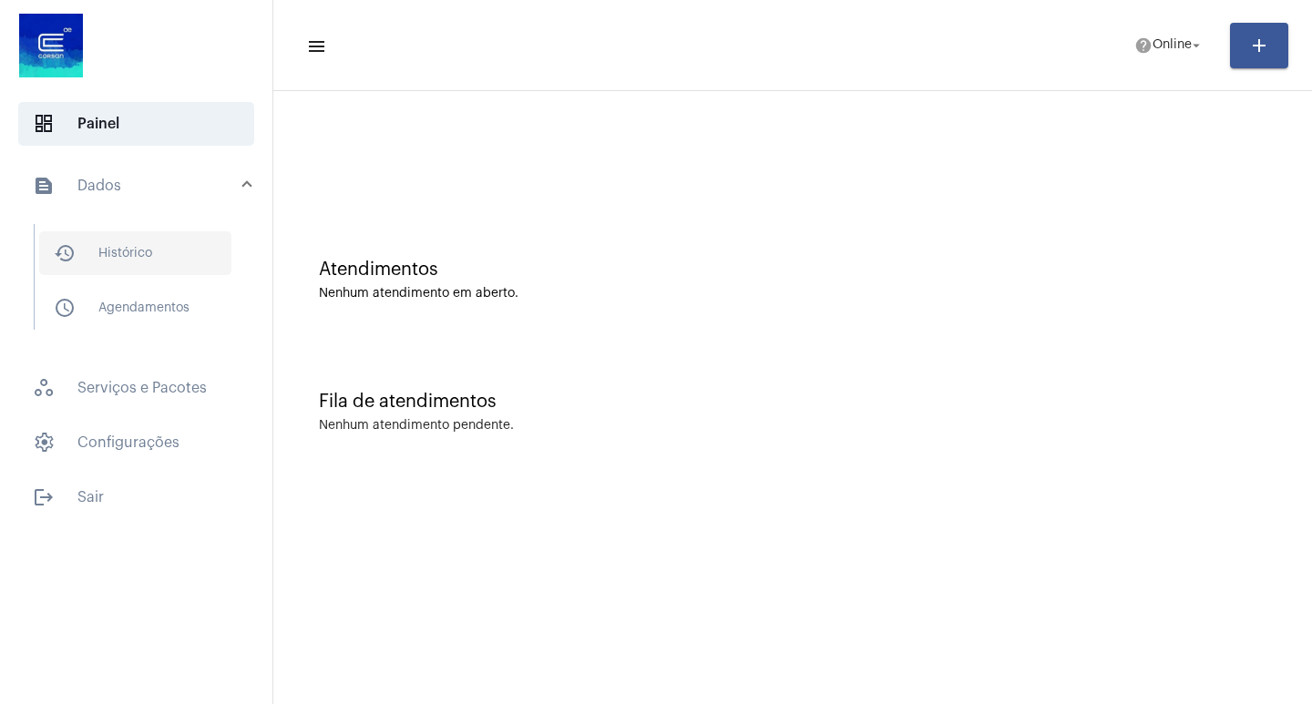
click at [149, 240] on span "history_outlined Histórico" at bounding box center [135, 253] width 192 height 44
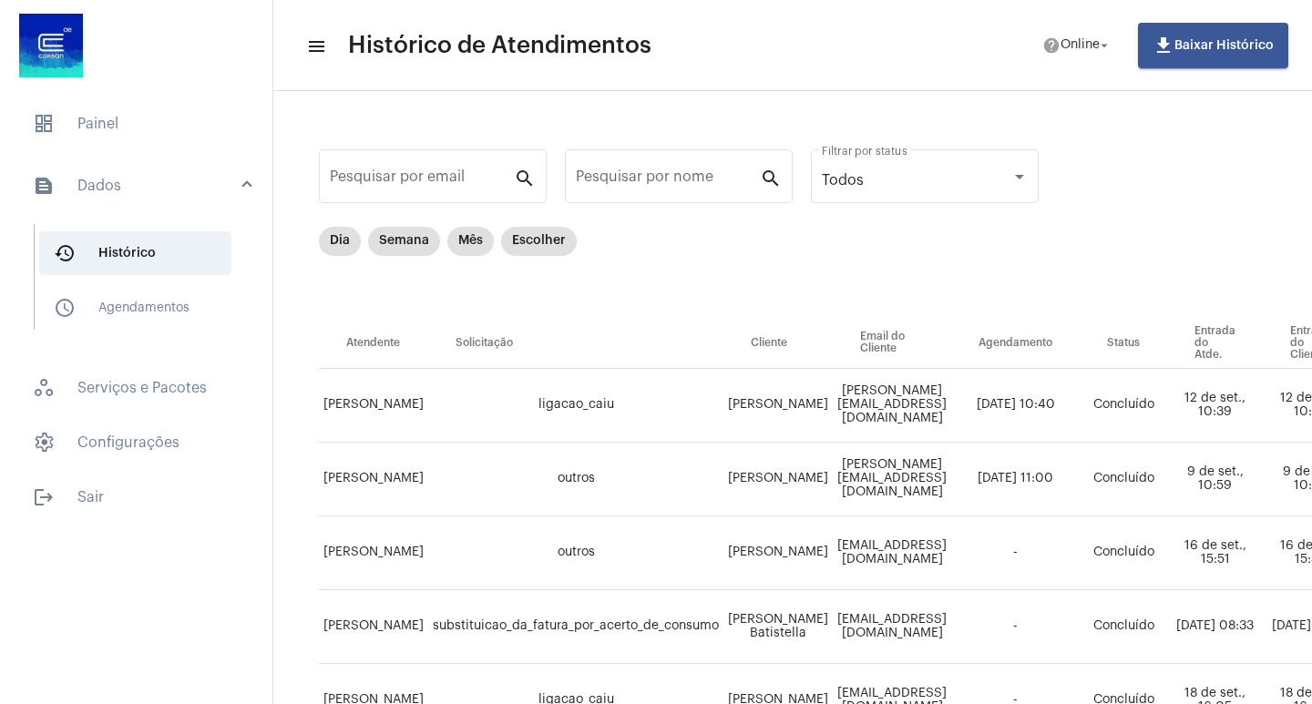
click at [333, 224] on mat-form-field "Pesquisar por email search" at bounding box center [433, 186] width 228 height 81
click at [333, 227] on mat-chip "Dia" at bounding box center [340, 241] width 42 height 29
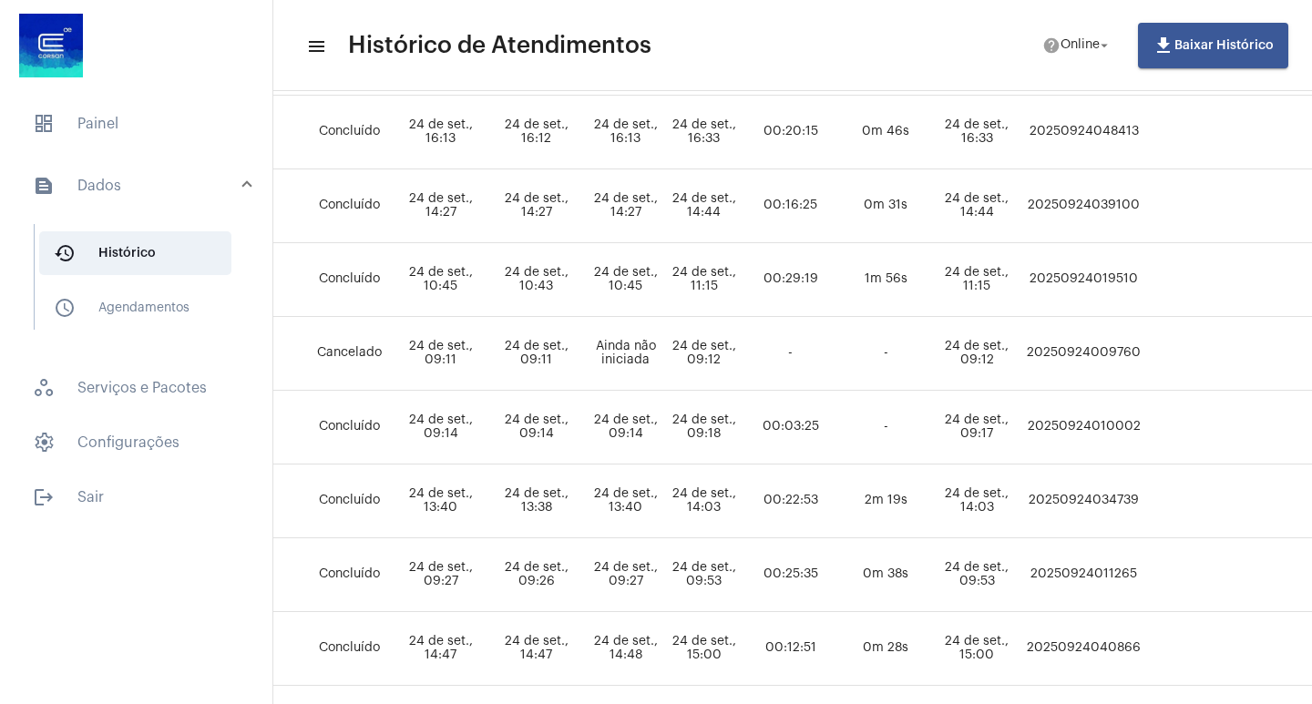
scroll to position [273, 811]
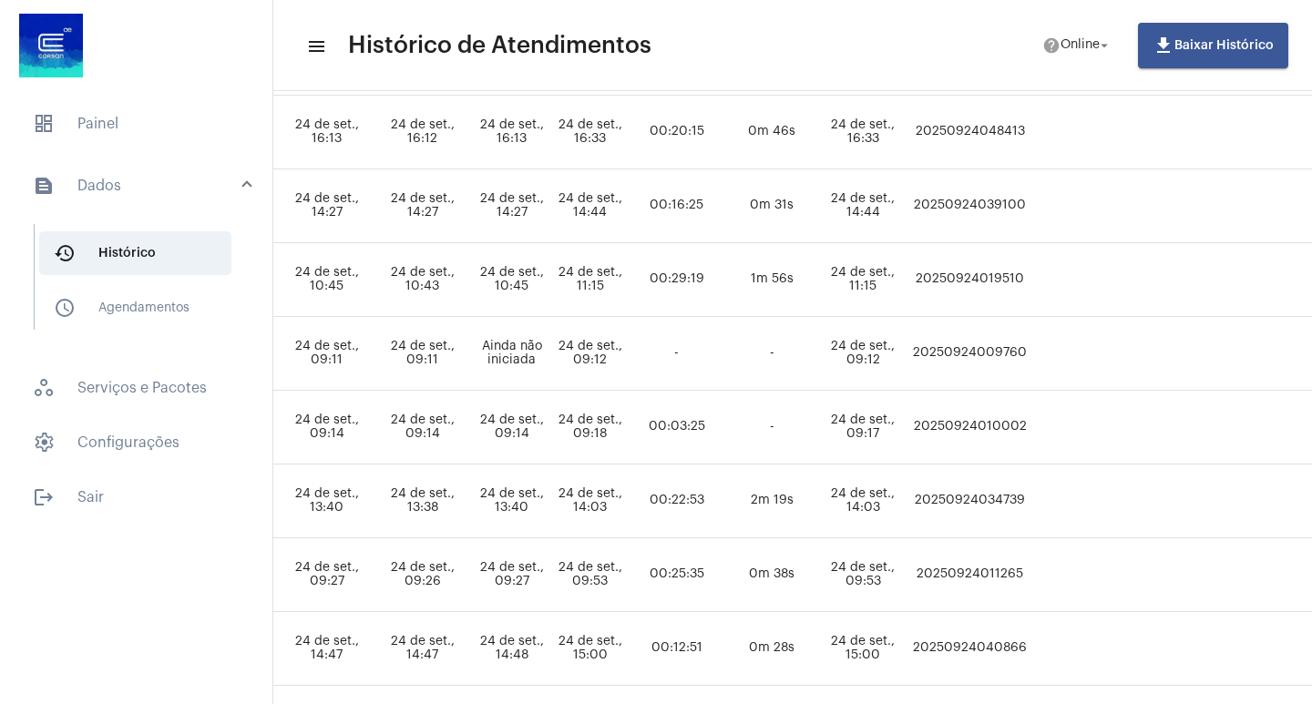
click at [1029, 123] on td "20250924048413" at bounding box center [969, 133] width 123 height 74
copy td "20250924048413"
click at [147, 160] on mat-expansion-panel-header "text_snippet_outlined Dados" at bounding box center [141, 186] width 261 height 58
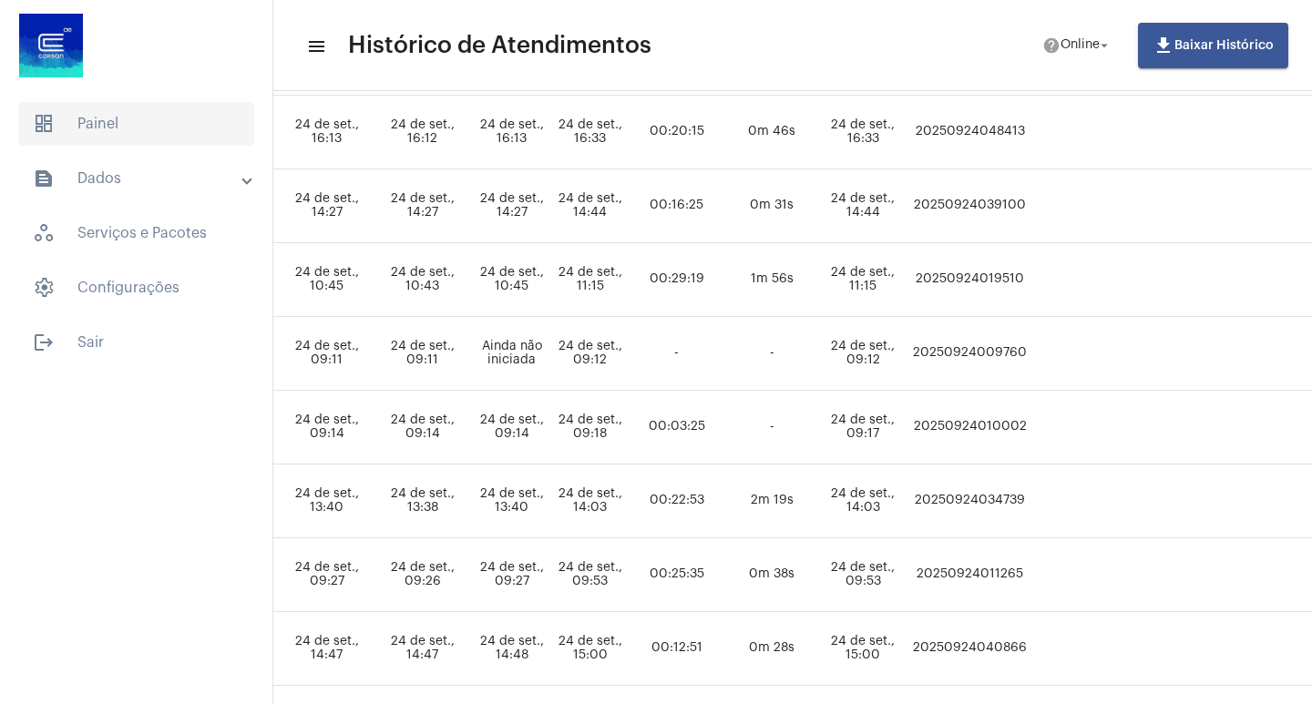
click at [148, 136] on span "dashboard Painel" at bounding box center [136, 124] width 236 height 44
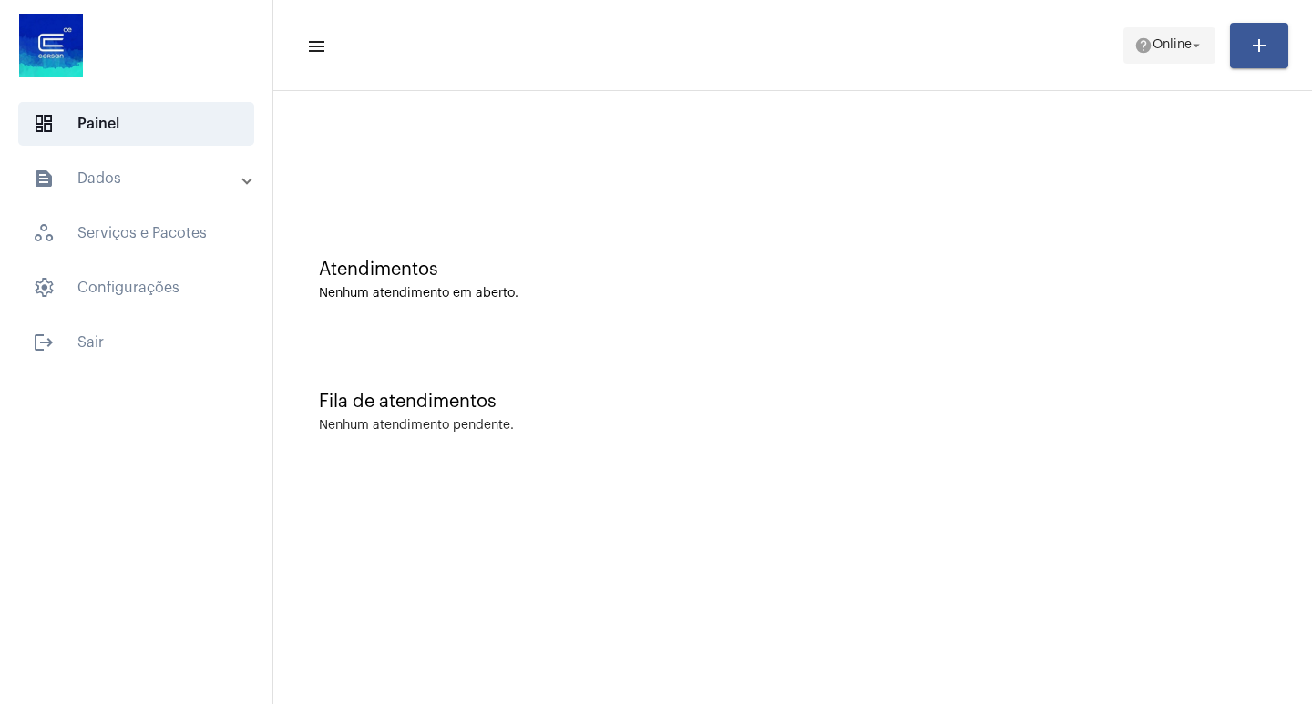
click at [1203, 43] on mat-icon "arrow_drop_down" at bounding box center [1196, 45] width 16 height 16
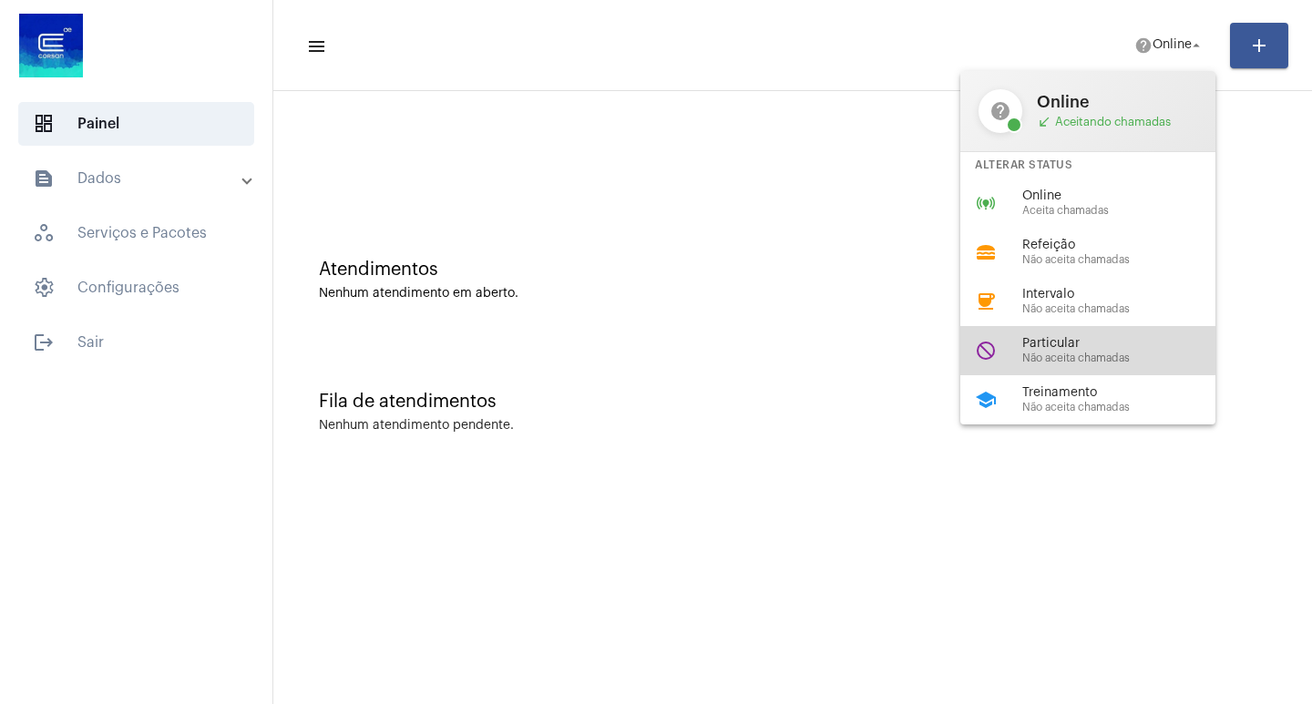
drag, startPoint x: 1027, startPoint y: 329, endPoint x: 1020, endPoint y: 311, distance: 19.6
click at [1027, 327] on div "do_not_disturb Particular Não aceita chamadas" at bounding box center [1102, 350] width 284 height 49
